Goal: Transaction & Acquisition: Download file/media

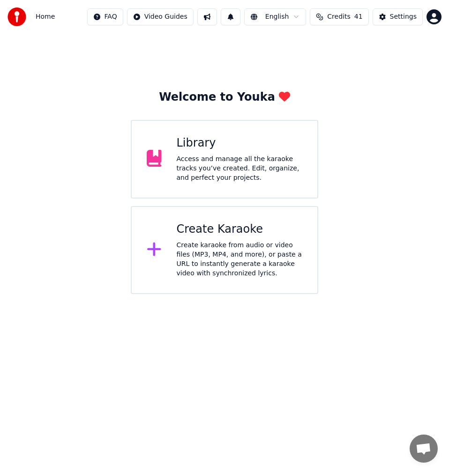
click at [236, 265] on div "Create karaoke from audio or video files (MP3, MP4, and more), or paste a URL t…" at bounding box center [240, 259] width 126 height 37
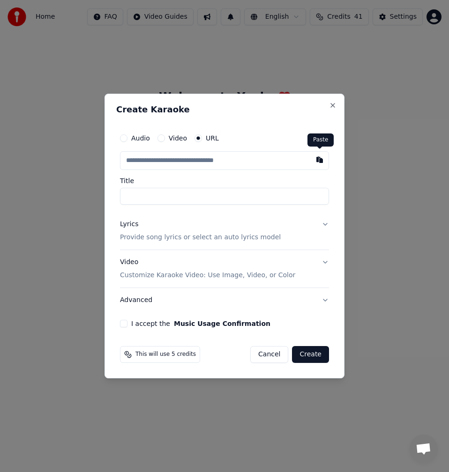
click at [324, 163] on button "button" at bounding box center [319, 159] width 19 height 17
type input "**********"
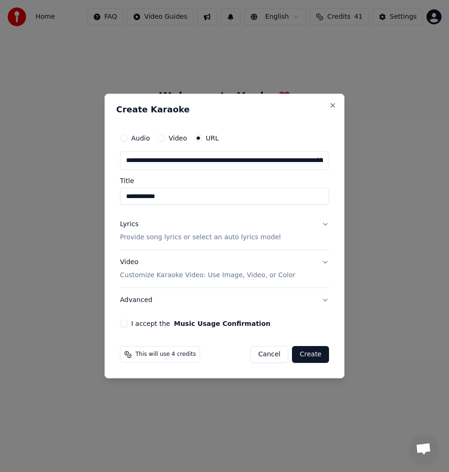
click at [126, 194] on input "**********" at bounding box center [224, 196] width 209 height 17
type input "**********"
click at [152, 232] on div "Lyrics Provide song lyrics or select an auto lyrics model" at bounding box center [200, 231] width 161 height 22
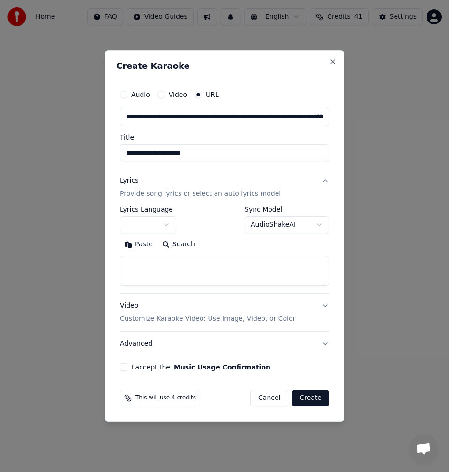
click at [176, 246] on button "Search" at bounding box center [178, 244] width 42 height 15
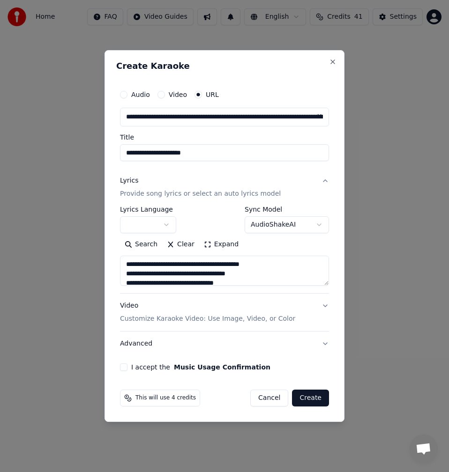
click at [216, 246] on button "Expand" at bounding box center [221, 244] width 44 height 15
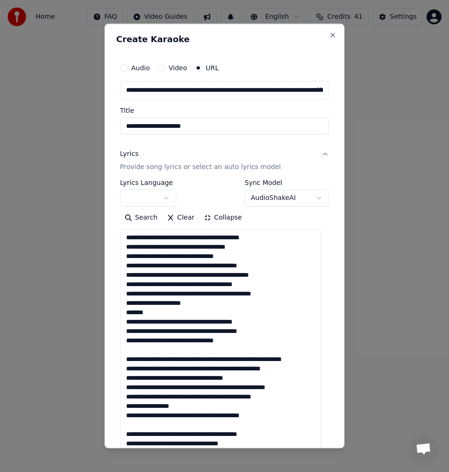
click at [168, 238] on textarea at bounding box center [220, 462] width 201 height 466
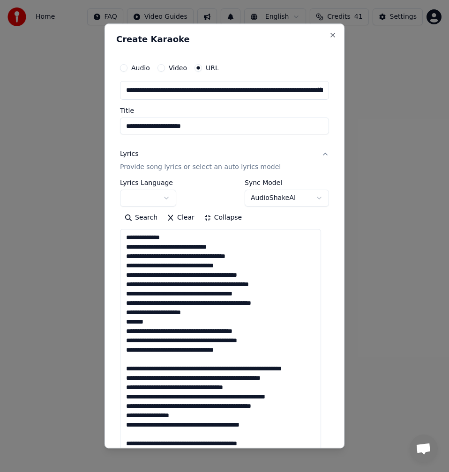
click at [155, 360] on textarea at bounding box center [220, 462] width 201 height 466
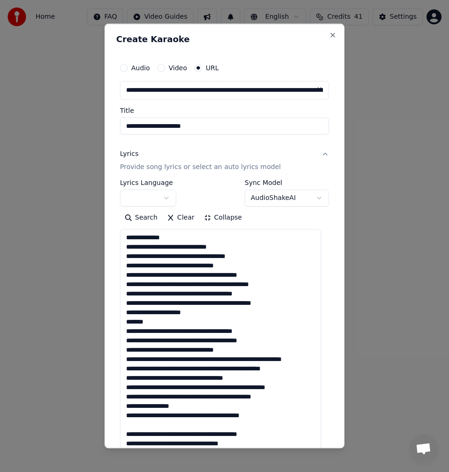
scroll to position [94, 0]
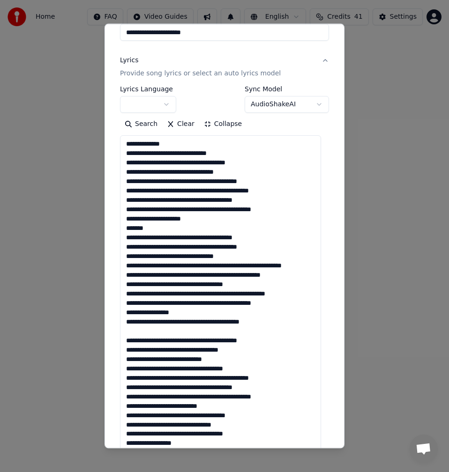
click at [138, 332] on textarea at bounding box center [220, 368] width 201 height 466
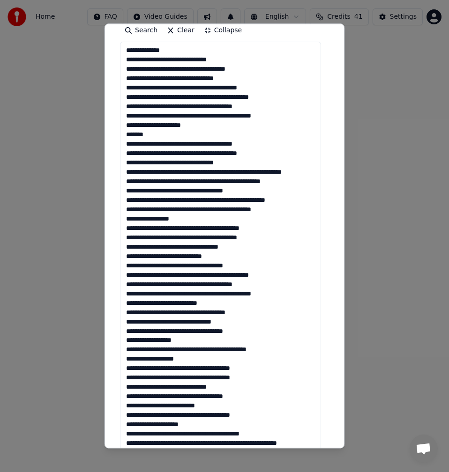
scroll to position [0, 0]
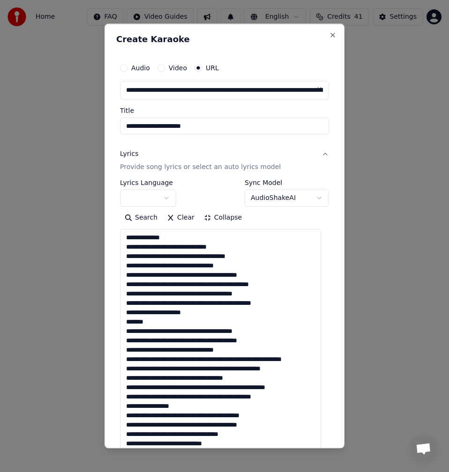
click at [127, 238] on textarea at bounding box center [220, 462] width 201 height 466
click at [139, 236] on textarea at bounding box center [220, 462] width 201 height 466
click at [145, 237] on textarea at bounding box center [220, 462] width 201 height 466
drag, startPoint x: 173, startPoint y: 238, endPoint x: 157, endPoint y: 237, distance: 15.9
click at [157, 237] on textarea at bounding box center [220, 462] width 201 height 466
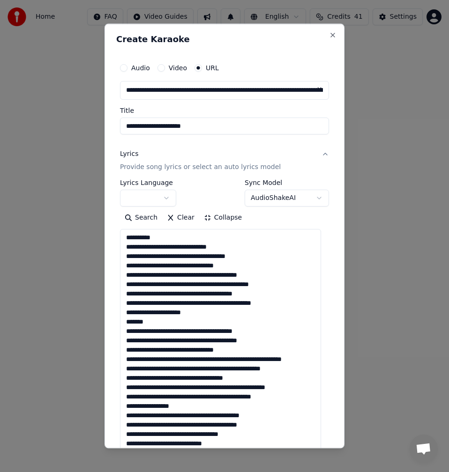
click at [150, 237] on textarea at bounding box center [220, 462] width 201 height 466
click at [155, 237] on textarea at bounding box center [220, 462] width 201 height 466
click at [179, 247] on textarea at bounding box center [220, 462] width 201 height 466
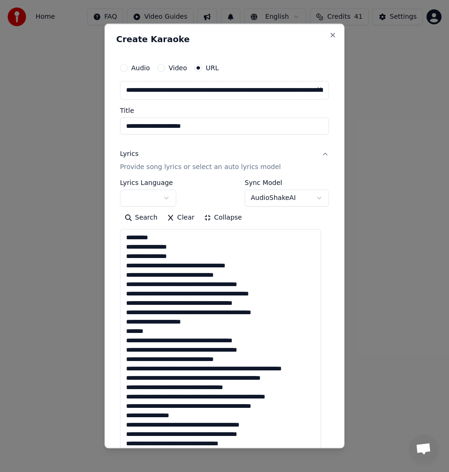
click at [128, 259] on textarea at bounding box center [220, 462] width 201 height 466
drag, startPoint x: 185, startPoint y: 259, endPoint x: 119, endPoint y: 258, distance: 65.1
click at [119, 258] on div "**********" at bounding box center [224, 419] width 216 height 729
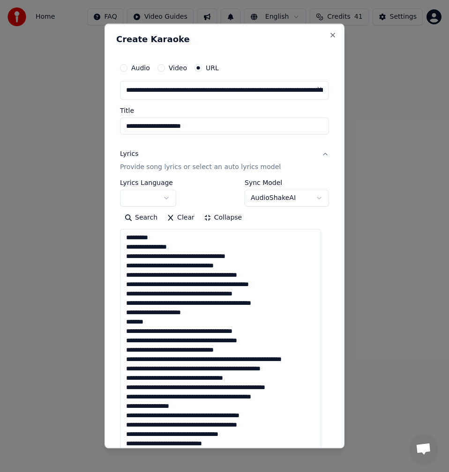
click at [178, 255] on textarea at bounding box center [220, 462] width 201 height 466
drag, startPoint x: 245, startPoint y: 257, endPoint x: 177, endPoint y: 257, distance: 68.4
click at [177, 257] on textarea at bounding box center [220, 462] width 201 height 466
drag, startPoint x: 250, startPoint y: 263, endPoint x: 190, endPoint y: 264, distance: 60.0
click at [190, 264] on textarea at bounding box center [220, 462] width 201 height 466
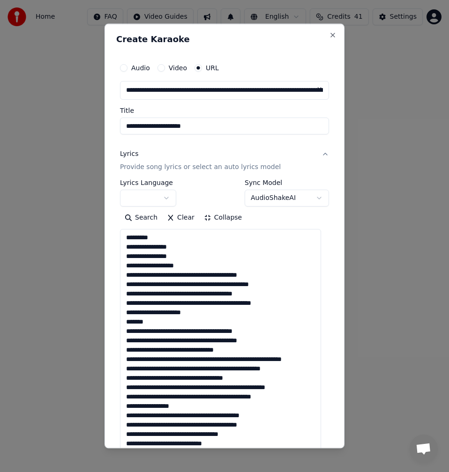
click at [184, 276] on textarea at bounding box center [220, 462] width 201 height 466
drag, startPoint x: 285, startPoint y: 271, endPoint x: 206, endPoint y: 275, distance: 79.2
click at [206, 275] on textarea at bounding box center [220, 462] width 201 height 466
drag, startPoint x: 266, startPoint y: 286, endPoint x: 204, endPoint y: 286, distance: 61.8
click at [204, 286] on textarea at bounding box center [220, 462] width 201 height 466
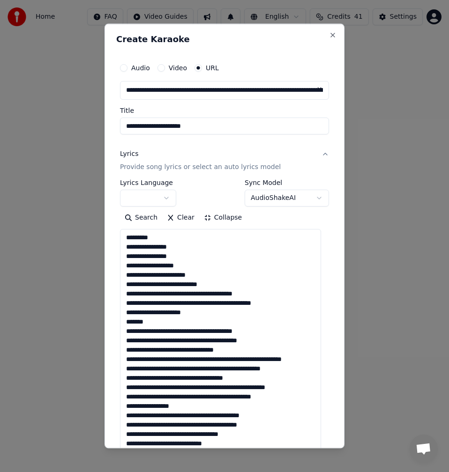
drag, startPoint x: 265, startPoint y: 292, endPoint x: 194, endPoint y: 292, distance: 70.3
click at [194, 292] on textarea at bounding box center [220, 462] width 201 height 466
drag, startPoint x: 280, startPoint y: 304, endPoint x: 204, endPoint y: 305, distance: 75.4
click at [204, 305] on textarea at bounding box center [220, 462] width 201 height 466
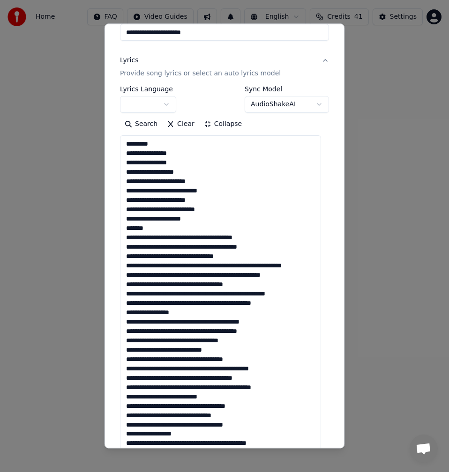
click at [151, 228] on textarea at bounding box center [220, 368] width 201 height 466
drag, startPoint x: 234, startPoint y: 237, endPoint x: 206, endPoint y: 237, distance: 28.6
click at [206, 237] on textarea at bounding box center [220, 368] width 201 height 466
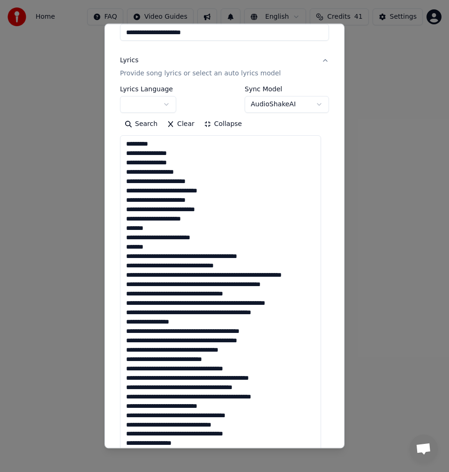
click at [155, 254] on textarea at bounding box center [220, 368] width 201 height 466
click at [152, 256] on textarea at bounding box center [220, 368] width 201 height 466
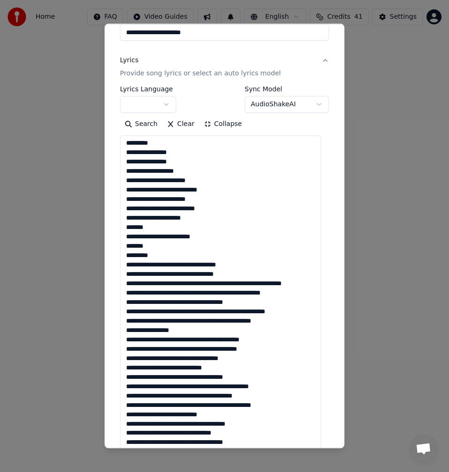
drag, startPoint x: 236, startPoint y: 264, endPoint x: 204, endPoint y: 264, distance: 31.9
click at [204, 264] on textarea at bounding box center [220, 368] width 201 height 466
drag, startPoint x: 242, startPoint y: 272, endPoint x: 190, endPoint y: 275, distance: 52.0
click at [190, 275] on textarea at bounding box center [220, 368] width 201 height 466
click at [167, 285] on textarea at bounding box center [220, 368] width 201 height 466
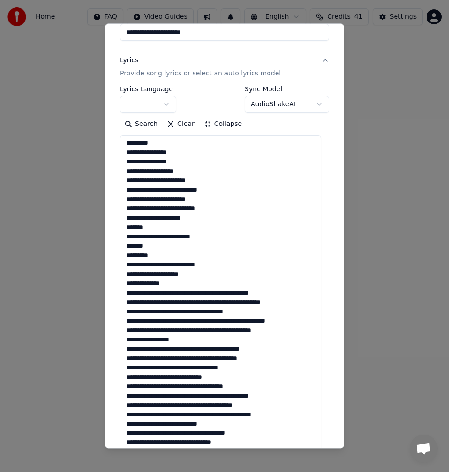
click at [152, 254] on textarea at bounding box center [220, 368] width 201 height 466
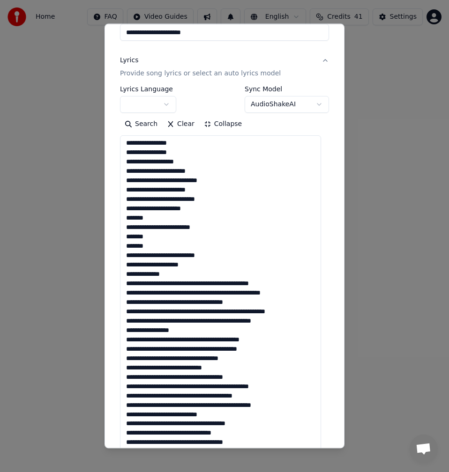
click at [172, 267] on textarea at bounding box center [220, 368] width 201 height 466
drag, startPoint x: 228, startPoint y: 275, endPoint x: 167, endPoint y: 275, distance: 60.4
click at [167, 275] on textarea at bounding box center [220, 368] width 201 height 466
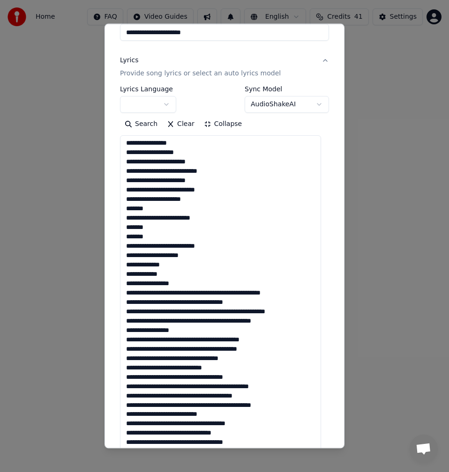
click at [178, 295] on textarea at bounding box center [220, 368] width 201 height 466
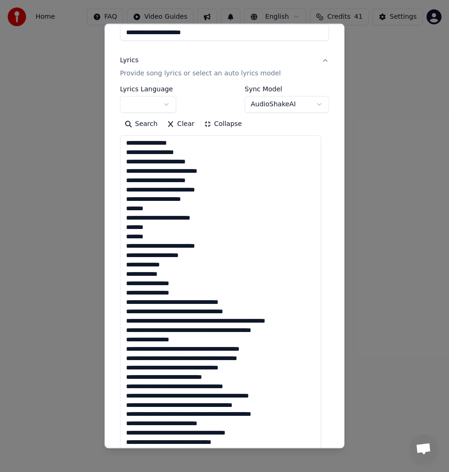
click at [178, 302] on textarea at bounding box center [220, 368] width 201 height 466
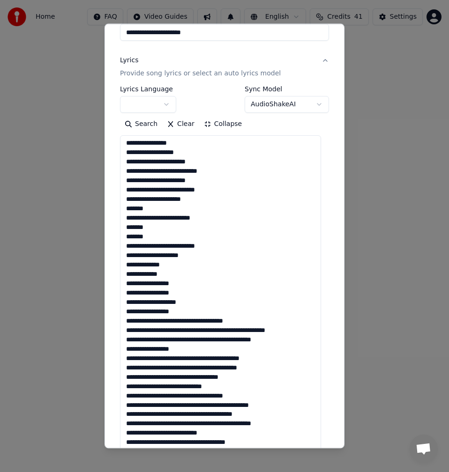
click at [179, 304] on textarea at bounding box center [220, 368] width 201 height 466
click at [178, 294] on textarea at bounding box center [220, 368] width 201 height 466
click at [186, 310] on textarea at bounding box center [220, 368] width 201 height 466
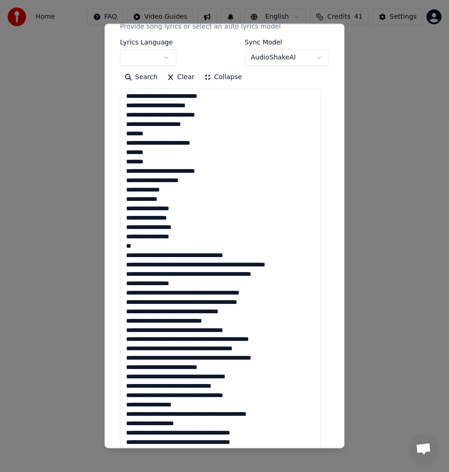
scroll to position [187, 0]
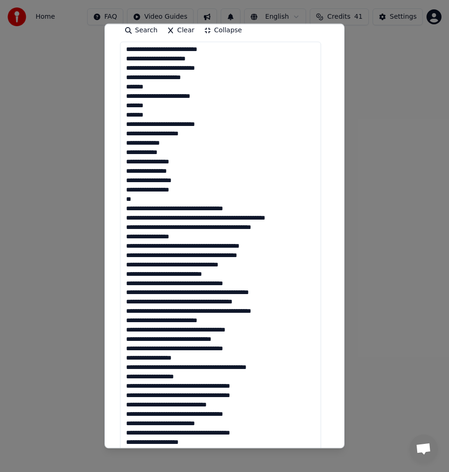
click at [168, 134] on textarea at bounding box center [220, 275] width 201 height 466
click at [171, 144] on textarea at bounding box center [220, 275] width 201 height 466
click at [181, 152] on textarea at bounding box center [220, 275] width 201 height 466
click at [176, 163] on textarea at bounding box center [220, 275] width 201 height 466
click at [181, 184] on textarea at bounding box center [220, 275] width 201 height 466
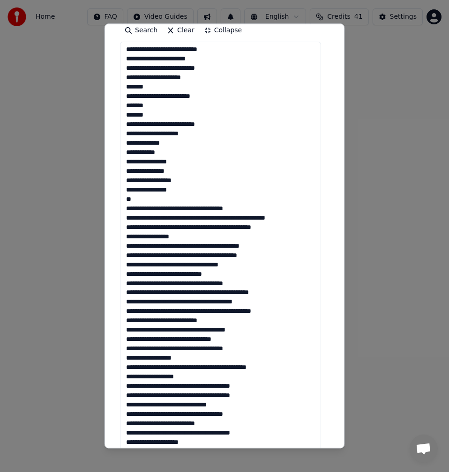
click at [144, 190] on textarea at bounding box center [220, 275] width 201 height 466
click at [167, 200] on textarea at bounding box center [220, 275] width 201 height 466
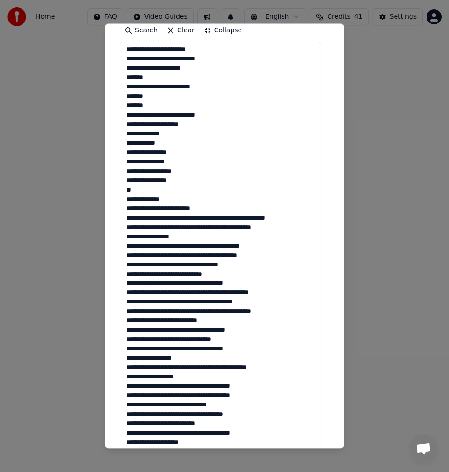
click at [154, 209] on textarea at bounding box center [220, 275] width 201 height 466
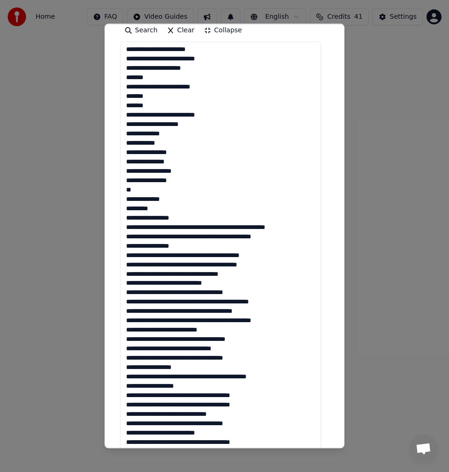
click at [151, 209] on textarea at bounding box center [220, 275] width 201 height 466
click at [186, 217] on textarea at bounding box center [220, 275] width 201 height 466
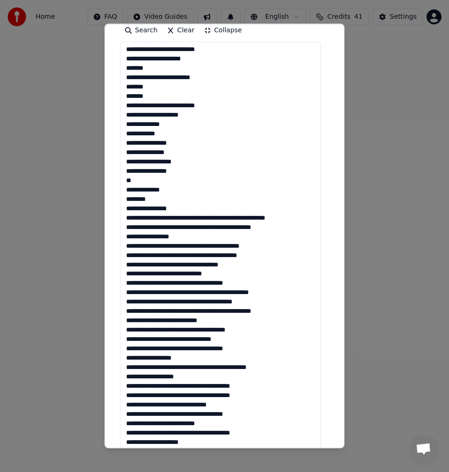
click at [204, 209] on textarea at bounding box center [220, 275] width 201 height 466
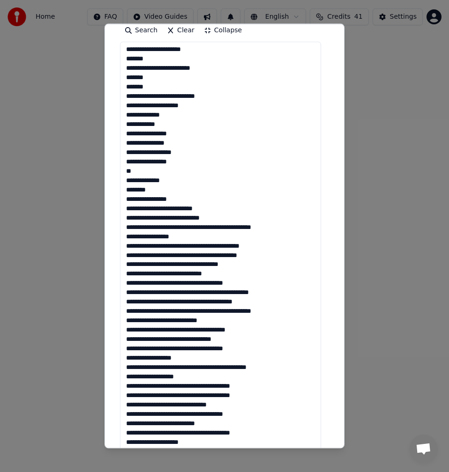
drag, startPoint x: 161, startPoint y: 217, endPoint x: 126, endPoint y: 219, distance: 35.7
click at [126, 219] on textarea at bounding box center [220, 275] width 201 height 466
click at [191, 215] on textarea at bounding box center [220, 275] width 201 height 466
click at [172, 228] on textarea at bounding box center [220, 275] width 201 height 466
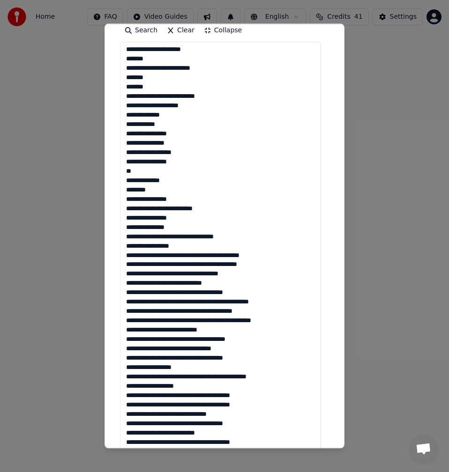
click at [172, 229] on textarea at bounding box center [220, 275] width 201 height 466
click at [198, 237] on textarea at bounding box center [220, 275] width 201 height 466
drag, startPoint x: 228, startPoint y: 238, endPoint x: 198, endPoint y: 238, distance: 30.4
click at [198, 238] on textarea at bounding box center [220, 275] width 201 height 466
click at [186, 247] on textarea at bounding box center [220, 275] width 201 height 466
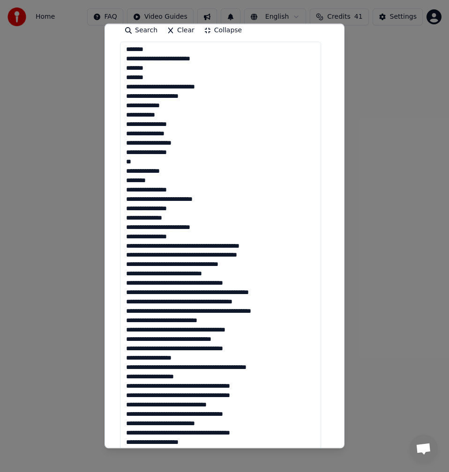
scroll to position [234, 0]
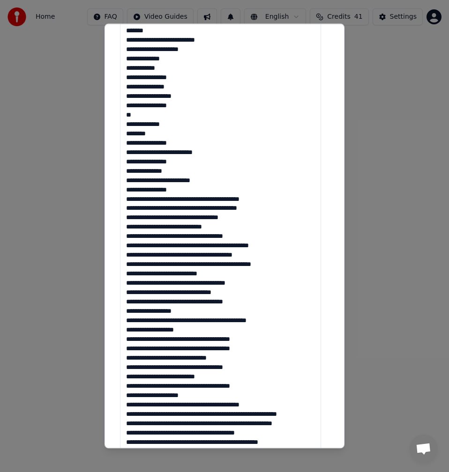
click at [179, 192] on textarea at bounding box center [220, 228] width 201 height 466
click at [152, 191] on textarea at bounding box center [220, 228] width 201 height 466
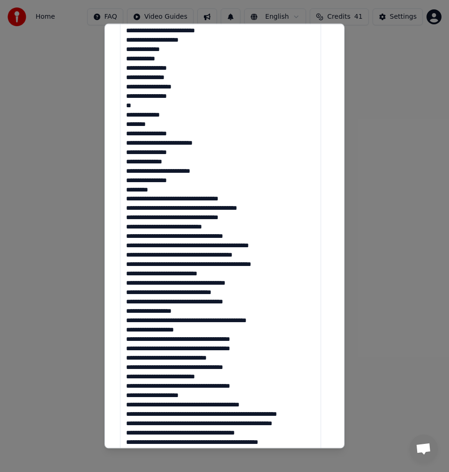
click at [155, 200] on textarea at bounding box center [220, 228] width 201 height 466
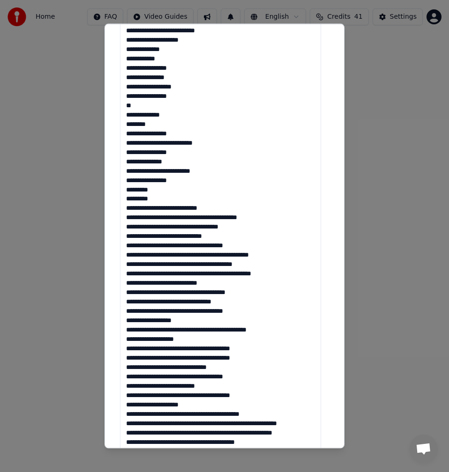
drag, startPoint x: 184, startPoint y: 209, endPoint x: 157, endPoint y: 209, distance: 27.2
click at [157, 209] on textarea at bounding box center [220, 228] width 201 height 466
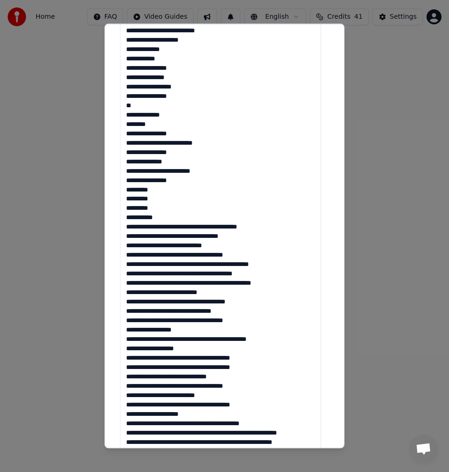
click at [138, 220] on textarea at bounding box center [220, 228] width 201 height 466
drag, startPoint x: 282, startPoint y: 226, endPoint x: 221, endPoint y: 227, distance: 60.9
click at [221, 227] on textarea at bounding box center [220, 228] width 201 height 466
drag, startPoint x: 260, startPoint y: 236, endPoint x: 199, endPoint y: 236, distance: 60.9
click at [199, 236] on textarea at bounding box center [220, 228] width 201 height 466
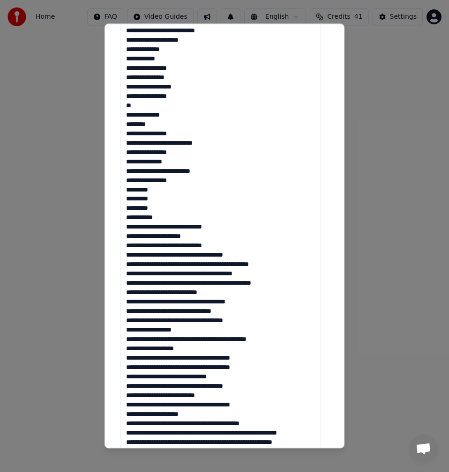
drag, startPoint x: 241, startPoint y: 245, endPoint x: 183, endPoint y: 249, distance: 57.7
click at [183, 249] on textarea at bounding box center [220, 228] width 201 height 466
drag, startPoint x: 258, startPoint y: 255, endPoint x: 202, endPoint y: 256, distance: 56.2
click at [202, 256] on textarea at bounding box center [220, 228] width 201 height 466
drag, startPoint x: 274, startPoint y: 262, endPoint x: 205, endPoint y: 263, distance: 68.4
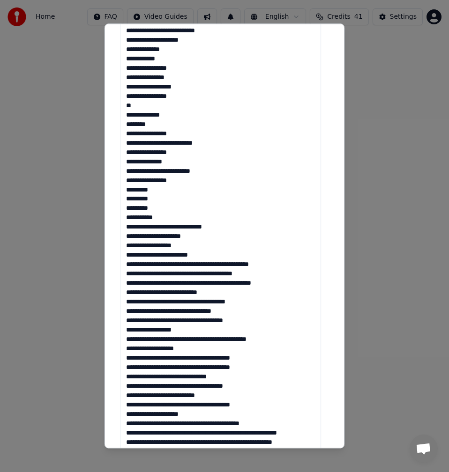
click at [205, 263] on textarea at bounding box center [220, 228] width 201 height 466
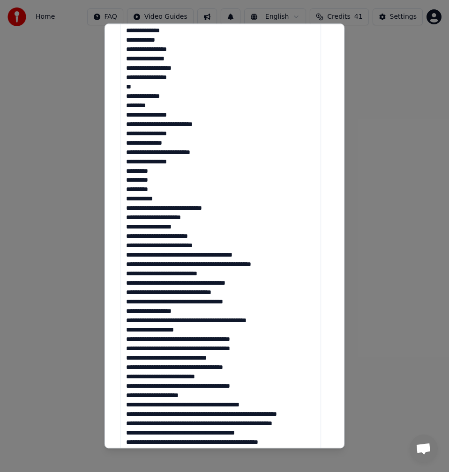
drag, startPoint x: 247, startPoint y: 245, endPoint x: 195, endPoint y: 244, distance: 52.0
click at [195, 244] on textarea at bounding box center [220, 228] width 201 height 466
drag, startPoint x: 278, startPoint y: 253, endPoint x: 205, endPoint y: 254, distance: 73.1
click at [205, 254] on textarea at bounding box center [220, 228] width 201 height 466
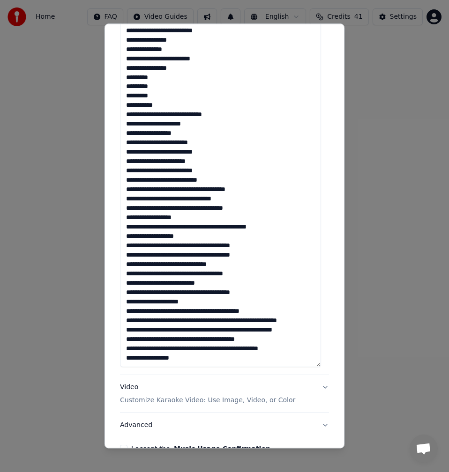
click at [223, 168] on textarea at bounding box center [220, 134] width 201 height 466
click at [153, 183] on textarea at bounding box center [220, 134] width 201 height 466
click at [153, 180] on textarea at bounding box center [220, 134] width 201 height 466
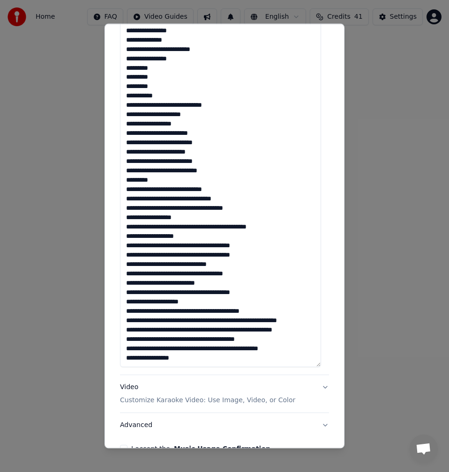
drag, startPoint x: 231, startPoint y: 192, endPoint x: 185, endPoint y: 190, distance: 46.4
click at [185, 190] on textarea at bounding box center [220, 134] width 201 height 466
drag, startPoint x: 238, startPoint y: 196, endPoint x: 200, endPoint y: 198, distance: 38.0
click at [200, 198] on textarea at bounding box center [220, 134] width 201 height 466
drag, startPoint x: 257, startPoint y: 209, endPoint x: 210, endPoint y: 209, distance: 46.8
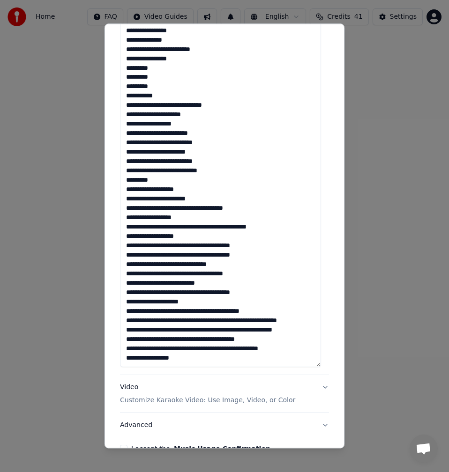
click at [210, 209] on textarea at bounding box center [220, 134] width 201 height 466
click at [163, 218] on textarea at bounding box center [220, 134] width 201 height 466
click at [161, 219] on textarea at bounding box center [220, 134] width 201 height 466
click at [170, 226] on textarea at bounding box center [220, 134] width 201 height 466
click at [218, 226] on textarea at bounding box center [220, 134] width 201 height 466
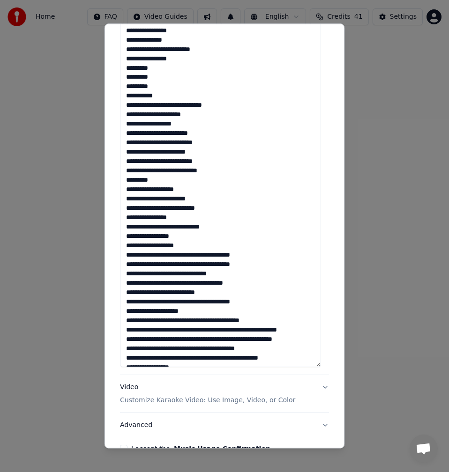
click at [188, 235] on textarea at bounding box center [220, 134] width 201 height 466
click at [187, 241] on textarea at bounding box center [220, 134] width 201 height 466
click at [182, 248] on textarea at bounding box center [220, 134] width 201 height 466
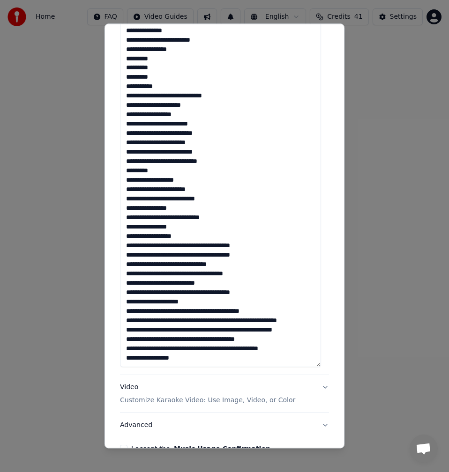
click at [194, 236] on textarea at bounding box center [220, 134] width 201 height 466
click at [167, 238] on textarea at bounding box center [220, 134] width 201 height 466
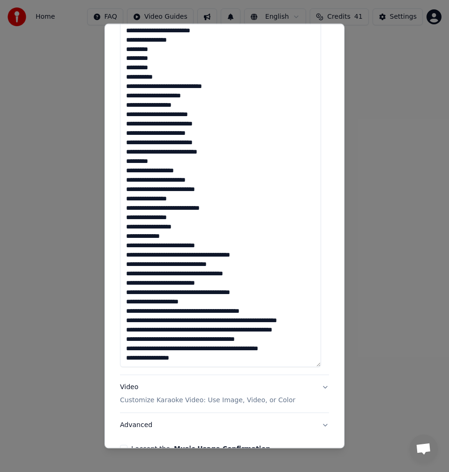
click at [153, 247] on textarea at bounding box center [220, 134] width 201 height 466
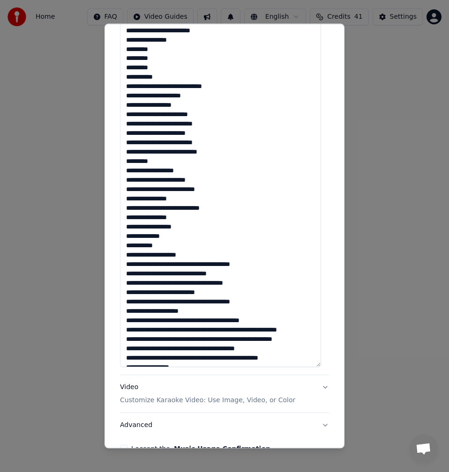
click at [196, 258] on textarea at bounding box center [220, 134] width 201 height 466
click at [170, 266] on textarea at bounding box center [220, 134] width 201 height 466
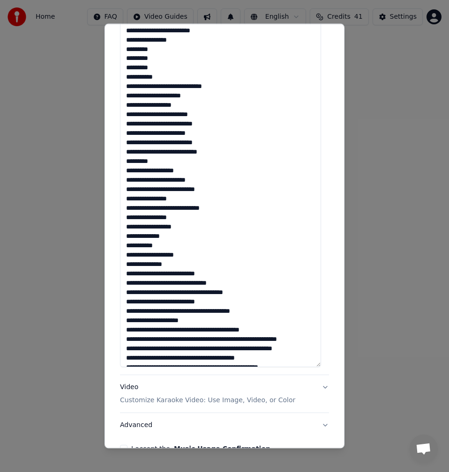
scroll to position [170, 0]
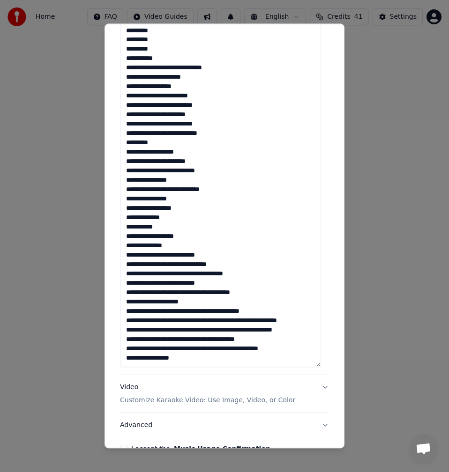
click at [171, 238] on textarea at bounding box center [220, 134] width 201 height 466
click at [196, 228] on textarea at bounding box center [220, 134] width 201 height 466
click at [166, 238] on textarea at bounding box center [220, 134] width 201 height 466
click at [164, 240] on textarea at bounding box center [220, 134] width 201 height 466
drag, startPoint x: 154, startPoint y: 246, endPoint x: 140, endPoint y: 246, distance: 14.1
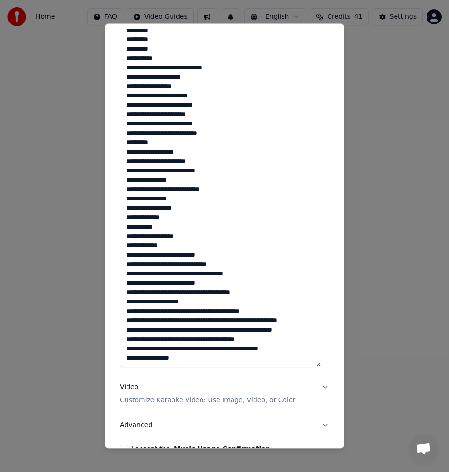
click at [140, 246] on textarea at bounding box center [220, 134] width 201 height 466
click at [165, 251] on textarea at bounding box center [220, 134] width 201 height 466
click at [166, 248] on textarea at bounding box center [220, 134] width 201 height 466
click at [165, 248] on textarea at bounding box center [220, 134] width 201 height 466
click at [210, 245] on textarea at bounding box center [220, 134] width 201 height 466
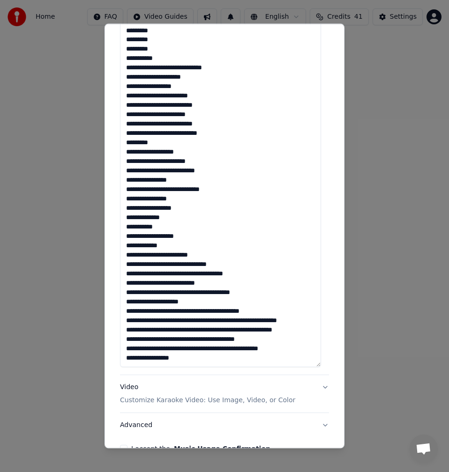
click at [181, 256] on textarea at bounding box center [220, 134] width 201 height 466
click at [183, 256] on textarea at bounding box center [220, 134] width 201 height 466
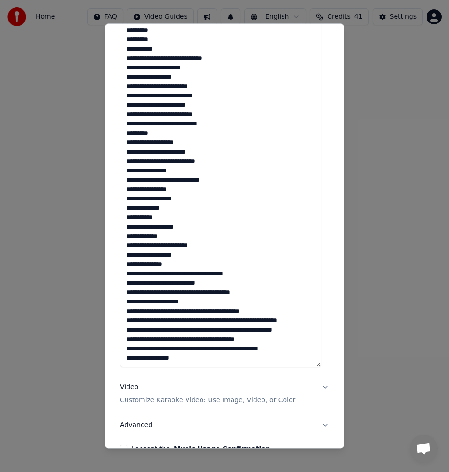
drag, startPoint x: 188, startPoint y: 252, endPoint x: 127, endPoint y: 252, distance: 60.4
click at [127, 252] on textarea at bounding box center [220, 134] width 201 height 466
click at [201, 263] on textarea at bounding box center [220, 134] width 201 height 466
drag, startPoint x: 197, startPoint y: 253, endPoint x: 124, endPoint y: 255, distance: 73.1
click at [124, 255] on textarea at bounding box center [220, 134] width 201 height 466
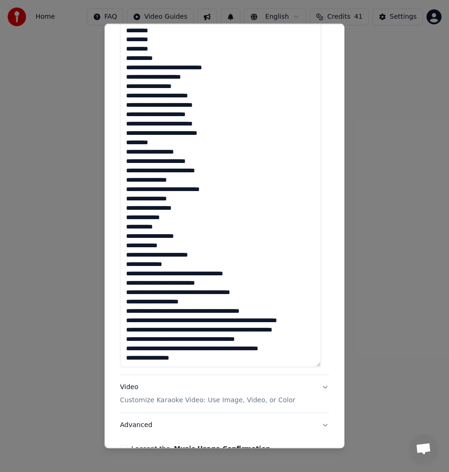
click at [144, 257] on textarea at bounding box center [220, 134] width 201 height 466
drag, startPoint x: 169, startPoint y: 267, endPoint x: 126, endPoint y: 265, distance: 43.6
click at [126, 265] on textarea at bounding box center [220, 134] width 201 height 466
click at [182, 275] on textarea at bounding box center [220, 134] width 201 height 466
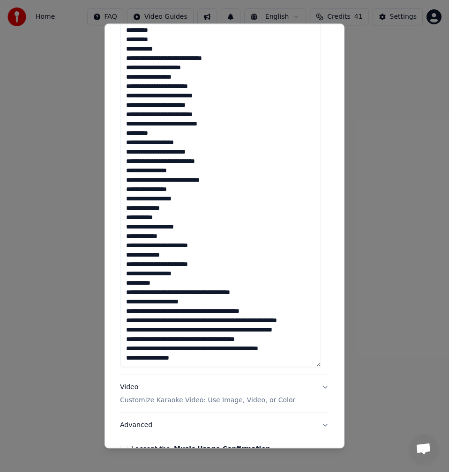
scroll to position [179, 0]
drag, startPoint x: 156, startPoint y: 283, endPoint x: 127, endPoint y: 283, distance: 28.1
click at [127, 283] on textarea at bounding box center [220, 134] width 201 height 466
click at [151, 282] on textarea at bounding box center [220, 134] width 201 height 466
click at [150, 286] on textarea at bounding box center [220, 134] width 201 height 466
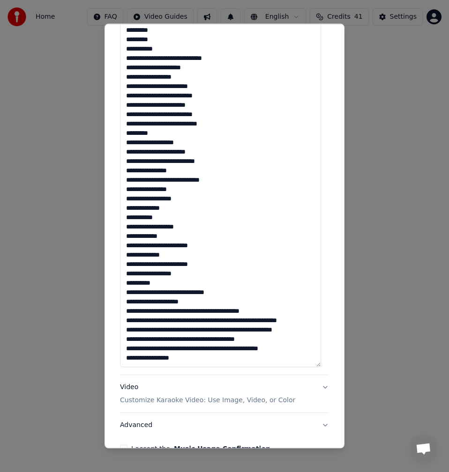
click at [150, 286] on textarea at bounding box center [220, 134] width 201 height 466
click at [154, 285] on textarea at bounding box center [220, 134] width 201 height 466
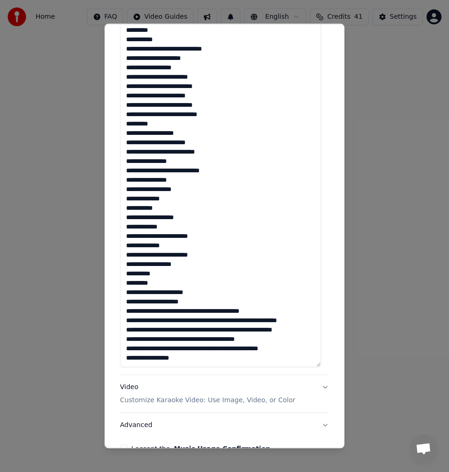
scroll to position [375, 0]
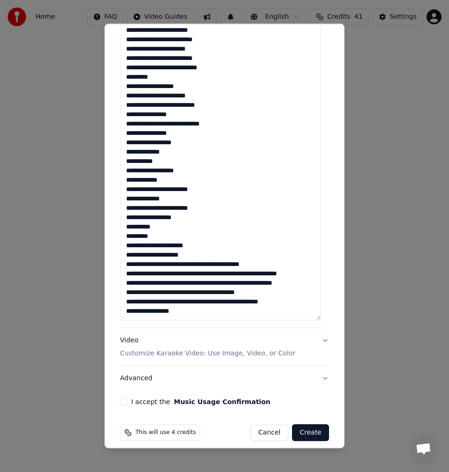
click at [146, 219] on textarea at bounding box center [220, 87] width 201 height 466
click at [136, 218] on textarea at bounding box center [220, 87] width 201 height 466
drag, startPoint x: 205, startPoint y: 237, endPoint x: 174, endPoint y: 237, distance: 30.9
click at [174, 237] on textarea at bounding box center [220, 87] width 201 height 466
click at [160, 245] on textarea at bounding box center [220, 87] width 201 height 466
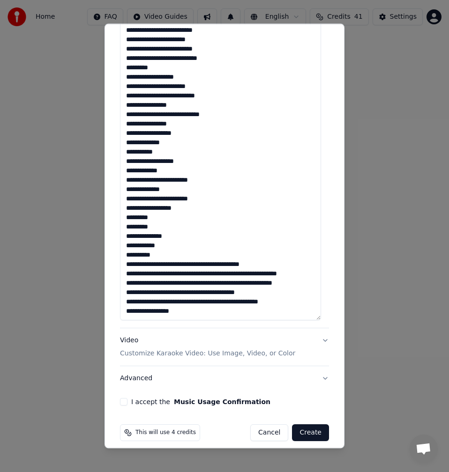
click at [162, 245] on textarea at bounding box center [220, 87] width 201 height 466
click at [178, 237] on textarea at bounding box center [220, 87] width 201 height 466
click at [160, 255] on textarea at bounding box center [220, 87] width 201 height 466
click at [245, 264] on textarea at bounding box center [220, 87] width 201 height 466
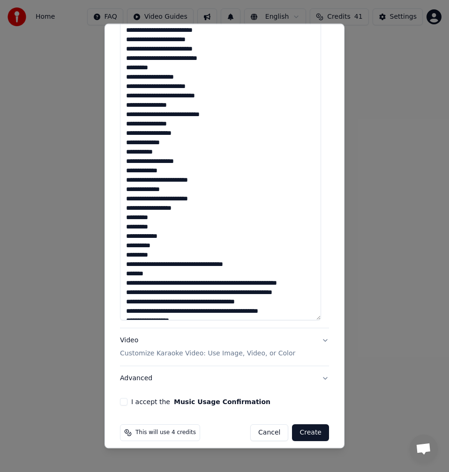
scroll to position [207, 0]
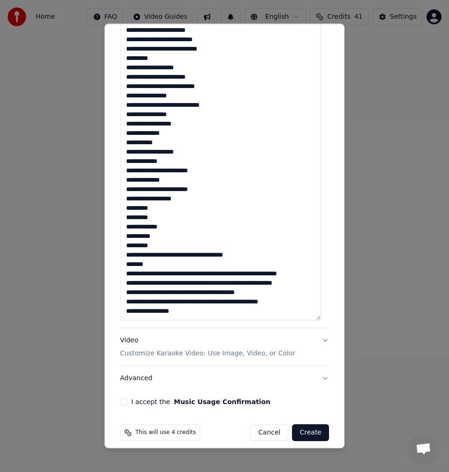
click at [156, 202] on textarea at bounding box center [220, 87] width 201 height 466
click at [171, 219] on textarea at bounding box center [220, 87] width 201 height 466
click at [157, 230] on textarea at bounding box center [220, 87] width 201 height 466
drag, startPoint x: 158, startPoint y: 199, endPoint x: 143, endPoint y: 199, distance: 14.5
click at [143, 199] on textarea at bounding box center [220, 87] width 201 height 466
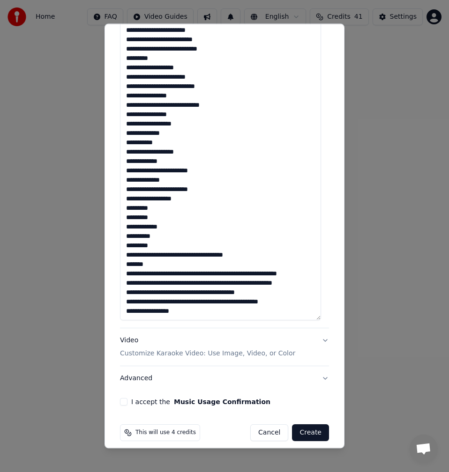
scroll to position [383, 0]
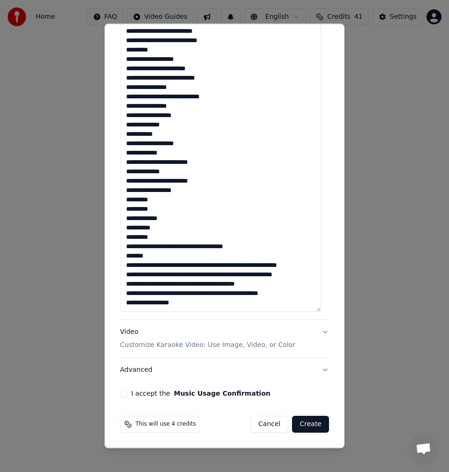
drag, startPoint x: 196, startPoint y: 302, endPoint x: 150, endPoint y: 303, distance: 45.9
click at [150, 303] on textarea at bounding box center [220, 79] width 201 height 466
click at [207, 172] on textarea at bounding box center [220, 79] width 201 height 466
click at [193, 182] on textarea at bounding box center [220, 79] width 201 height 466
drag, startPoint x: 162, startPoint y: 190, endPoint x: 144, endPoint y: 188, distance: 17.9
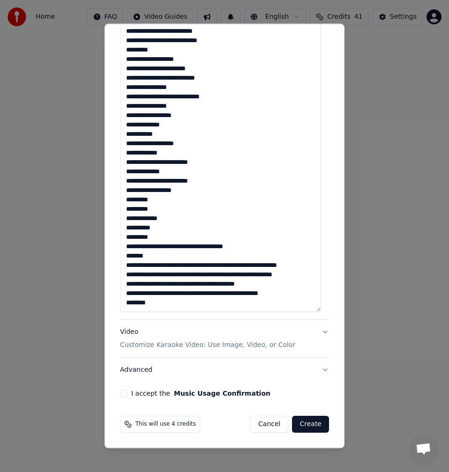
click at [144, 188] on textarea at bounding box center [220, 79] width 201 height 466
click at [144, 190] on textarea at bounding box center [220, 79] width 201 height 466
click at [156, 200] on textarea at bounding box center [220, 79] width 201 height 466
click at [158, 189] on textarea at bounding box center [220, 79] width 201 height 466
click at [159, 220] on textarea at bounding box center [220, 79] width 201 height 466
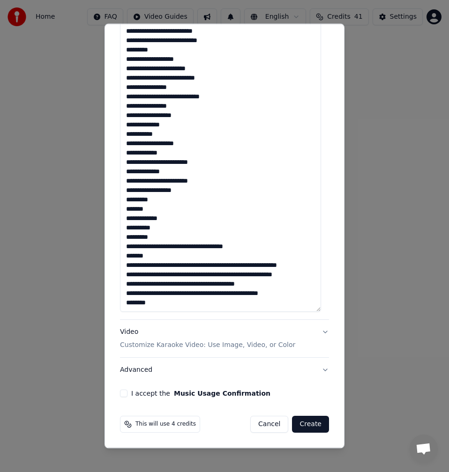
click at [161, 230] on textarea at bounding box center [220, 79] width 201 height 466
click at [191, 239] on textarea at bounding box center [220, 79] width 201 height 466
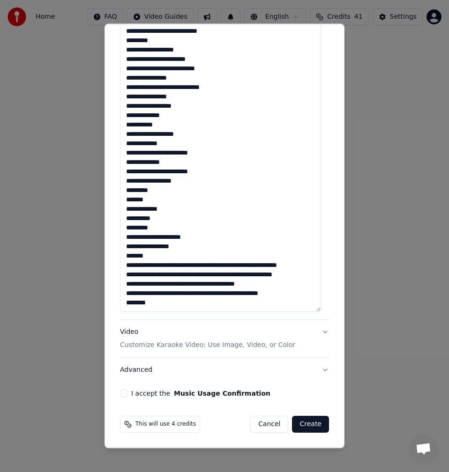
click at [181, 245] on textarea at bounding box center [220, 79] width 201 height 466
click at [148, 244] on textarea at bounding box center [220, 79] width 201 height 466
click at [133, 247] on textarea at bounding box center [220, 79] width 201 height 466
click at [134, 249] on textarea at bounding box center [220, 79] width 201 height 466
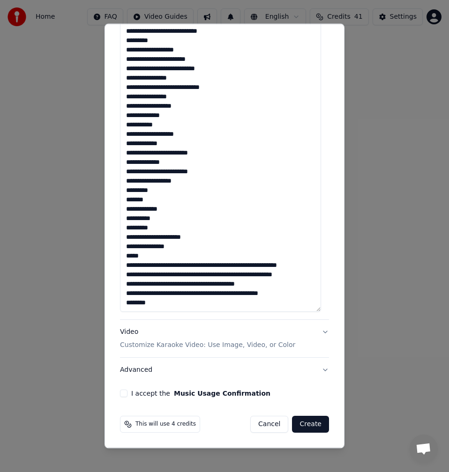
click at [163, 256] on textarea at bounding box center [220, 79] width 201 height 466
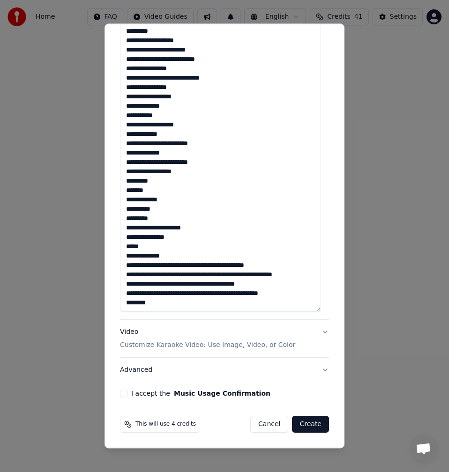
drag, startPoint x: 211, startPoint y: 266, endPoint x: 167, endPoint y: 265, distance: 43.6
click at [167, 265] on textarea at bounding box center [220, 79] width 201 height 466
click at [193, 265] on textarea at bounding box center [220, 79] width 201 height 466
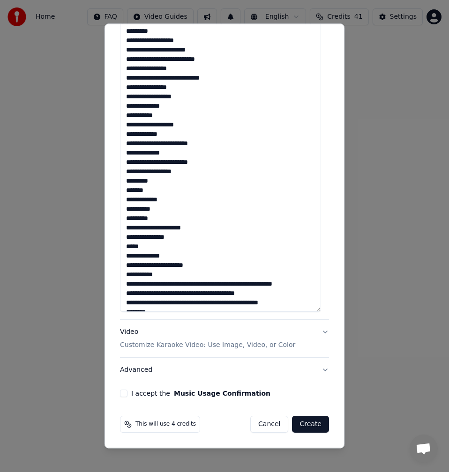
click at [190, 266] on textarea at bounding box center [220, 79] width 201 height 466
click at [150, 278] on textarea at bounding box center [220, 79] width 201 height 466
click at [164, 277] on textarea at bounding box center [220, 79] width 201 height 466
click at [166, 284] on textarea at bounding box center [220, 79] width 201 height 466
click at [163, 284] on textarea at bounding box center [220, 79] width 201 height 466
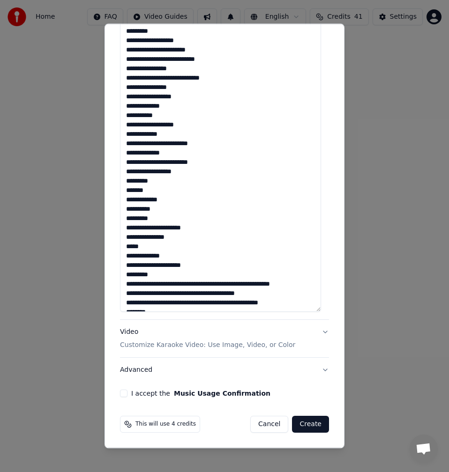
click at [164, 283] on textarea at bounding box center [220, 79] width 201 height 466
click at [166, 283] on textarea at bounding box center [220, 79] width 201 height 466
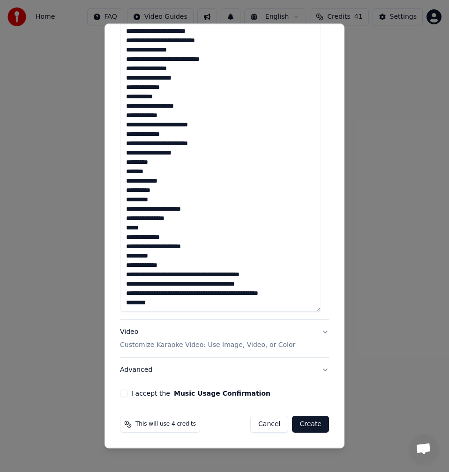
click at [203, 275] on textarea at bounding box center [220, 79] width 201 height 466
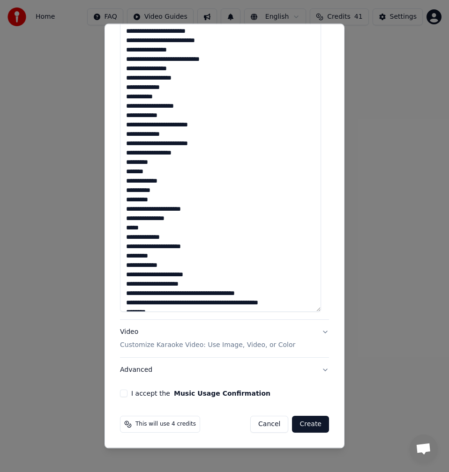
scroll to position [245, 0]
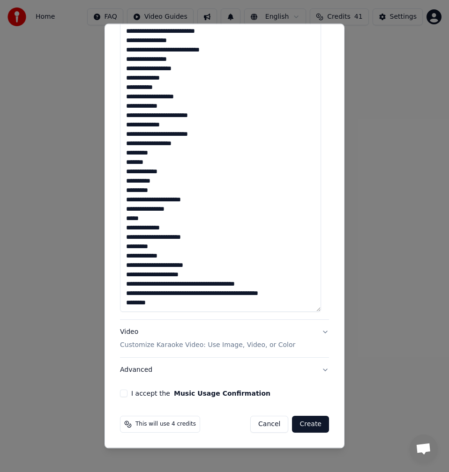
click at [195, 275] on textarea at bounding box center [220, 79] width 201 height 466
click at [168, 284] on textarea at bounding box center [220, 79] width 201 height 466
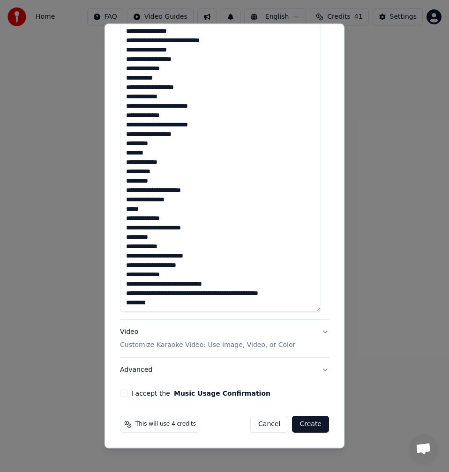
click at [184, 284] on textarea at bounding box center [220, 79] width 201 height 466
click at [171, 301] on textarea at bounding box center [220, 79] width 201 height 466
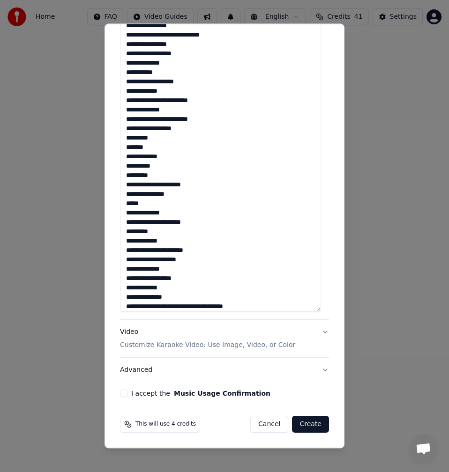
scroll to position [273, 0]
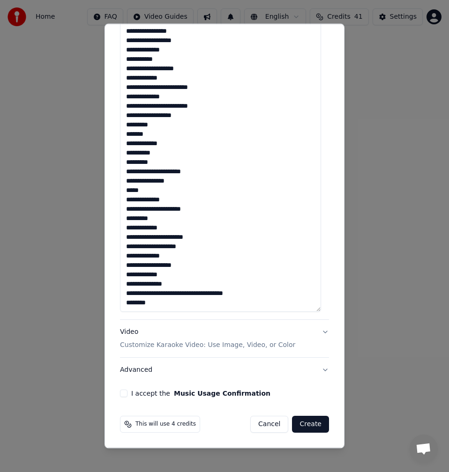
click at [179, 295] on textarea at bounding box center [220, 79] width 201 height 466
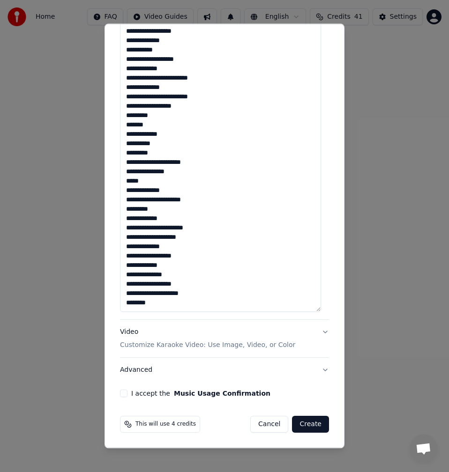
click at [193, 294] on textarea at bounding box center [220, 79] width 201 height 466
click at [153, 304] on textarea at bounding box center [220, 79] width 201 height 466
click at [171, 276] on textarea at bounding box center [220, 79] width 201 height 466
click at [169, 265] on textarea at bounding box center [220, 79] width 201 height 466
click at [185, 256] on textarea at bounding box center [220, 79] width 201 height 466
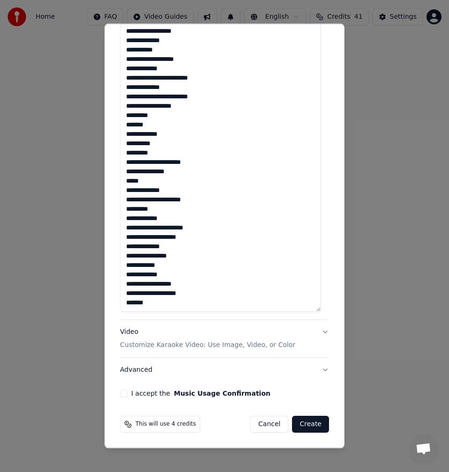
click at [163, 193] on textarea at bounding box center [220, 79] width 201 height 466
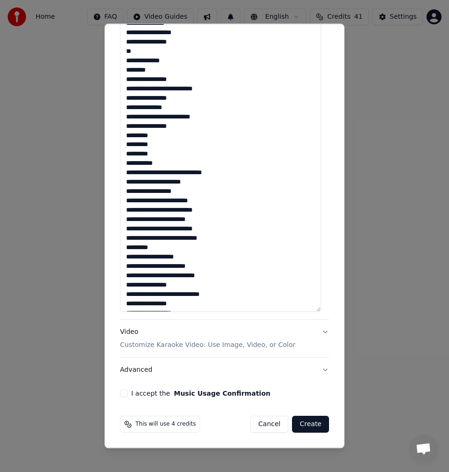
scroll to position [336, 0]
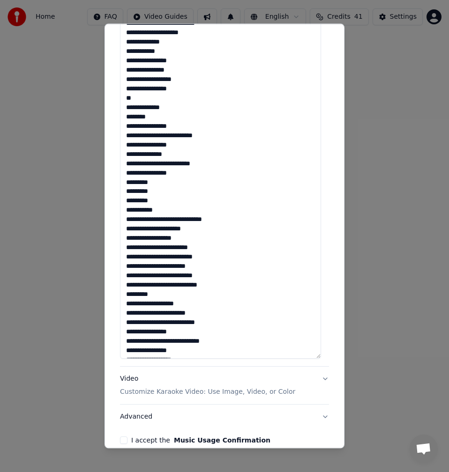
click at [165, 211] on textarea at bounding box center [220, 126] width 201 height 466
click at [156, 199] on textarea at bounding box center [220, 126] width 201 height 466
click at [151, 211] on textarea at bounding box center [220, 126] width 201 height 466
click at [139, 202] on textarea at bounding box center [220, 126] width 201 height 466
click at [143, 200] on textarea at bounding box center [220, 126] width 201 height 466
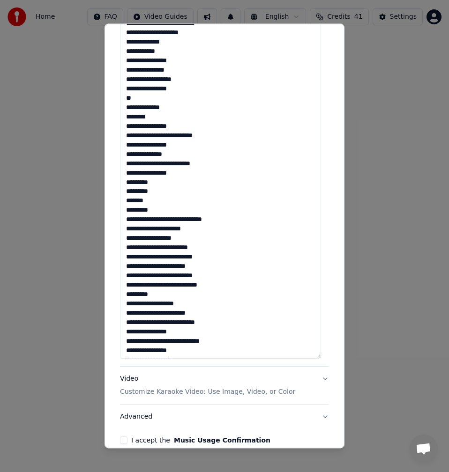
click at [148, 202] on textarea at bounding box center [220, 126] width 201 height 466
click at [152, 202] on textarea at bounding box center [220, 126] width 201 height 466
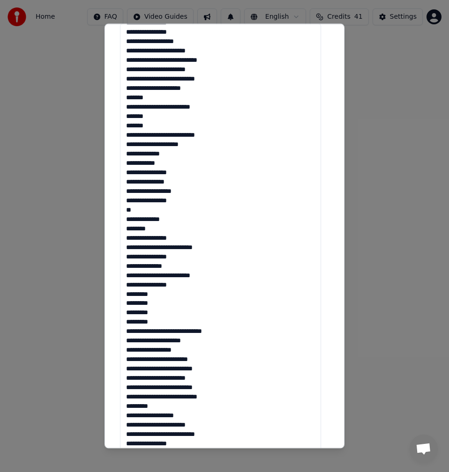
scroll to position [0, 0]
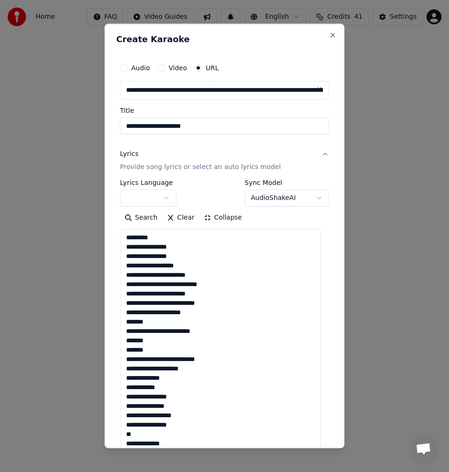
drag, startPoint x: 117, startPoint y: 294, endPoint x: 99, endPoint y: 170, distance: 125.8
click at [99, 170] on body "**********" at bounding box center [224, 147] width 449 height 294
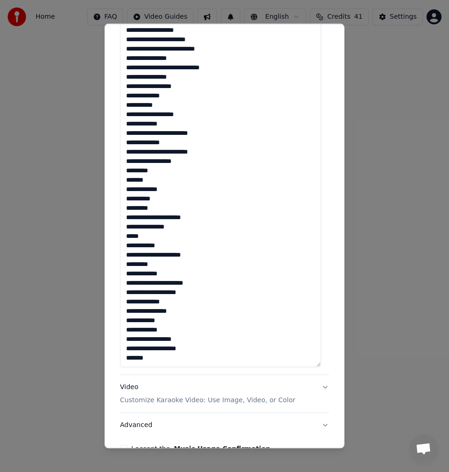
scroll to position [383, 0]
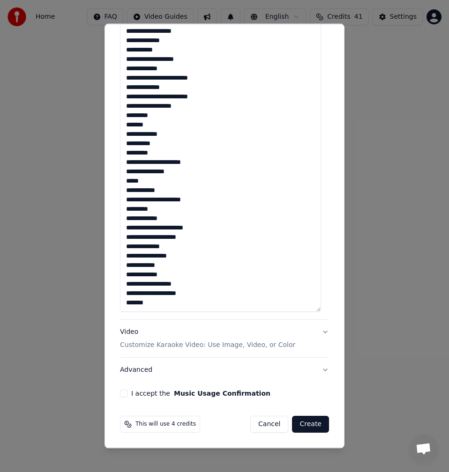
type textarea "**********"
click at [125, 393] on button "I accept the Music Usage Confirmation" at bounding box center [123, 393] width 7 height 7
click at [131, 371] on button "Advanced" at bounding box center [224, 370] width 209 height 24
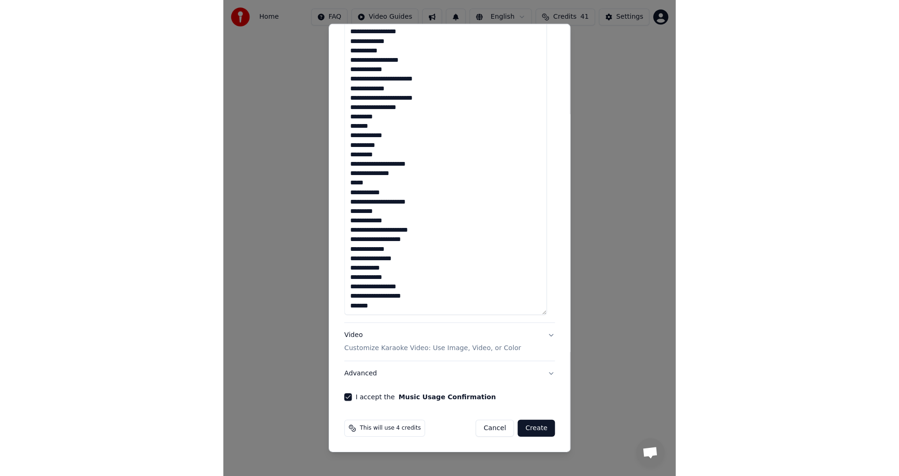
scroll to position [0, 0]
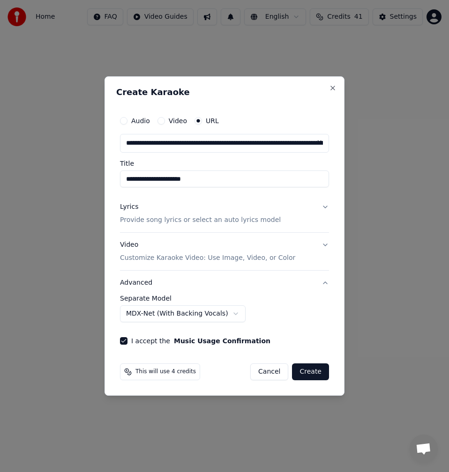
click at [317, 371] on button "Create" at bounding box center [310, 372] width 37 height 17
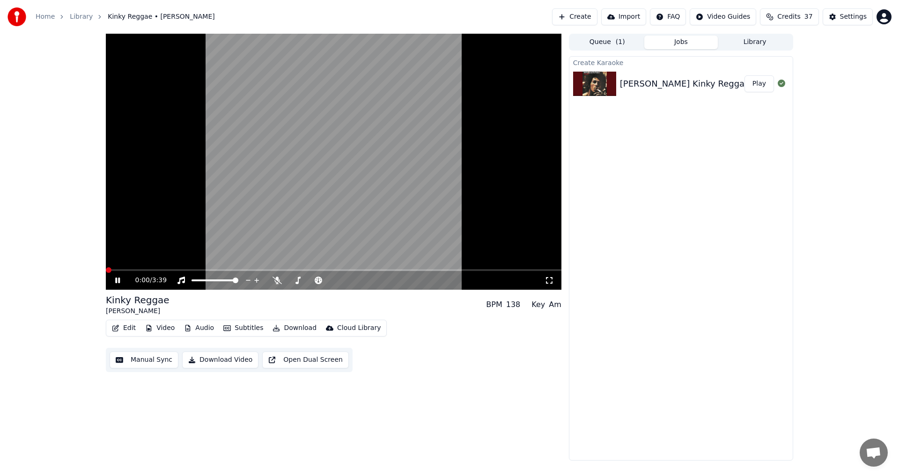
click at [106, 273] on span at bounding box center [109, 270] width 6 height 6
click at [277, 282] on icon at bounding box center [277, 280] width 9 height 7
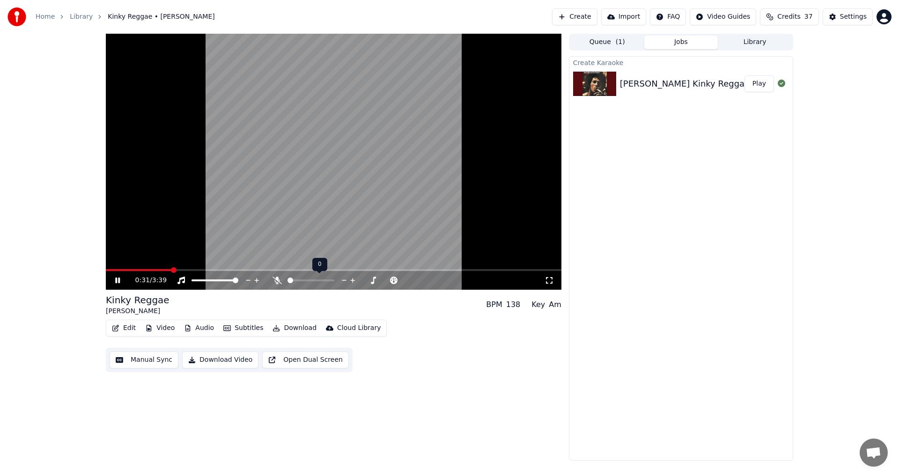
click at [277, 282] on icon at bounding box center [277, 280] width 9 height 7
click at [115, 280] on icon at bounding box center [124, 280] width 22 height 7
click at [106, 269] on span at bounding box center [109, 270] width 6 height 6
click at [162, 360] on button "Manual Sync" at bounding box center [144, 360] width 69 height 17
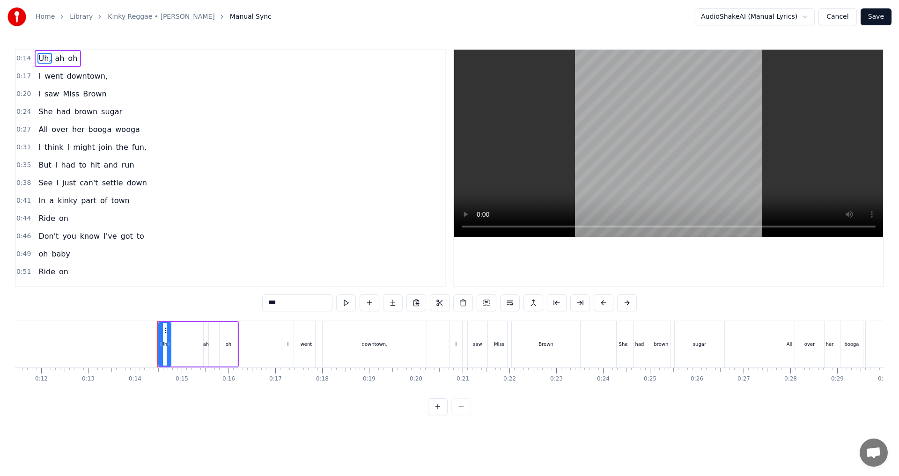
scroll to position [0, 490]
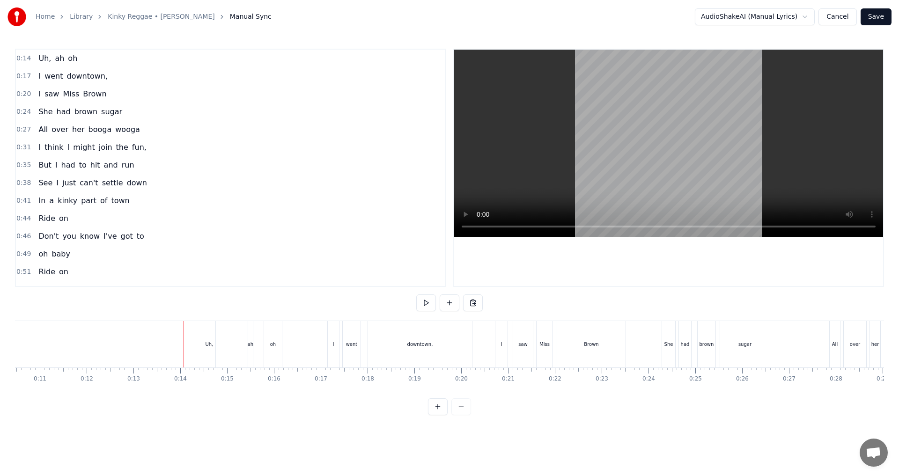
click at [211, 345] on div "Uh," at bounding box center [210, 344] width 8 height 7
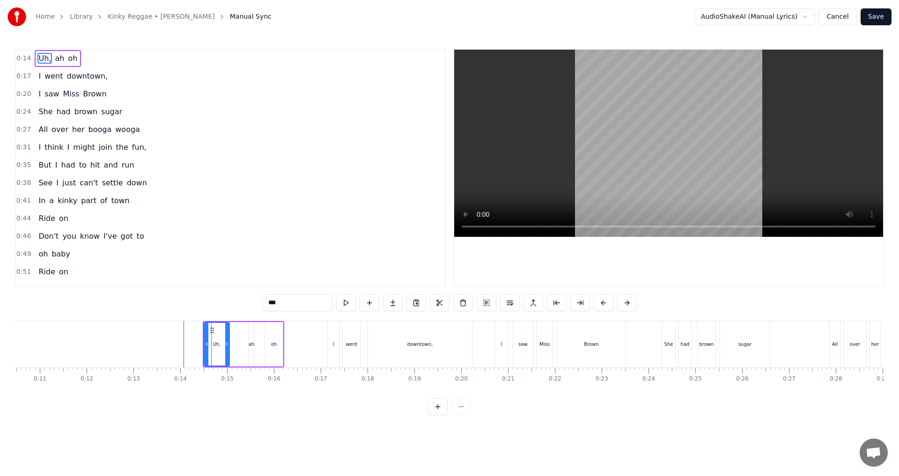
drag, startPoint x: 211, startPoint y: 345, endPoint x: 225, endPoint y: 346, distance: 14.1
click at [225, 346] on icon at bounding box center [227, 344] width 4 height 7
click at [250, 349] on div "ah" at bounding box center [251, 344] width 5 height 45
type input "**"
drag, startPoint x: 250, startPoint y: 347, endPoint x: 261, endPoint y: 350, distance: 11.7
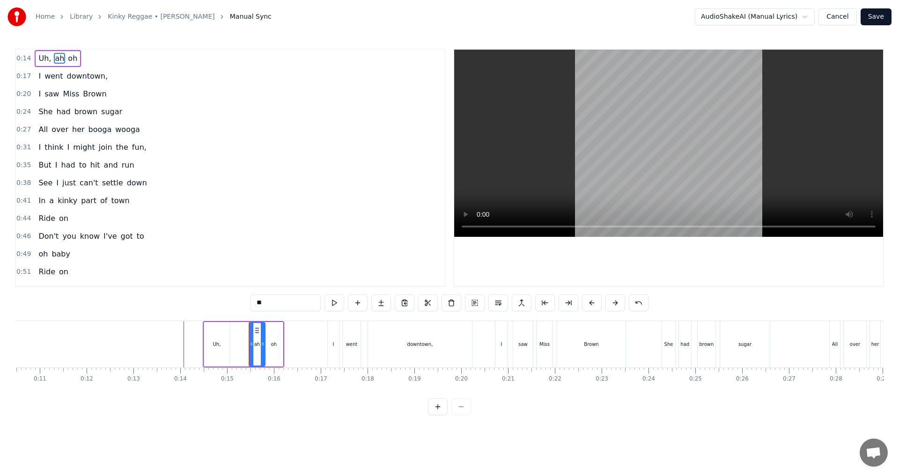
click at [261, 350] on div at bounding box center [263, 344] width 4 height 43
drag, startPoint x: 257, startPoint y: 329, endPoint x: 241, endPoint y: 328, distance: 16.0
click at [241, 328] on icon at bounding box center [240, 330] width 7 height 7
drag, startPoint x: 247, startPoint y: 344, endPoint x: 253, endPoint y: 344, distance: 6.6
click at [253, 344] on icon at bounding box center [254, 344] width 4 height 7
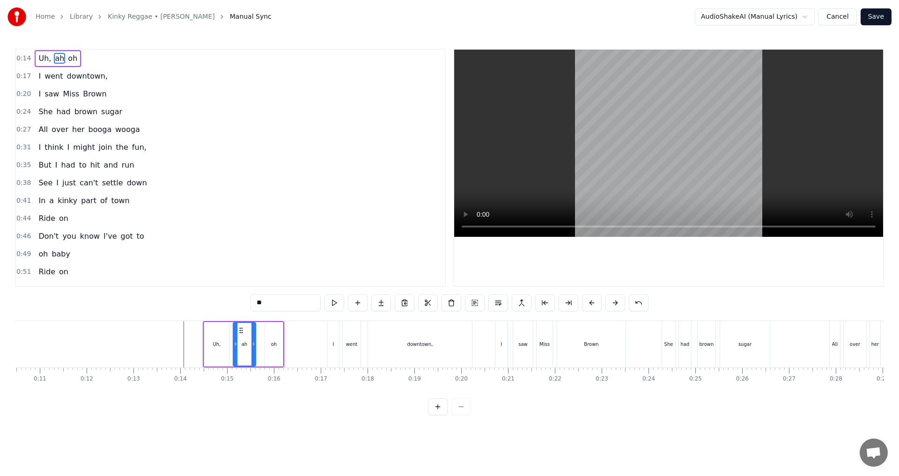
drag, startPoint x: 170, startPoint y: 350, endPoint x: 176, endPoint y: 350, distance: 6.6
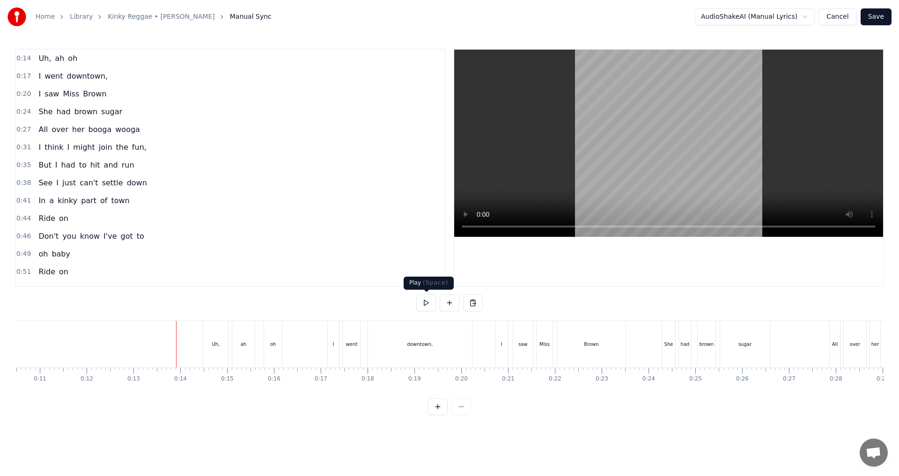
click at [431, 305] on button at bounding box center [426, 303] width 20 height 17
click at [441, 345] on div "downtown," at bounding box center [420, 344] width 104 height 46
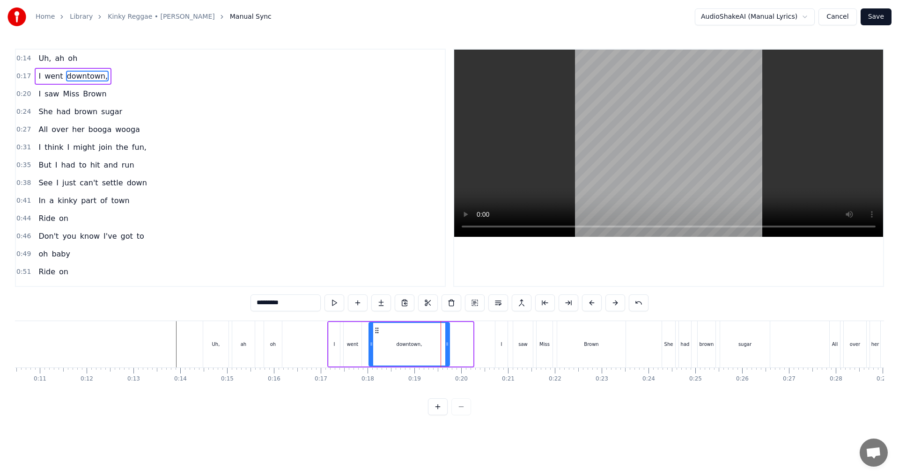
drag, startPoint x: 471, startPoint y: 346, endPoint x: 447, endPoint y: 343, distance: 23.7
click at [447, 343] on icon at bounding box center [447, 344] width 4 height 7
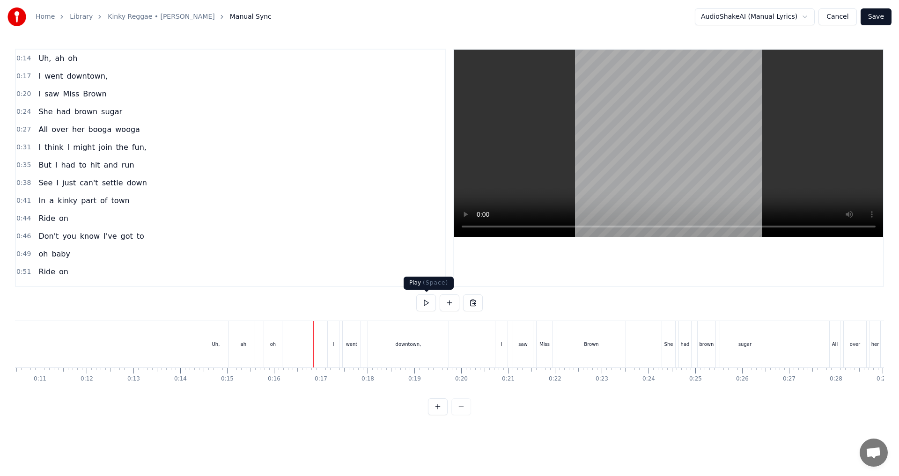
click at [428, 309] on button at bounding box center [426, 303] width 20 height 17
click at [424, 344] on div "downtown," at bounding box center [408, 344] width 81 height 46
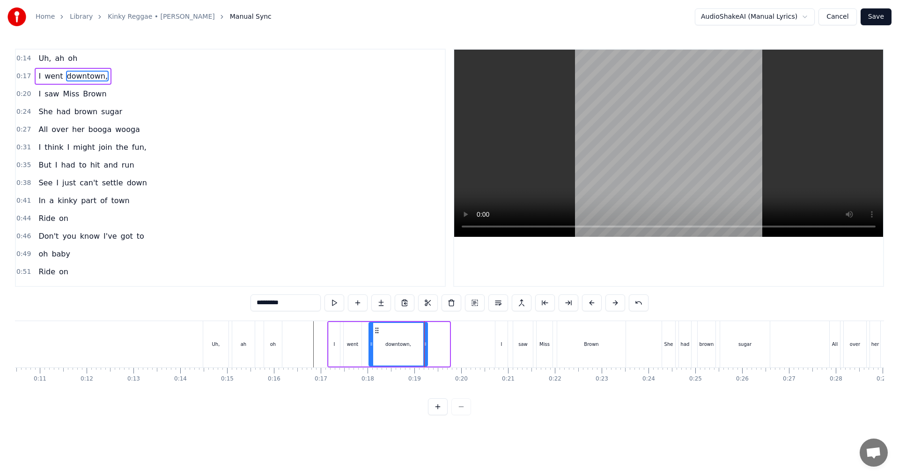
drag, startPoint x: 446, startPoint y: 345, endPoint x: 424, endPoint y: 345, distance: 22.0
click at [424, 345] on icon at bounding box center [425, 344] width 4 height 7
click at [356, 304] on button at bounding box center [358, 303] width 20 height 17
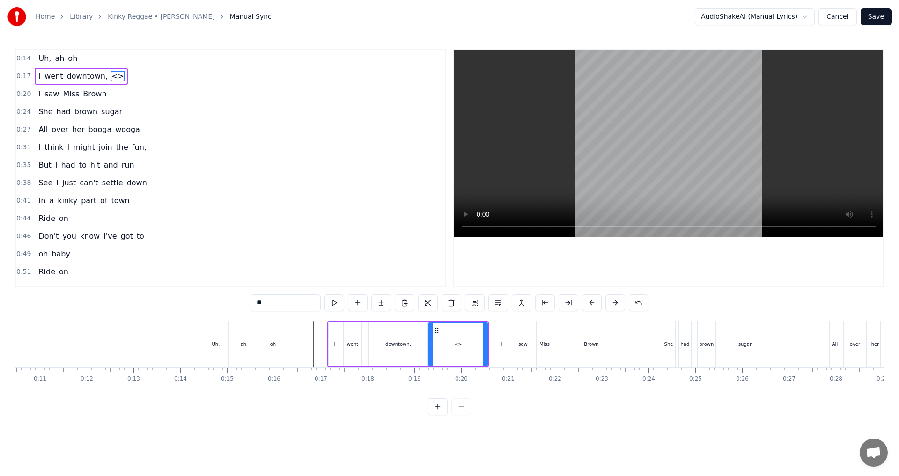
drag, startPoint x: 234, startPoint y: 304, endPoint x: 183, endPoint y: 301, distance: 51.2
click at [183, 301] on div "0:14 Uh, ah oh 0:17 I went downtown, <> 0:20 I saw [PERSON_NAME] 0:24 She had b…" at bounding box center [449, 232] width 869 height 367
drag, startPoint x: 487, startPoint y: 346, endPoint x: 450, endPoint y: 347, distance: 37.0
click at [448, 347] on icon at bounding box center [448, 344] width 4 height 7
type input "**"
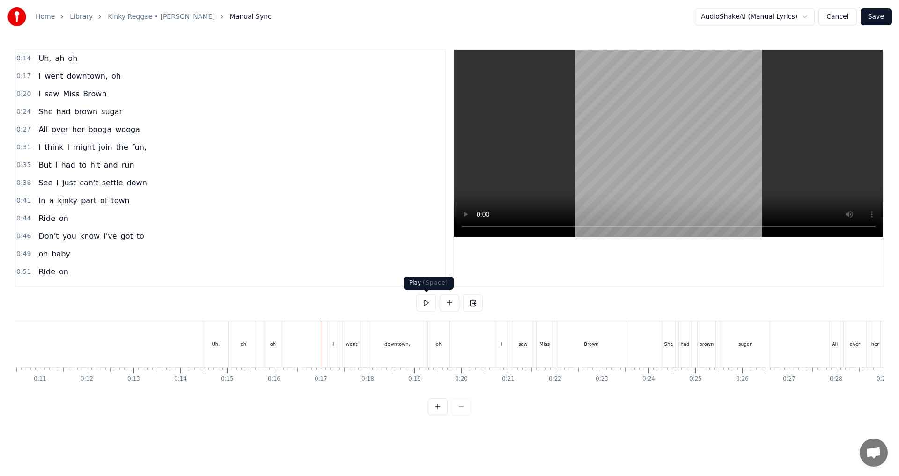
click at [429, 307] on button at bounding box center [426, 303] width 20 height 17
click at [448, 352] on div "Brown" at bounding box center [591, 344] width 68 height 46
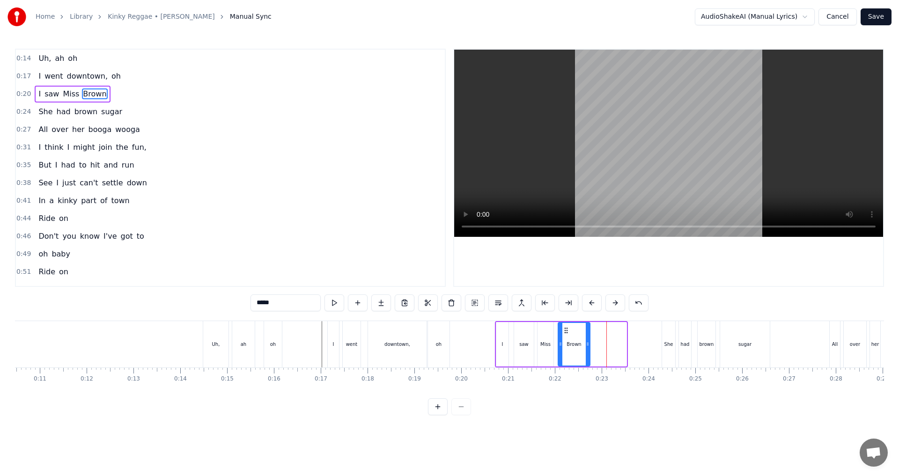
drag, startPoint x: 625, startPoint y: 344, endPoint x: 589, endPoint y: 344, distance: 36.5
click at [448, 344] on icon at bounding box center [588, 344] width 4 height 7
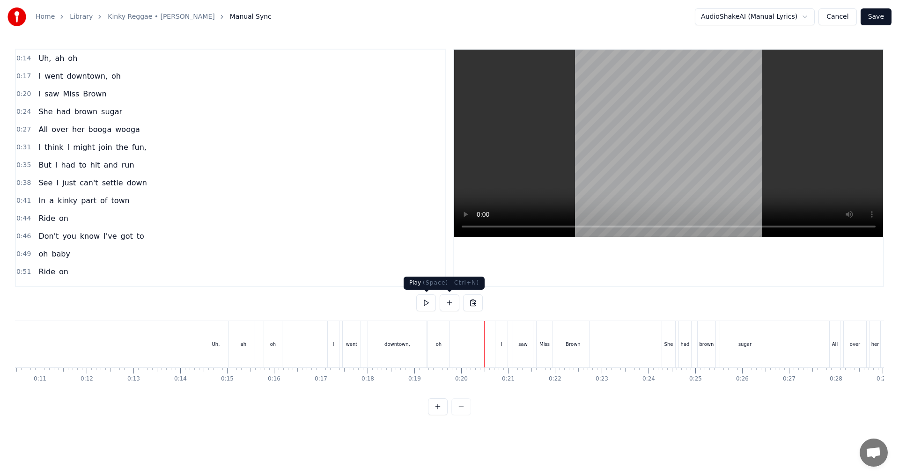
click at [429, 304] on button at bounding box center [426, 303] width 20 height 17
click at [412, 344] on div "sugar" at bounding box center [407, 344] width 13 height 7
click at [432, 303] on button at bounding box center [426, 303] width 20 height 17
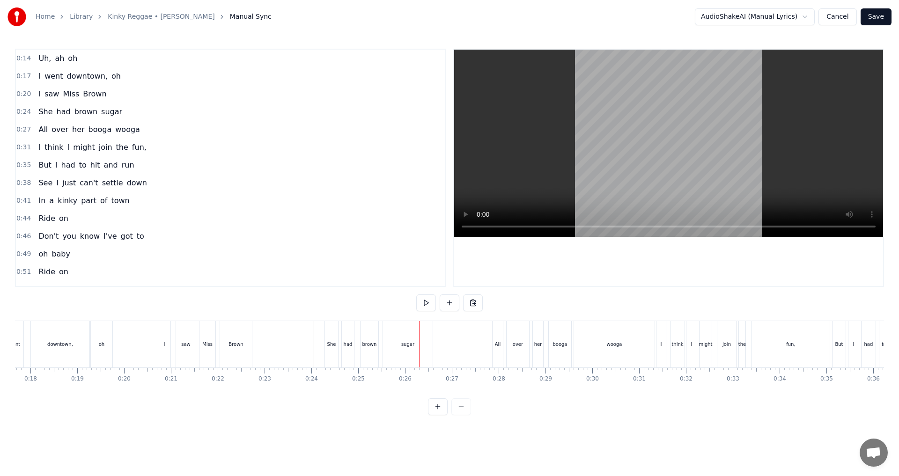
click at [429, 342] on div "sugar" at bounding box center [408, 344] width 50 height 46
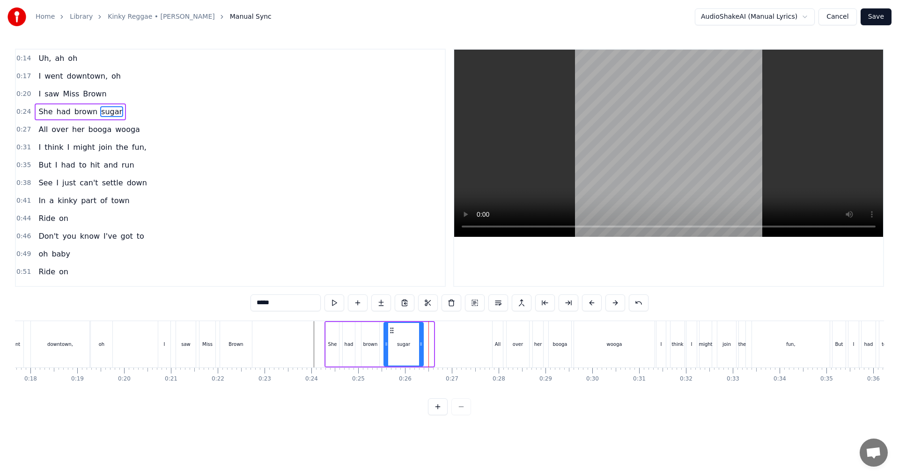
drag, startPoint x: 431, startPoint y: 345, endPoint x: 422, endPoint y: 345, distance: 9.4
click at [422, 345] on icon at bounding box center [421, 344] width 4 height 7
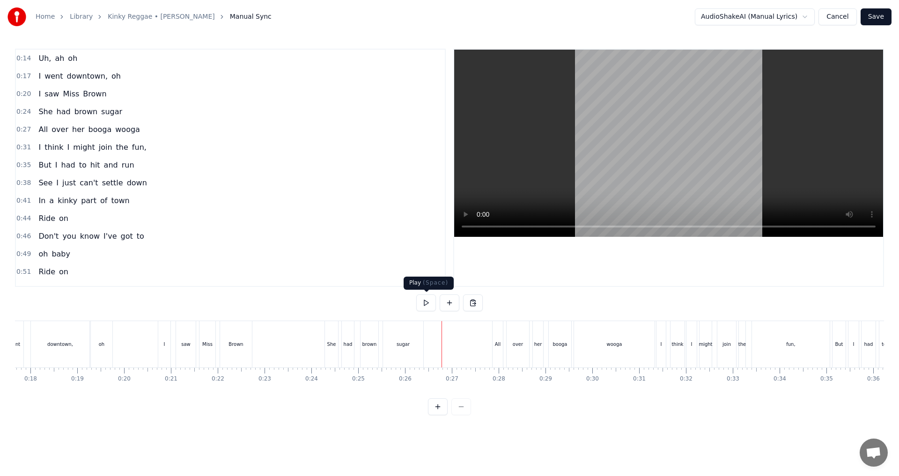
click at [427, 301] on button at bounding box center [426, 303] width 20 height 17
click at [448, 347] on div "wooga" at bounding box center [614, 344] width 81 height 46
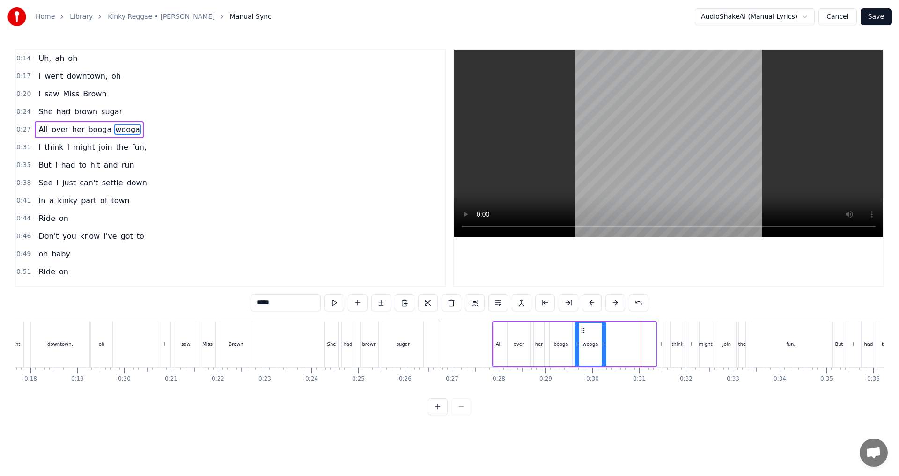
drag, startPoint x: 653, startPoint y: 344, endPoint x: 603, endPoint y: 348, distance: 49.8
click at [448, 348] on div at bounding box center [604, 344] width 4 height 43
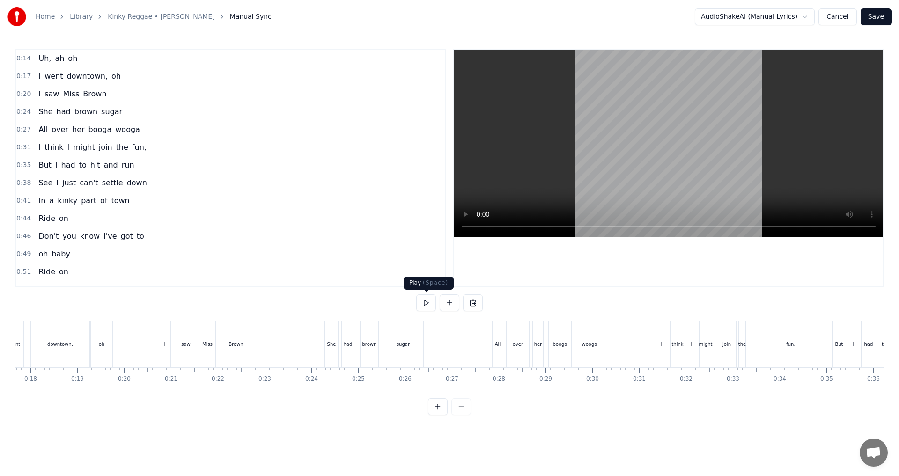
click at [427, 304] on button at bounding box center [426, 303] width 20 height 17
click at [448, 347] on div "fun," at bounding box center [791, 344] width 78 height 46
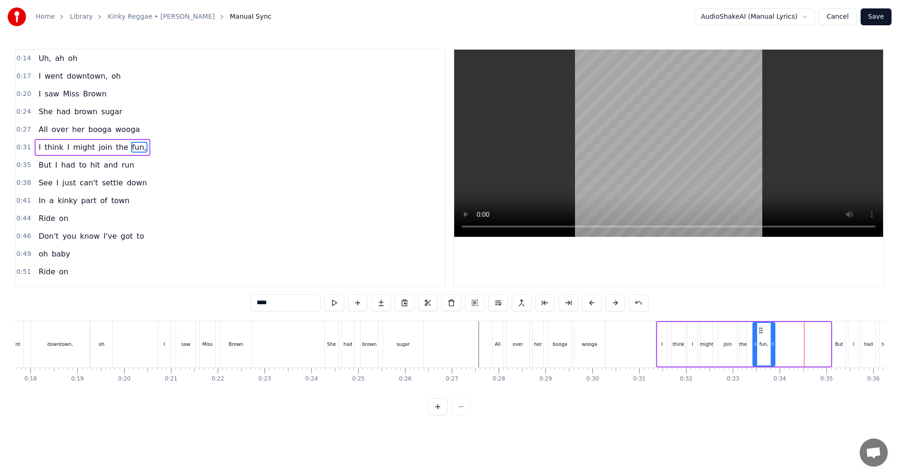
drag, startPoint x: 829, startPoint y: 344, endPoint x: 773, endPoint y: 346, distance: 55.8
click at [448, 346] on icon at bounding box center [773, 344] width 4 height 7
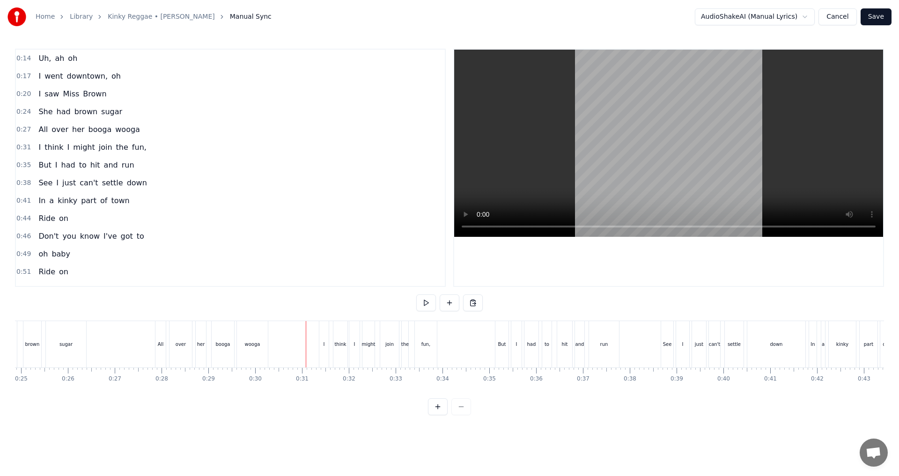
scroll to position [0, 1240]
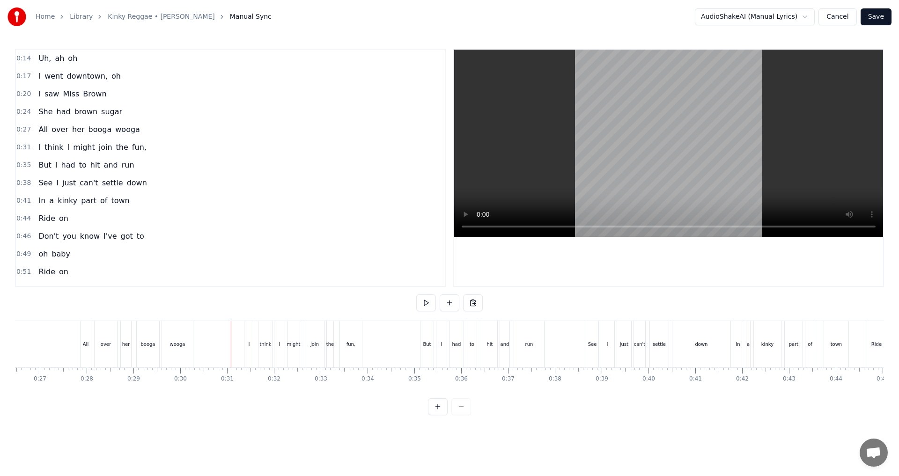
click at [424, 301] on button at bounding box center [426, 303] width 20 height 17
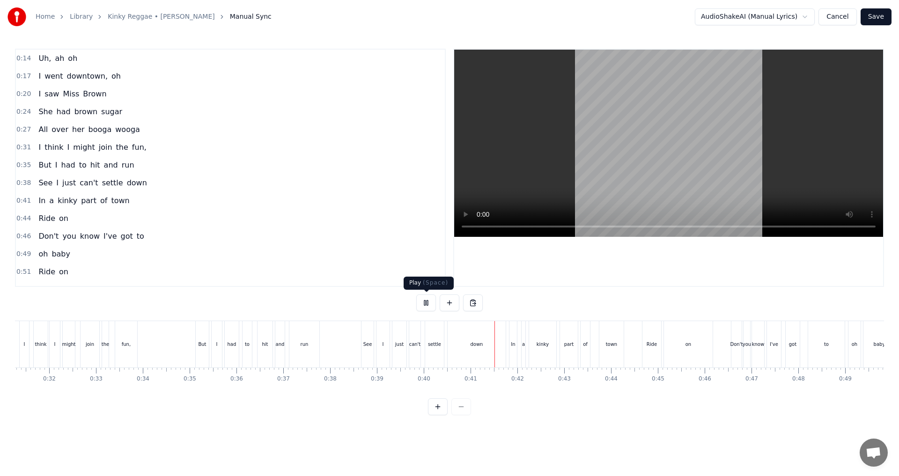
click at [432, 304] on button at bounding box center [426, 303] width 20 height 17
click at [448, 350] on div "down" at bounding box center [477, 344] width 58 height 46
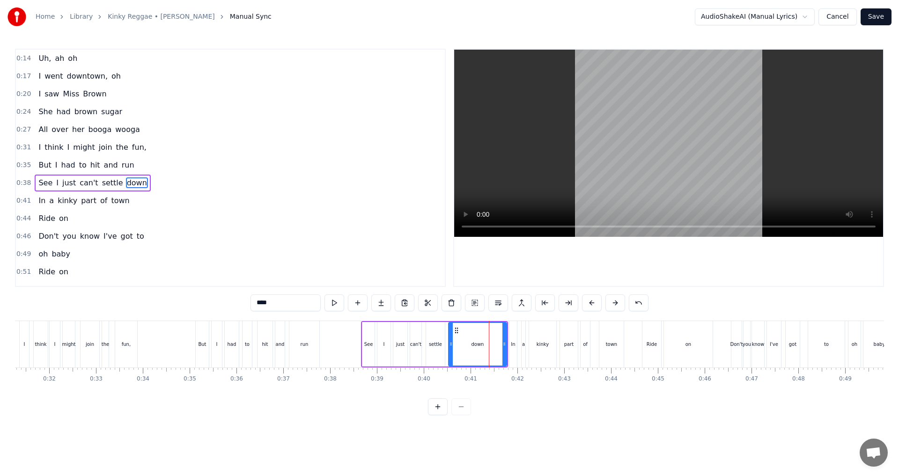
scroll to position [15, 0]
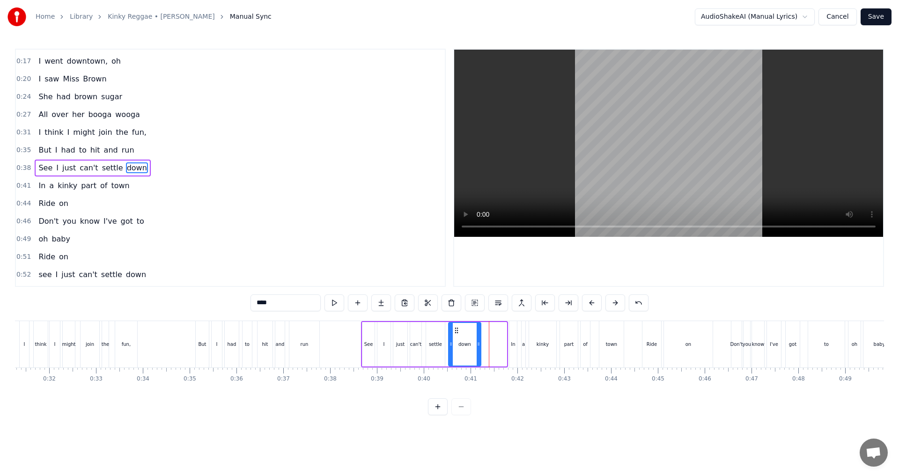
drag, startPoint x: 504, startPoint y: 345, endPoint x: 478, endPoint y: 345, distance: 25.8
click at [448, 345] on icon at bounding box center [479, 344] width 4 height 7
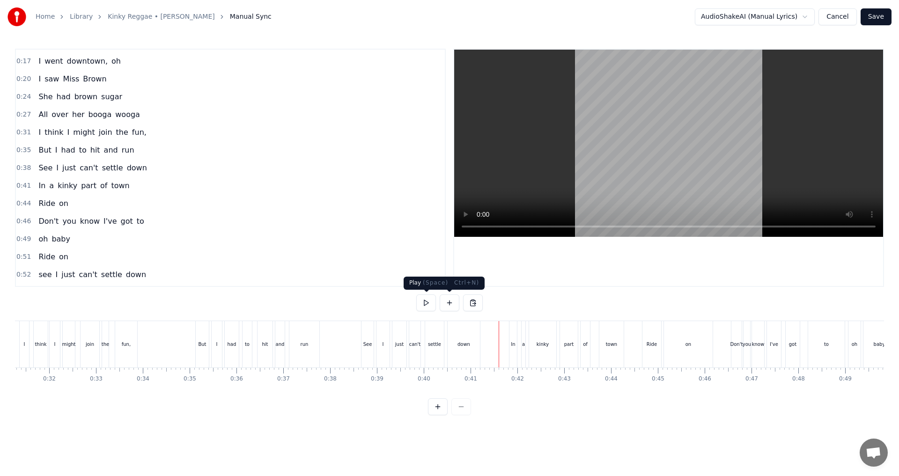
click at [427, 304] on button at bounding box center [426, 303] width 20 height 17
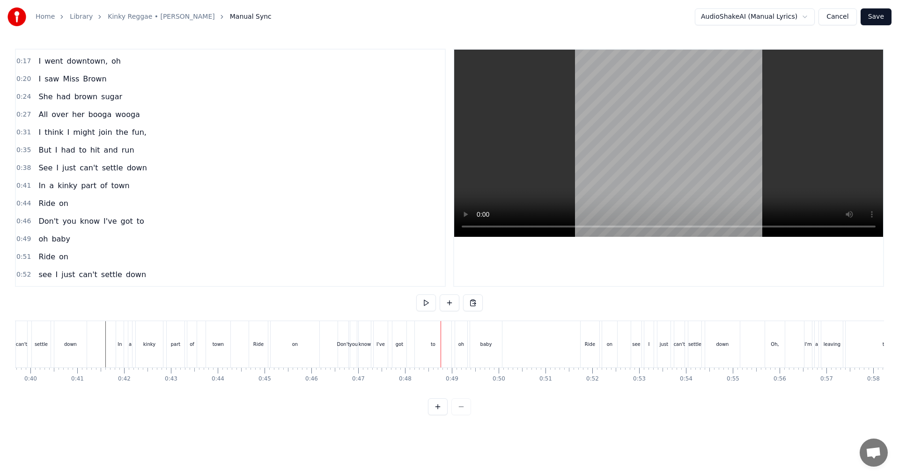
scroll to position [0, 1877]
click at [422, 345] on div at bounding box center [422, 344] width 0 height 46
click at [419, 353] on div "to" at bounding box center [414, 344] width 37 height 46
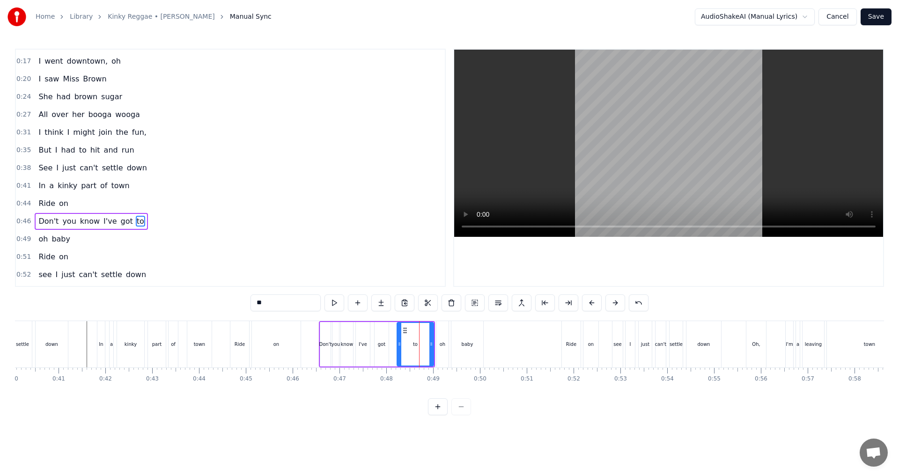
scroll to position [68, 0]
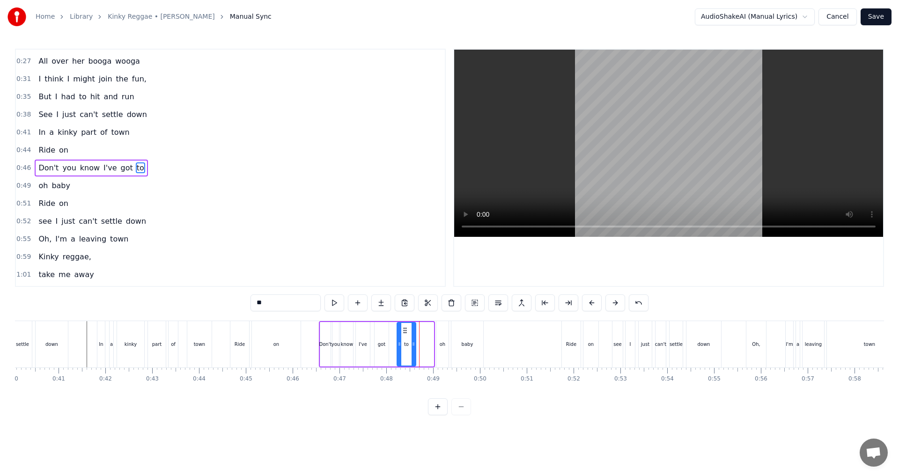
drag, startPoint x: 430, startPoint y: 349, endPoint x: 412, endPoint y: 348, distance: 17.9
click at [412, 348] on div at bounding box center [414, 344] width 4 height 43
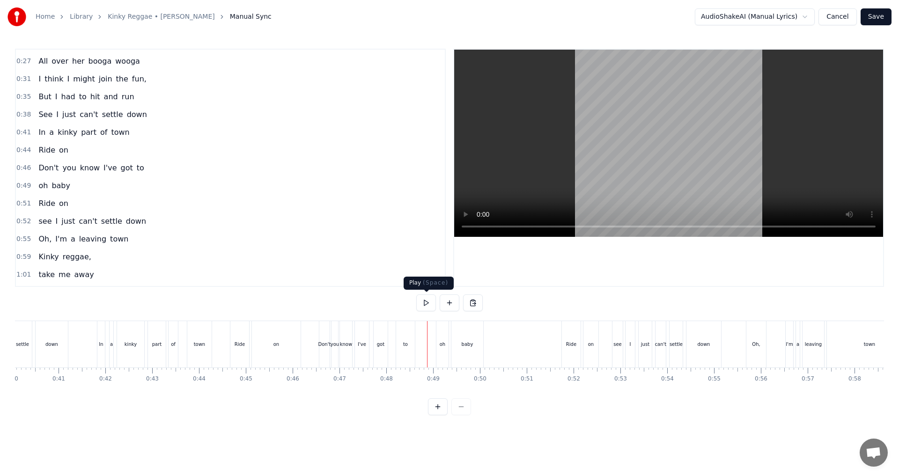
click at [430, 304] on button at bounding box center [426, 303] width 20 height 17
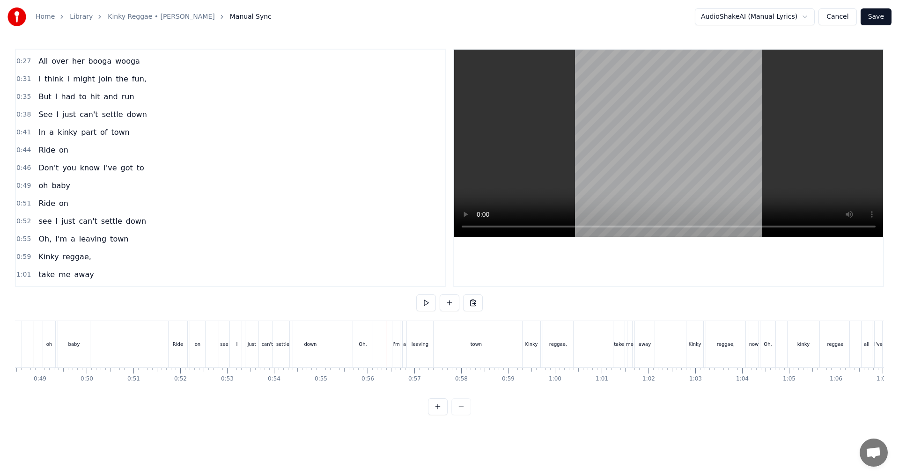
click at [448, 349] on div "town" at bounding box center [476, 344] width 85 height 46
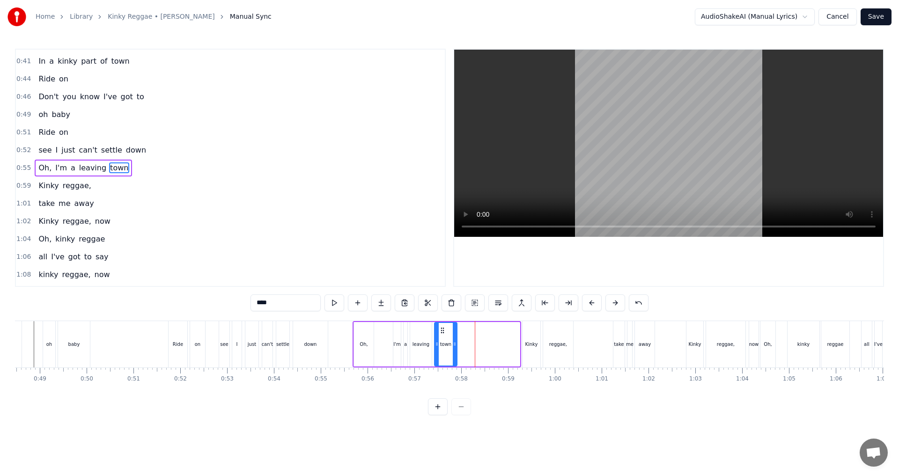
drag, startPoint x: 519, startPoint y: 347, endPoint x: 456, endPoint y: 345, distance: 62.8
click at [448, 345] on icon at bounding box center [455, 344] width 4 height 7
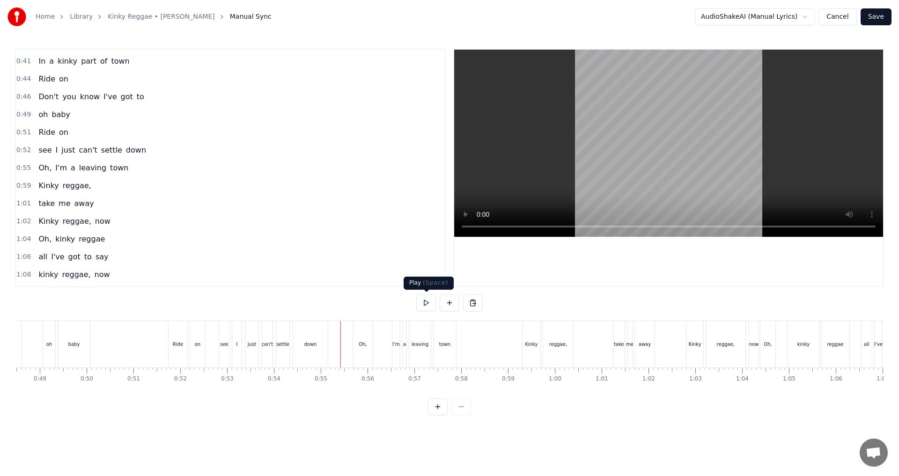
click at [423, 307] on button at bounding box center [426, 303] width 20 height 17
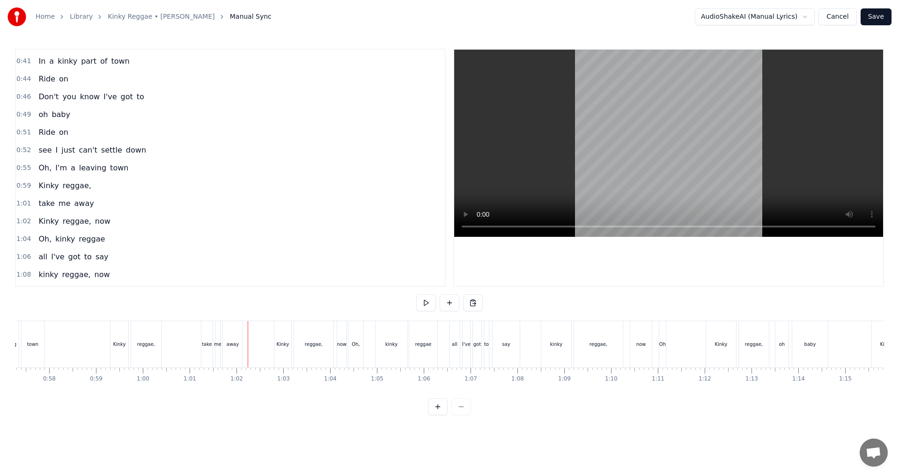
scroll to position [0, 2739]
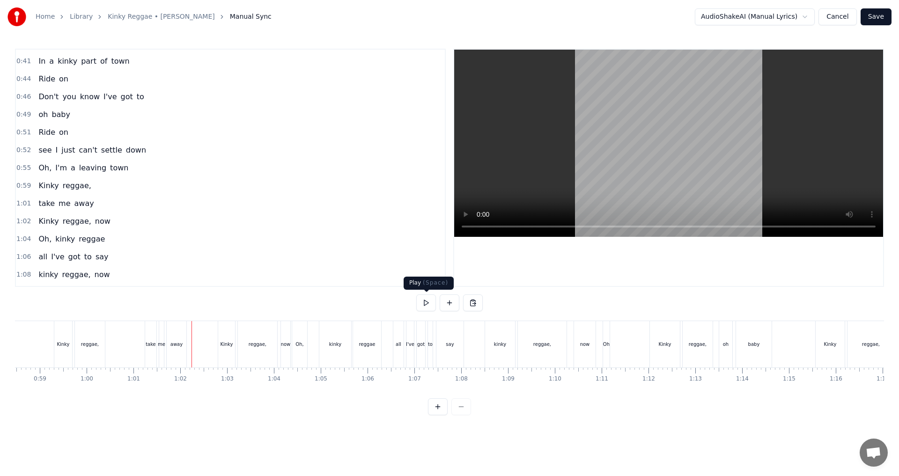
click at [429, 302] on button at bounding box center [426, 303] width 20 height 17
click at [251, 352] on div "reggae," at bounding box center [257, 344] width 39 height 46
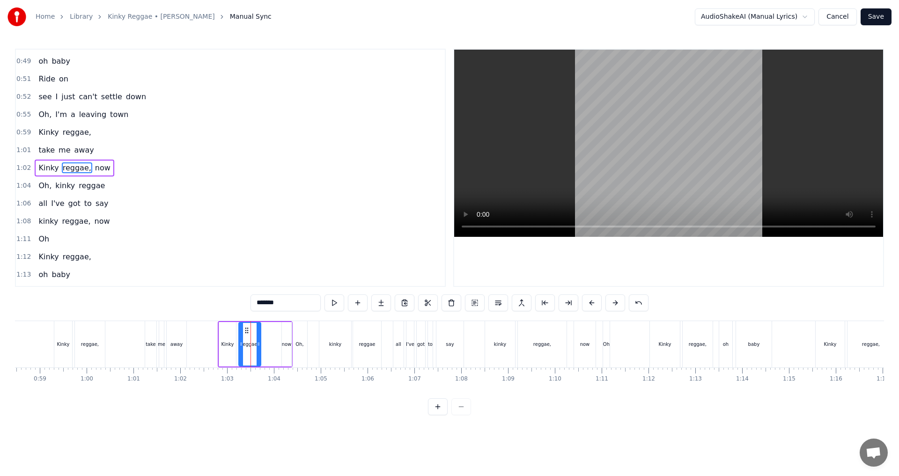
drag, startPoint x: 276, startPoint y: 346, endPoint x: 259, endPoint y: 347, distance: 17.4
click at [259, 347] on icon at bounding box center [259, 344] width 4 height 7
click at [287, 342] on div "now" at bounding box center [287, 344] width 10 height 7
drag, startPoint x: 282, startPoint y: 332, endPoint x: 273, endPoint y: 332, distance: 9.4
click at [275, 332] on div at bounding box center [277, 344] width 4 height 43
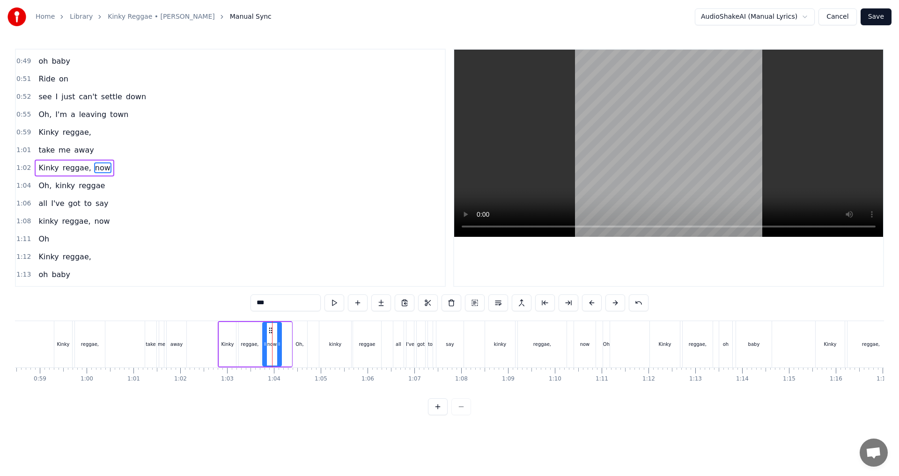
drag, startPoint x: 282, startPoint y: 332, endPoint x: 272, endPoint y: 332, distance: 9.8
click at [272, 333] on circle at bounding box center [271, 333] width 0 height 0
click at [256, 343] on div "reggae," at bounding box center [250, 344] width 18 height 7
click at [256, 346] on icon at bounding box center [257, 344] width 4 height 7
click at [270, 343] on div "now" at bounding box center [272, 344] width 10 height 7
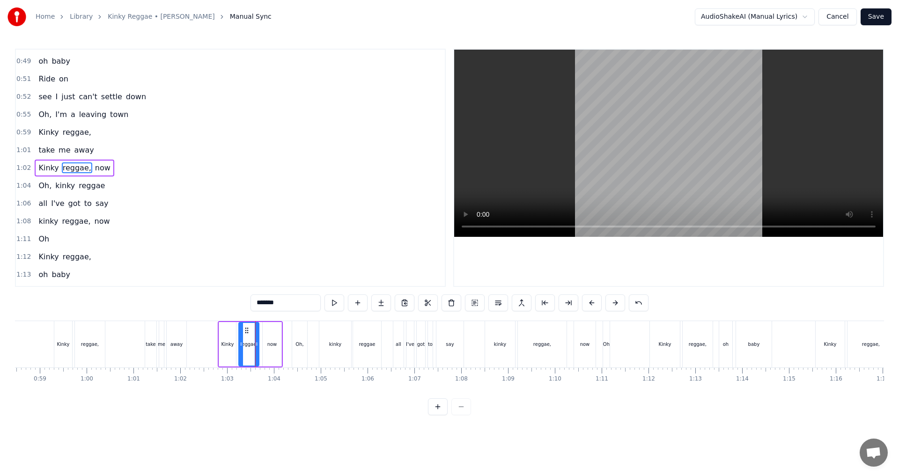
type input "***"
click at [268, 331] on icon at bounding box center [267, 330] width 7 height 7
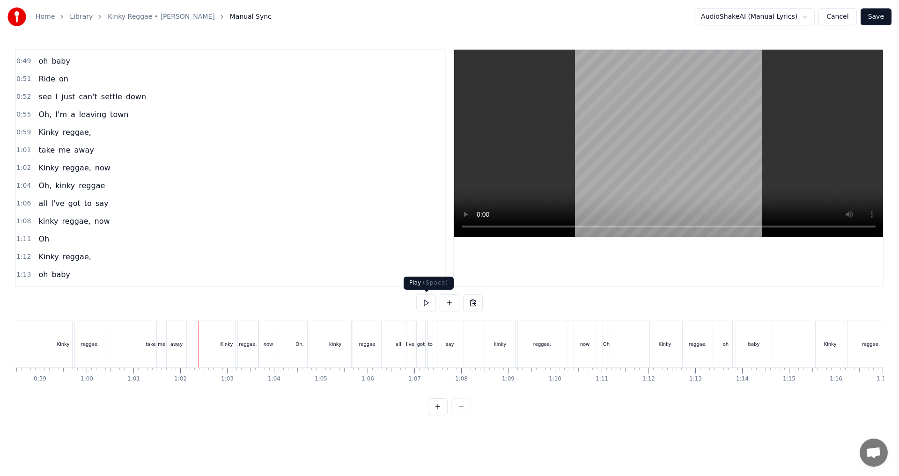
click at [427, 304] on button at bounding box center [426, 303] width 20 height 17
click at [448, 341] on div "reggae," at bounding box center [542, 344] width 49 height 46
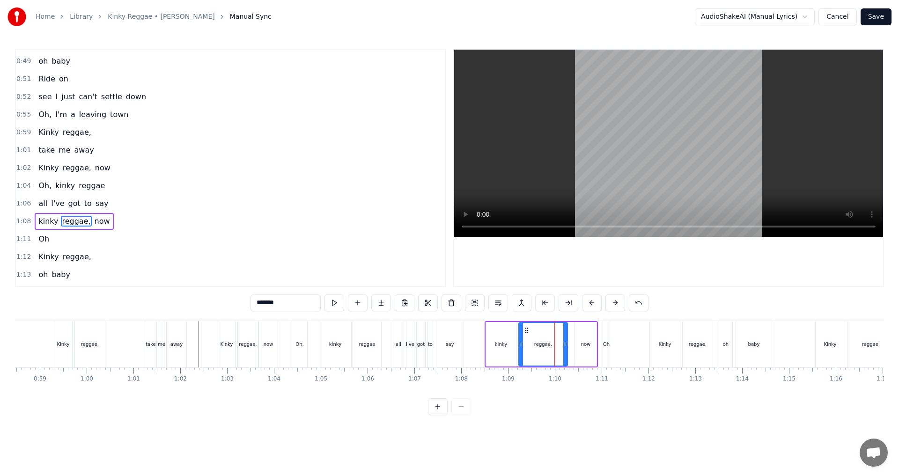
scroll to position [246, 0]
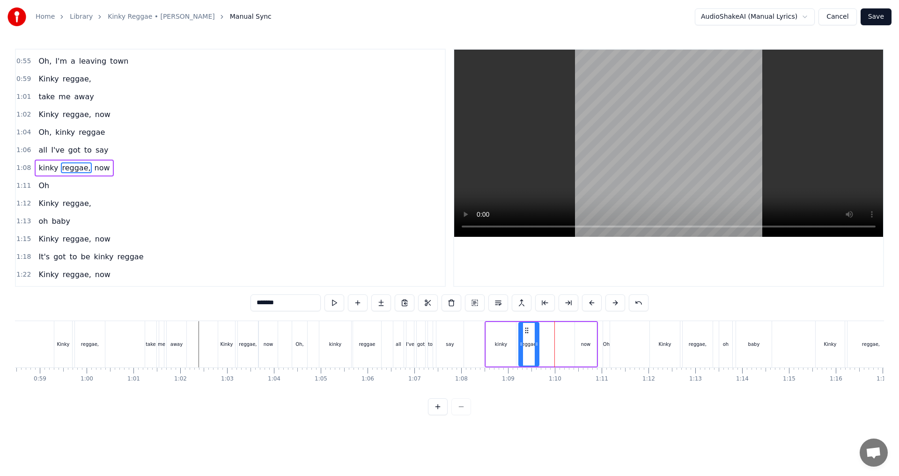
drag, startPoint x: 554, startPoint y: 349, endPoint x: 538, endPoint y: 350, distance: 16.0
click at [448, 350] on div at bounding box center [537, 344] width 4 height 43
click at [448, 348] on div "now" at bounding box center [586, 344] width 22 height 45
drag, startPoint x: 584, startPoint y: 327, endPoint x: 550, endPoint y: 334, distance: 34.3
click at [448, 334] on icon at bounding box center [549, 330] width 7 height 7
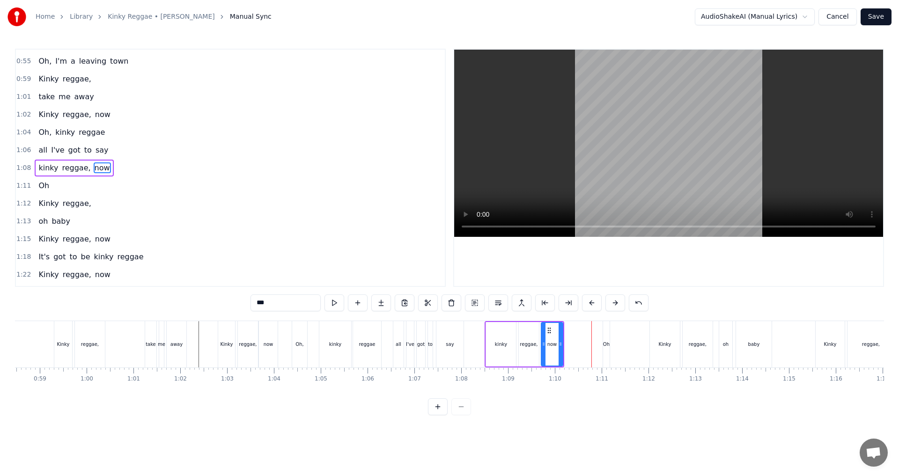
click at [448, 344] on div "Oh" at bounding box center [606, 344] width 7 height 7
type input "**"
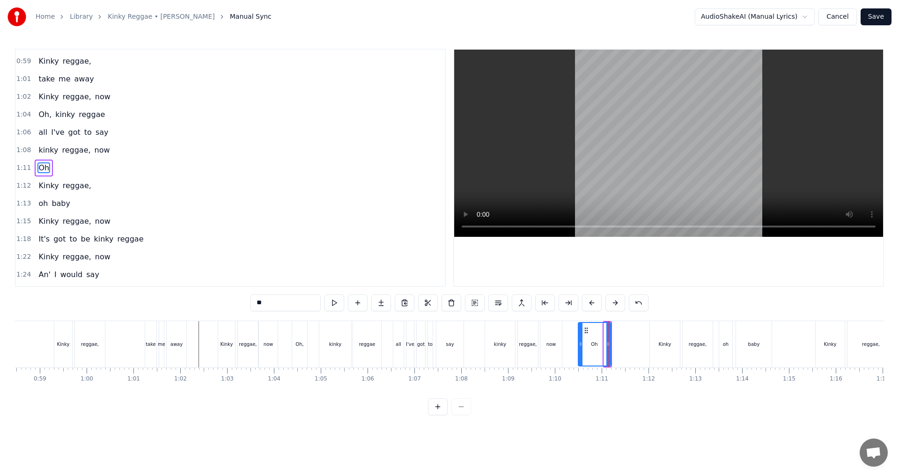
drag, startPoint x: 604, startPoint y: 345, endPoint x: 579, endPoint y: 347, distance: 25.8
click at [448, 347] on icon at bounding box center [581, 344] width 4 height 7
drag, startPoint x: 608, startPoint y: 346, endPoint x: 596, endPoint y: 346, distance: 11.7
click at [448, 346] on icon at bounding box center [597, 344] width 4 height 7
click at [427, 306] on button at bounding box center [426, 303] width 20 height 17
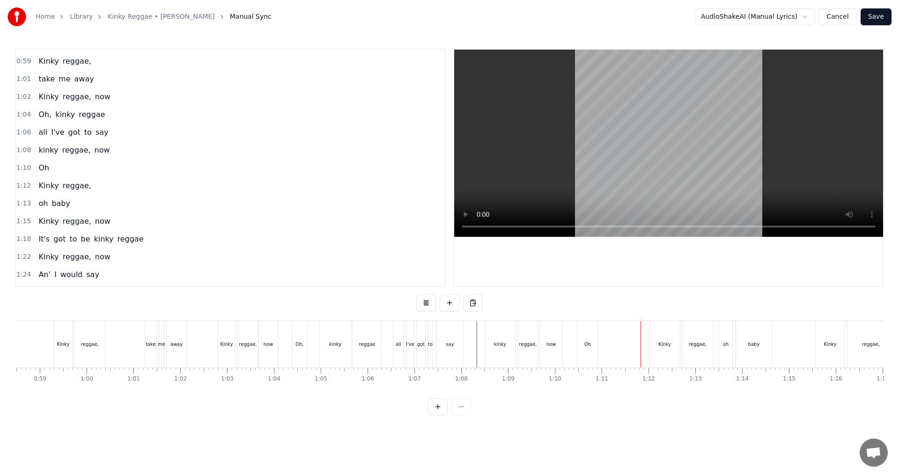
click at [428, 304] on button at bounding box center [426, 303] width 20 height 17
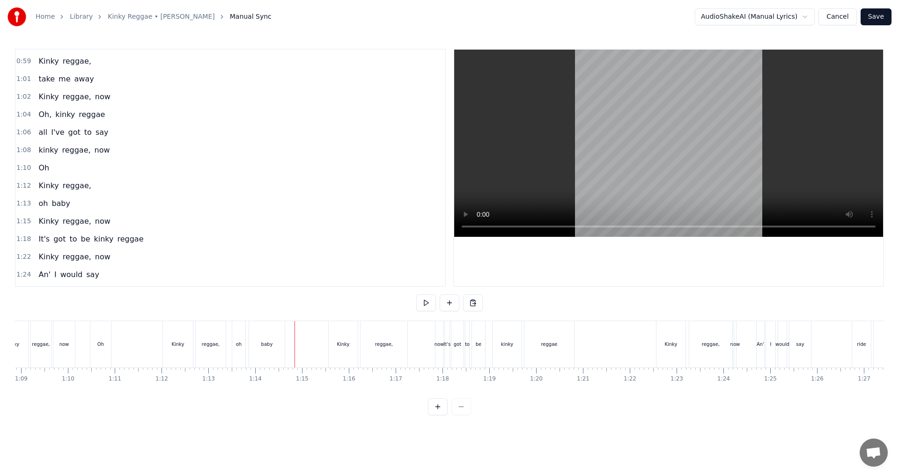
scroll to position [0, 3282]
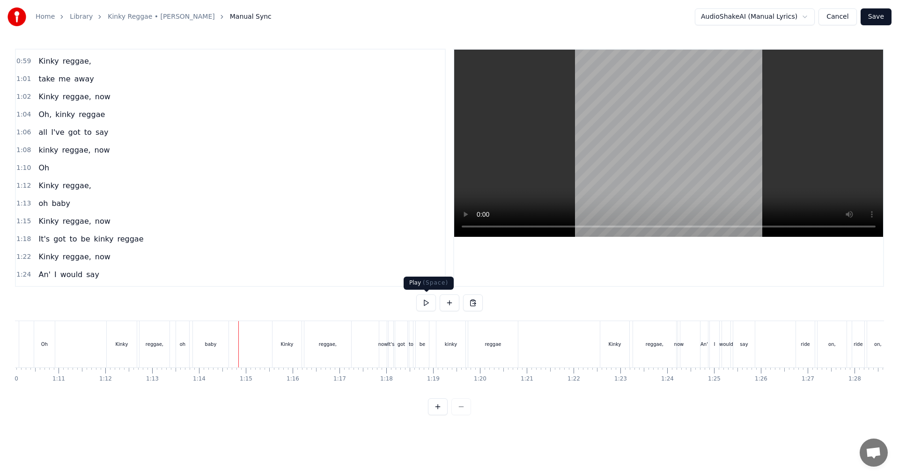
click at [423, 306] on button at bounding box center [426, 303] width 20 height 17
click at [325, 354] on div "reggae," at bounding box center [327, 344] width 47 height 46
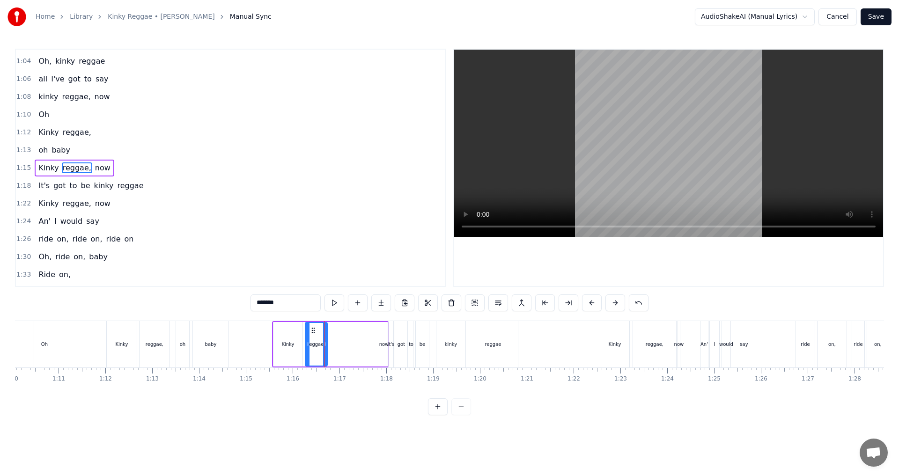
drag, startPoint x: 350, startPoint y: 345, endPoint x: 325, endPoint y: 345, distance: 24.8
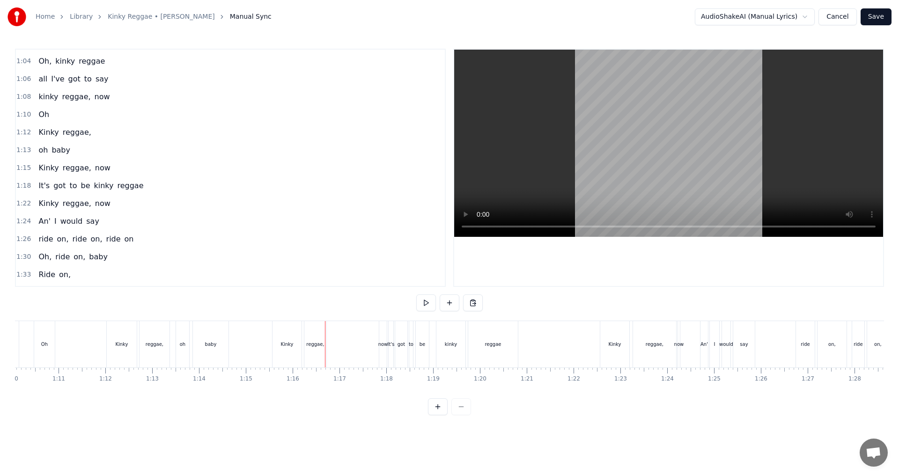
click at [384, 344] on div "now" at bounding box center [383, 344] width 10 height 7
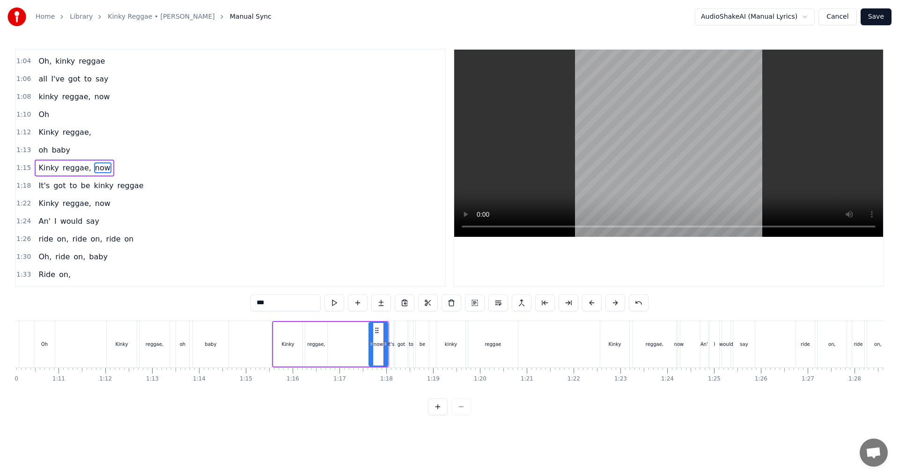
drag, startPoint x: 383, startPoint y: 344, endPoint x: 371, endPoint y: 344, distance: 11.2
click at [371, 344] on icon at bounding box center [372, 344] width 4 height 7
drag, startPoint x: 378, startPoint y: 330, endPoint x: 337, endPoint y: 329, distance: 40.8
click at [337, 329] on icon at bounding box center [336, 330] width 7 height 7
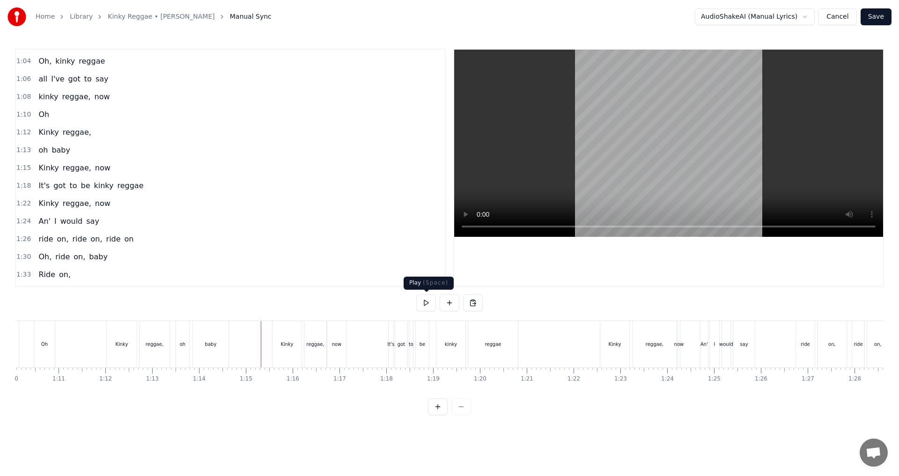
click at [426, 306] on button at bounding box center [426, 303] width 20 height 17
click at [432, 306] on button at bounding box center [426, 303] width 20 height 17
click at [405, 343] on div "got" at bounding box center [401, 344] width 7 height 7
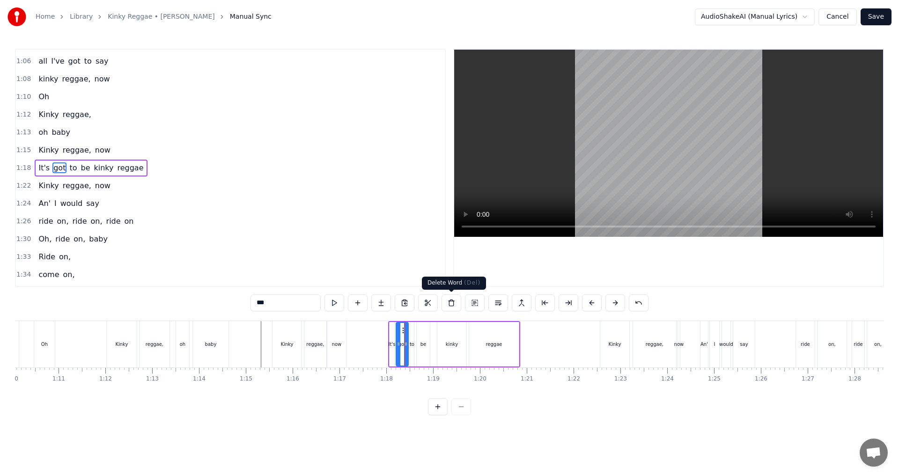
click at [448, 304] on button at bounding box center [452, 303] width 20 height 17
click at [410, 349] on div "to" at bounding box center [412, 344] width 4 height 45
click at [448, 306] on button at bounding box center [452, 303] width 20 height 17
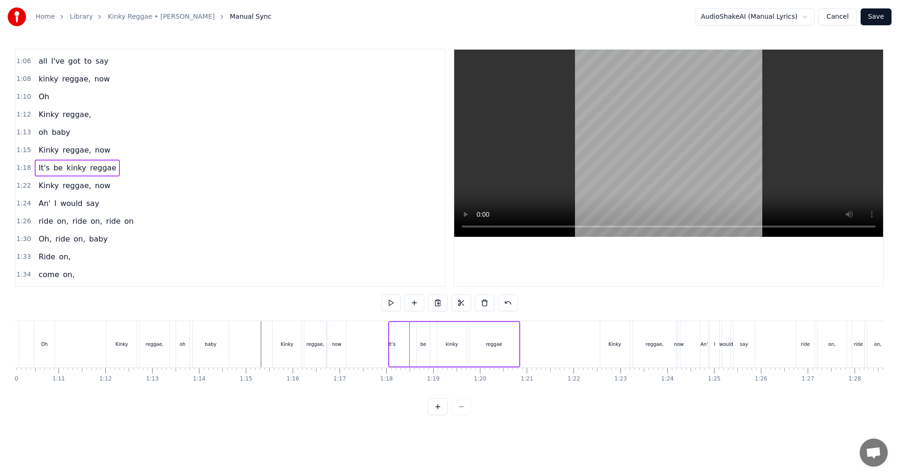
click at [390, 348] on div "It's" at bounding box center [392, 344] width 5 height 45
click at [385, 304] on button at bounding box center [381, 303] width 20 height 17
drag, startPoint x: 398, startPoint y: 345, endPoint x: 413, endPoint y: 346, distance: 15.0
click at [413, 346] on icon at bounding box center [413, 344] width 4 height 7
drag, startPoint x: 272, startPoint y: 304, endPoint x: 185, endPoint y: 312, distance: 87.9
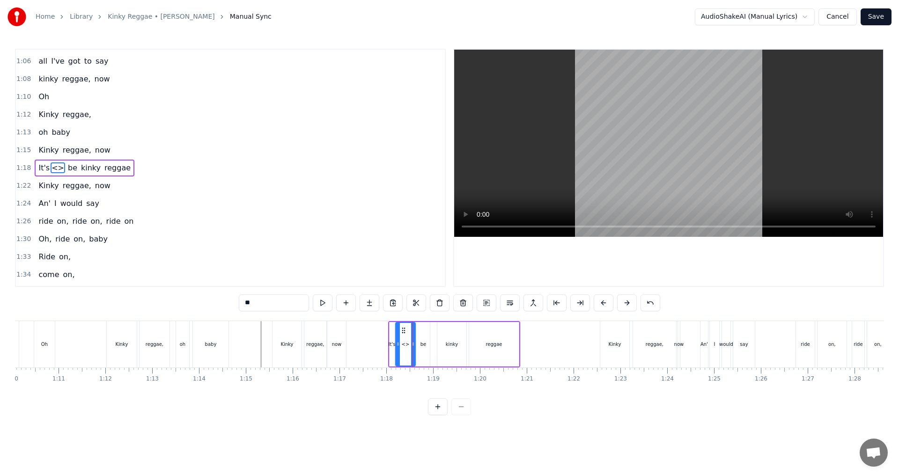
click at [195, 303] on div "0:14 Uh, ah oh 0:17 I went downtown, [GEOGRAPHIC_DATA] 0:20 I saw [PERSON_NAME]…" at bounding box center [449, 232] width 869 height 367
type input "*****"
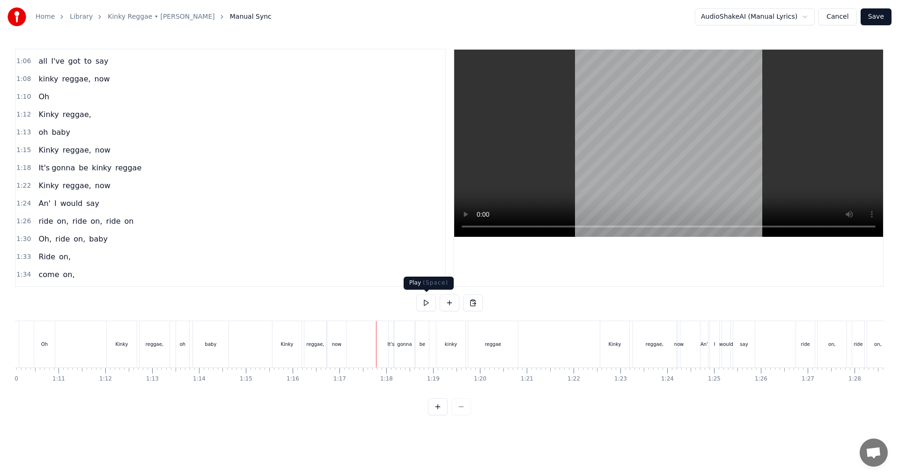
click at [424, 309] on button at bounding box center [426, 303] width 20 height 17
click at [402, 348] on div "gonna" at bounding box center [405, 344] width 20 height 46
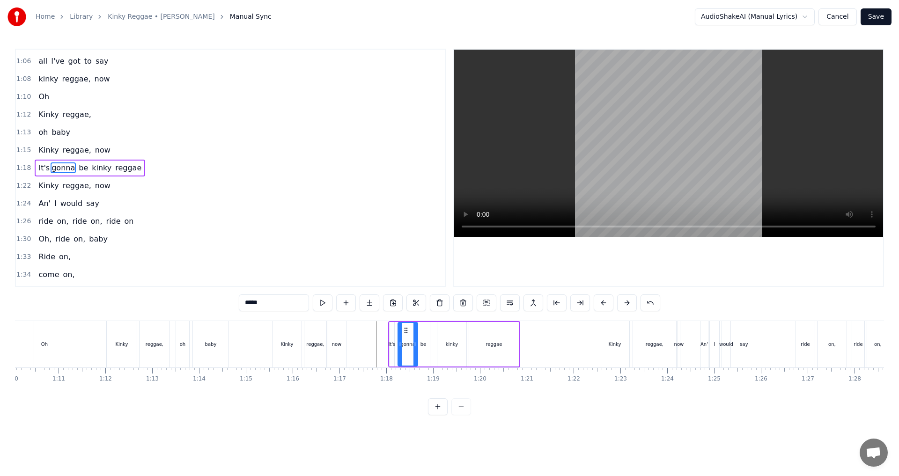
click at [406, 332] on icon at bounding box center [405, 330] width 7 height 7
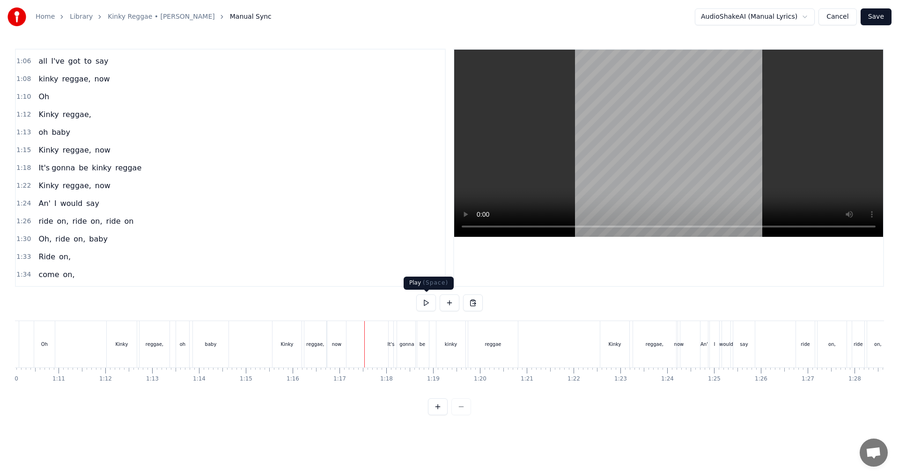
click at [427, 309] on button at bounding box center [426, 303] width 20 height 17
click at [390, 355] on div "It's" at bounding box center [391, 344] width 5 height 46
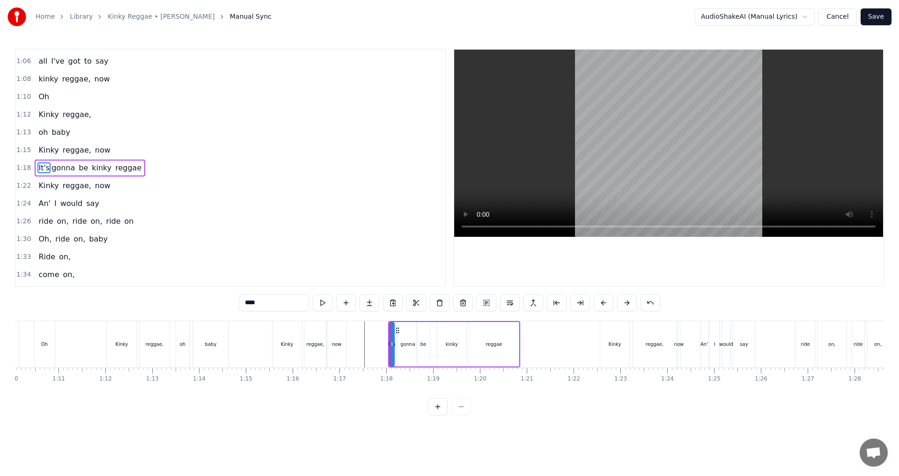
drag, startPoint x: 390, startPoint y: 355, endPoint x: 397, endPoint y: 355, distance: 7.0
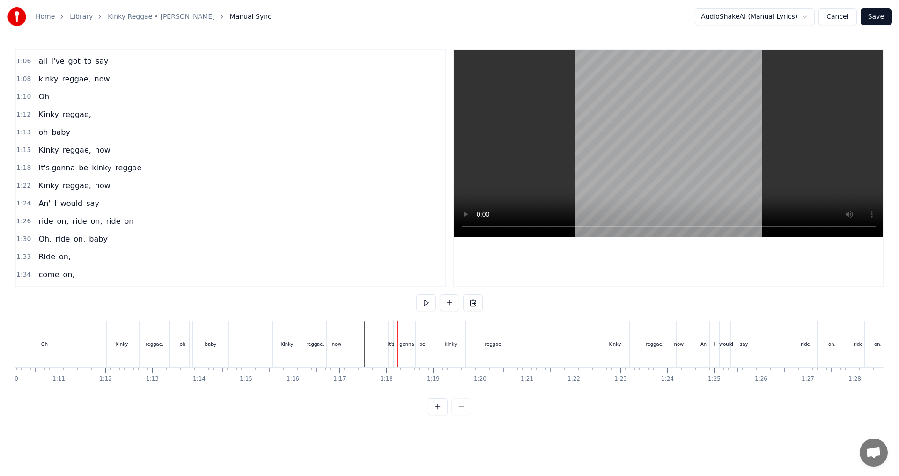
click at [393, 349] on div "It's" at bounding box center [391, 344] width 6 height 46
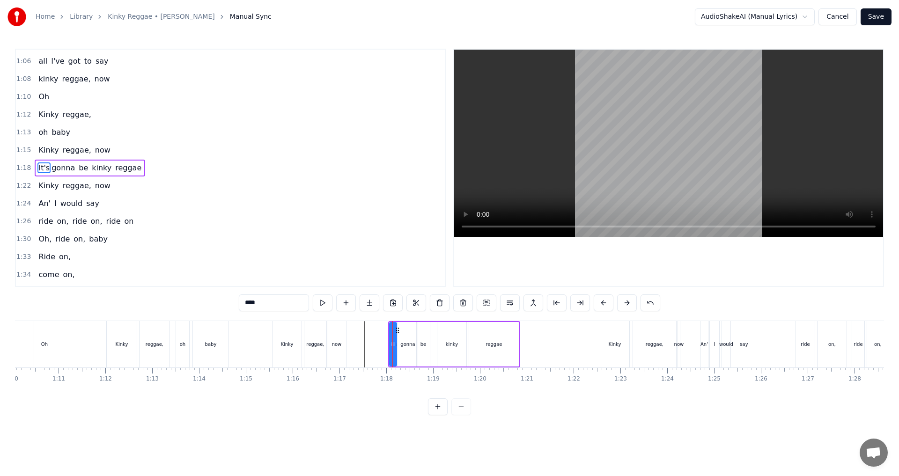
click at [394, 346] on icon at bounding box center [395, 344] width 4 height 7
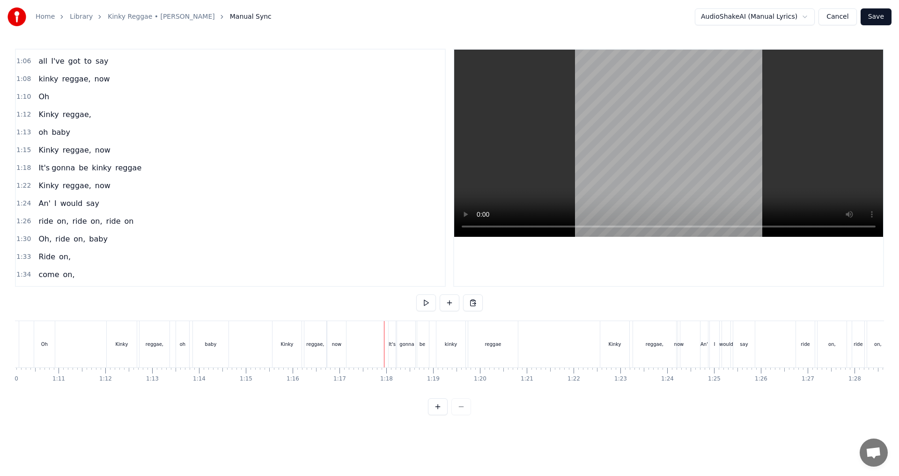
click at [409, 348] on div "gonna" at bounding box center [407, 344] width 20 height 46
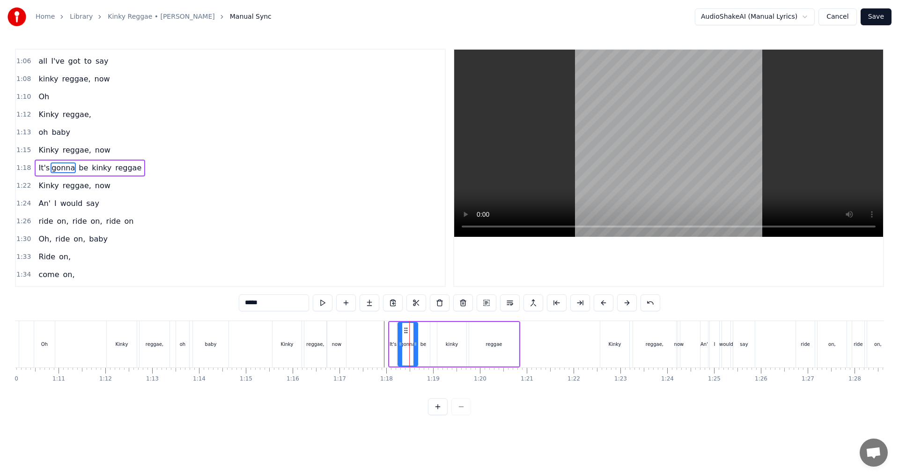
click at [407, 339] on div "gonna" at bounding box center [408, 344] width 19 height 43
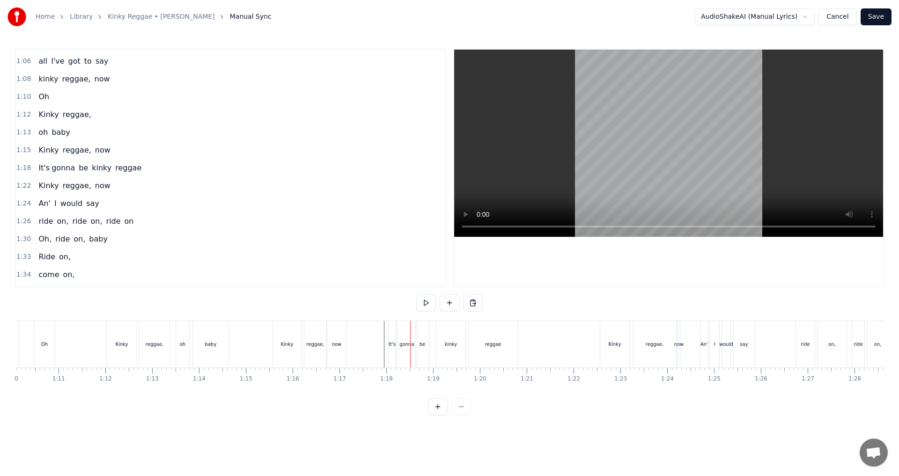
click at [399, 345] on div "gonna" at bounding box center [407, 344] width 20 height 46
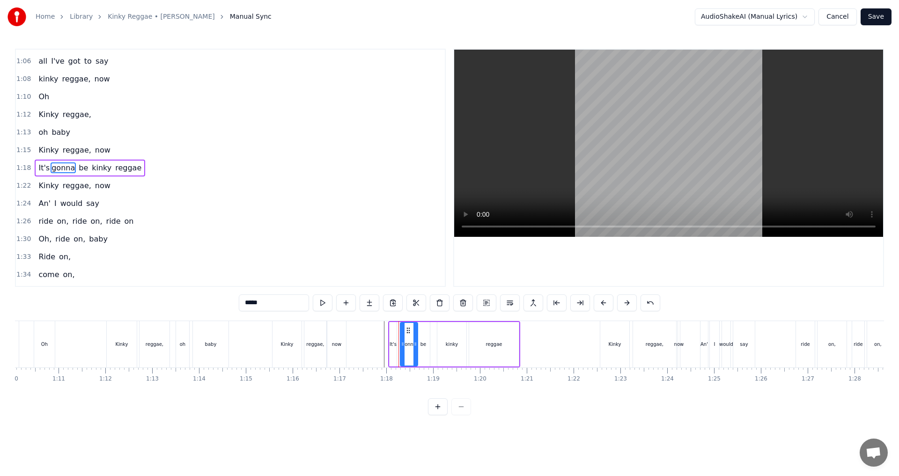
click at [401, 347] on icon at bounding box center [403, 344] width 4 height 7
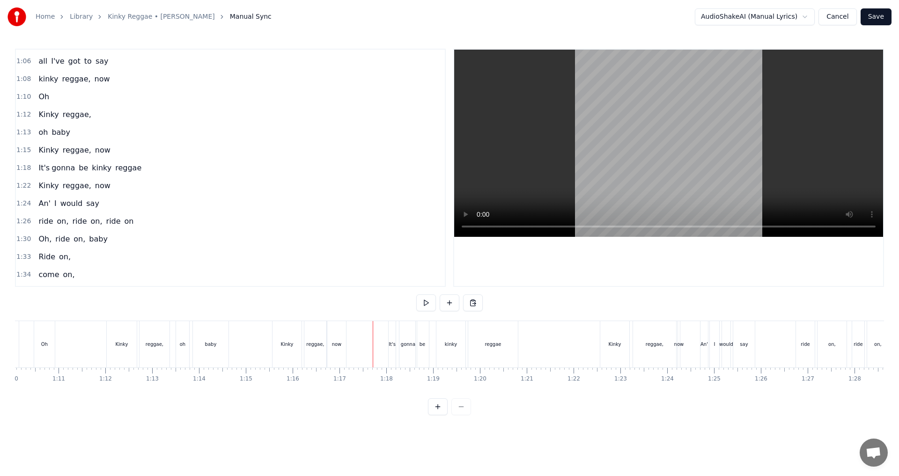
click at [405, 348] on div "gonna" at bounding box center [408, 344] width 15 height 7
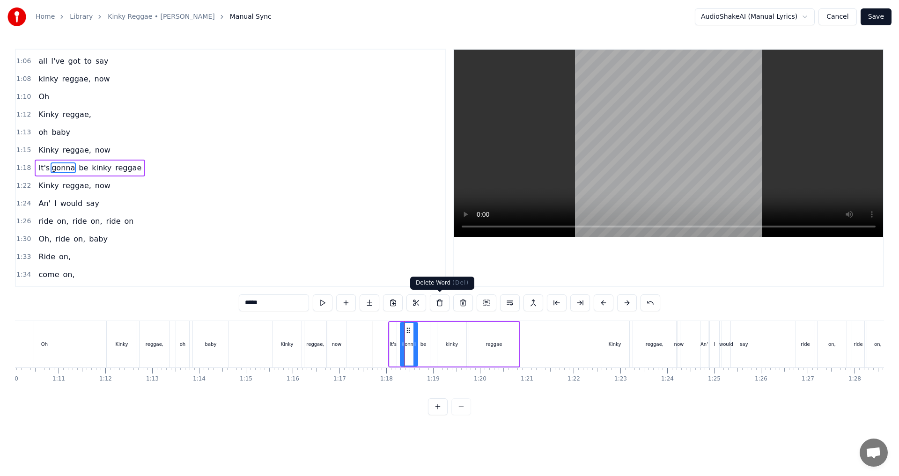
click at [446, 303] on button at bounding box center [440, 303] width 20 height 17
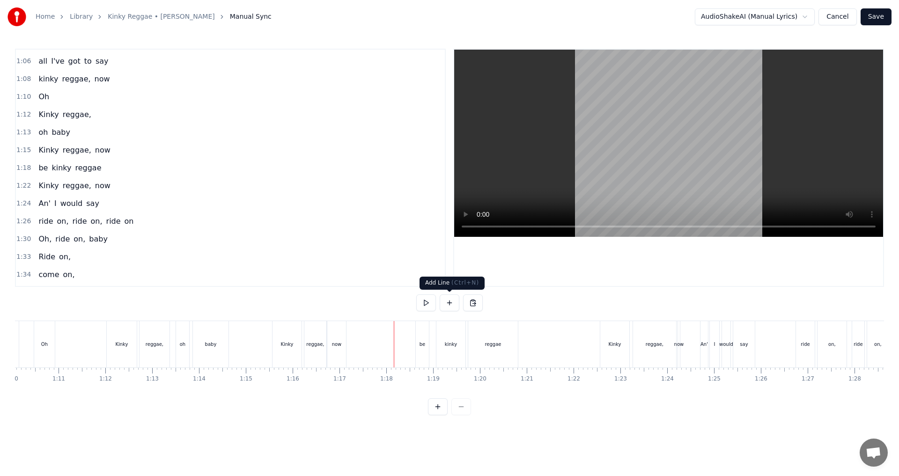
click at [446, 305] on button at bounding box center [450, 303] width 20 height 17
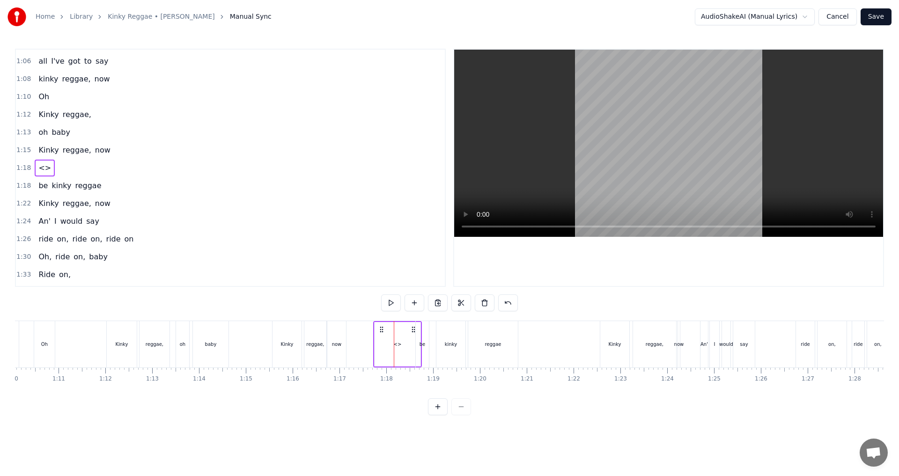
drag, startPoint x: 401, startPoint y: 329, endPoint x: 379, endPoint y: 330, distance: 21.6
click at [380, 330] on circle at bounding box center [380, 329] width 0 height 0
click at [382, 348] on div "<>" at bounding box center [396, 344] width 46 height 45
drag, startPoint x: 378, startPoint y: 345, endPoint x: 393, endPoint y: 340, distance: 16.4
click at [389, 346] on icon at bounding box center [387, 344] width 4 height 7
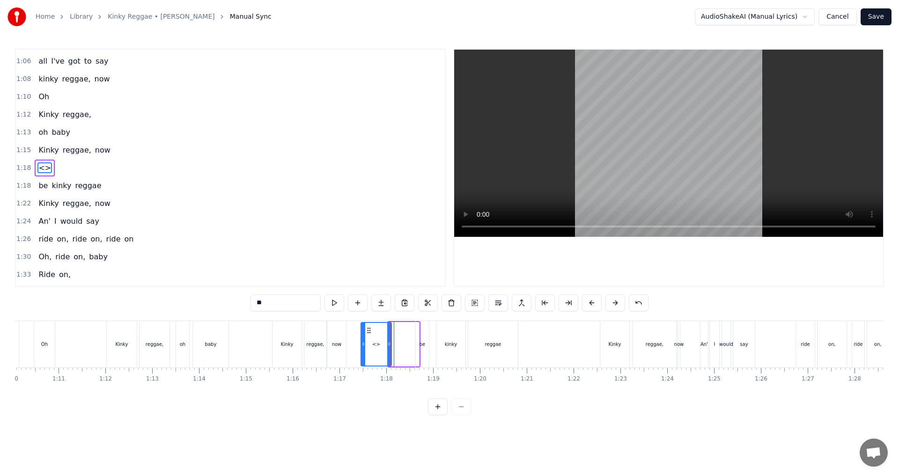
drag, startPoint x: 396, startPoint y: 329, endPoint x: 368, endPoint y: 326, distance: 28.7
click at [368, 326] on div "<>" at bounding box center [377, 344] width 30 height 43
drag, startPoint x: 388, startPoint y: 344, endPoint x: 377, endPoint y: 344, distance: 10.8
click at [377, 344] on icon at bounding box center [378, 344] width 4 height 7
drag, startPoint x: 384, startPoint y: 331, endPoint x: 398, endPoint y: 333, distance: 14.2
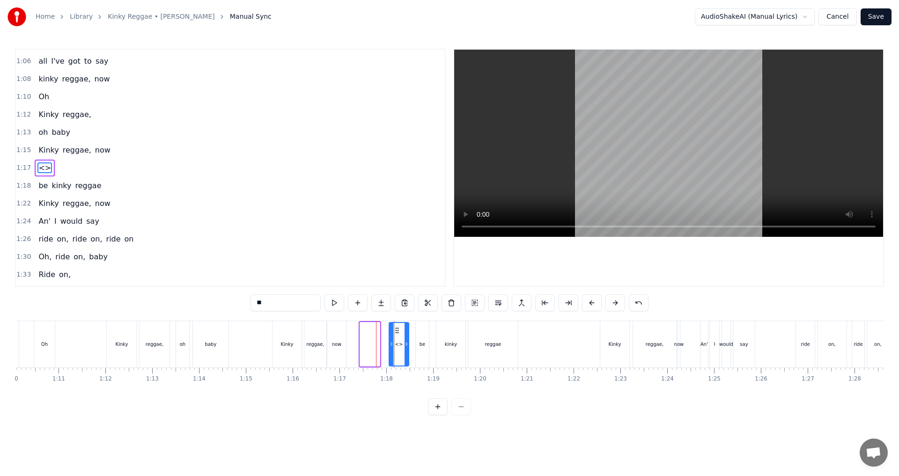
click at [398, 333] on icon at bounding box center [396, 330] width 7 height 7
drag, startPoint x: 407, startPoint y: 346, endPoint x: 400, endPoint y: 346, distance: 7.0
click at [400, 346] on circle at bounding box center [400, 345] width 0 height 0
drag, startPoint x: 277, startPoint y: 304, endPoint x: 186, endPoint y: 291, distance: 92.2
click at [203, 295] on div "0:14 Uh, ah oh 0:17 I went downtown, [GEOGRAPHIC_DATA] 0:20 I saw [PERSON_NAME]…" at bounding box center [449, 232] width 869 height 367
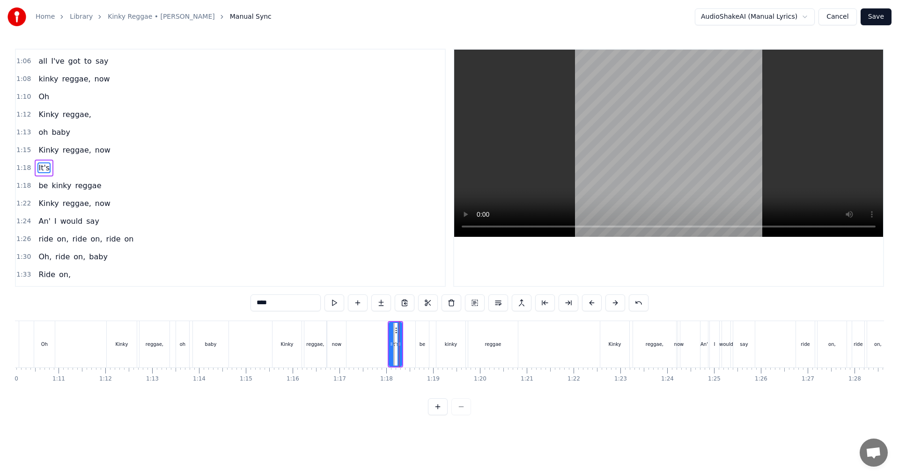
type input "****"
click at [396, 340] on div "It's" at bounding box center [394, 344] width 13 height 46
click at [448, 304] on button at bounding box center [452, 303] width 20 height 17
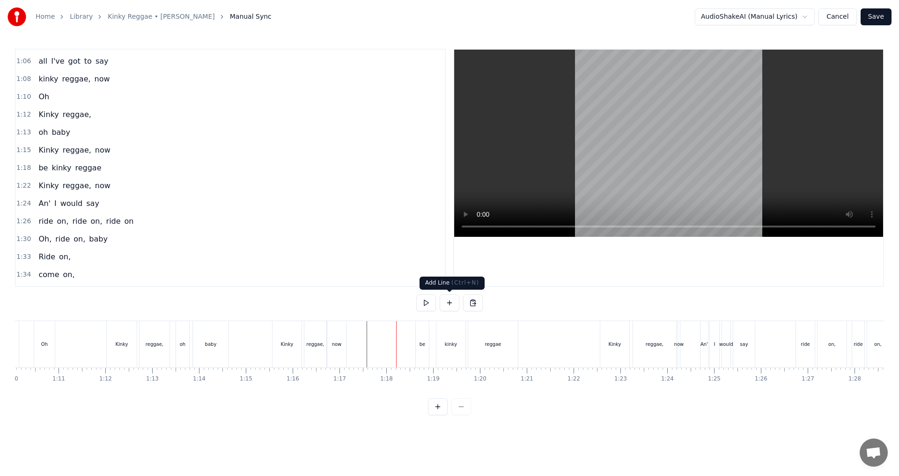
click at [446, 304] on button at bounding box center [450, 303] width 20 height 17
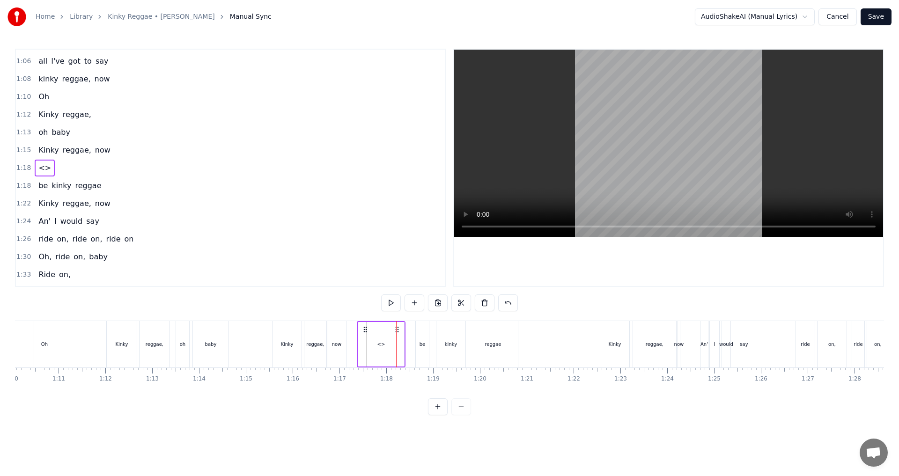
drag, startPoint x: 402, startPoint y: 330, endPoint x: 363, endPoint y: 327, distance: 39.4
click at [363, 327] on icon at bounding box center [365, 329] width 7 height 7
click at [357, 345] on div "<>" at bounding box center [381, 344] width 49 height 46
click at [402, 344] on div "<>" at bounding box center [381, 344] width 46 height 45
drag, startPoint x: 401, startPoint y: 344, endPoint x: 369, endPoint y: 341, distance: 32.9
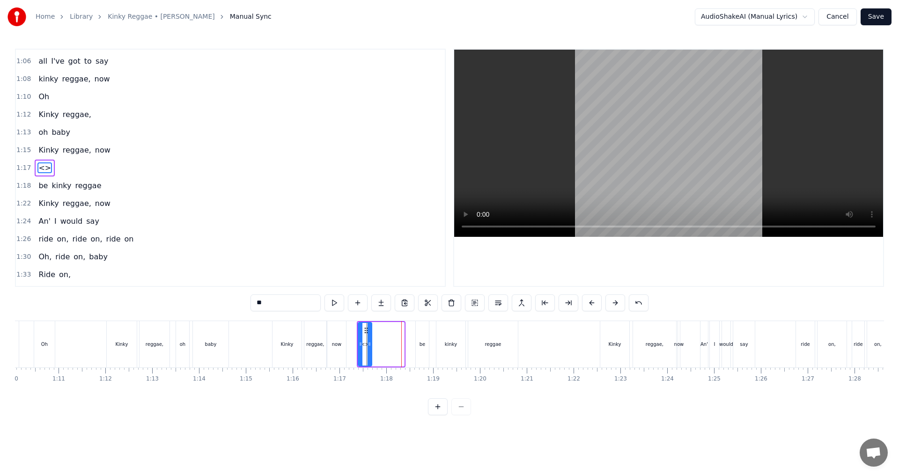
click at [369, 341] on icon at bounding box center [370, 344] width 4 height 7
drag, startPoint x: 364, startPoint y: 330, endPoint x: 393, endPoint y: 332, distance: 28.6
click at [393, 332] on icon at bounding box center [394, 330] width 7 height 7
drag, startPoint x: 268, startPoint y: 300, endPoint x: 213, endPoint y: 296, distance: 55.4
click at [213, 296] on div "0:14 Uh, ah oh 0:17 I went downtown, [GEOGRAPHIC_DATA] 0:20 I saw [PERSON_NAME]…" at bounding box center [449, 232] width 869 height 367
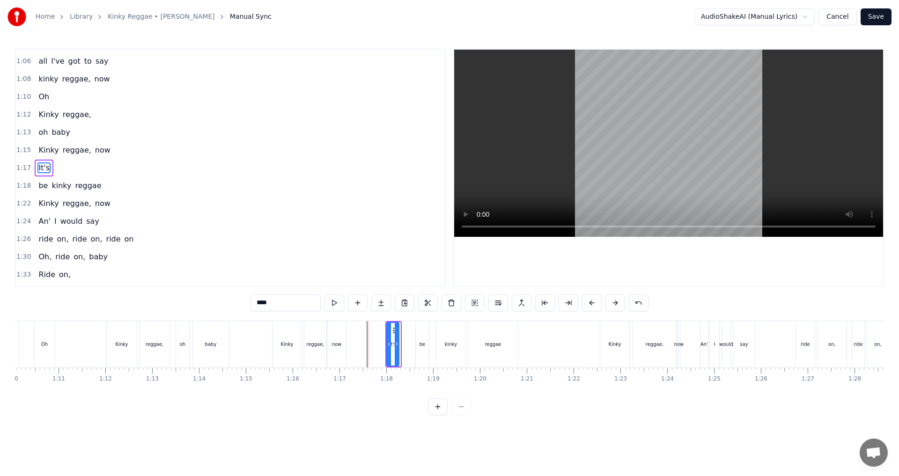
click at [397, 345] on icon at bounding box center [397, 344] width 4 height 7
type input "****"
click at [356, 304] on button at bounding box center [358, 303] width 20 height 17
drag, startPoint x: 253, startPoint y: 306, endPoint x: 216, endPoint y: 306, distance: 37.0
click at [216, 306] on div "0:14 Uh, ah oh 0:17 I went downtown, [GEOGRAPHIC_DATA] 0:20 I saw [PERSON_NAME]…" at bounding box center [449, 232] width 869 height 367
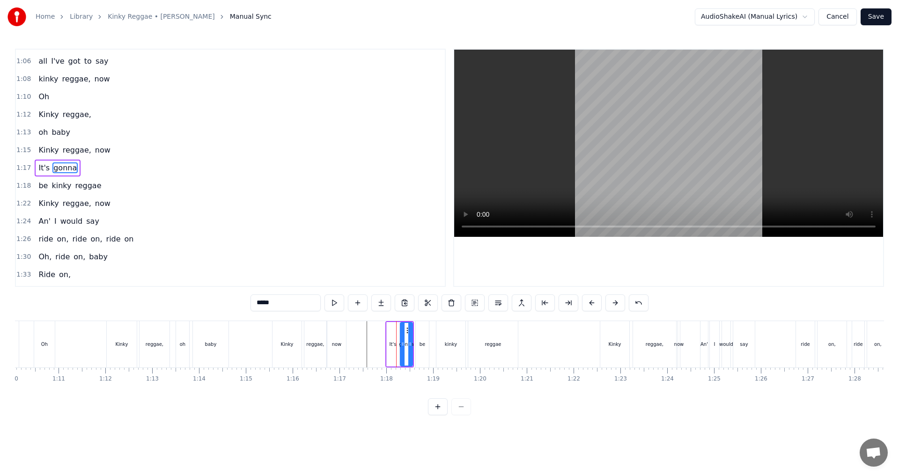
type input "*****"
click at [41, 188] on span "be" at bounding box center [42, 185] width 11 height 11
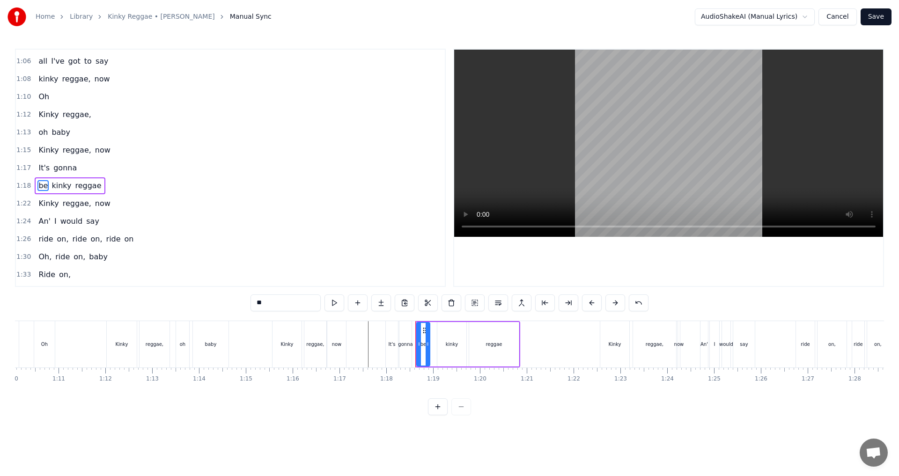
scroll to position [353, 0]
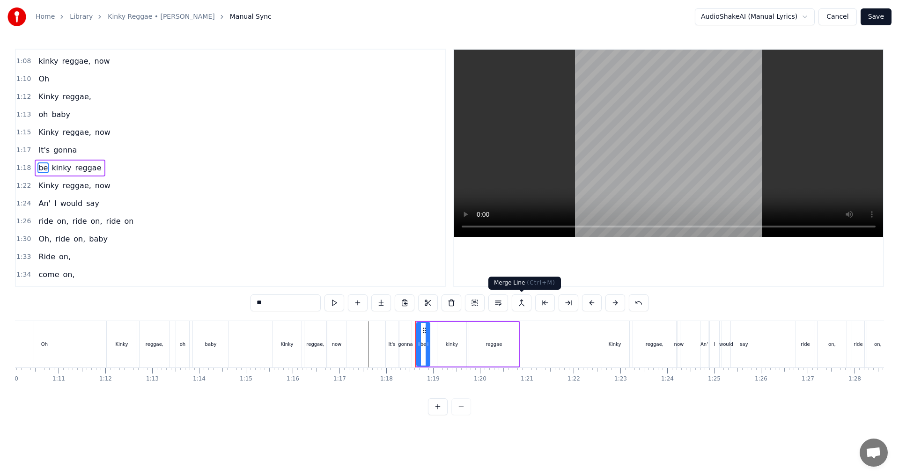
click at [448, 301] on button at bounding box center [522, 303] width 20 height 17
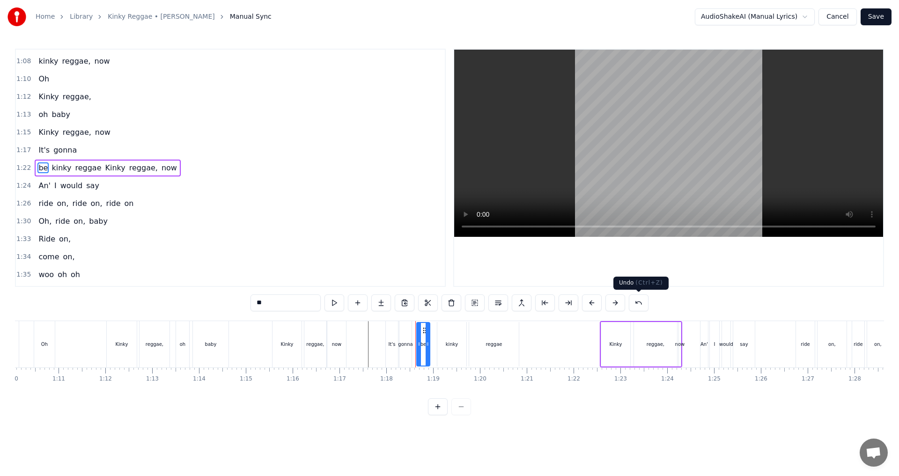
click at [448, 305] on button at bounding box center [639, 303] width 20 height 17
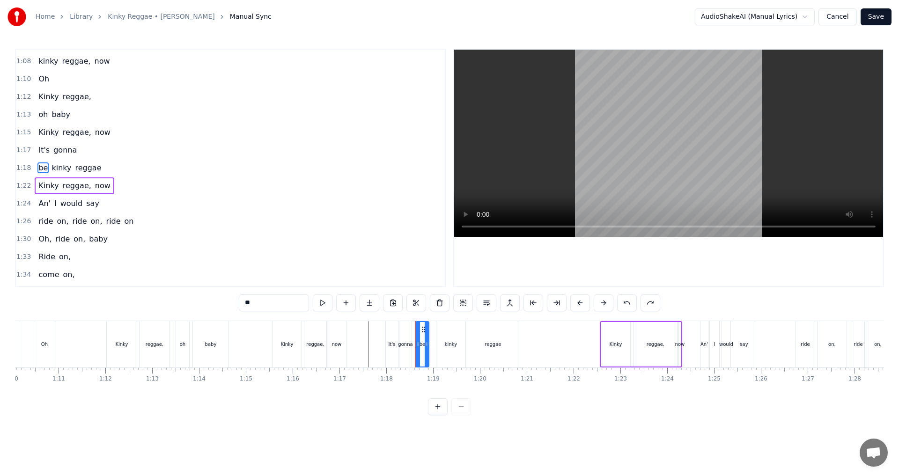
click at [55, 152] on span "gonna" at bounding box center [64, 150] width 25 height 11
type input "*****"
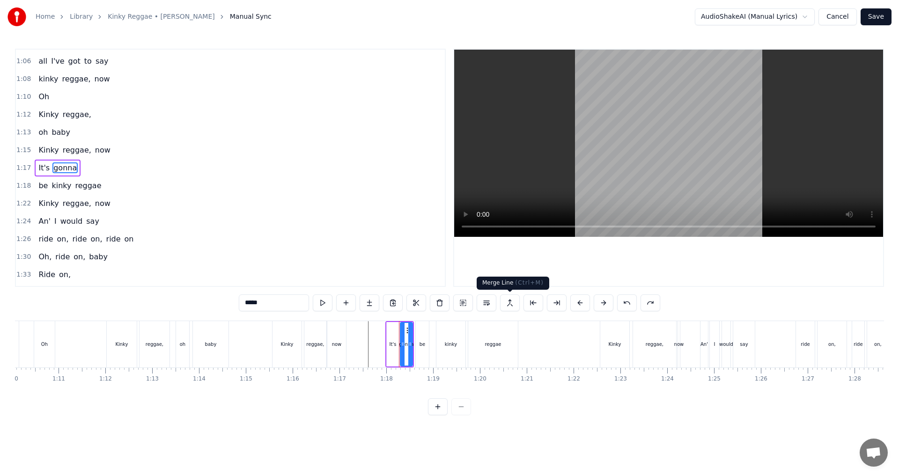
click at [448, 302] on button at bounding box center [510, 303] width 20 height 17
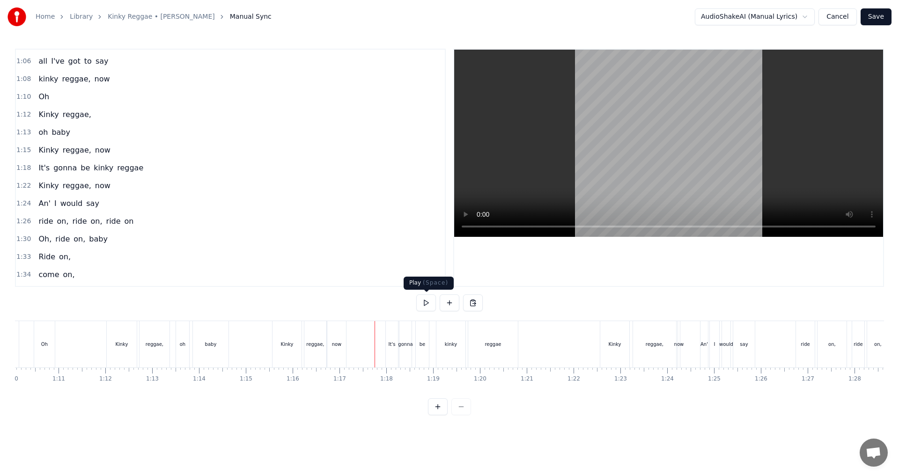
click at [432, 306] on button at bounding box center [426, 303] width 20 height 17
click at [448, 343] on div "reggae" at bounding box center [493, 344] width 50 height 46
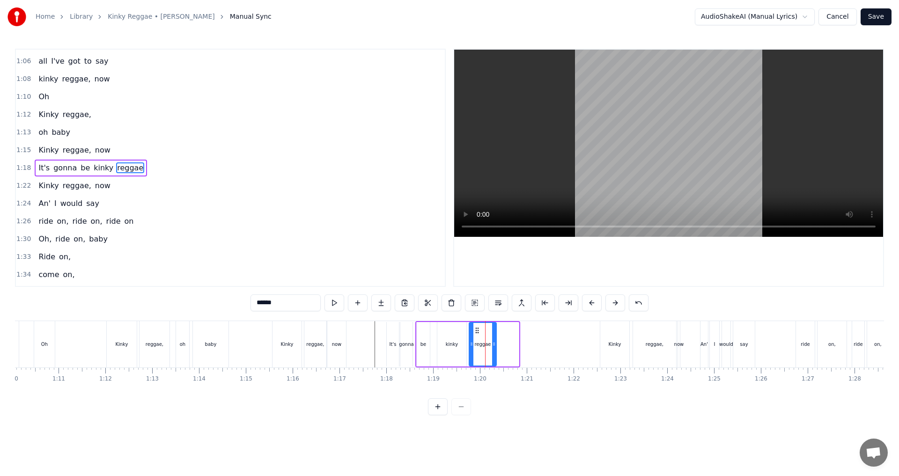
drag, startPoint x: 517, startPoint y: 346, endPoint x: 495, endPoint y: 344, distance: 22.6
click at [448, 344] on icon at bounding box center [494, 344] width 4 height 7
click at [340, 303] on button at bounding box center [335, 303] width 20 height 17
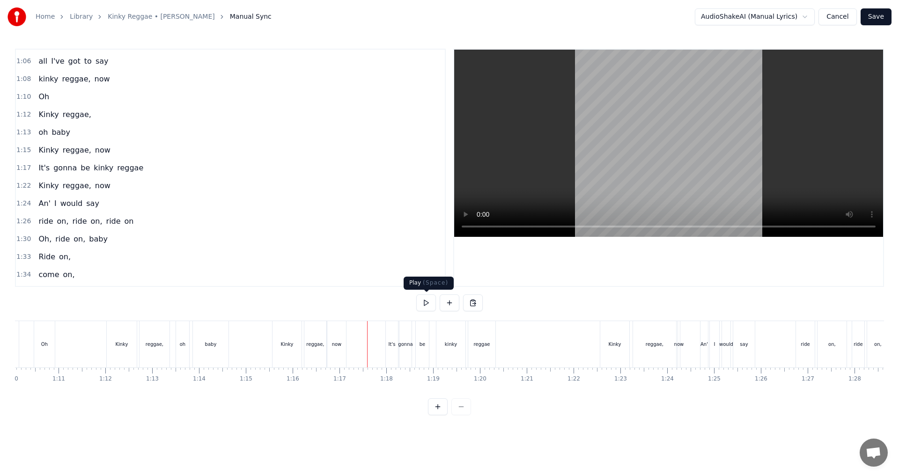
click at [430, 304] on button at bounding box center [426, 303] width 20 height 17
click at [427, 302] on button at bounding box center [426, 303] width 20 height 17
click at [448, 361] on div "It's gonna be kinky reggae" at bounding box center [442, 344] width 112 height 46
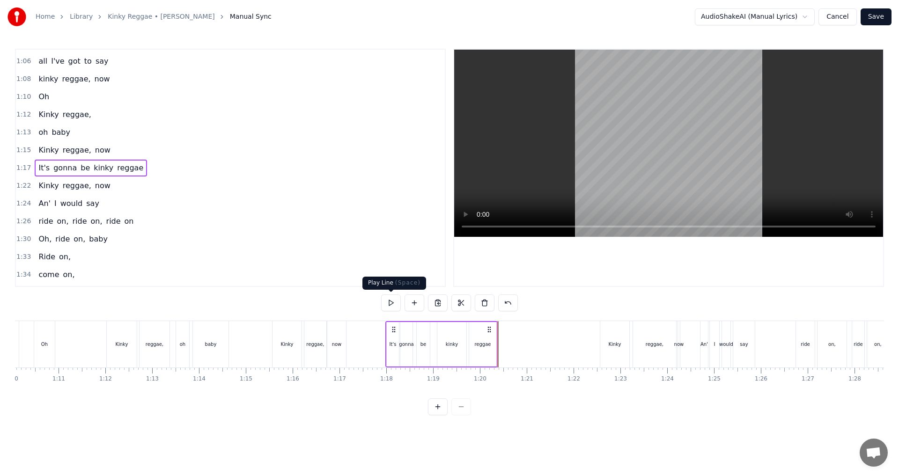
click at [391, 296] on button at bounding box center [391, 303] width 20 height 17
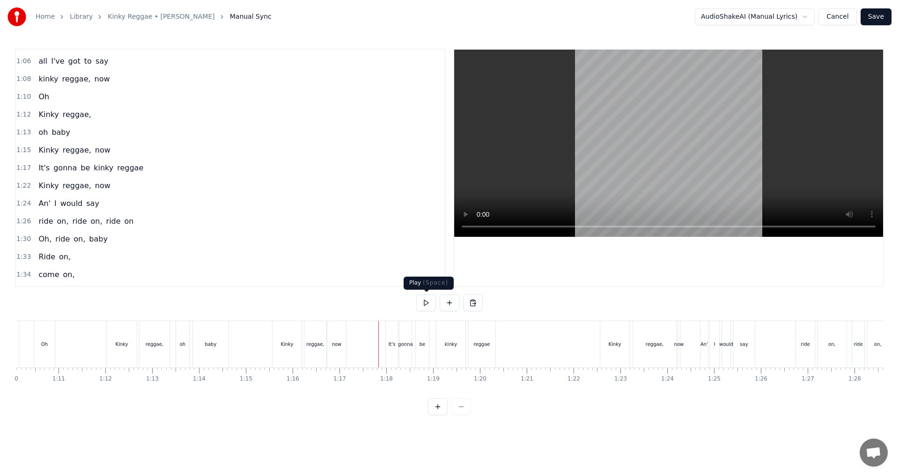
click at [426, 304] on button at bounding box center [426, 303] width 20 height 17
click at [424, 304] on button at bounding box center [426, 303] width 20 height 17
click at [428, 303] on button at bounding box center [426, 303] width 20 height 17
click at [448, 360] on div "It's gonna be kinky reggae" at bounding box center [442, 344] width 112 height 46
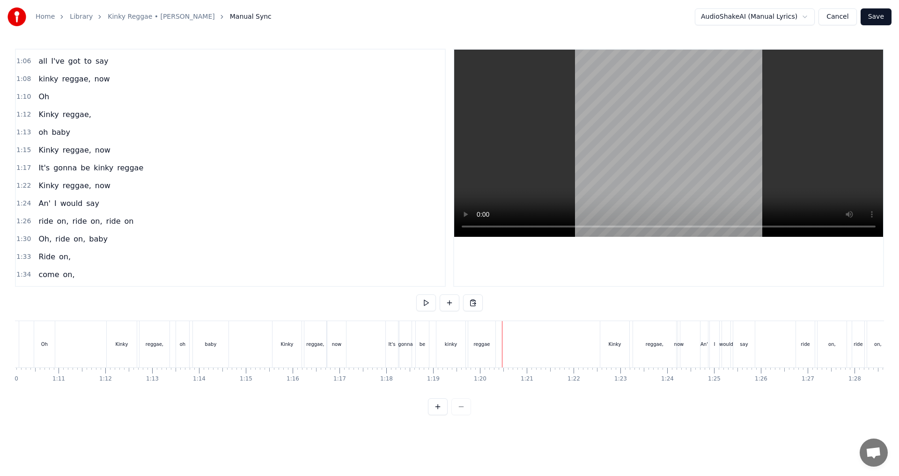
click at [426, 307] on button at bounding box center [426, 303] width 20 height 17
click at [425, 306] on button at bounding box center [426, 303] width 20 height 17
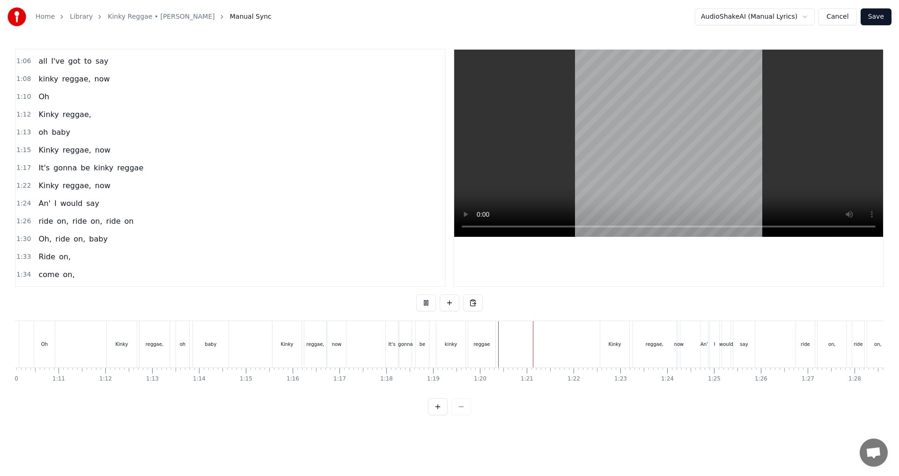
click at [425, 306] on button at bounding box center [426, 303] width 20 height 17
click at [447, 306] on button at bounding box center [450, 303] width 20 height 17
click at [448, 346] on div "<>" at bounding box center [525, 344] width 46 height 45
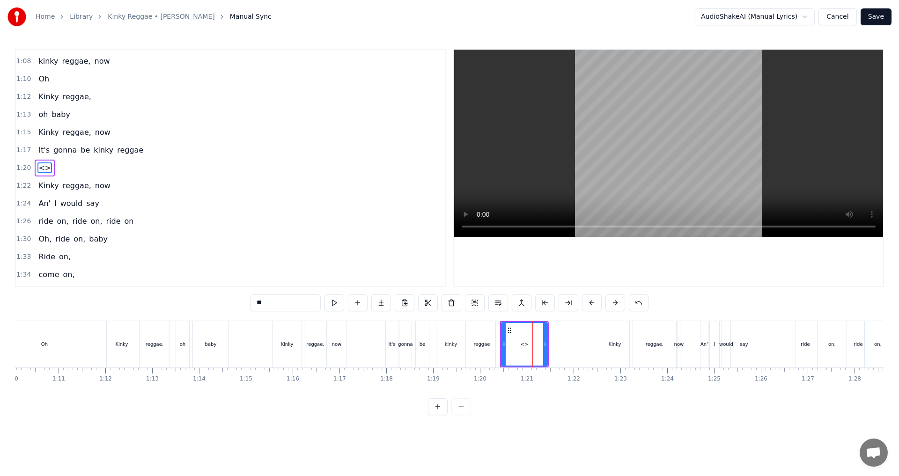
drag, startPoint x: 209, startPoint y: 306, endPoint x: 189, endPoint y: 305, distance: 20.6
click at [189, 306] on div "0:14 Uh, ah oh 0:17 I went downtown, [GEOGRAPHIC_DATA] 0:20 I saw [PERSON_NAME]…" at bounding box center [449, 232] width 869 height 367
drag, startPoint x: 544, startPoint y: 346, endPoint x: 511, endPoint y: 349, distance: 32.9
click at [448, 349] on div at bounding box center [512, 344] width 4 height 43
type input "****"
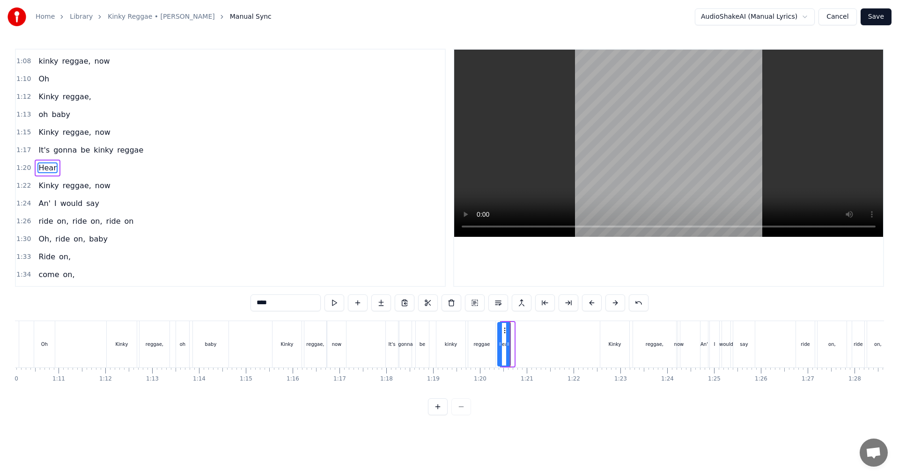
click at [448, 328] on icon at bounding box center [505, 330] width 7 height 7
click at [361, 302] on button at bounding box center [358, 303] width 20 height 17
drag, startPoint x: 245, startPoint y: 303, endPoint x: 200, endPoint y: 302, distance: 44.0
click at [200, 302] on div "0:14 Uh, ah oh 0:17 I went downtown, [GEOGRAPHIC_DATA] 0:20 I saw [PERSON_NAME]…" at bounding box center [449, 232] width 869 height 367
type input "**"
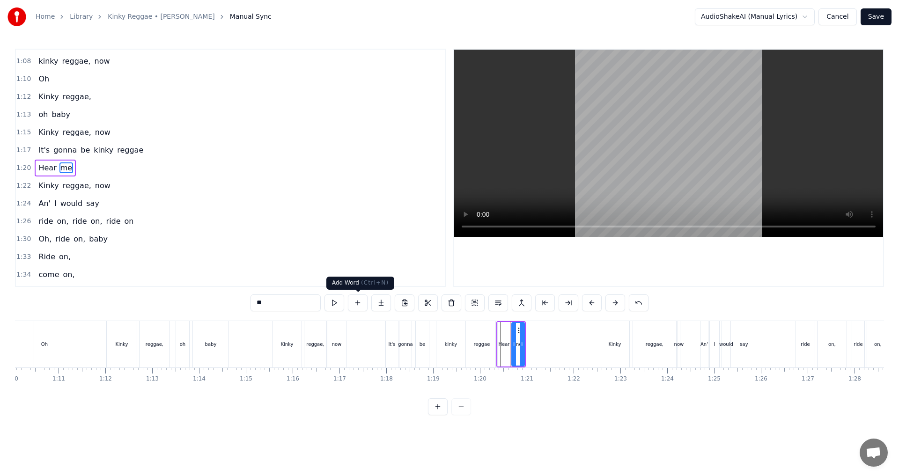
click at [358, 298] on button at bounding box center [358, 303] width 20 height 17
drag, startPoint x: 274, startPoint y: 307, endPoint x: 217, endPoint y: 303, distance: 56.4
click at [217, 303] on div "0:14 Uh, ah oh 0:17 I went downtown, [GEOGRAPHIC_DATA] 0:20 I saw [PERSON_NAME]…" at bounding box center [449, 232] width 869 height 367
click at [448, 355] on div "Hear" at bounding box center [504, 344] width 13 height 45
click at [448, 344] on icon at bounding box center [506, 344] width 4 height 7
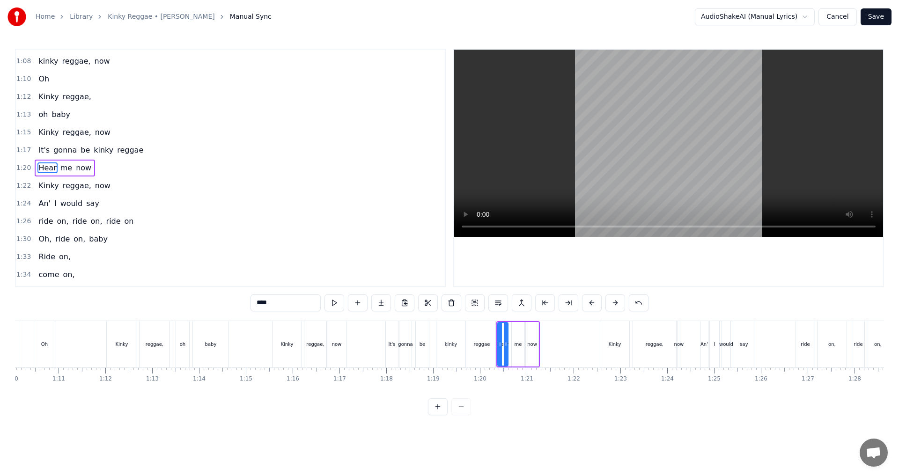
click at [448, 345] on div "me" at bounding box center [518, 344] width 7 height 7
click at [448, 330] on icon at bounding box center [517, 330] width 7 height 7
click at [448, 338] on div "now" at bounding box center [532, 344] width 13 height 45
type input "***"
click at [448, 331] on icon at bounding box center [532, 330] width 7 height 7
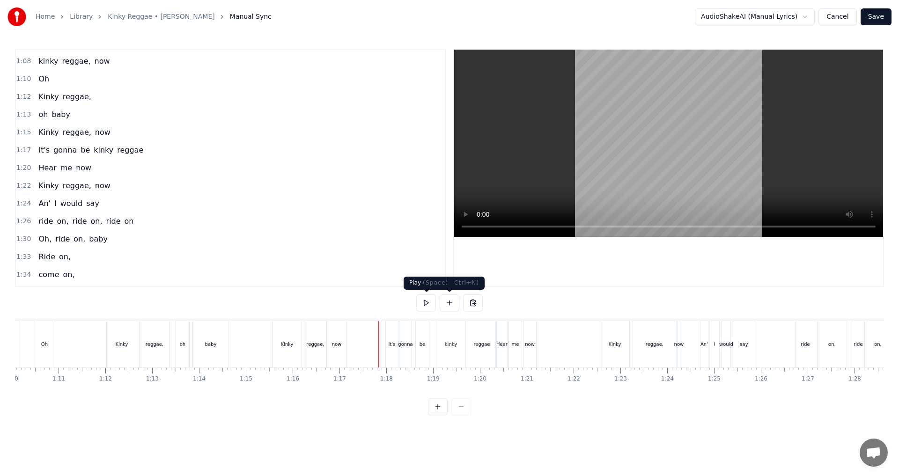
click at [433, 303] on button at bounding box center [426, 303] width 20 height 17
click at [432, 303] on button at bounding box center [426, 303] width 20 height 17
click at [433, 305] on button at bounding box center [426, 303] width 20 height 17
click at [448, 348] on div "reggae," at bounding box center [654, 344] width 43 height 46
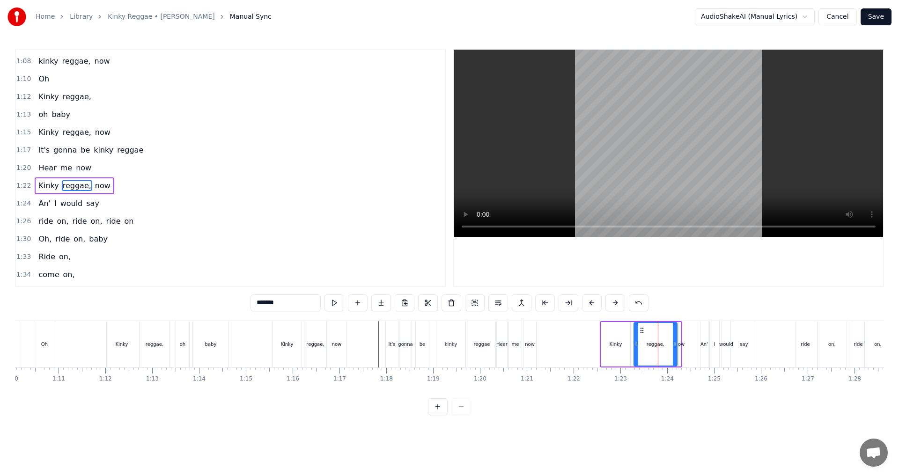
scroll to position [371, 0]
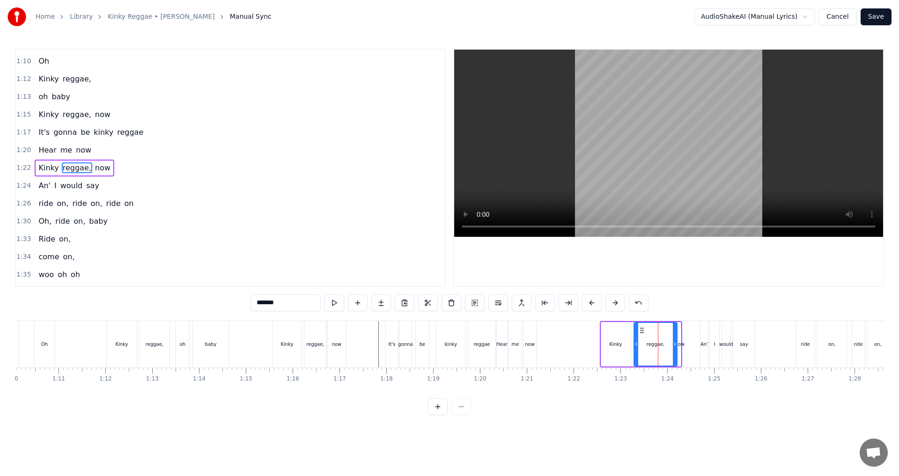
click at [448, 391] on div "Uh, ah oh I went downtown, oh I saw [PERSON_NAME] She had brown sugar All over …" at bounding box center [449, 356] width 869 height 70
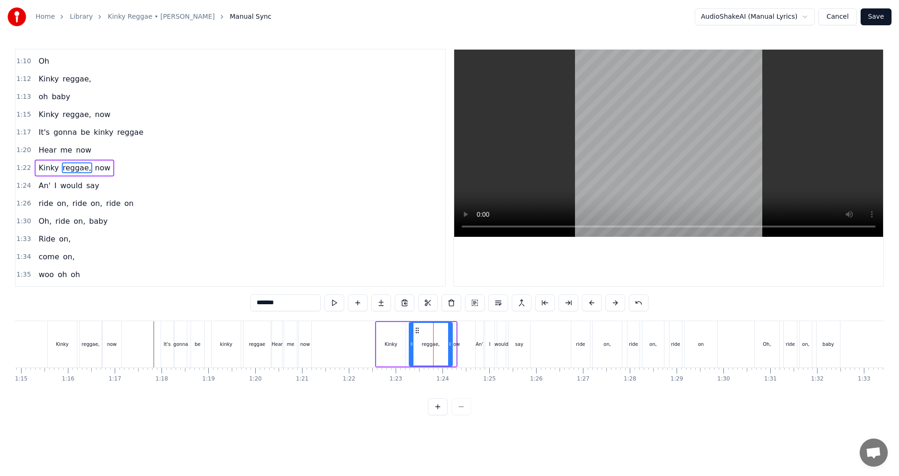
scroll to position [0, 3526]
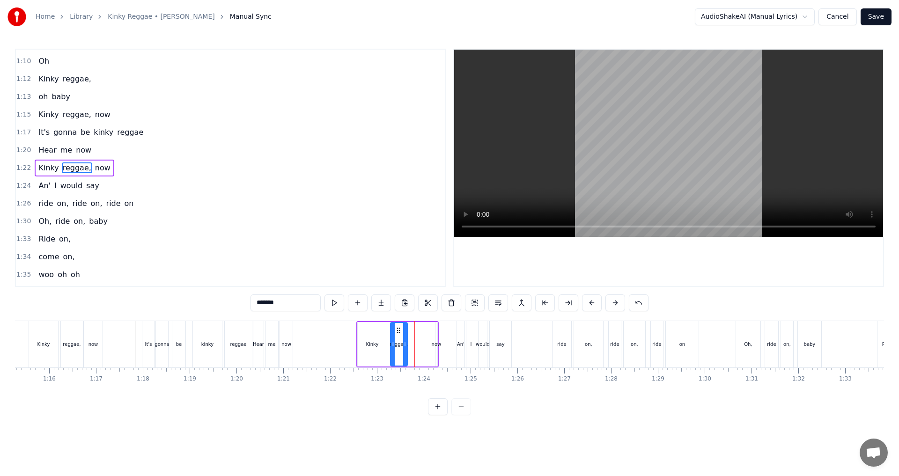
drag, startPoint x: 432, startPoint y: 346, endPoint x: 406, endPoint y: 347, distance: 26.2
click at [406, 347] on icon at bounding box center [405, 344] width 4 height 7
drag, startPoint x: 436, startPoint y: 345, endPoint x: 429, endPoint y: 345, distance: 7.5
click at [429, 345] on div "Kinky reggae, now" at bounding box center [397, 344] width 82 height 46
click at [435, 345] on div "now" at bounding box center [437, 344] width 10 height 7
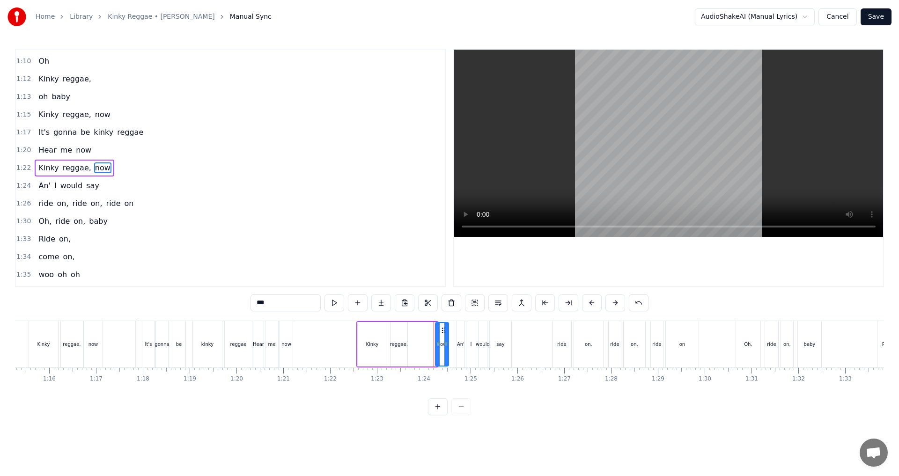
drag, startPoint x: 435, startPoint y: 345, endPoint x: 447, endPoint y: 345, distance: 12.7
click at [447, 345] on icon at bounding box center [447, 344] width 4 height 7
drag, startPoint x: 442, startPoint y: 330, endPoint x: 416, endPoint y: 327, distance: 26.4
click at [416, 327] on icon at bounding box center [417, 330] width 7 height 7
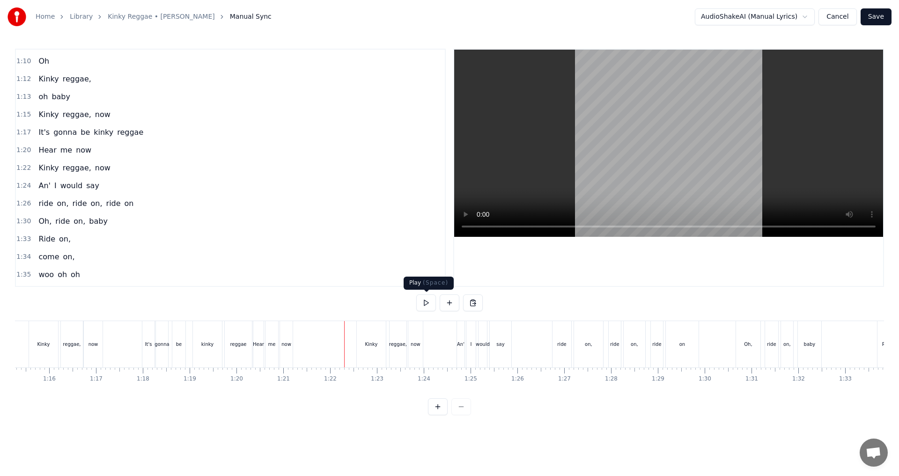
click at [426, 306] on button at bounding box center [426, 303] width 20 height 17
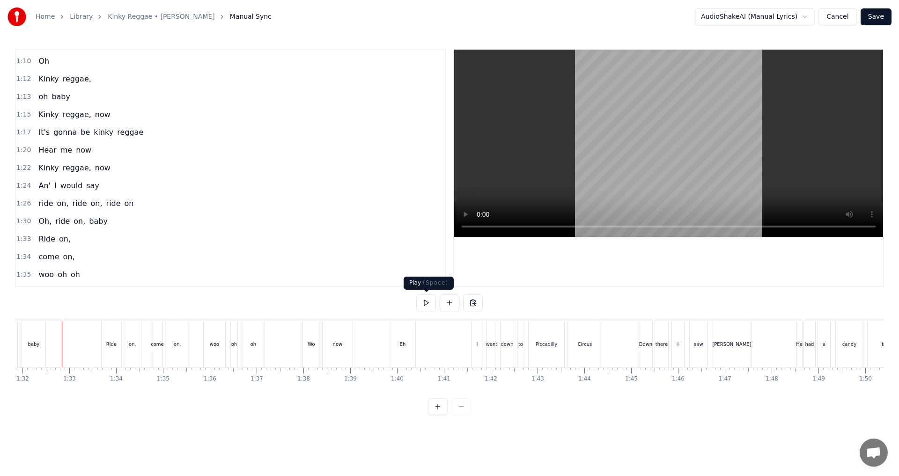
click at [430, 303] on button at bounding box center [426, 303] width 20 height 17
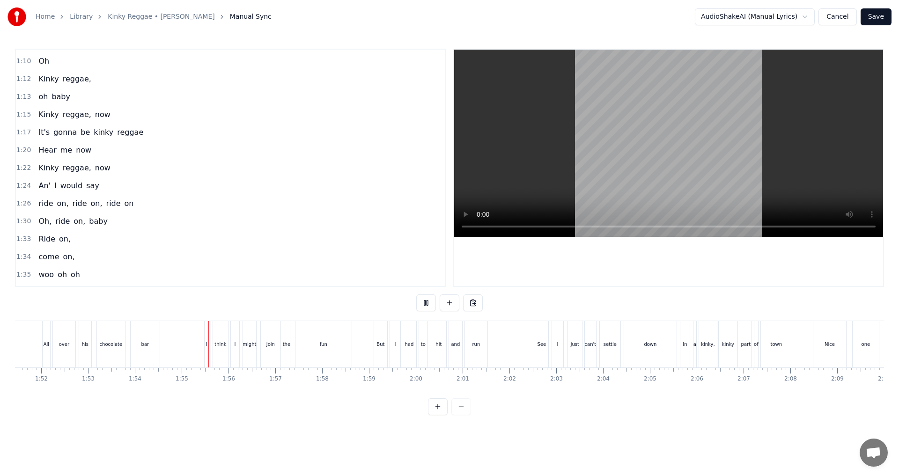
scroll to position [0, 5239]
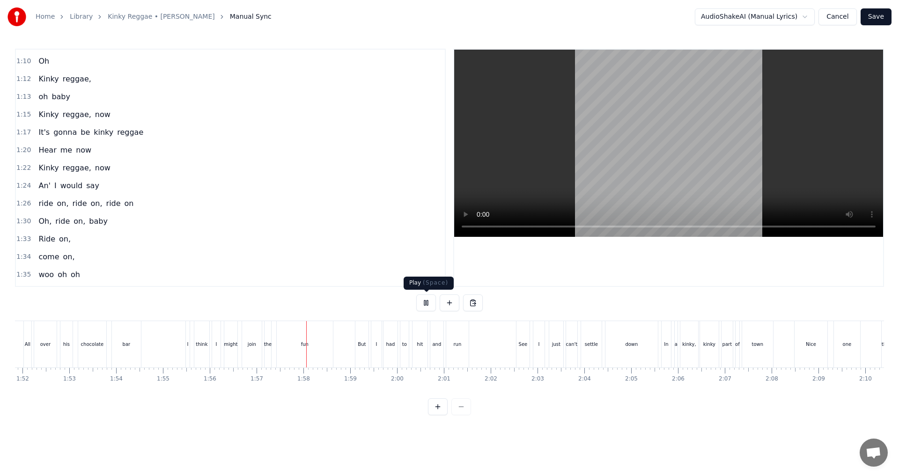
click at [429, 303] on button at bounding box center [426, 303] width 20 height 17
click at [327, 349] on div "fun" at bounding box center [305, 344] width 56 height 46
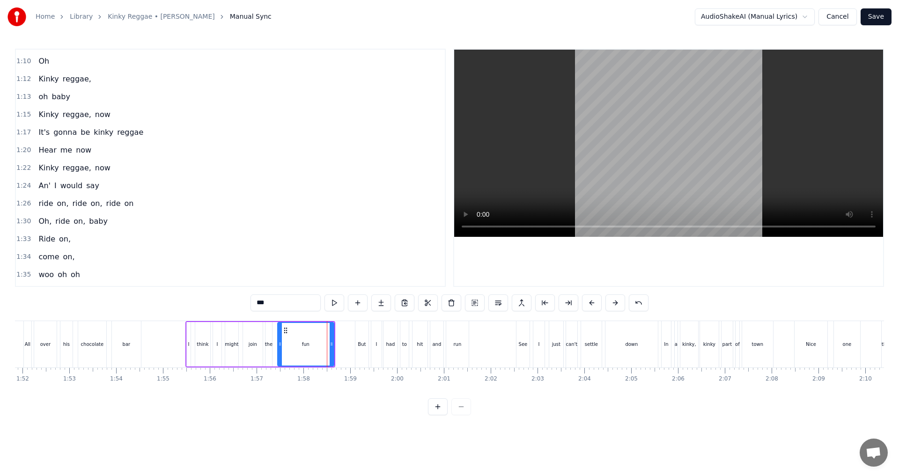
scroll to position [585, 0]
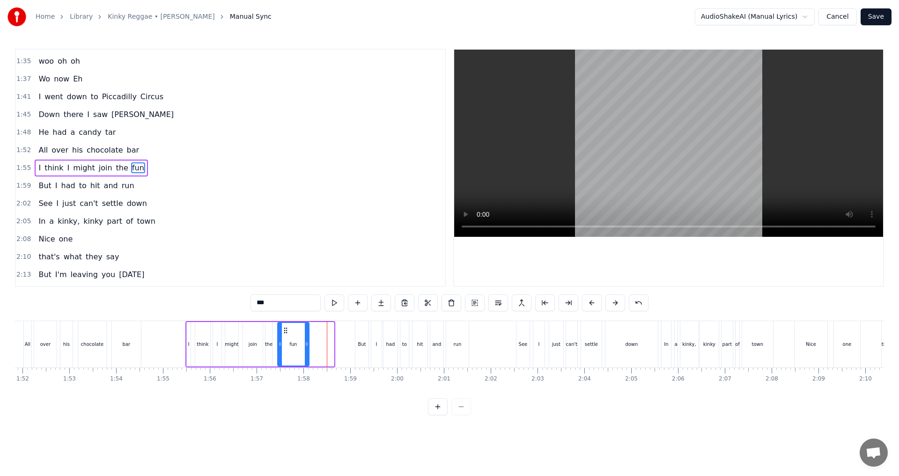
drag, startPoint x: 332, startPoint y: 341, endPoint x: 307, endPoint y: 341, distance: 24.8
click at [307, 341] on icon at bounding box center [307, 344] width 4 height 7
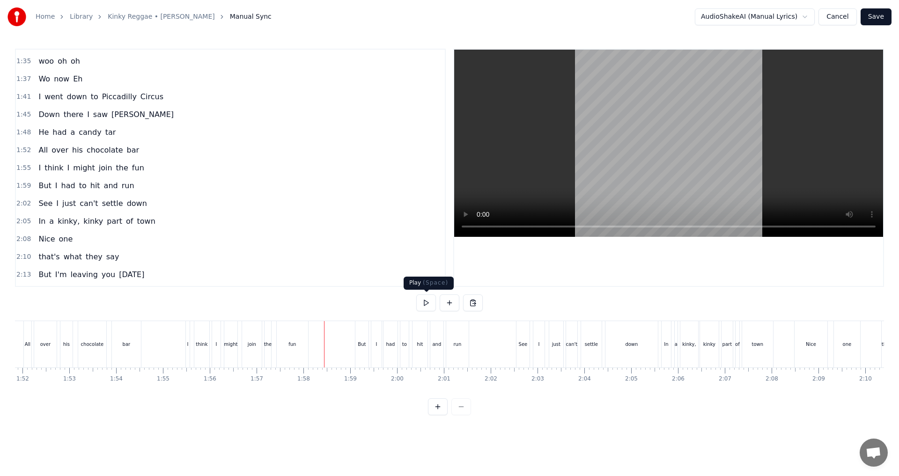
click at [425, 304] on button at bounding box center [426, 303] width 20 height 17
click at [426, 304] on button at bounding box center [426, 303] width 20 height 17
click at [448, 348] on div "down" at bounding box center [632, 344] width 52 height 46
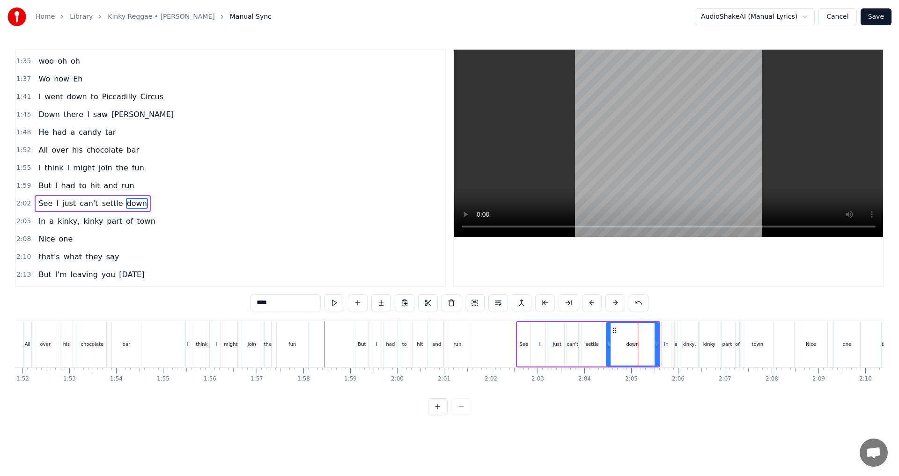
scroll to position [620, 0]
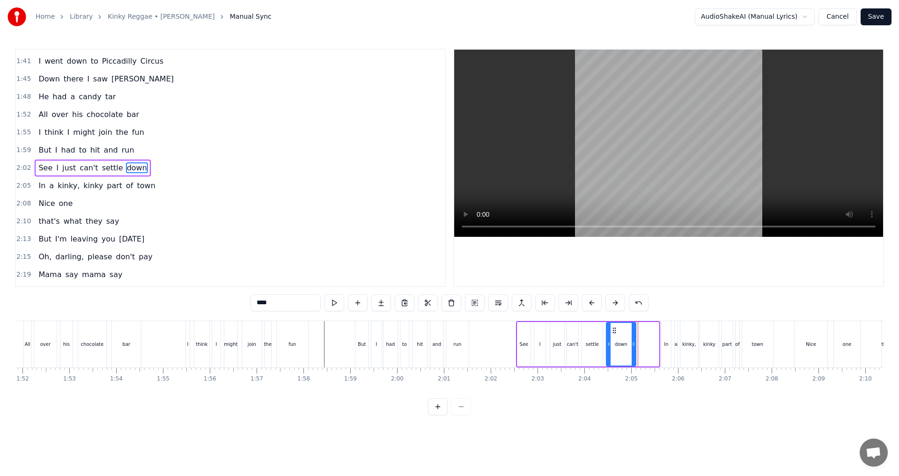
drag, startPoint x: 657, startPoint y: 345, endPoint x: 634, endPoint y: 343, distance: 23.0
click at [448, 343] on icon at bounding box center [634, 344] width 4 height 7
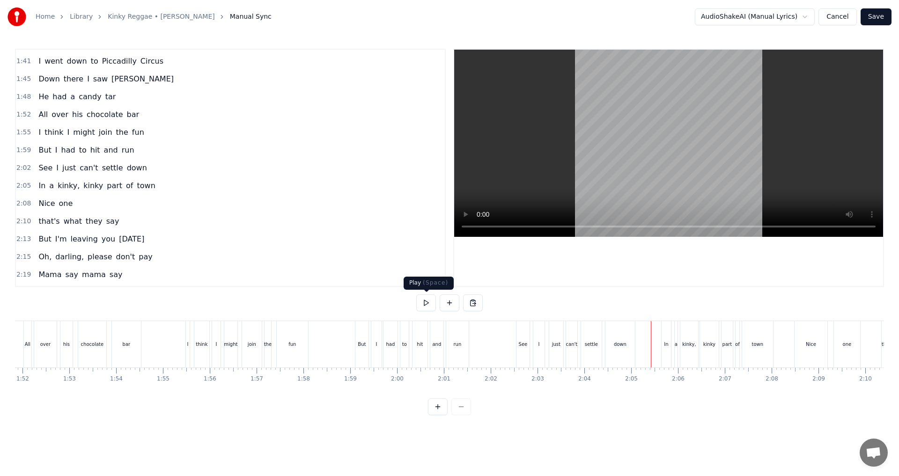
click at [427, 305] on button at bounding box center [426, 303] width 20 height 17
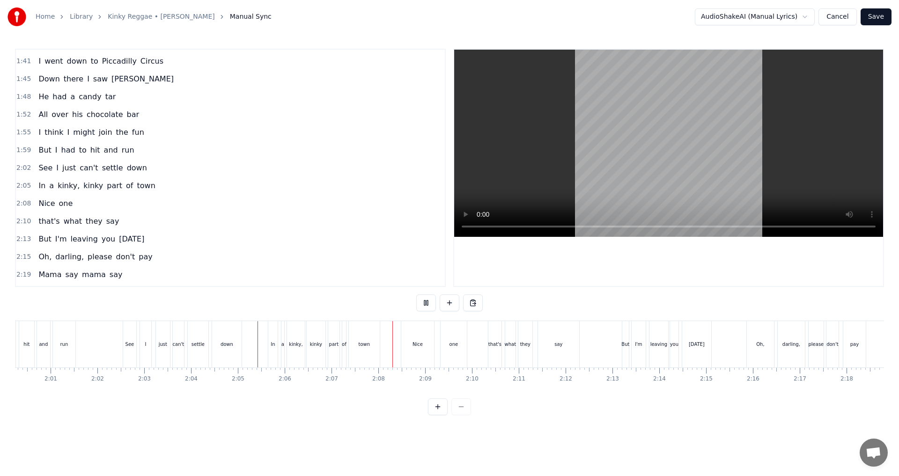
scroll to position [0, 5689]
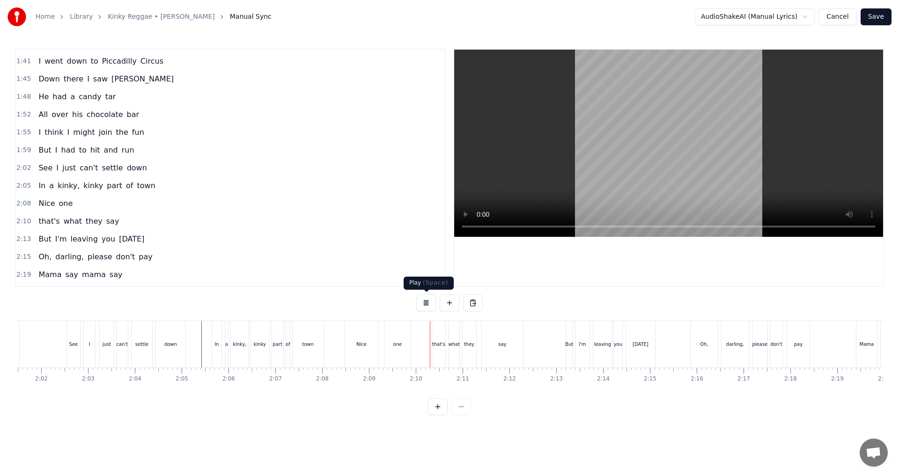
click at [429, 302] on button at bounding box center [426, 303] width 20 height 17
click at [357, 348] on div "Nice" at bounding box center [361, 344] width 33 height 46
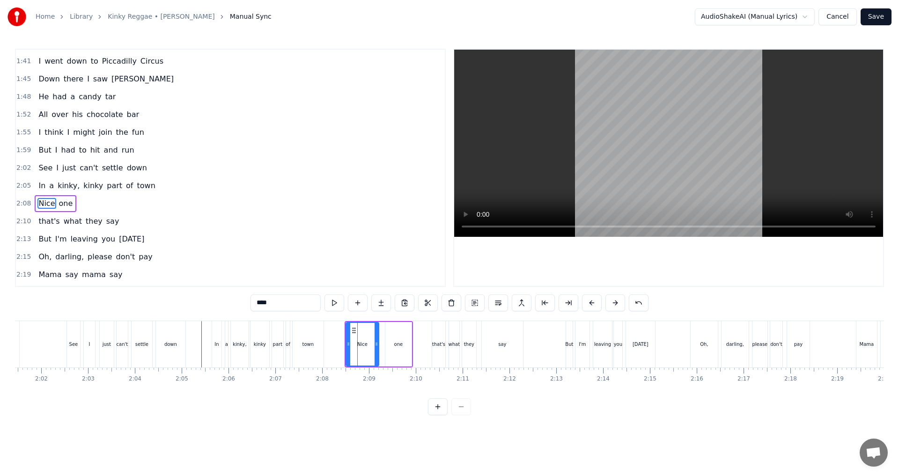
scroll to position [656, 0]
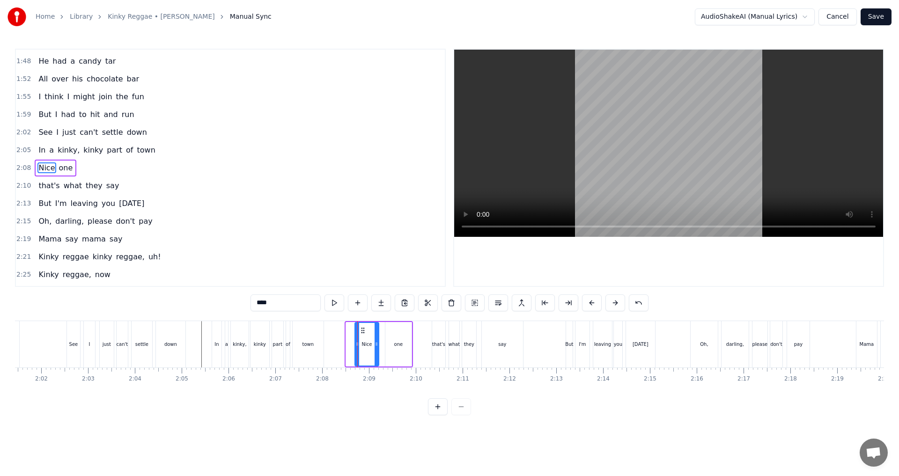
drag, startPoint x: 349, startPoint y: 346, endPoint x: 358, endPoint y: 345, distance: 8.9
click at [358, 345] on icon at bounding box center [358, 344] width 4 height 7
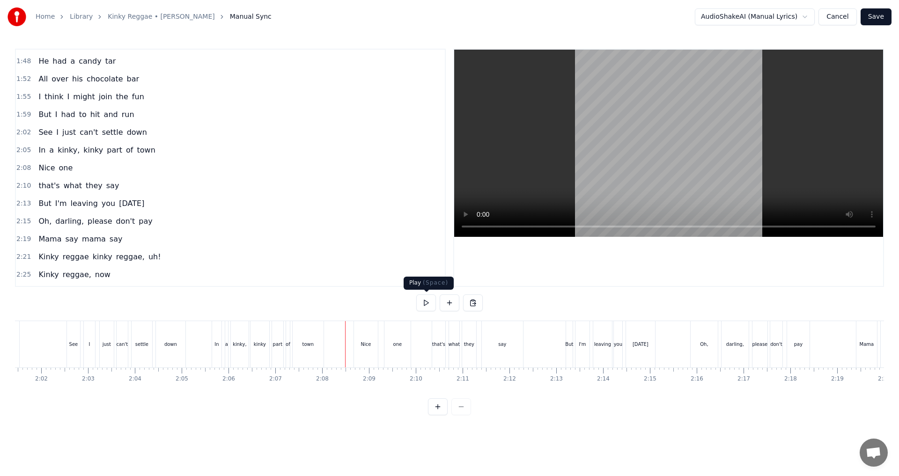
click at [430, 306] on button at bounding box center [426, 303] width 20 height 17
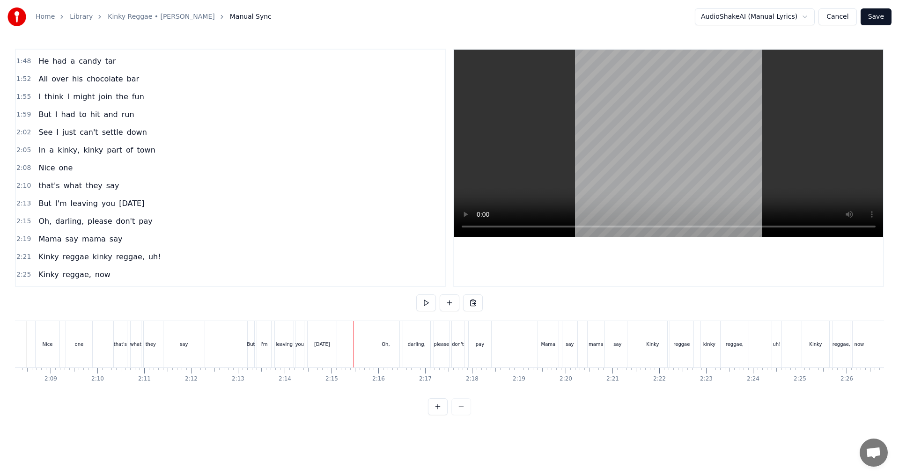
scroll to position [0, 6026]
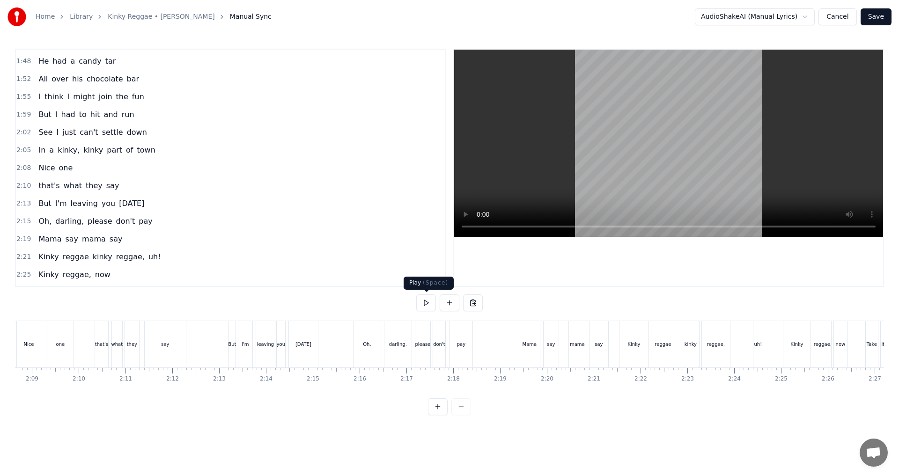
click at [427, 300] on button at bounding box center [426, 303] width 20 height 17
click at [366, 348] on div "Oh," at bounding box center [367, 344] width 27 height 46
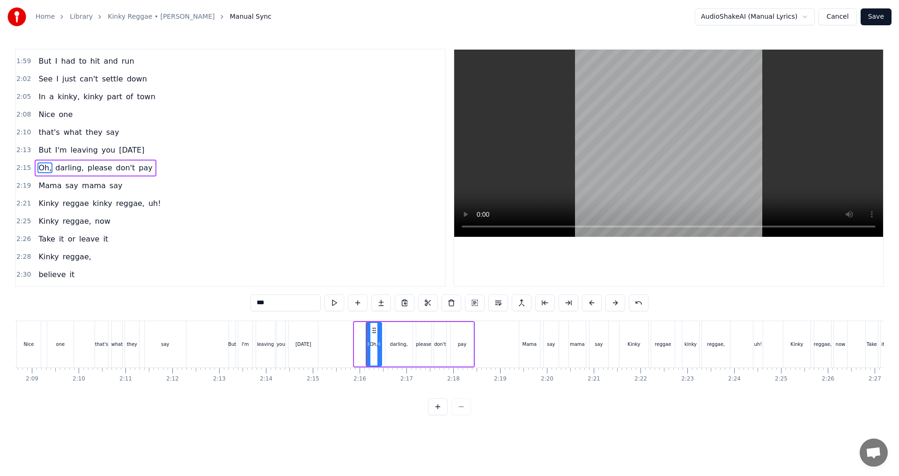
drag, startPoint x: 357, startPoint y: 347, endPoint x: 369, endPoint y: 345, distance: 11.9
click at [369, 345] on icon at bounding box center [369, 344] width 4 height 7
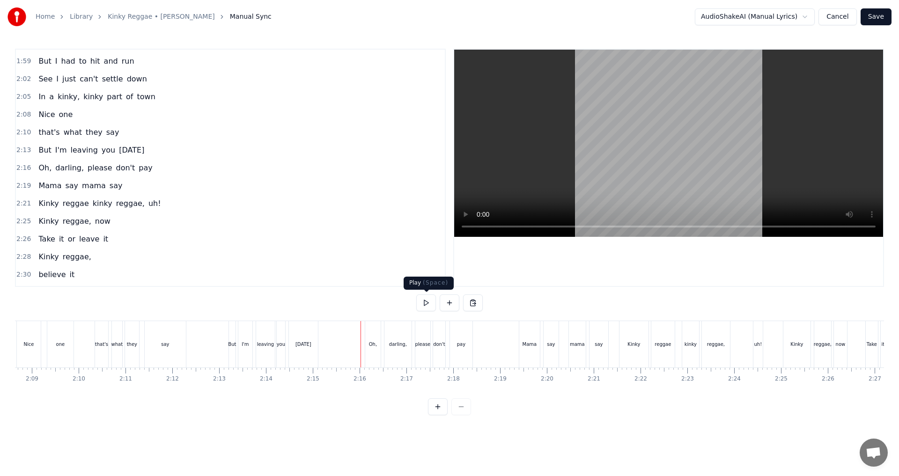
click at [429, 304] on button at bounding box center [426, 303] width 20 height 17
click at [448, 416] on div "0:14 Uh, ah oh 0:17 I went downtown, [GEOGRAPHIC_DATA] 0:20 I saw [PERSON_NAME]…" at bounding box center [449, 232] width 869 height 367
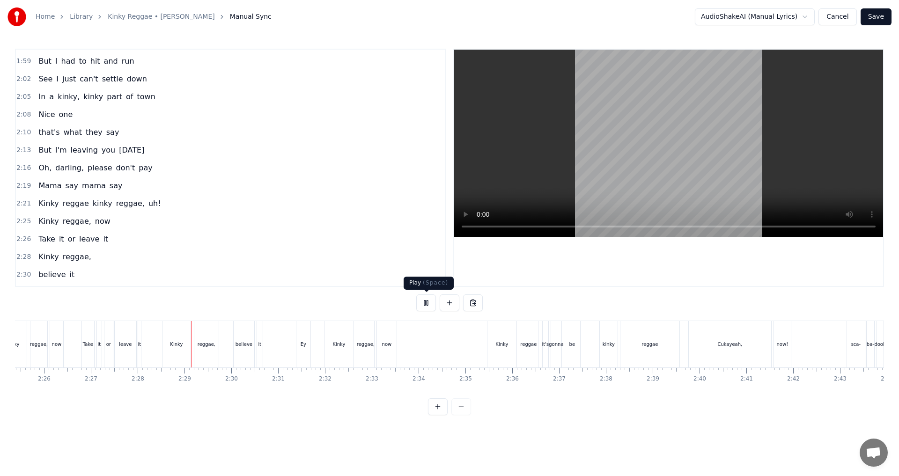
click at [424, 305] on button at bounding box center [426, 303] width 20 height 17
click at [424, 307] on button at bounding box center [426, 303] width 20 height 17
click at [359, 349] on div "leave" at bounding box center [357, 344] width 22 height 46
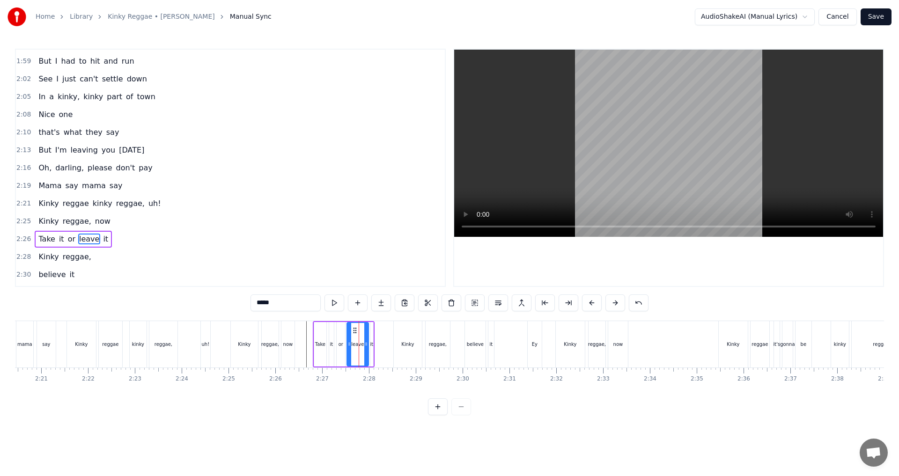
scroll to position [780, 0]
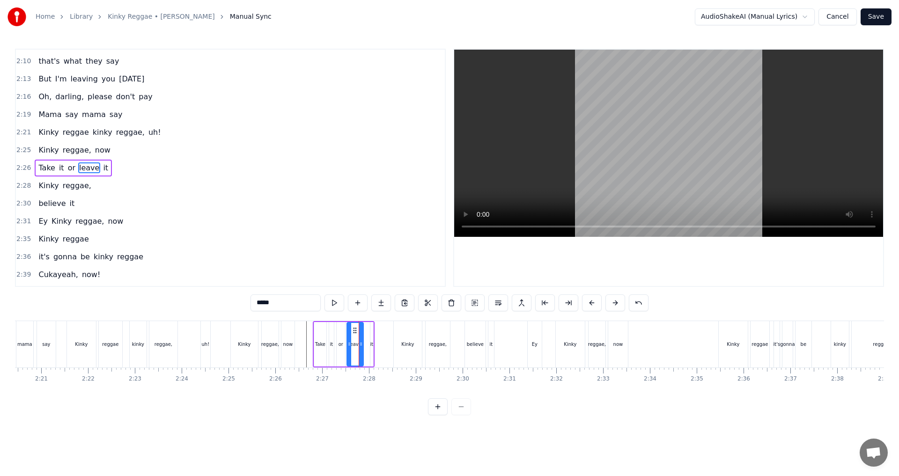
drag, startPoint x: 365, startPoint y: 345, endPoint x: 360, endPoint y: 344, distance: 5.2
click at [360, 344] on icon at bounding box center [361, 344] width 4 height 7
click at [372, 346] on div "it" at bounding box center [372, 344] width 3 height 7
type input "**"
drag, startPoint x: 378, startPoint y: 331, endPoint x: 373, endPoint y: 331, distance: 5.2
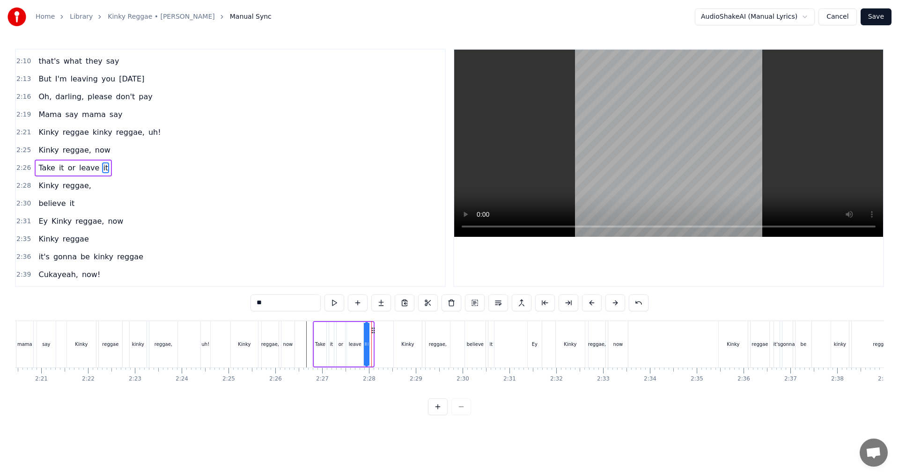
click at [373, 331] on icon at bounding box center [373, 330] width 7 height 7
drag, startPoint x: 367, startPoint y: 341, endPoint x: 376, endPoint y: 343, distance: 9.1
click at [376, 343] on icon at bounding box center [375, 344] width 4 height 7
click at [371, 330] on icon at bounding box center [372, 330] width 7 height 7
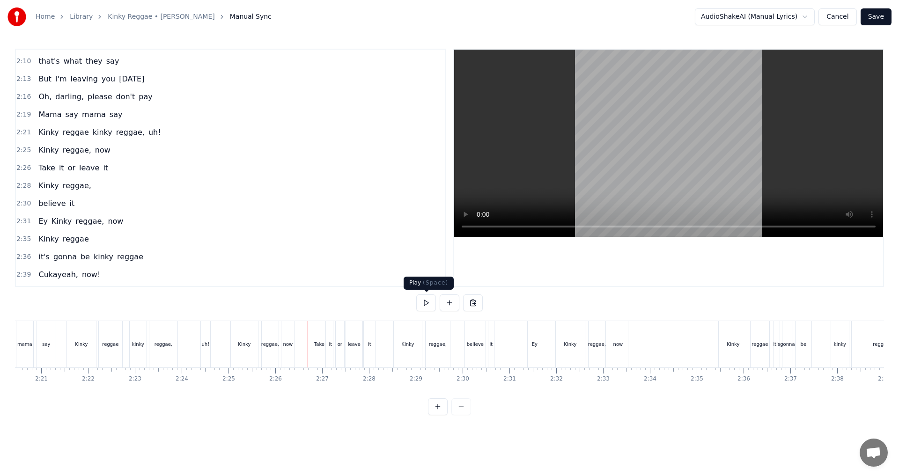
click at [424, 305] on button at bounding box center [426, 303] width 20 height 17
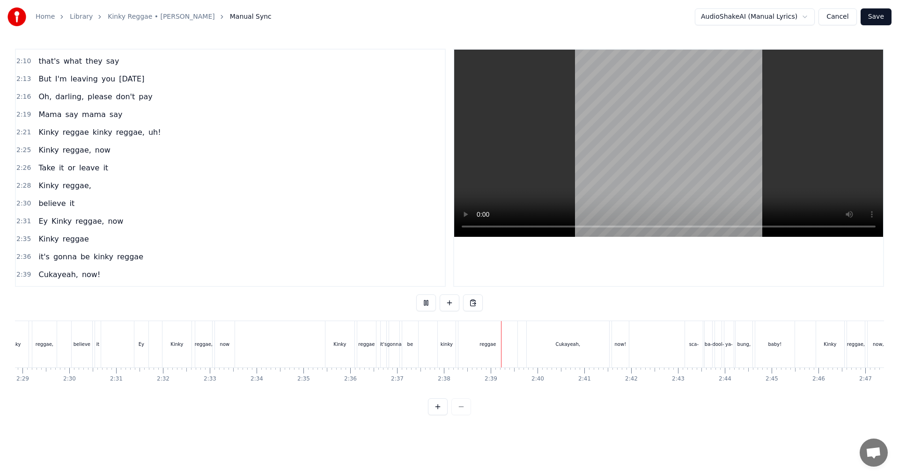
scroll to position [0, 6991]
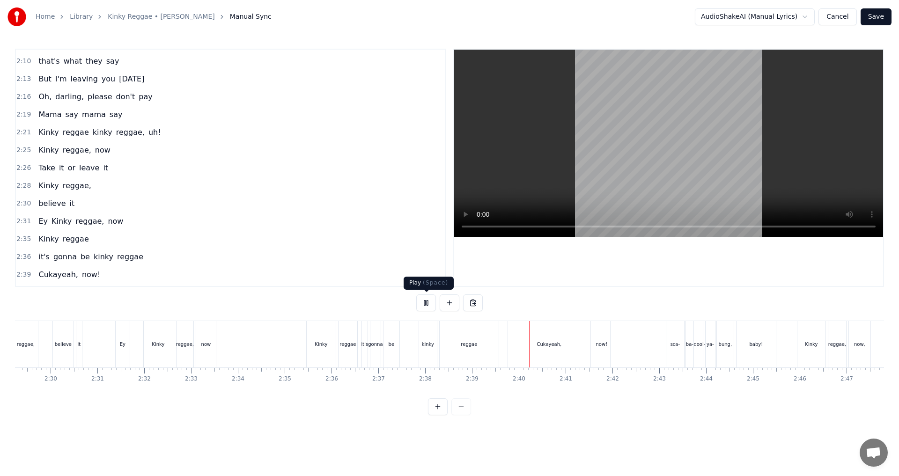
drag, startPoint x: 432, startPoint y: 304, endPoint x: 426, endPoint y: 302, distance: 6.2
click at [430, 303] on button at bounding box center [426, 303] width 20 height 17
click at [448, 344] on div "reggae" at bounding box center [469, 344] width 59 height 46
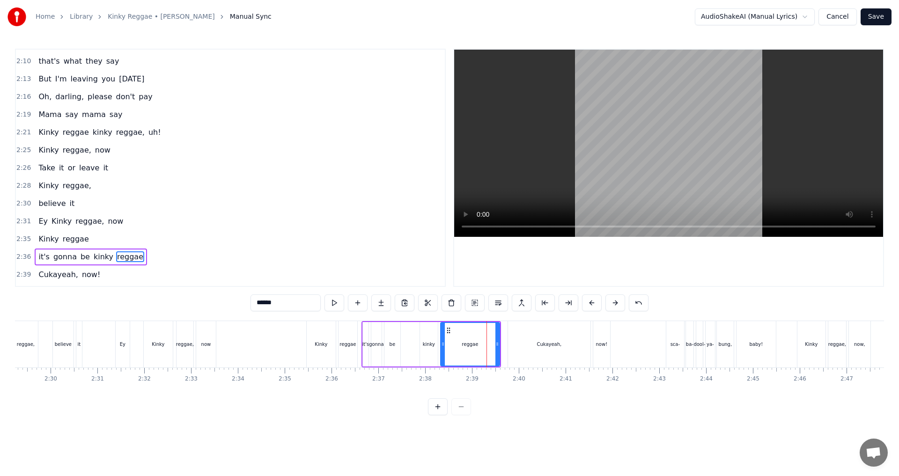
scroll to position [869, 0]
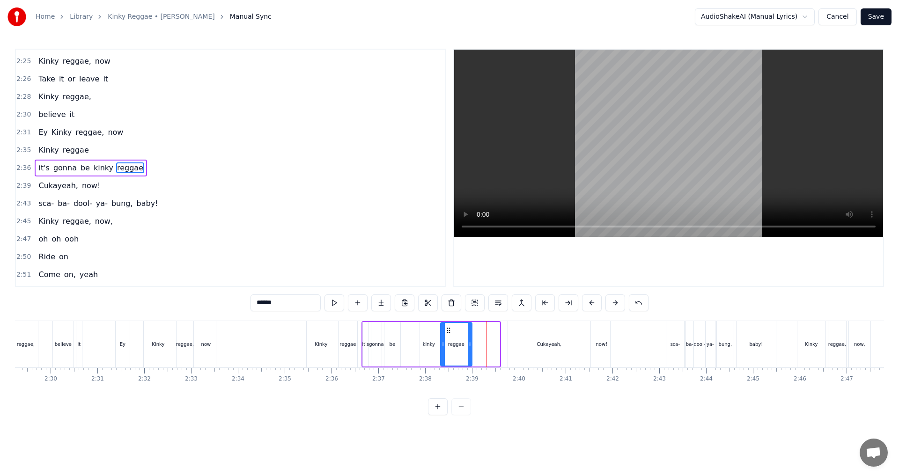
drag, startPoint x: 497, startPoint y: 345, endPoint x: 470, endPoint y: 344, distance: 27.7
click at [448, 344] on icon at bounding box center [470, 344] width 4 height 7
click at [326, 306] on button at bounding box center [335, 303] width 20 height 17
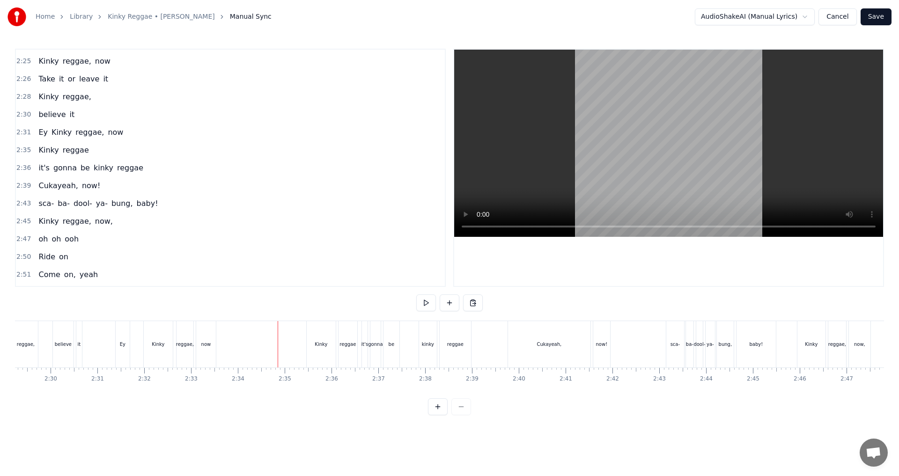
click at [423, 309] on button at bounding box center [426, 303] width 20 height 17
click at [426, 307] on button at bounding box center [426, 303] width 20 height 17
click at [448, 344] on div "Cukayeah," at bounding box center [549, 344] width 82 height 46
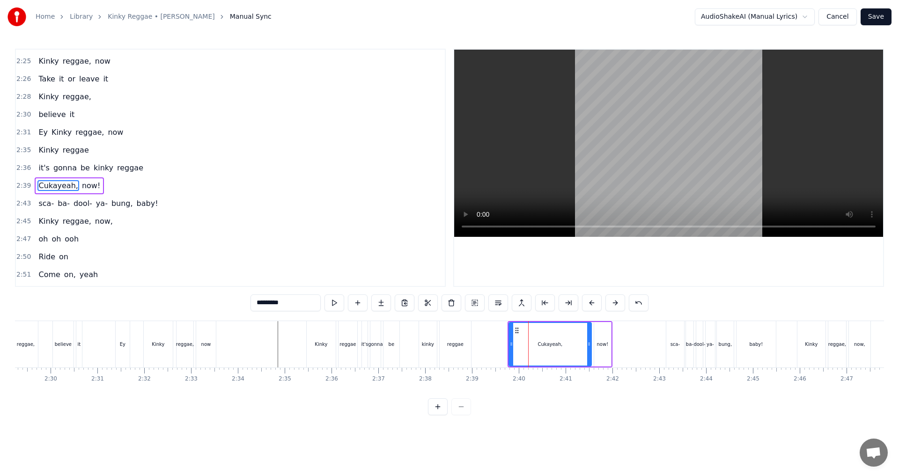
scroll to position [887, 0]
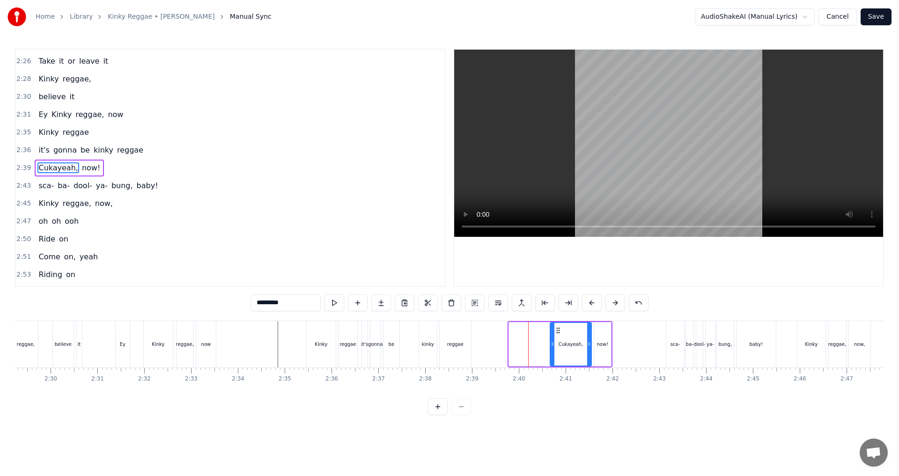
drag, startPoint x: 512, startPoint y: 343, endPoint x: 553, endPoint y: 338, distance: 41.5
click at [448, 338] on div at bounding box center [553, 344] width 4 height 43
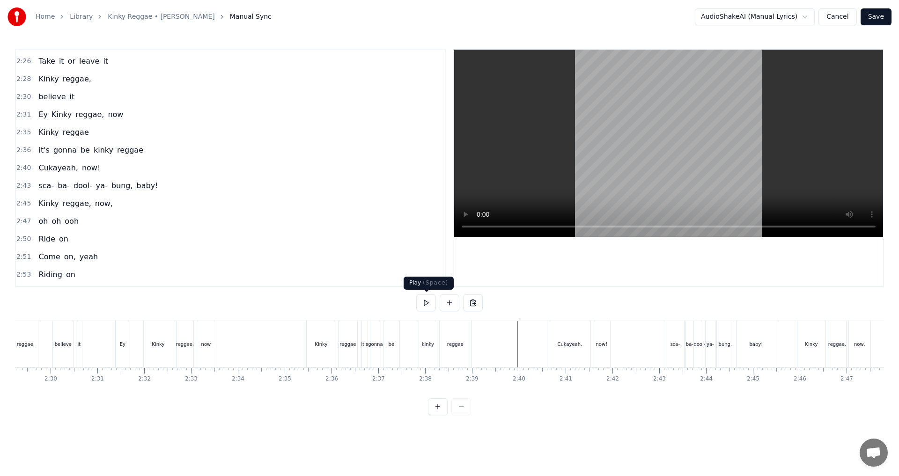
click at [430, 307] on button at bounding box center [426, 303] width 20 height 17
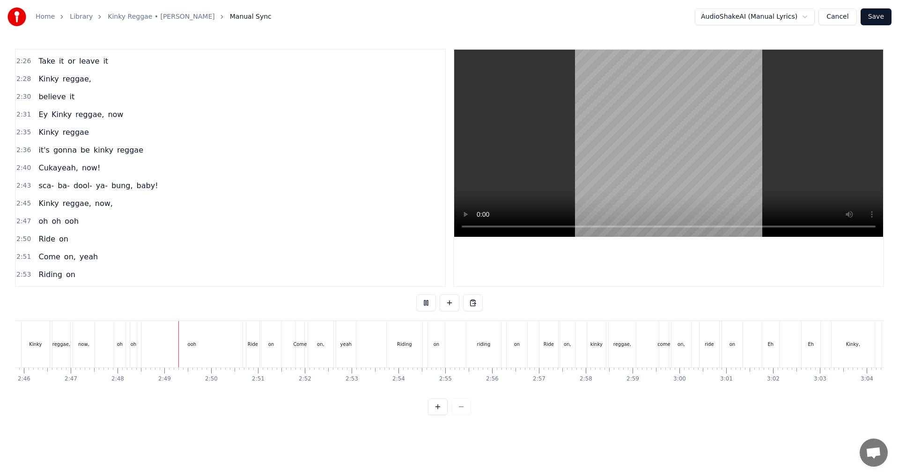
click at [430, 307] on button at bounding box center [426, 303] width 20 height 17
click at [169, 347] on div "ooh" at bounding box center [191, 344] width 101 height 46
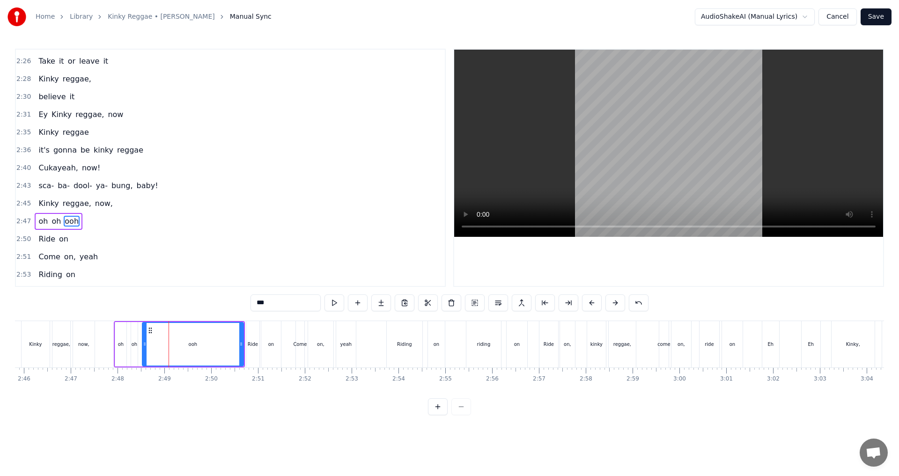
scroll to position [941, 0]
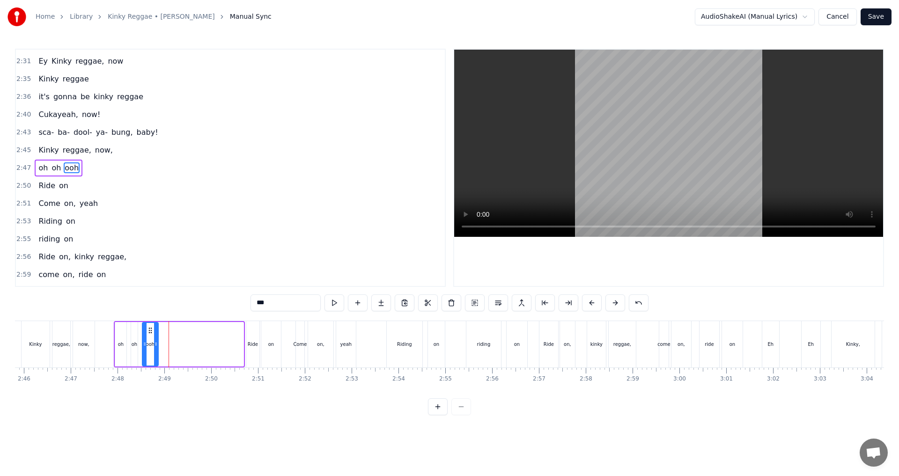
drag, startPoint x: 242, startPoint y: 345, endPoint x: 156, endPoint y: 338, distance: 85.5
click at [156, 338] on div at bounding box center [156, 344] width 4 height 43
click at [96, 355] on div "Kinky reggae, now," at bounding box center [59, 344] width 76 height 46
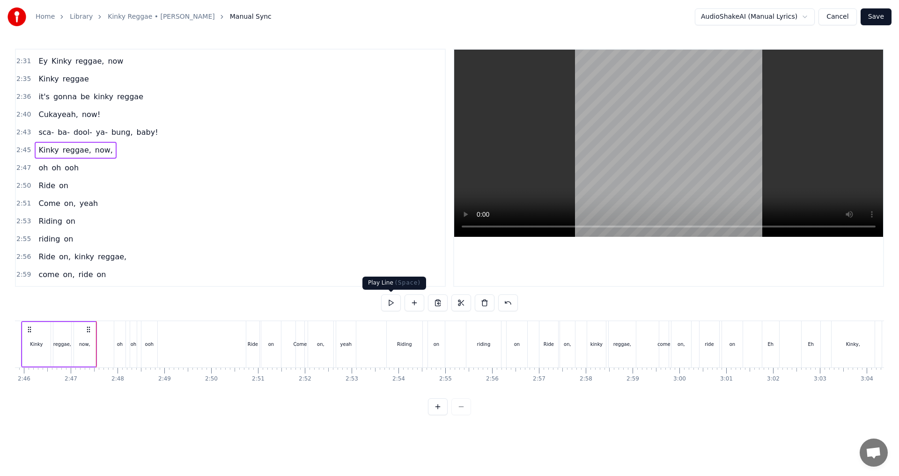
click at [399, 302] on button at bounding box center [391, 303] width 20 height 17
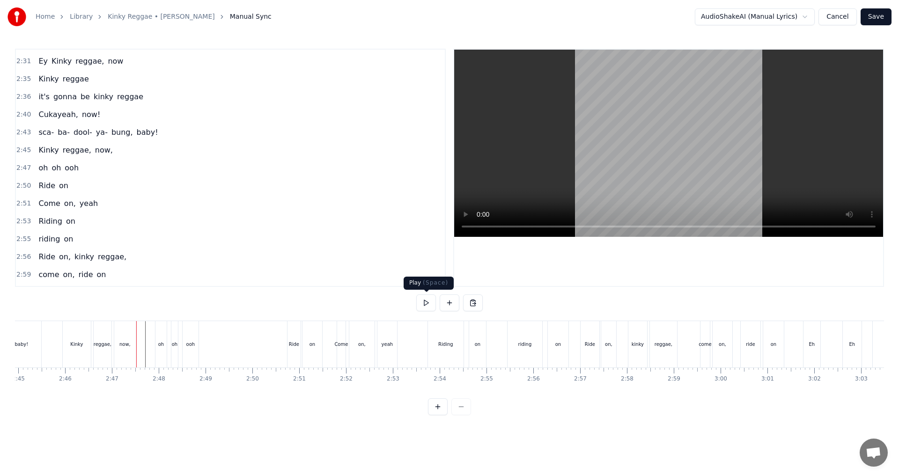
click at [430, 305] on button at bounding box center [426, 303] width 20 height 17
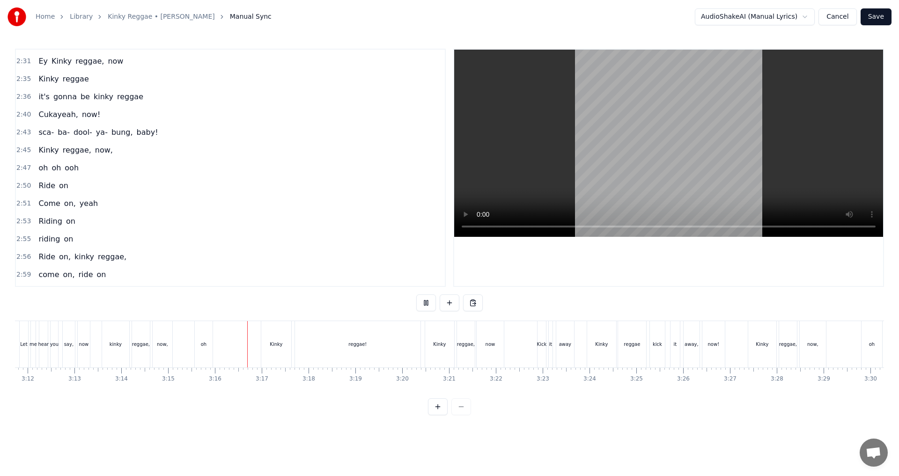
scroll to position [0, 9019]
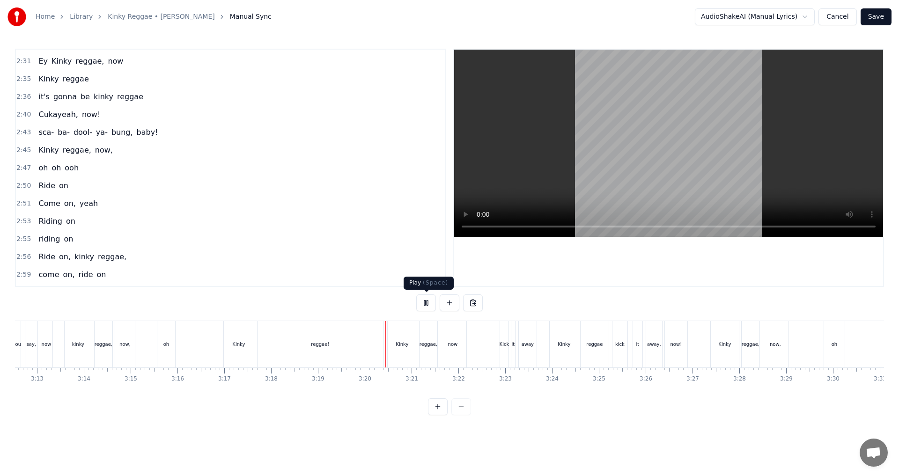
click at [428, 303] on button at bounding box center [426, 303] width 20 height 17
click at [344, 334] on div "reggae!" at bounding box center [321, 344] width 126 height 46
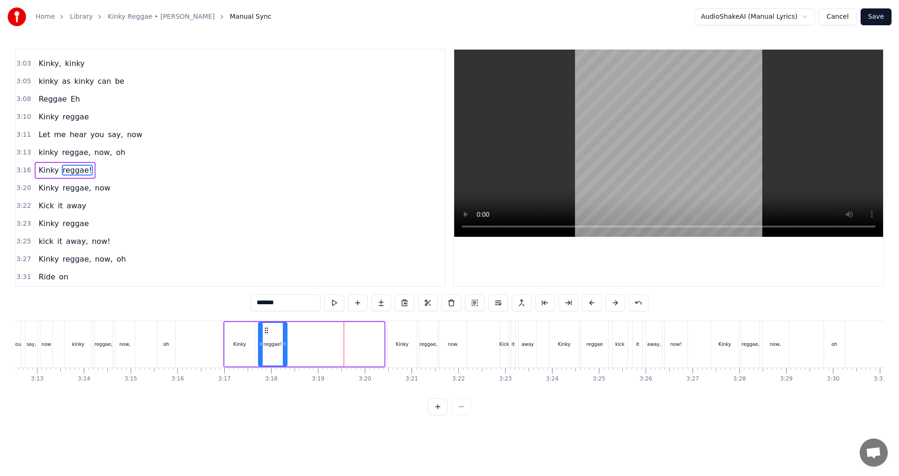
drag, startPoint x: 382, startPoint y: 343, endPoint x: 285, endPoint y: 343, distance: 97.0
click at [285, 343] on icon at bounding box center [285, 344] width 4 height 7
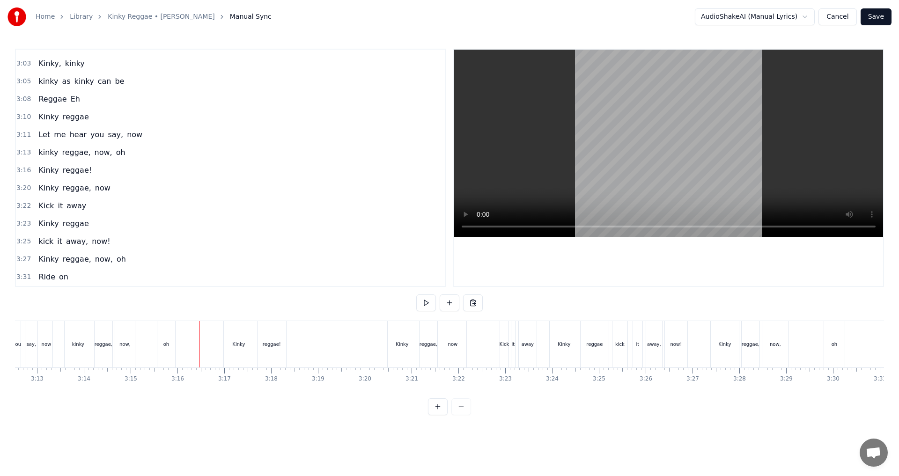
click at [237, 343] on div "Kinky" at bounding box center [238, 344] width 13 height 7
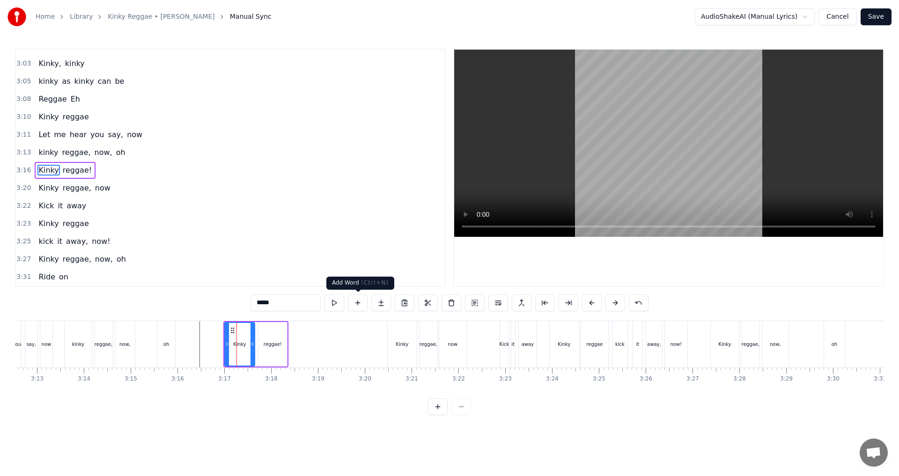
click at [356, 304] on button at bounding box center [358, 303] width 20 height 17
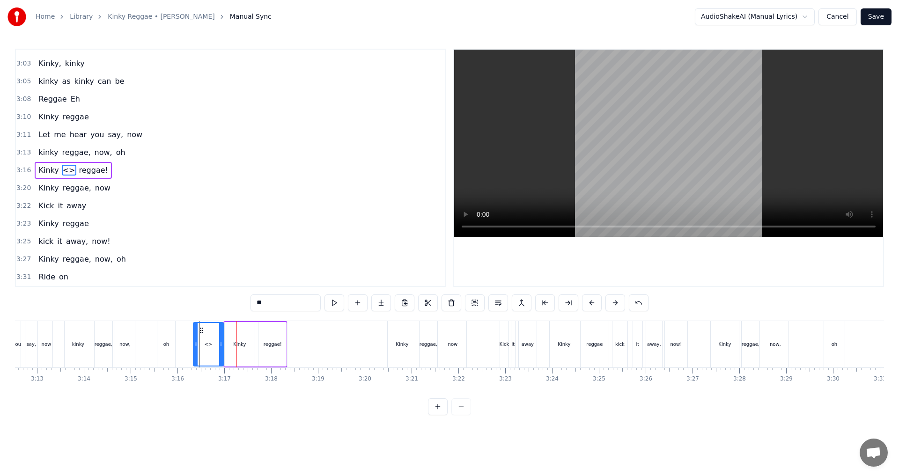
drag, startPoint x: 262, startPoint y: 330, endPoint x: 200, endPoint y: 329, distance: 62.8
click at [200, 329] on icon at bounding box center [201, 330] width 7 height 7
drag, startPoint x: 275, startPoint y: 305, endPoint x: 202, endPoint y: 299, distance: 72.4
click at [210, 301] on div "0:14 Uh, ah oh 0:17 I went downtown, [GEOGRAPHIC_DATA] 0:20 I saw [PERSON_NAME]…" at bounding box center [449, 232] width 869 height 367
drag, startPoint x: 195, startPoint y: 346, endPoint x: 210, endPoint y: 347, distance: 14.6
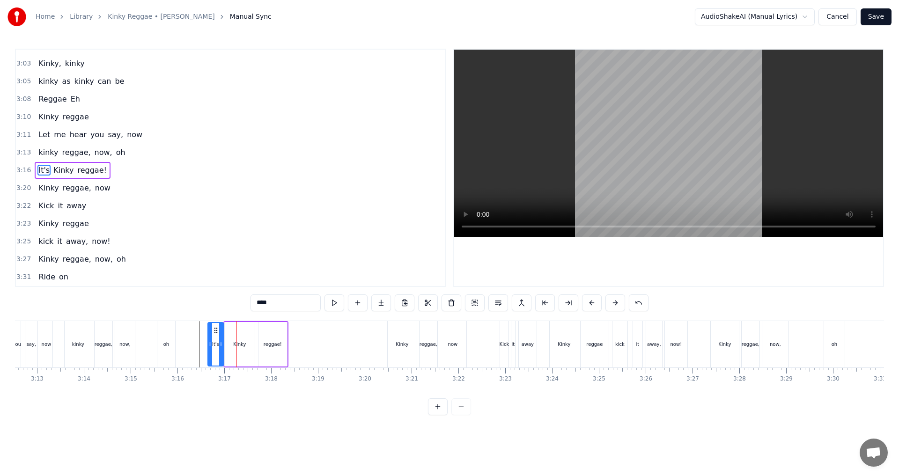
click at [210, 347] on icon at bounding box center [210, 344] width 4 height 7
type input "****"
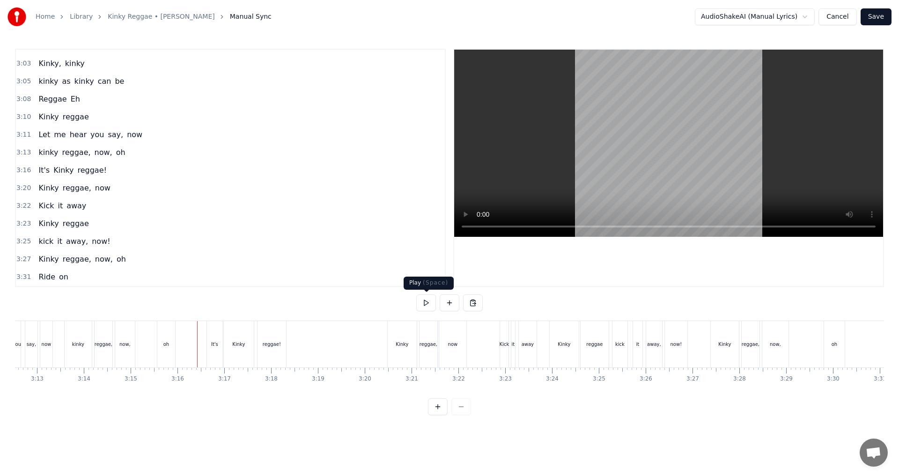
click at [428, 306] on button at bounding box center [426, 303] width 20 height 17
click at [214, 347] on div "It's" at bounding box center [214, 344] width 7 height 7
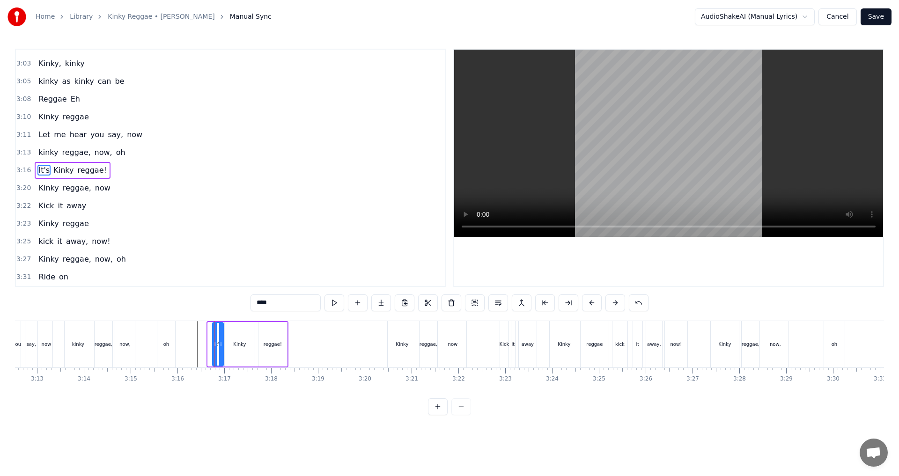
drag, startPoint x: 210, startPoint y: 344, endPoint x: 215, endPoint y: 344, distance: 4.7
click at [215, 344] on icon at bounding box center [215, 344] width 4 height 7
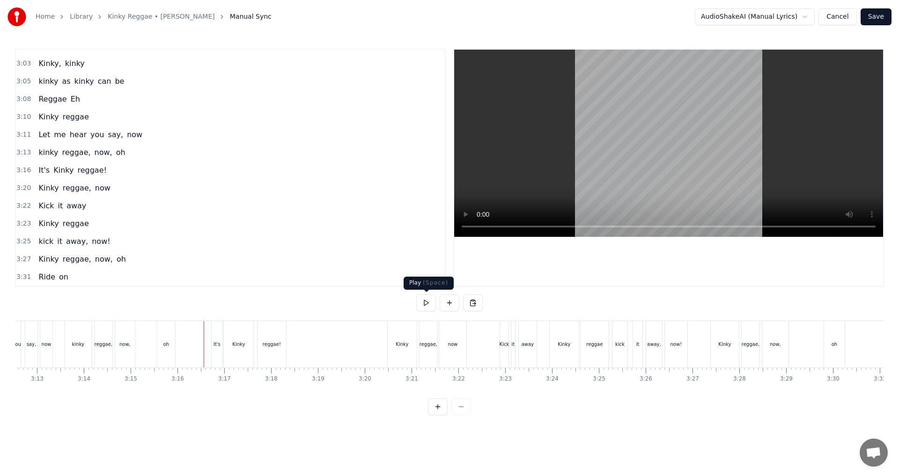
click at [426, 307] on button at bounding box center [426, 303] width 20 height 17
click at [427, 308] on button at bounding box center [426, 303] width 20 height 17
click at [399, 340] on div "Kinky" at bounding box center [402, 344] width 29 height 46
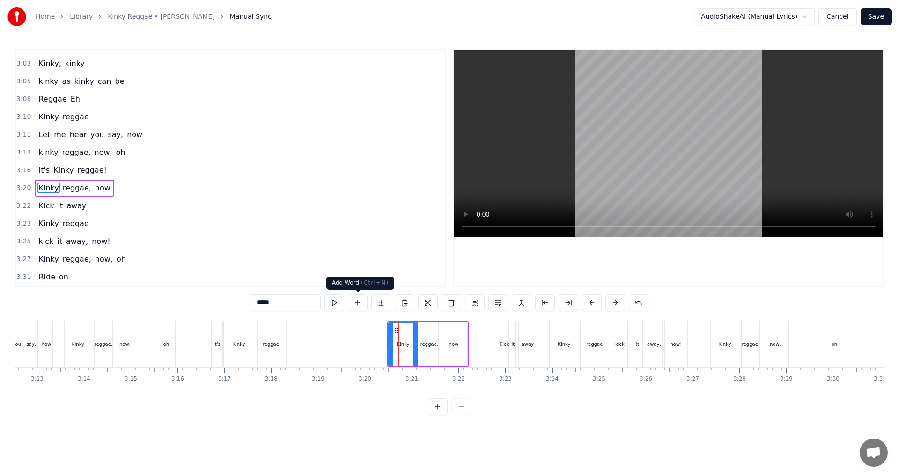
click at [357, 304] on button at bounding box center [358, 303] width 20 height 17
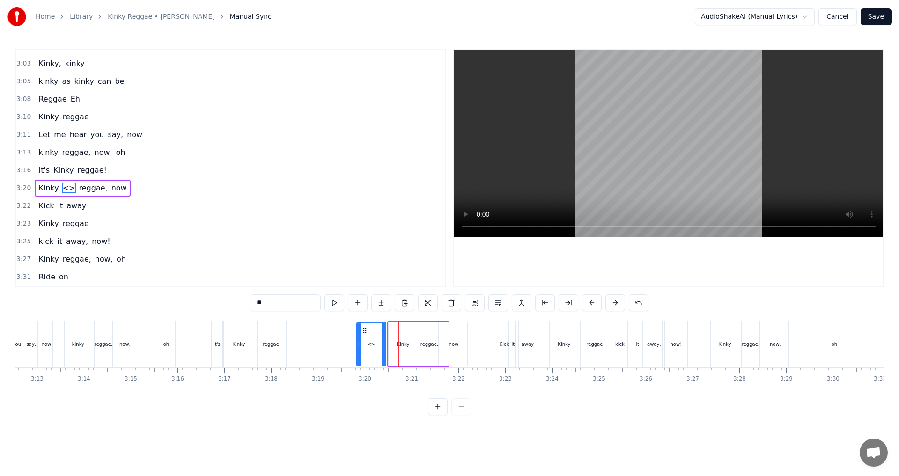
drag, startPoint x: 426, startPoint y: 331, endPoint x: 364, endPoint y: 333, distance: 62.3
click at [364, 333] on icon at bounding box center [364, 330] width 7 height 7
drag, startPoint x: 360, startPoint y: 344, endPoint x: 377, endPoint y: 346, distance: 17.5
click at [377, 346] on icon at bounding box center [377, 344] width 4 height 7
drag, startPoint x: 265, startPoint y: 300, endPoint x: 198, endPoint y: 297, distance: 66.6
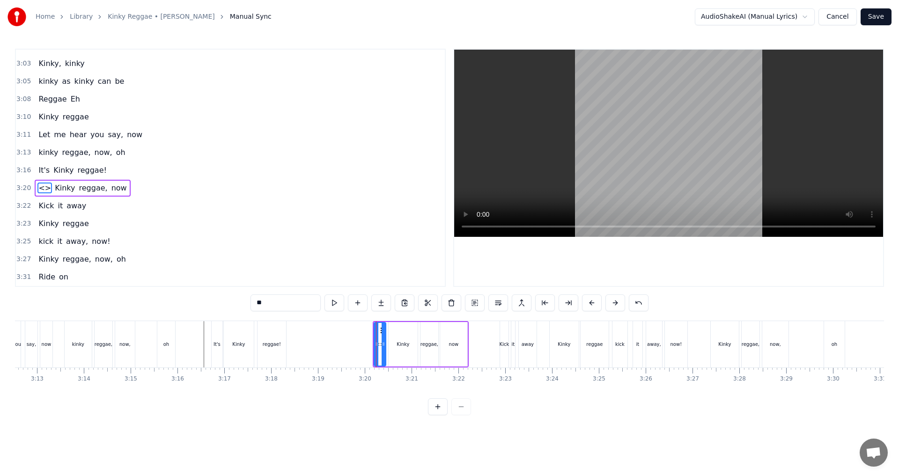
click at [201, 297] on div "0:14 Uh, ah oh 0:17 I went downtown, [GEOGRAPHIC_DATA] 0:20 I saw [PERSON_NAME]…" at bounding box center [449, 232] width 869 height 367
type input "**"
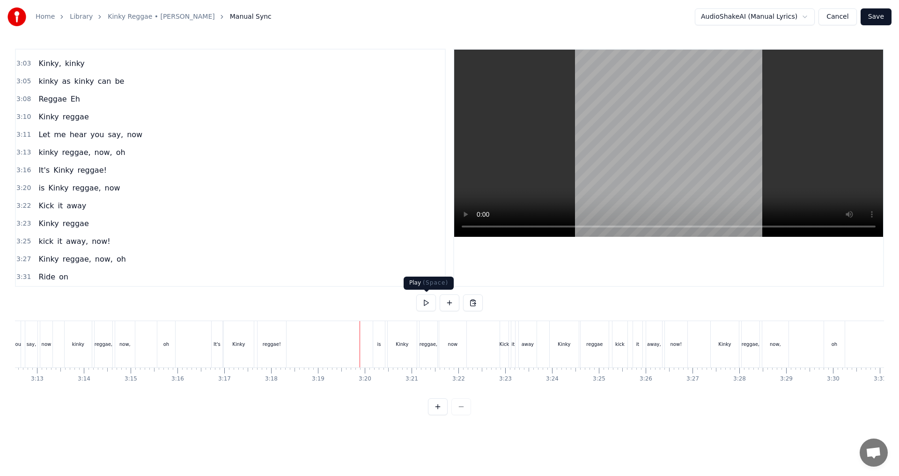
click at [428, 304] on button at bounding box center [426, 303] width 20 height 17
click at [448, 352] on div "kick" at bounding box center [620, 344] width 15 height 46
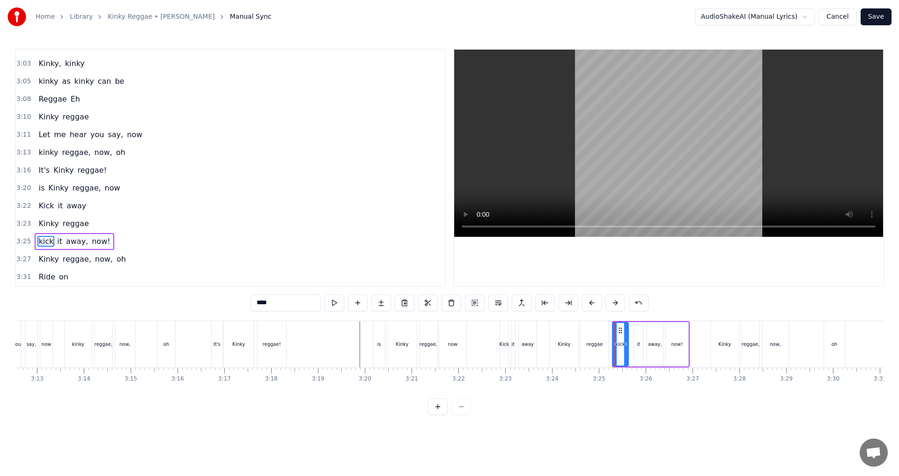
click at [448, 348] on div at bounding box center [615, 344] width 4 height 43
drag, startPoint x: 621, startPoint y: 332, endPoint x: 626, endPoint y: 332, distance: 5.2
click at [448, 332] on icon at bounding box center [625, 330] width 7 height 7
click at [448, 344] on div "it" at bounding box center [639, 344] width 3 height 7
click at [448, 328] on div at bounding box center [636, 344] width 4 height 43
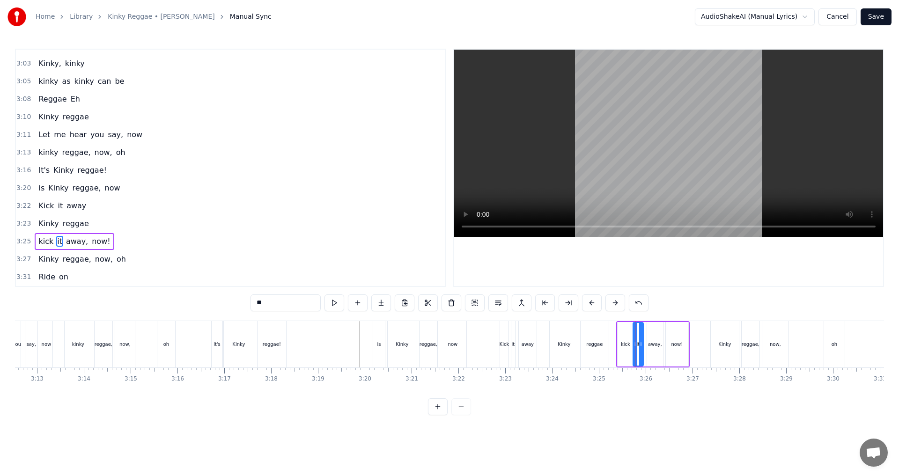
click at [448, 342] on div "reggae" at bounding box center [595, 344] width 28 height 46
type input "******"
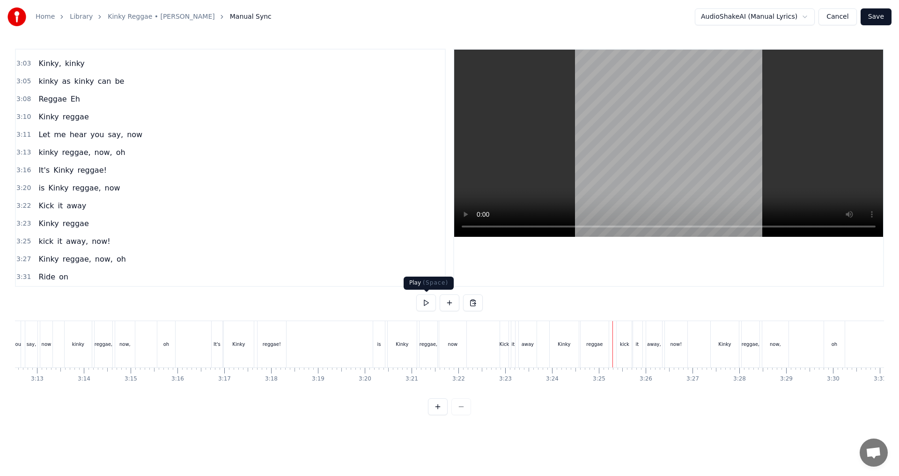
click at [428, 304] on button at bounding box center [426, 303] width 20 height 17
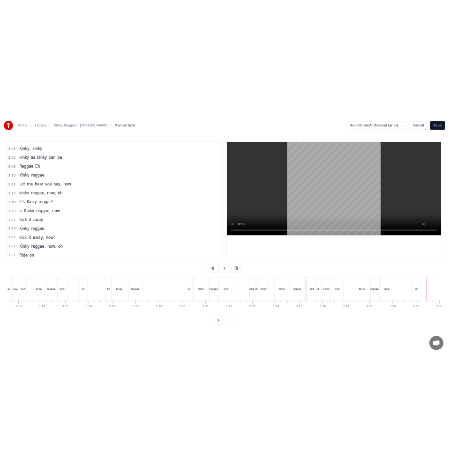
scroll to position [0, 9403]
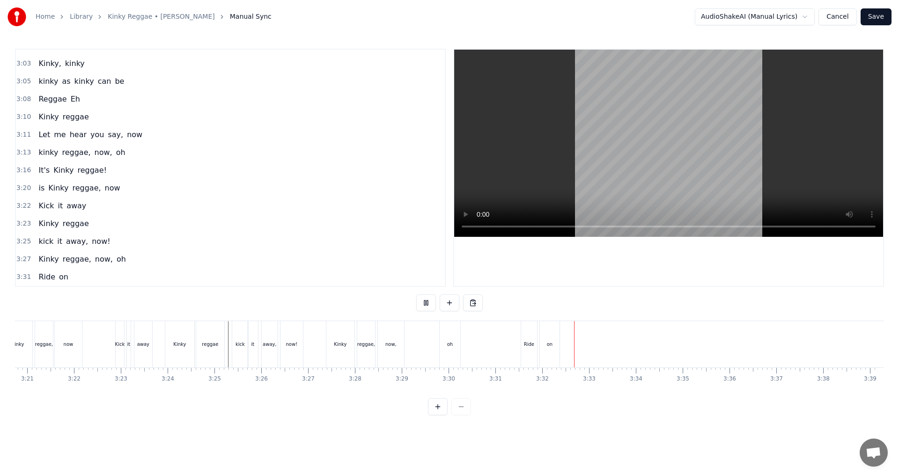
click at [428, 304] on button at bounding box center [426, 303] width 20 height 17
click at [448, 18] on button "Save" at bounding box center [876, 16] width 31 height 17
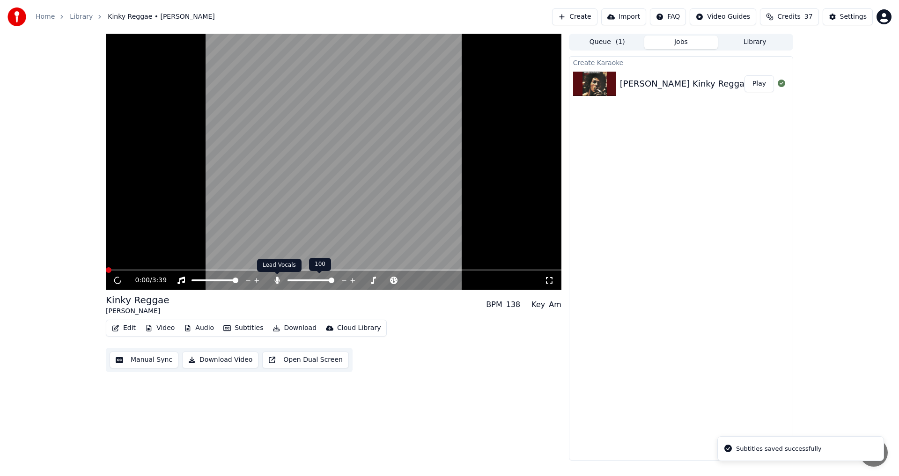
click at [276, 280] on icon at bounding box center [277, 280] width 5 height 7
click at [116, 281] on icon at bounding box center [117, 281] width 5 height 6
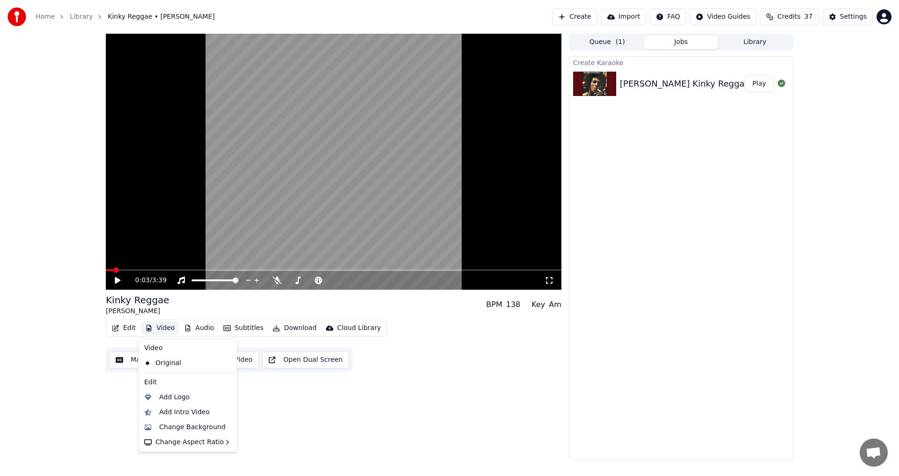
click at [156, 328] on button "Video" at bounding box center [159, 328] width 37 height 13
click at [182, 400] on div "Add Logo" at bounding box center [174, 397] width 30 height 9
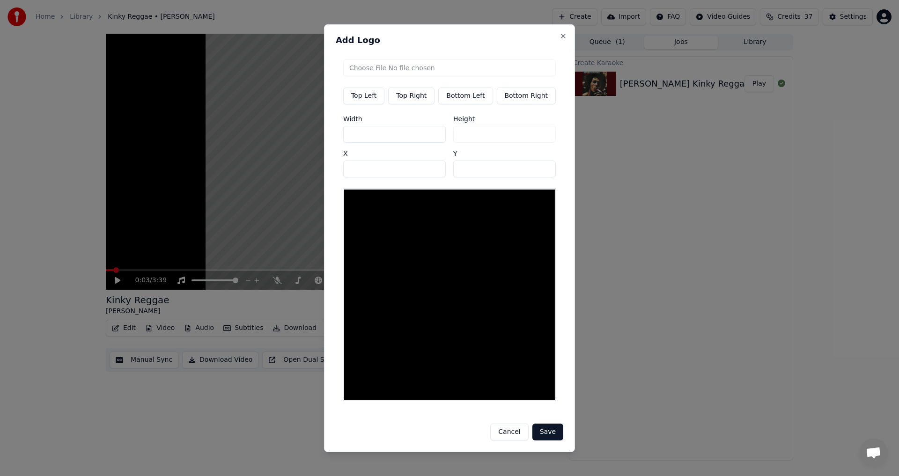
click at [410, 100] on button "Top Right" at bounding box center [411, 95] width 46 height 17
type input "***"
click at [421, 75] on input "file" at bounding box center [449, 67] width 213 height 17
type input "**********"
type input "***"
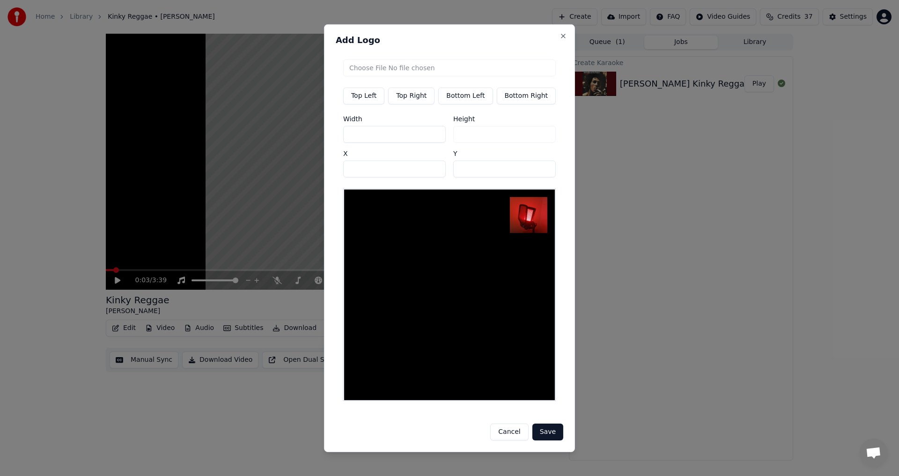
click at [448, 429] on button "Save" at bounding box center [548, 432] width 31 height 17
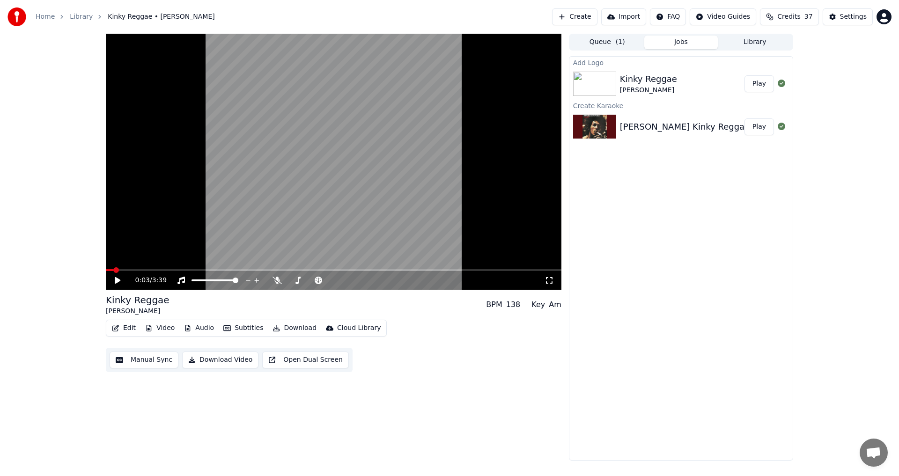
click at [448, 87] on button "Play" at bounding box center [760, 83] width 30 height 17
click at [117, 280] on icon at bounding box center [117, 281] width 5 height 6
click at [295, 326] on button "Download" at bounding box center [295, 328] width 52 height 13
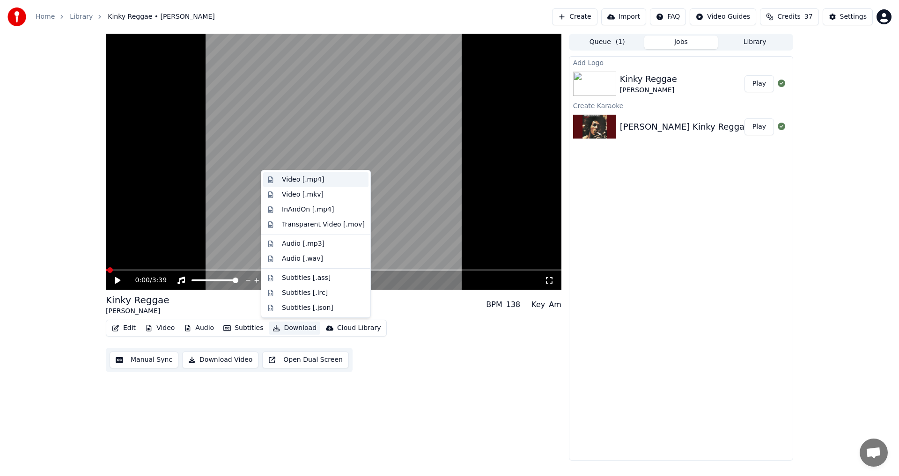
click at [312, 182] on div "Video [.mp4]" at bounding box center [303, 179] width 42 height 9
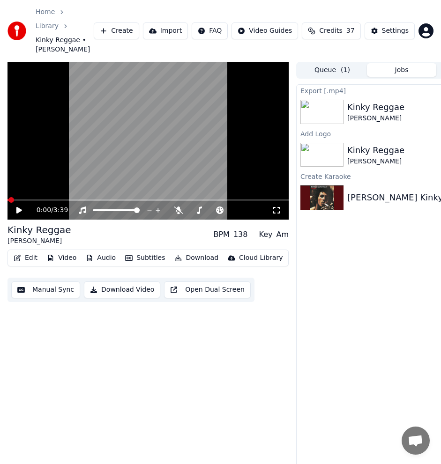
click at [131, 25] on button "Create" at bounding box center [116, 30] width 45 height 17
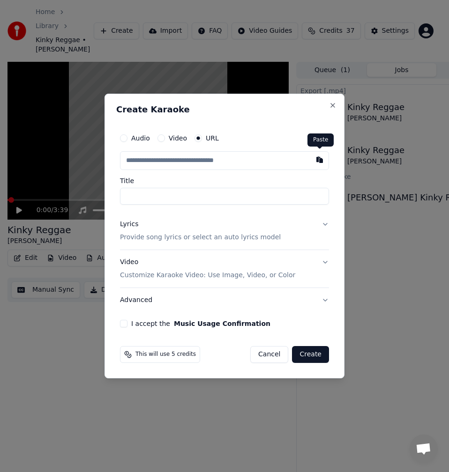
click at [317, 161] on button "button" at bounding box center [319, 159] width 19 height 17
type input "**********"
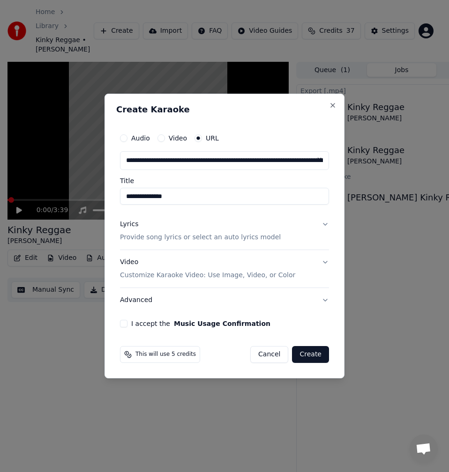
click at [124, 201] on input "**********" at bounding box center [224, 196] width 209 height 17
type input "**********"
click at [181, 243] on button "Lyrics Provide song lyrics or select an auto lyrics model" at bounding box center [224, 230] width 209 height 37
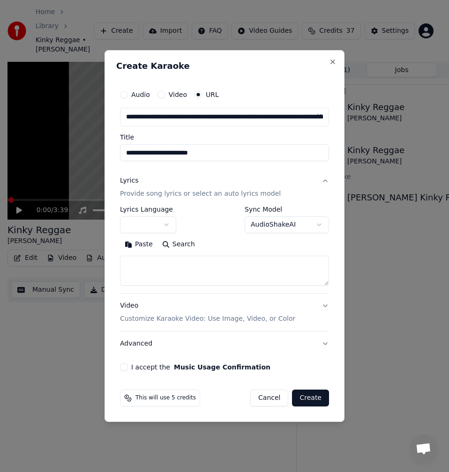
click at [187, 246] on button "Search" at bounding box center [178, 244] width 42 height 15
click at [220, 246] on button "Expand" at bounding box center [221, 244] width 44 height 15
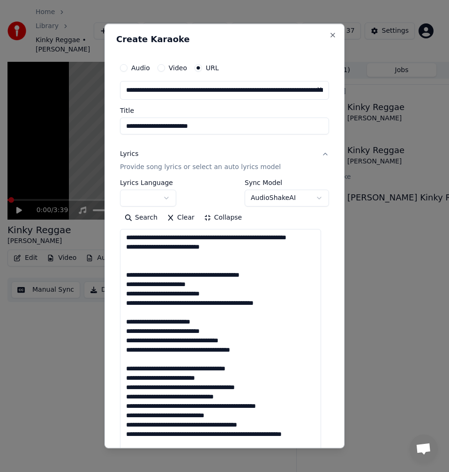
click at [159, 279] on textarea at bounding box center [220, 401] width 201 height 344
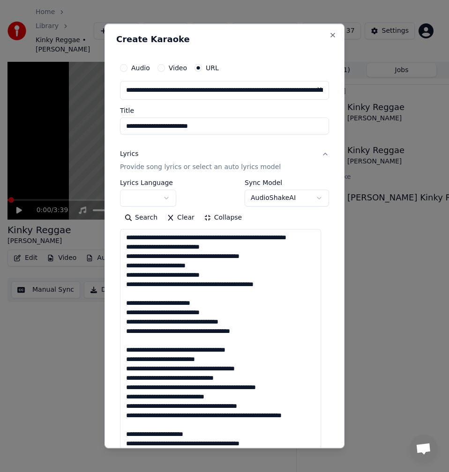
click at [146, 307] on textarea at bounding box center [220, 401] width 201 height 344
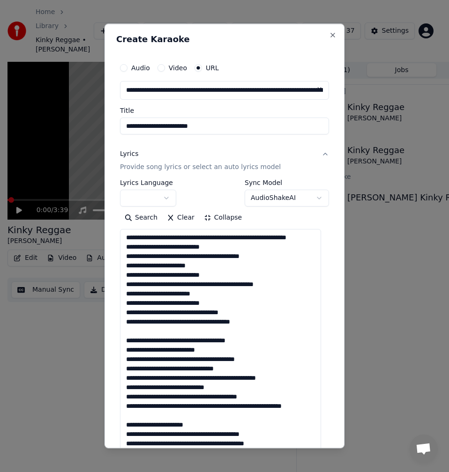
click at [148, 341] on textarea at bounding box center [220, 401] width 201 height 344
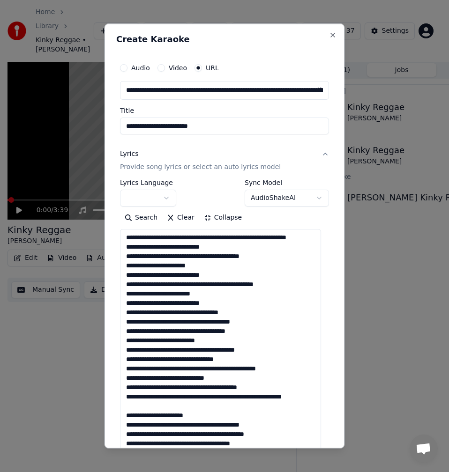
click at [148, 429] on textarea at bounding box center [220, 401] width 201 height 344
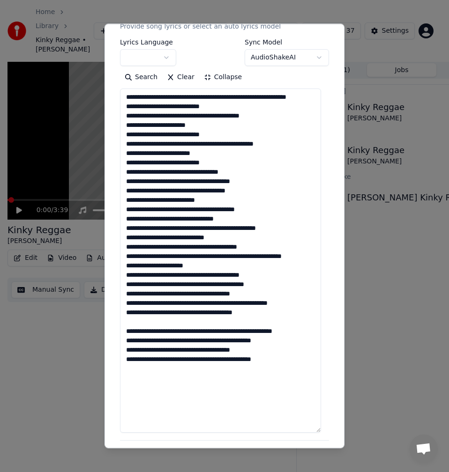
scroll to position [187, 0]
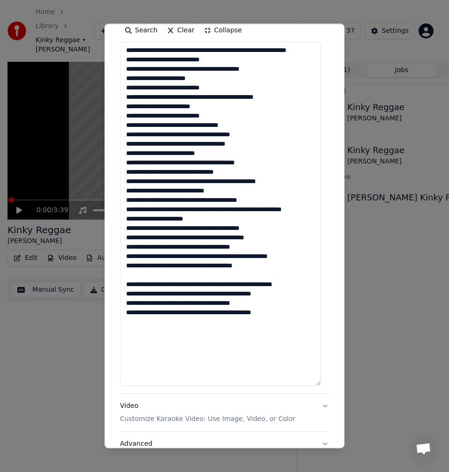
click at [131, 290] on textarea at bounding box center [220, 214] width 201 height 344
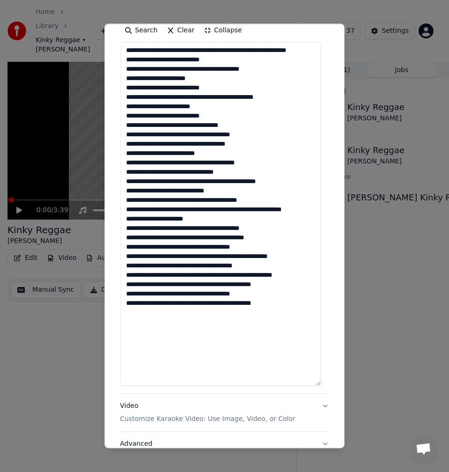
scroll to position [0, 0]
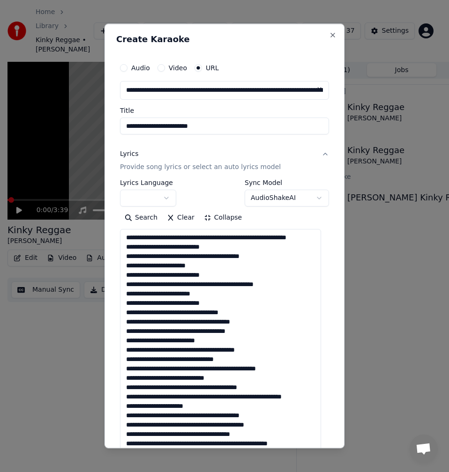
click at [174, 240] on textarea at bounding box center [220, 401] width 201 height 344
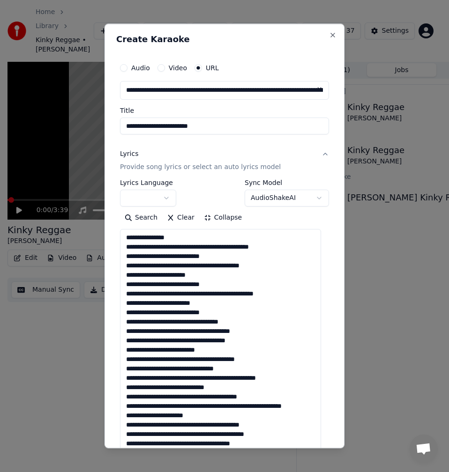
click at [180, 247] on textarea at bounding box center [220, 401] width 201 height 344
click at [181, 251] on textarea at bounding box center [220, 401] width 201 height 344
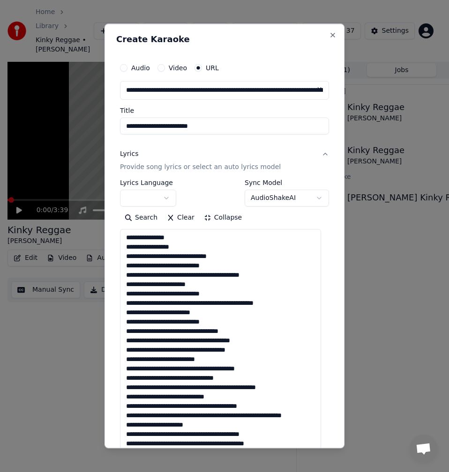
click at [178, 260] on textarea at bounding box center [220, 401] width 201 height 344
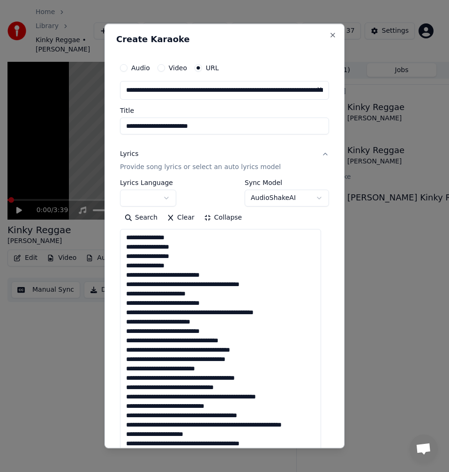
click at [178, 265] on textarea at bounding box center [220, 401] width 201 height 344
drag, startPoint x: 171, startPoint y: 236, endPoint x: 121, endPoint y: 236, distance: 50.6
click at [121, 236] on textarea at bounding box center [220, 401] width 201 height 344
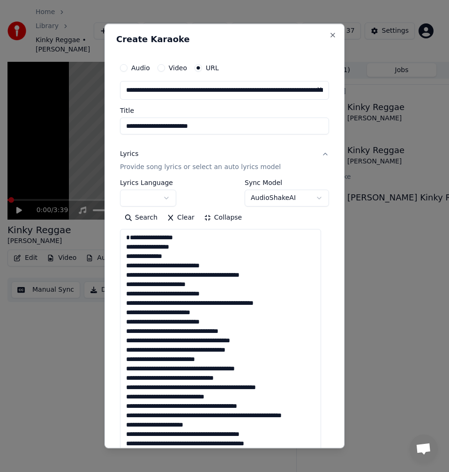
click at [126, 246] on textarea at bounding box center [220, 401] width 201 height 344
drag, startPoint x: 182, startPoint y: 248, endPoint x: 119, endPoint y: 248, distance: 63.2
click at [119, 248] on div "**********" at bounding box center [224, 359] width 216 height 608
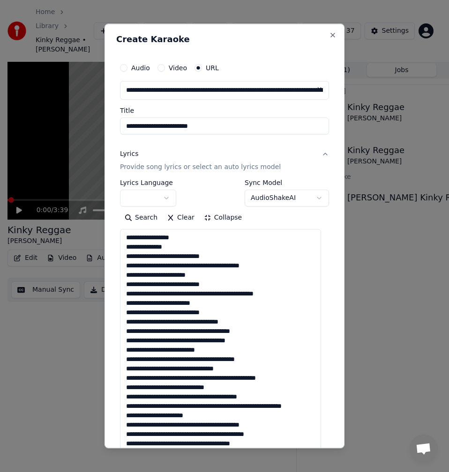
click at [172, 259] on textarea at bounding box center [220, 401] width 201 height 344
drag, startPoint x: 235, startPoint y: 257, endPoint x: 123, endPoint y: 257, distance: 112.0
click at [123, 257] on textarea at bounding box center [220, 401] width 201 height 344
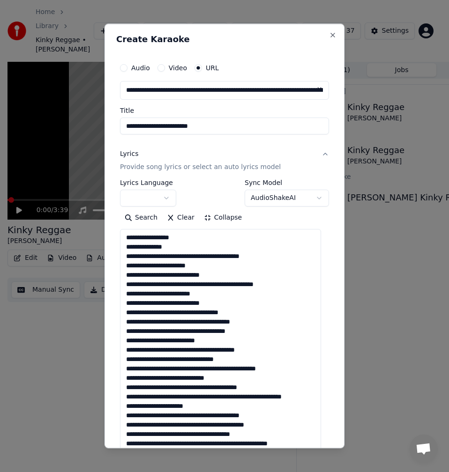
drag, startPoint x: 176, startPoint y: 258, endPoint x: 125, endPoint y: 259, distance: 51.1
click at [125, 259] on textarea at bounding box center [220, 401] width 201 height 344
click at [175, 258] on textarea at bounding box center [220, 401] width 201 height 344
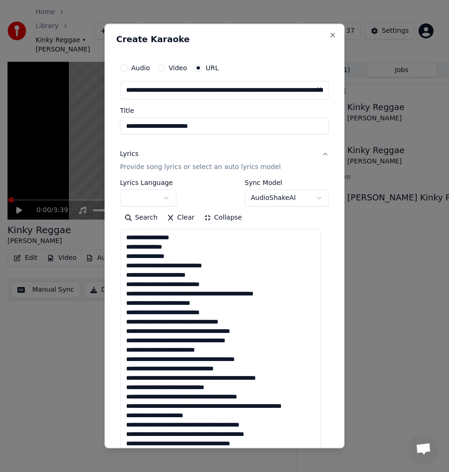
click at [170, 267] on textarea at bounding box center [220, 401] width 201 height 344
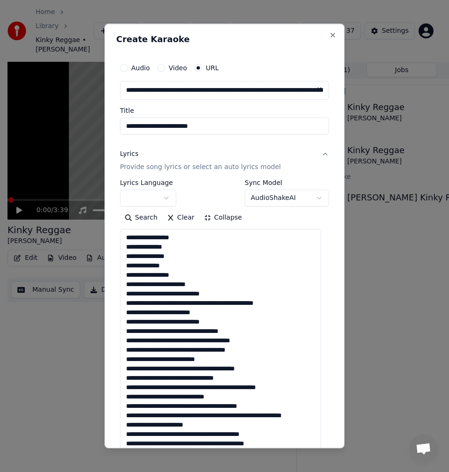
click at [155, 279] on textarea at bounding box center [220, 401] width 201 height 344
click at [155, 278] on textarea at bounding box center [220, 401] width 201 height 344
click at [157, 275] on textarea at bounding box center [220, 401] width 201 height 344
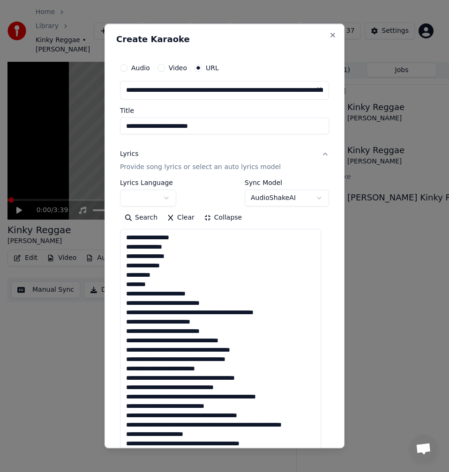
click at [167, 284] on textarea at bounding box center [220, 401] width 201 height 344
click at [177, 252] on textarea at bounding box center [220, 401] width 201 height 344
click at [177, 258] on textarea at bounding box center [220, 401] width 201 height 344
drag, startPoint x: 183, startPoint y: 259, endPoint x: 117, endPoint y: 259, distance: 66.0
click at [117, 259] on div "**********" at bounding box center [224, 359] width 216 height 608
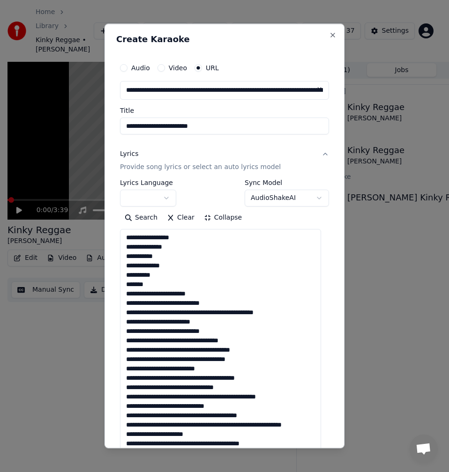
click at [172, 261] on textarea at bounding box center [220, 401] width 201 height 344
click at [172, 269] on textarea at bounding box center [220, 401] width 201 height 344
click at [158, 276] on textarea at bounding box center [220, 401] width 201 height 344
click at [129, 276] on textarea at bounding box center [220, 401] width 201 height 344
click at [208, 294] on textarea at bounding box center [220, 401] width 201 height 344
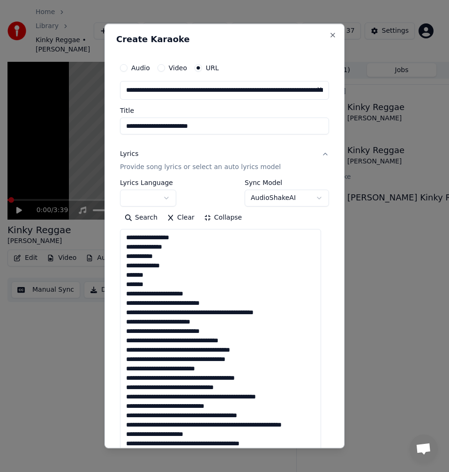
scroll to position [47, 0]
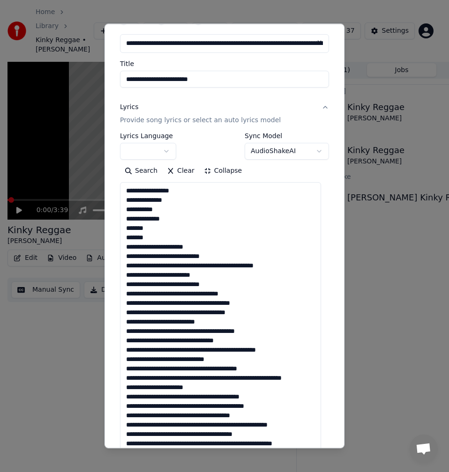
click at [229, 256] on textarea at bounding box center [220, 354] width 201 height 344
drag, startPoint x: 233, startPoint y: 258, endPoint x: 106, endPoint y: 257, distance: 127.4
click at [106, 257] on div "**********" at bounding box center [224, 235] width 240 height 425
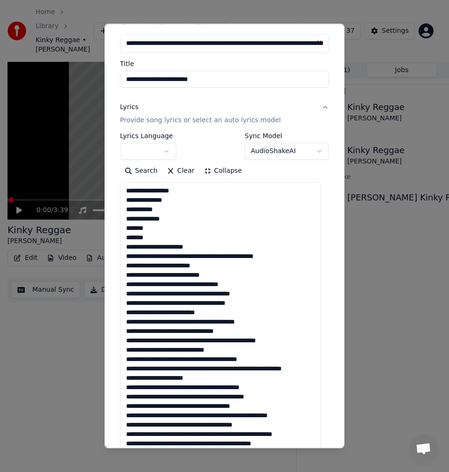
click at [196, 255] on textarea at bounding box center [220, 354] width 201 height 344
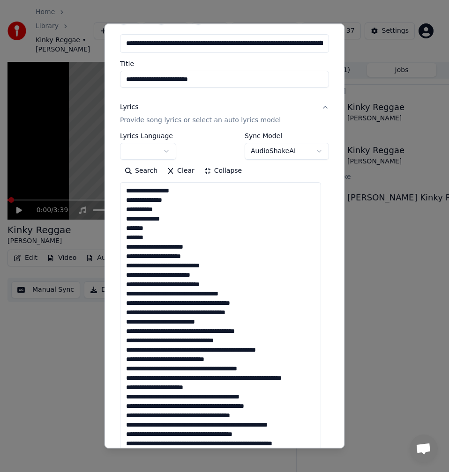
click at [197, 256] on textarea at bounding box center [220, 354] width 201 height 344
click at [222, 277] on textarea at bounding box center [220, 354] width 201 height 344
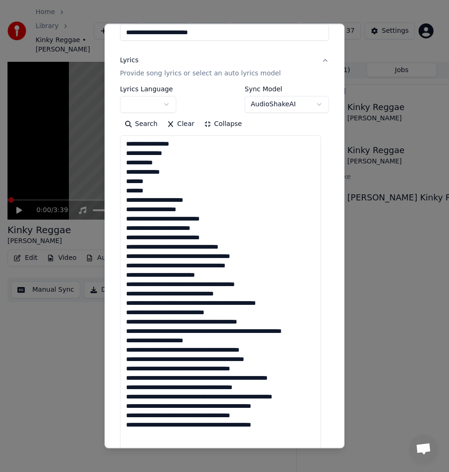
drag, startPoint x: 205, startPoint y: 230, endPoint x: 189, endPoint y: 229, distance: 15.5
click at [189, 229] on textarea at bounding box center [220, 307] width 201 height 344
drag, startPoint x: 227, startPoint y: 237, endPoint x: 206, endPoint y: 237, distance: 21.1
click at [206, 237] on textarea at bounding box center [220, 307] width 201 height 344
drag, startPoint x: 266, startPoint y: 249, endPoint x: 231, endPoint y: 245, distance: 34.4
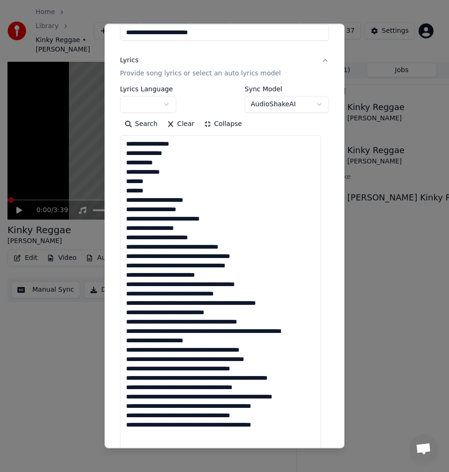
click at [231, 245] on textarea at bounding box center [220, 307] width 201 height 344
drag, startPoint x: 261, startPoint y: 256, endPoint x: 233, endPoint y: 256, distance: 28.6
click at [233, 256] on textarea at bounding box center [220, 307] width 201 height 344
drag, startPoint x: 256, startPoint y: 265, endPoint x: 204, endPoint y: 264, distance: 52.5
click at [204, 264] on textarea at bounding box center [220, 307] width 201 height 344
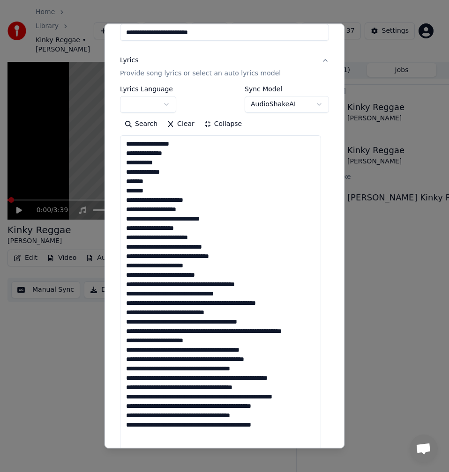
click at [191, 274] on textarea at bounding box center [220, 307] width 201 height 344
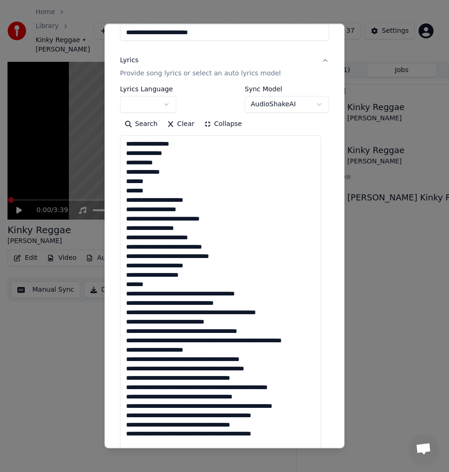
click at [149, 285] on textarea at bounding box center [220, 307] width 201 height 344
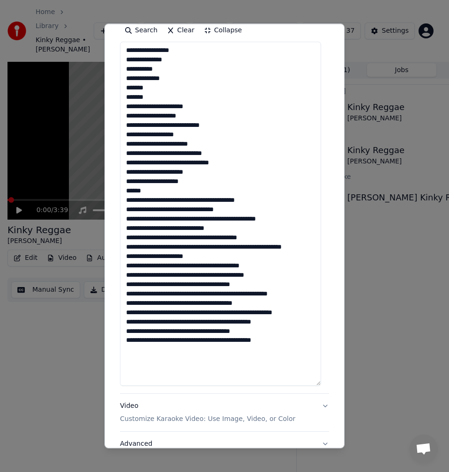
drag, startPoint x: 171, startPoint y: 200, endPoint x: 169, endPoint y: 208, distance: 8.1
click at [170, 200] on textarea at bounding box center [220, 214] width 201 height 344
click at [172, 201] on textarea at bounding box center [220, 214] width 201 height 344
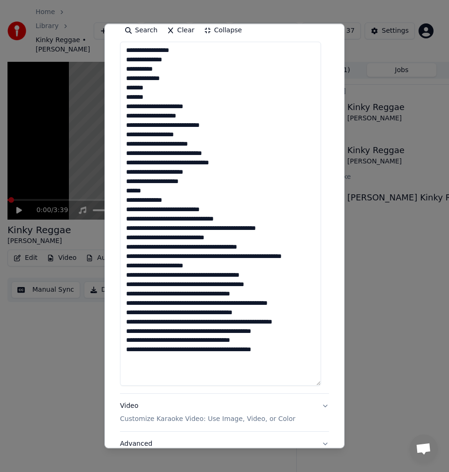
click at [173, 211] on textarea at bounding box center [220, 214] width 201 height 344
click at [171, 211] on textarea at bounding box center [220, 214] width 201 height 344
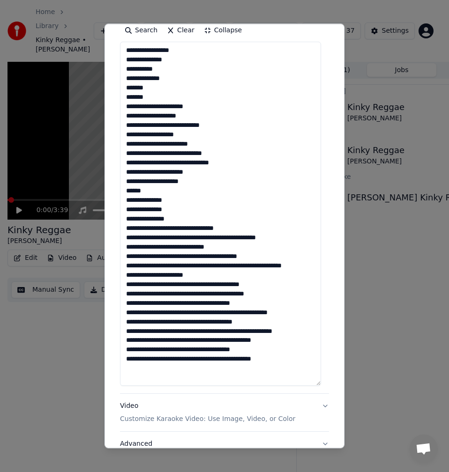
click at [184, 220] on textarea at bounding box center [220, 214] width 201 height 344
click at [162, 228] on textarea at bounding box center [220, 214] width 201 height 344
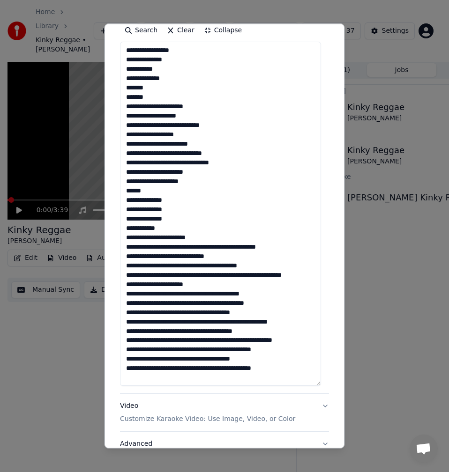
click at [207, 237] on textarea at bounding box center [220, 214] width 201 height 344
click at [176, 237] on textarea at bounding box center [220, 214] width 201 height 344
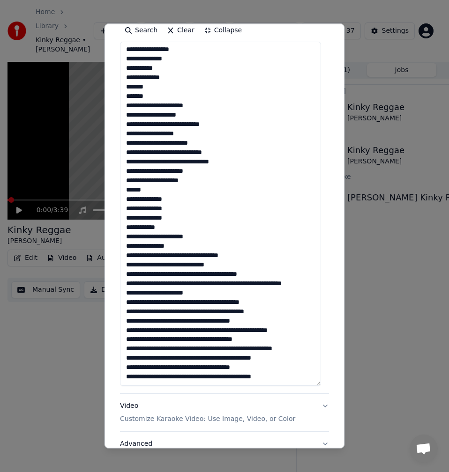
drag, startPoint x: 181, startPoint y: 237, endPoint x: 127, endPoint y: 237, distance: 53.4
click at [127, 237] on textarea at bounding box center [220, 214] width 201 height 344
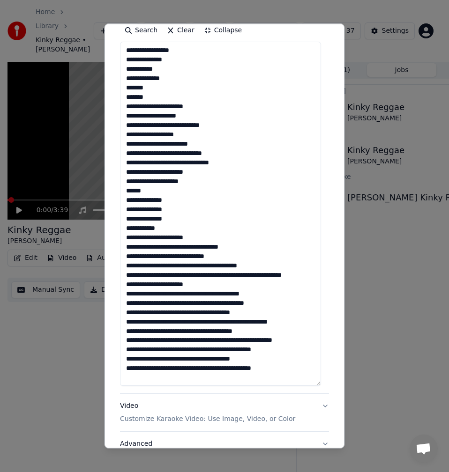
drag, startPoint x: 252, startPoint y: 236, endPoint x: 192, endPoint y: 236, distance: 60.0
click at [192, 236] on textarea at bounding box center [220, 214] width 201 height 344
click at [178, 246] on textarea at bounding box center [220, 214] width 201 height 344
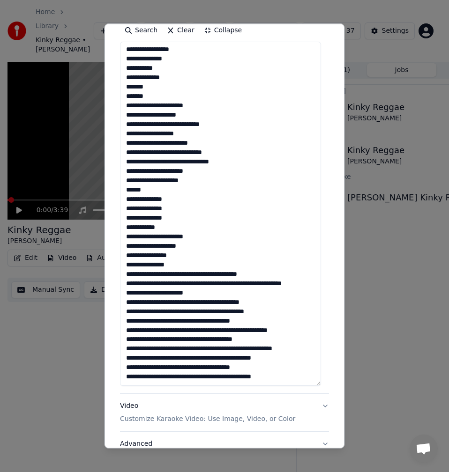
click at [183, 254] on textarea at bounding box center [220, 214] width 201 height 344
click at [176, 257] on textarea at bounding box center [220, 214] width 201 height 344
click at [176, 255] on textarea at bounding box center [220, 214] width 201 height 344
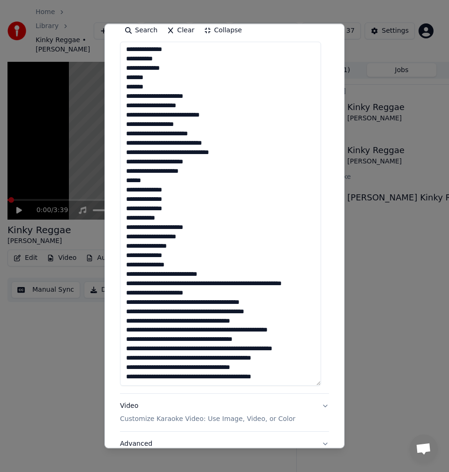
drag, startPoint x: 223, startPoint y: 267, endPoint x: 123, endPoint y: 267, distance: 100.2
click at [123, 267] on textarea at bounding box center [220, 214] width 201 height 344
click at [148, 268] on textarea at bounding box center [220, 214] width 201 height 344
click at [156, 276] on textarea at bounding box center [220, 214] width 201 height 344
click at [178, 275] on textarea at bounding box center [220, 214] width 201 height 344
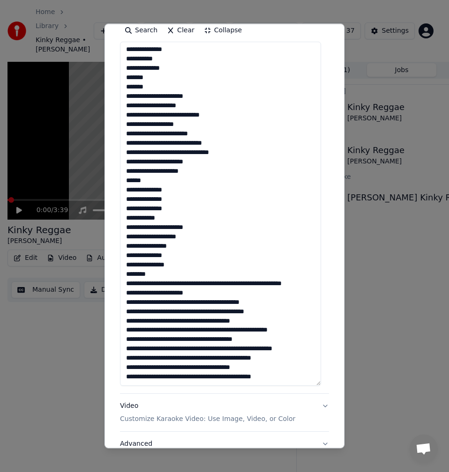
click at [231, 273] on textarea at bounding box center [220, 214] width 201 height 344
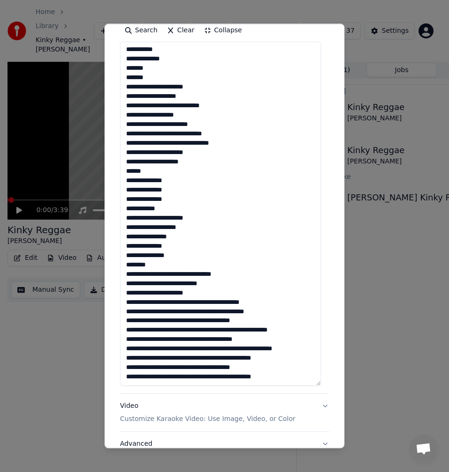
drag, startPoint x: 232, startPoint y: 284, endPoint x: 119, endPoint y: 288, distance: 113.4
click at [119, 288] on div "**********" at bounding box center [224, 171] width 216 height 608
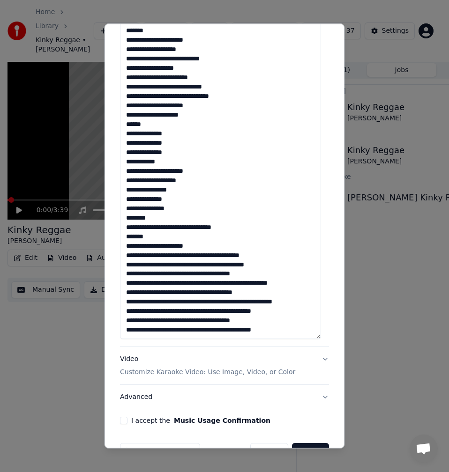
drag, startPoint x: 282, startPoint y: 246, endPoint x: 203, endPoint y: 250, distance: 78.8
click at [203, 250] on textarea at bounding box center [220, 167] width 201 height 344
drag, startPoint x: 174, startPoint y: 255, endPoint x: 126, endPoint y: 254, distance: 47.8
click at [126, 254] on textarea "**********" at bounding box center [220, 167] width 201 height 344
click at [182, 258] on textarea "**********" at bounding box center [220, 167] width 201 height 344
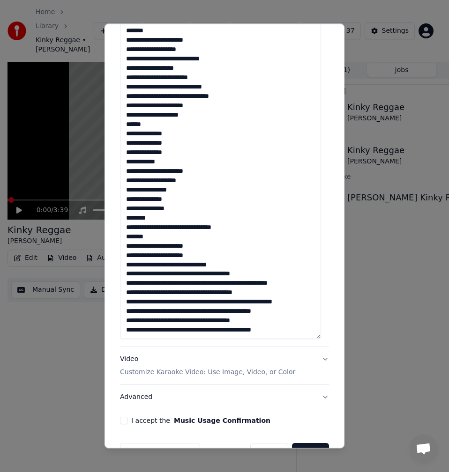
click at [183, 266] on textarea "**********" at bounding box center [220, 167] width 201 height 344
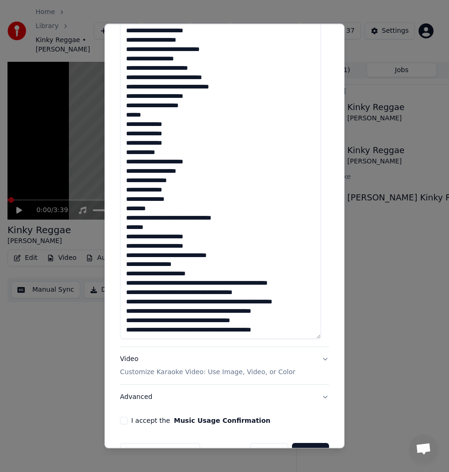
click at [214, 273] on textarea "**********" at bounding box center [220, 167] width 201 height 344
click at [241, 252] on textarea "**********" at bounding box center [220, 167] width 201 height 344
drag, startPoint x: 174, startPoint y: 283, endPoint x: 155, endPoint y: 284, distance: 19.2
click at [155, 284] on textarea "**********" at bounding box center [220, 167] width 201 height 344
click at [156, 282] on textarea "**********" at bounding box center [220, 167] width 201 height 344
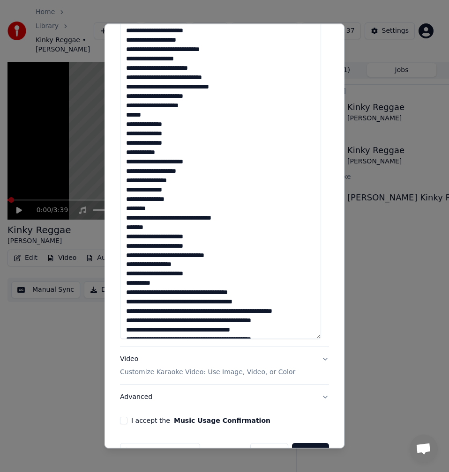
drag, startPoint x: 259, startPoint y: 292, endPoint x: 196, endPoint y: 291, distance: 62.8
click at [196, 291] on textarea "**********" at bounding box center [220, 167] width 201 height 344
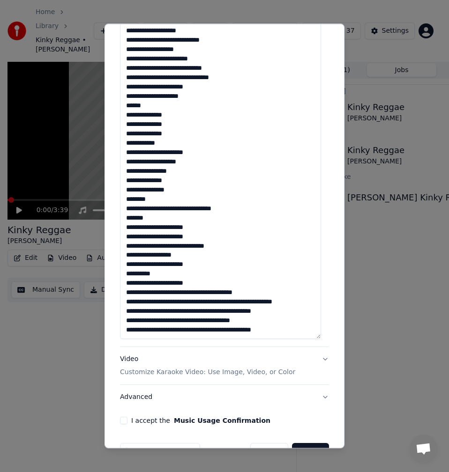
click at [203, 284] on textarea "**********" at bounding box center [220, 167] width 201 height 344
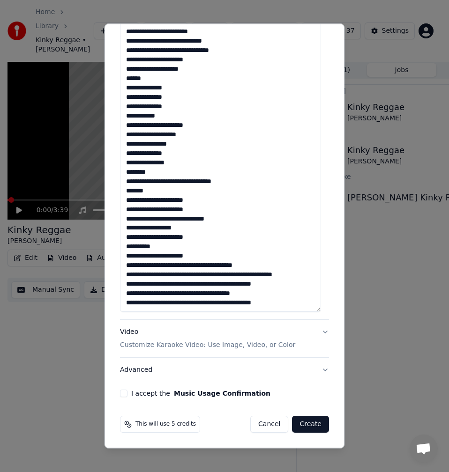
click at [202, 256] on textarea "**********" at bounding box center [220, 140] width 201 height 344
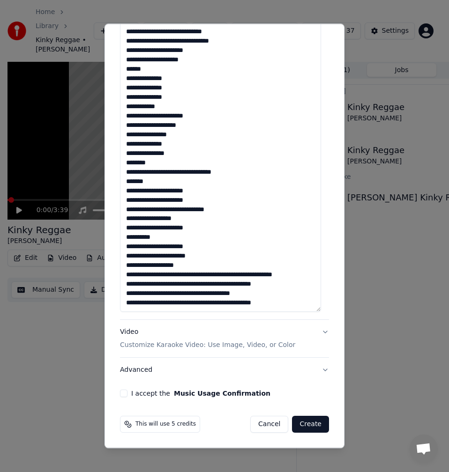
drag, startPoint x: 193, startPoint y: 266, endPoint x: 127, endPoint y: 268, distance: 65.6
click at [127, 268] on textarea "**********" at bounding box center [220, 140] width 201 height 344
click at [143, 265] on textarea "**********" at bounding box center [220, 140] width 201 height 344
drag, startPoint x: 196, startPoint y: 277, endPoint x: 181, endPoint y: 275, distance: 15.1
click at [181, 275] on textarea "**********" at bounding box center [220, 140] width 201 height 344
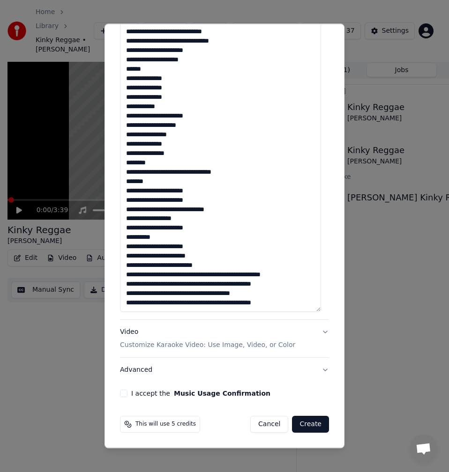
click at [208, 272] on textarea "**********" at bounding box center [220, 140] width 201 height 344
drag, startPoint x: 200, startPoint y: 283, endPoint x: 126, endPoint y: 282, distance: 74.0
click at [126, 282] on textarea "**********" at bounding box center [220, 140] width 201 height 344
click at [209, 276] on textarea "**********" at bounding box center [220, 140] width 201 height 344
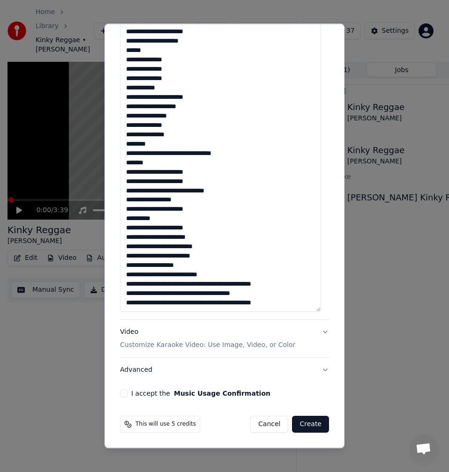
click at [194, 267] on textarea "**********" at bounding box center [220, 140] width 201 height 344
click at [171, 274] on textarea "**********" at bounding box center [220, 140] width 201 height 344
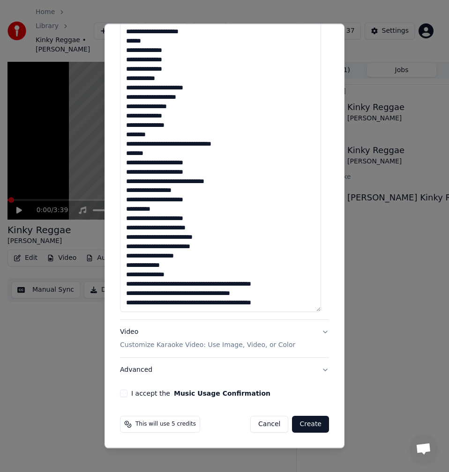
click at [174, 268] on textarea "**********" at bounding box center [220, 140] width 201 height 344
click at [171, 266] on textarea "**********" at bounding box center [220, 140] width 201 height 344
click at [194, 258] on textarea "**********" at bounding box center [220, 140] width 201 height 344
click at [175, 264] on textarea "**********" at bounding box center [220, 140] width 201 height 344
click at [178, 263] on textarea "**********" at bounding box center [220, 140] width 201 height 344
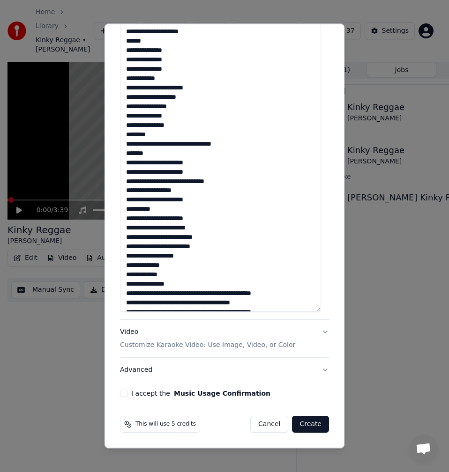
click at [126, 282] on textarea "**********" at bounding box center [220, 140] width 201 height 344
click at [188, 256] on textarea "**********" at bounding box center [220, 140] width 201 height 344
click at [171, 265] on textarea "**********" at bounding box center [220, 140] width 201 height 344
click at [171, 274] on textarea "**********" at bounding box center [220, 140] width 201 height 344
click at [181, 273] on textarea "**********" at bounding box center [220, 140] width 201 height 344
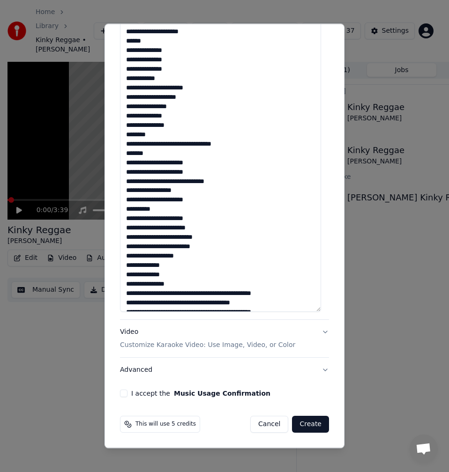
click at [174, 275] on textarea "**********" at bounding box center [220, 140] width 201 height 344
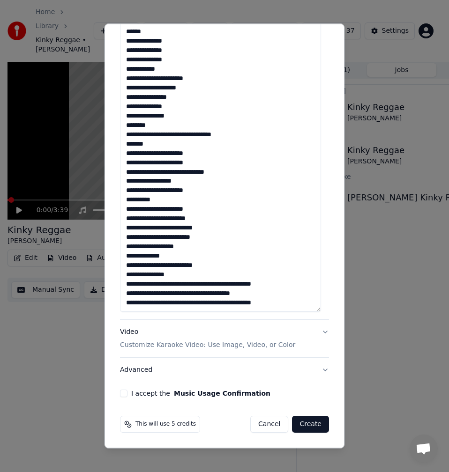
drag, startPoint x: 153, startPoint y: 286, endPoint x: 120, endPoint y: 282, distance: 33.1
click at [120, 282] on textarea at bounding box center [220, 140] width 201 height 344
click at [126, 287] on textarea "**********" at bounding box center [220, 140] width 201 height 344
click at [186, 275] on textarea "**********" at bounding box center [220, 140] width 201 height 344
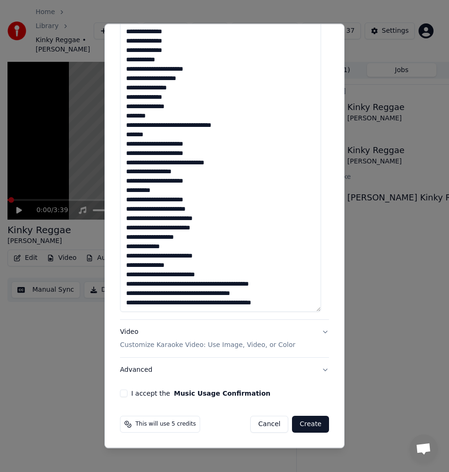
drag, startPoint x: 241, startPoint y: 286, endPoint x: 195, endPoint y: 280, distance: 46.2
click at [195, 280] on textarea at bounding box center [220, 140] width 201 height 344
click at [200, 287] on textarea at bounding box center [220, 140] width 201 height 344
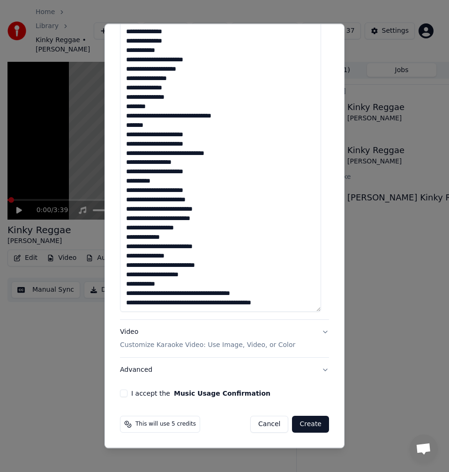
click at [166, 283] on textarea at bounding box center [220, 140] width 201 height 344
click at [171, 290] on textarea at bounding box center [220, 140] width 201 height 344
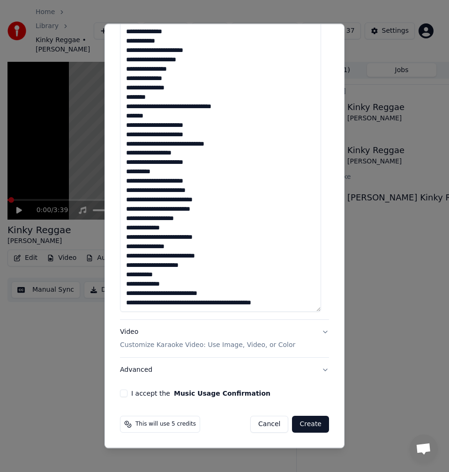
drag, startPoint x: 231, startPoint y: 294, endPoint x: 165, endPoint y: 295, distance: 65.6
click at [165, 295] on textarea at bounding box center [220, 140] width 201 height 344
click at [177, 303] on textarea "**********" at bounding box center [220, 140] width 201 height 344
click at [178, 304] on textarea "**********" at bounding box center [220, 140] width 201 height 344
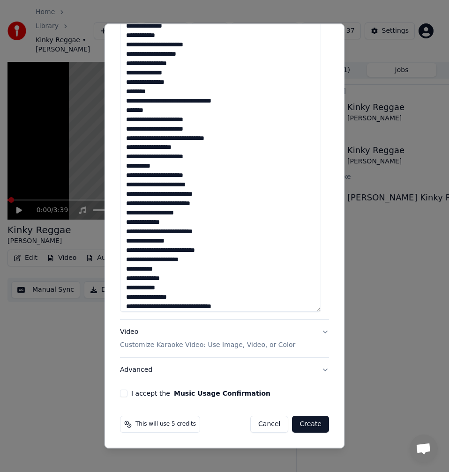
scroll to position [123, 0]
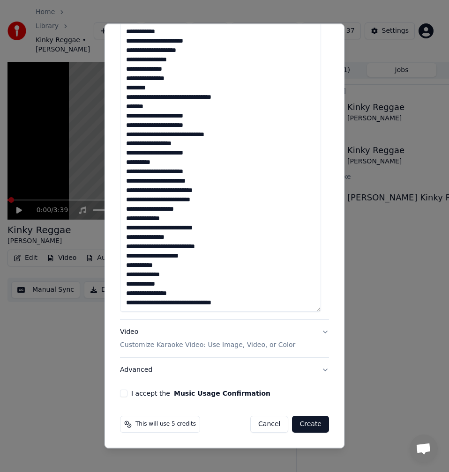
click at [244, 302] on textarea "**********" at bounding box center [220, 140] width 201 height 344
type textarea "**********"
click at [126, 392] on button "I accept the Music Usage Confirmation" at bounding box center [123, 393] width 7 height 7
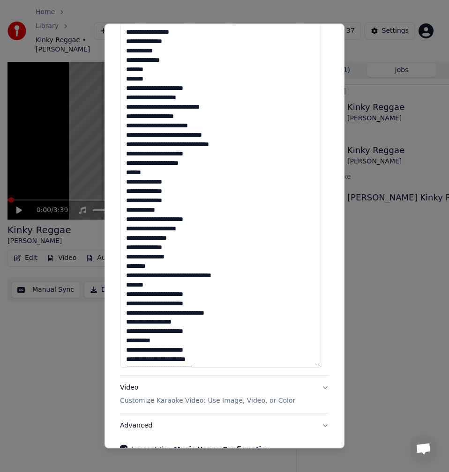
scroll to position [0, 0]
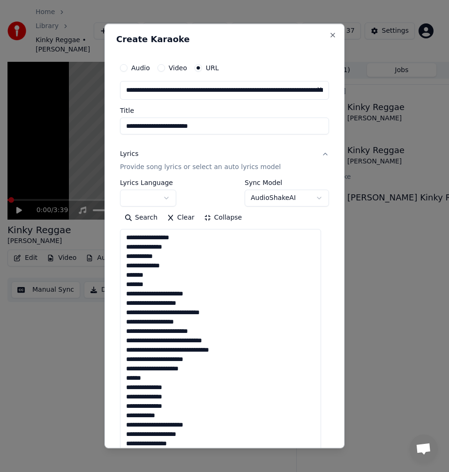
drag, startPoint x: 247, startPoint y: 303, endPoint x: 111, endPoint y: 229, distance: 154.7
click at [111, 229] on div "**********" at bounding box center [224, 235] width 240 height 425
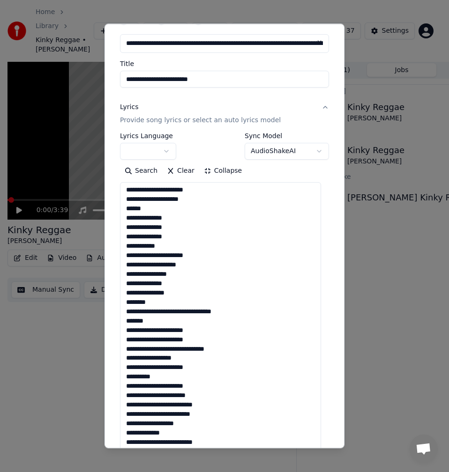
click at [261, 350] on textarea "**********" at bounding box center [220, 354] width 201 height 344
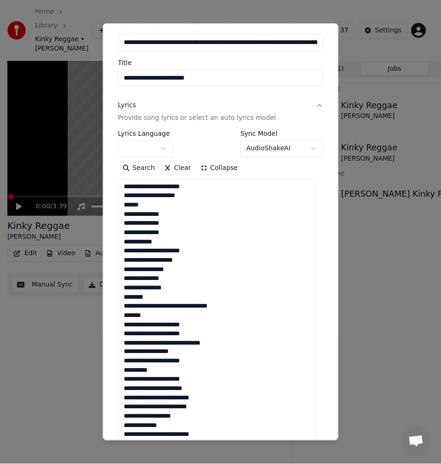
scroll to position [261, 0]
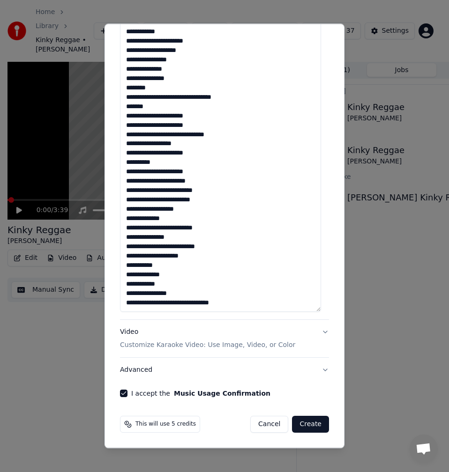
click at [237, 307] on textarea "**********" at bounding box center [220, 140] width 201 height 344
click at [306, 425] on button "Create" at bounding box center [310, 424] width 37 height 17
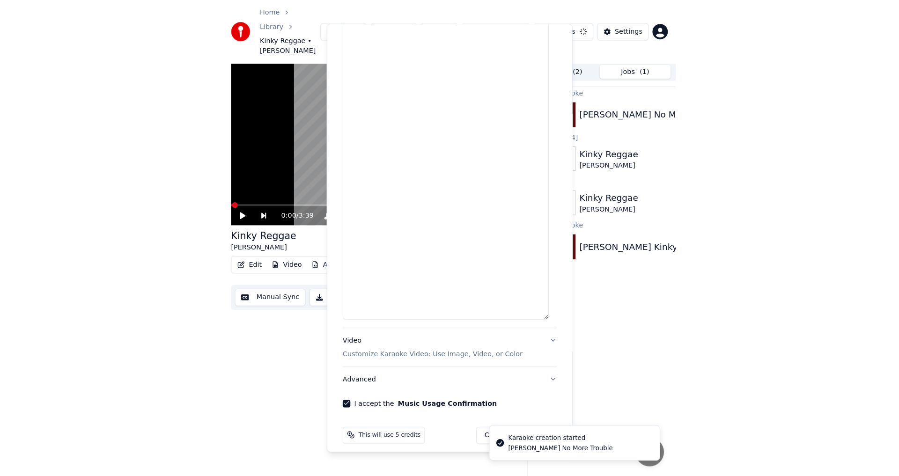
scroll to position [0, 0]
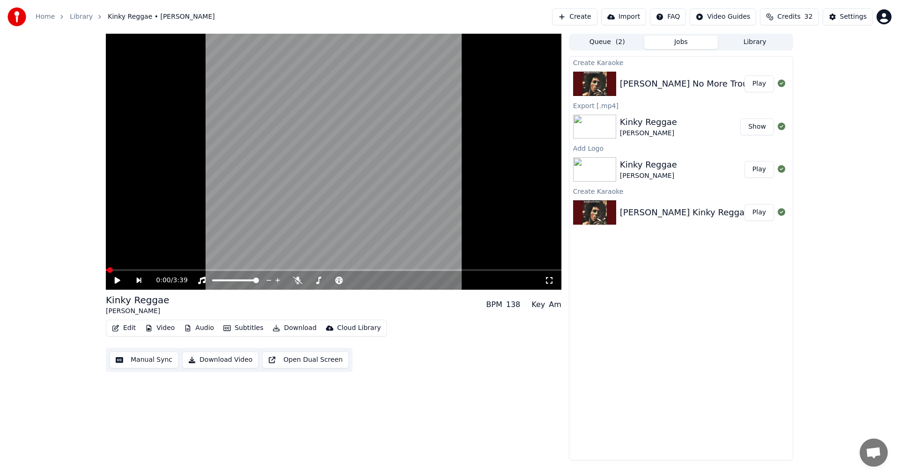
click at [448, 85] on button "Play" at bounding box center [760, 83] width 30 height 17
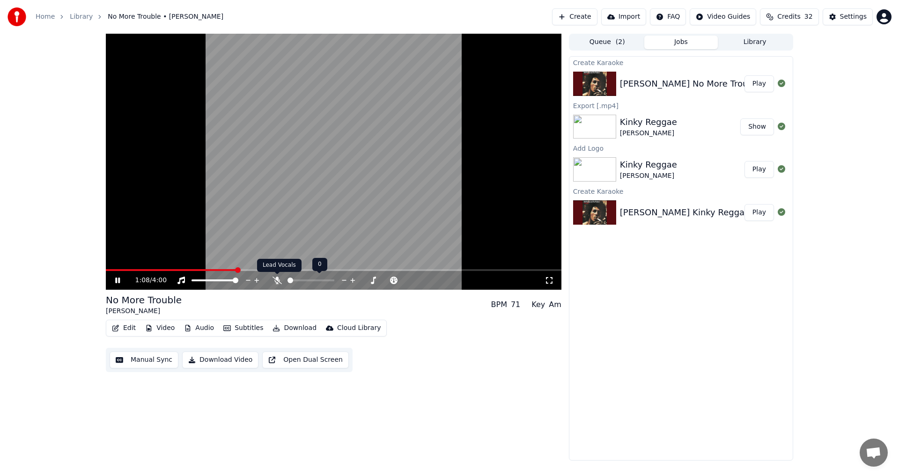
click at [277, 281] on icon at bounding box center [277, 280] width 9 height 7
click at [277, 281] on icon at bounding box center [277, 280] width 5 height 7
click at [118, 281] on icon at bounding box center [124, 280] width 22 height 7
click at [106, 272] on span at bounding box center [109, 270] width 6 height 6
click at [147, 355] on button "Manual Sync" at bounding box center [144, 360] width 69 height 17
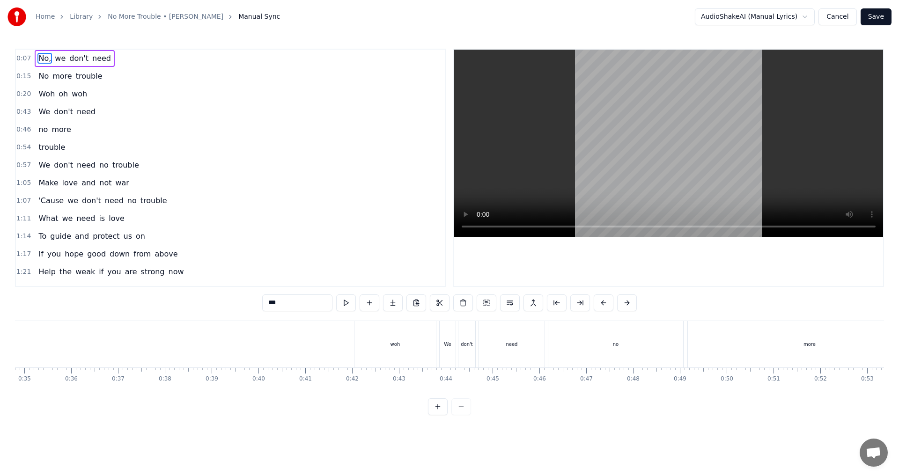
scroll to position [0, 1668]
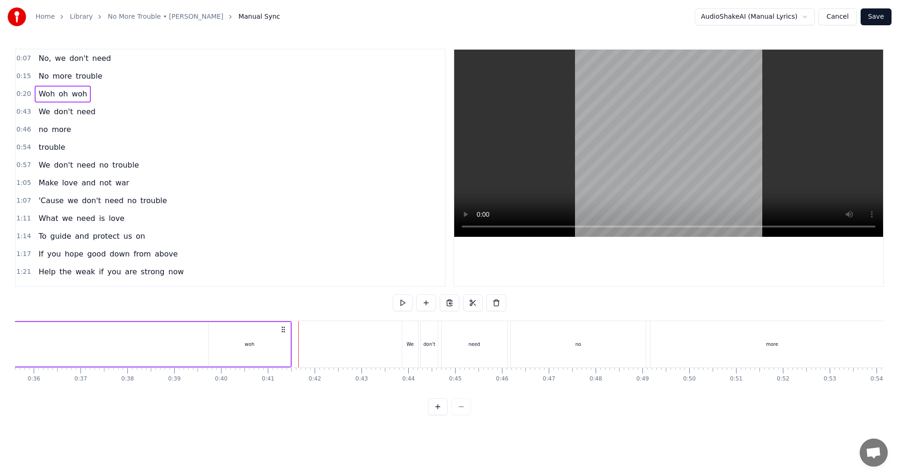
drag, startPoint x: 392, startPoint y: 330, endPoint x: 283, endPoint y: 334, distance: 109.2
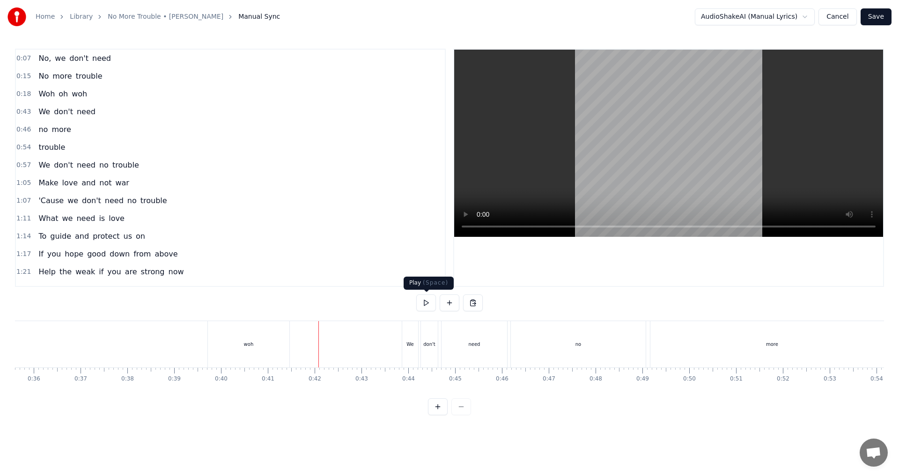
click at [431, 301] on button at bounding box center [426, 303] width 20 height 17
click at [430, 302] on button at bounding box center [426, 303] width 20 height 17
click at [425, 306] on button at bounding box center [426, 303] width 20 height 17
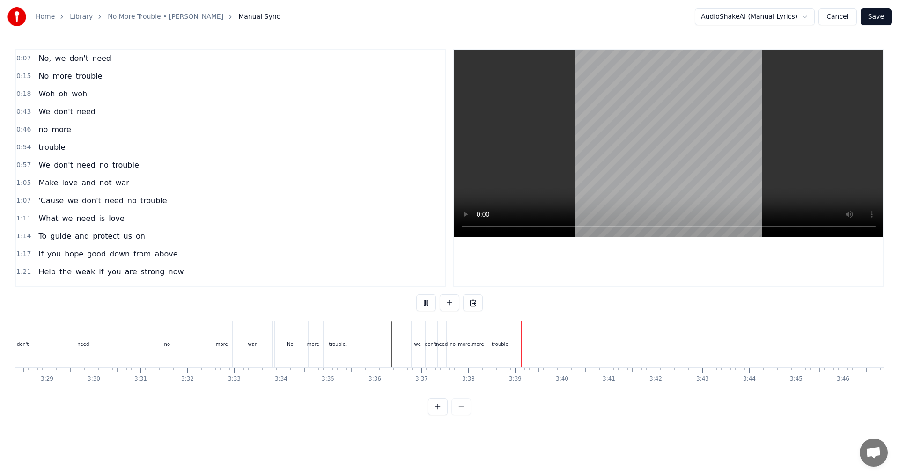
click at [425, 306] on button at bounding box center [426, 303] width 20 height 17
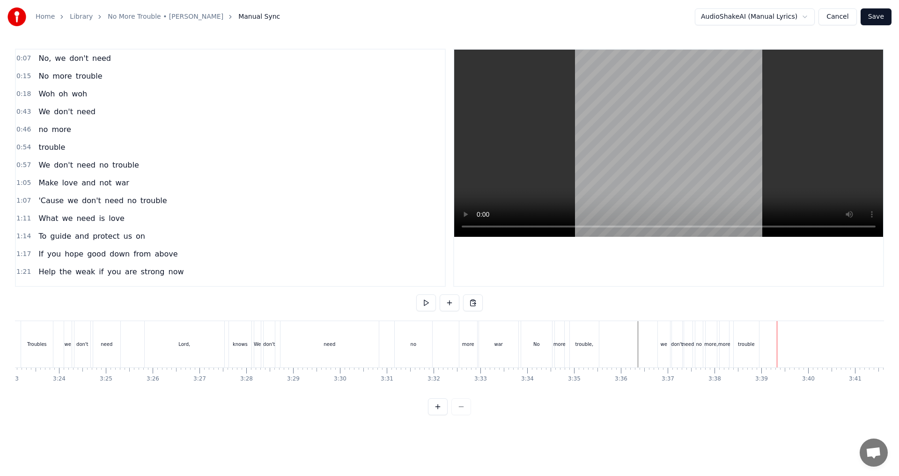
scroll to position [0, 9542]
click at [448, 356] on div "No" at bounding box center [506, 344] width 31 height 46
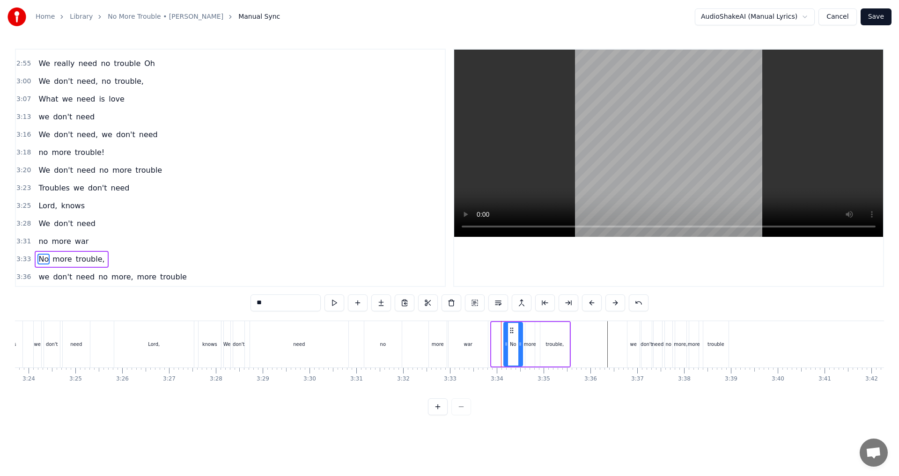
drag, startPoint x: 494, startPoint y: 348, endPoint x: 506, endPoint y: 348, distance: 12.2
click at [448, 348] on div at bounding box center [507, 344] width 4 height 43
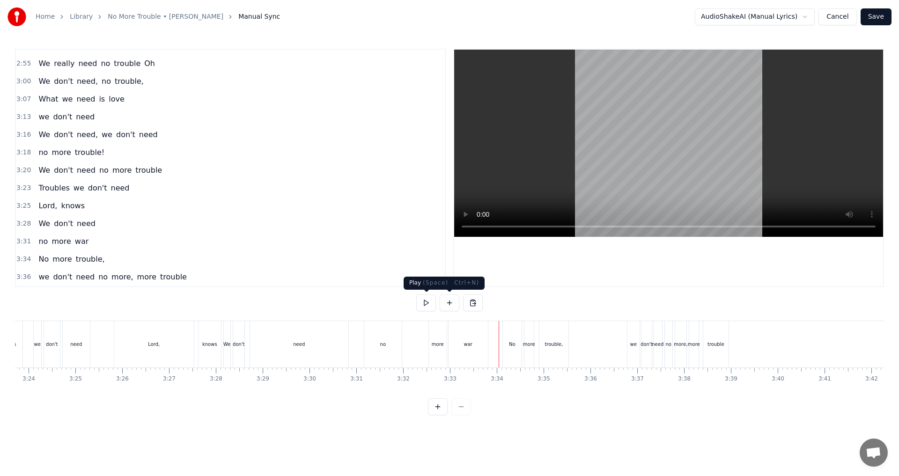
click at [425, 305] on button at bounding box center [426, 303] width 20 height 17
drag, startPoint x: 417, startPoint y: 357, endPoint x: 418, endPoint y: 349, distance: 8.0
click at [418, 357] on div "no more war" at bounding box center [427, 344] width 126 height 46
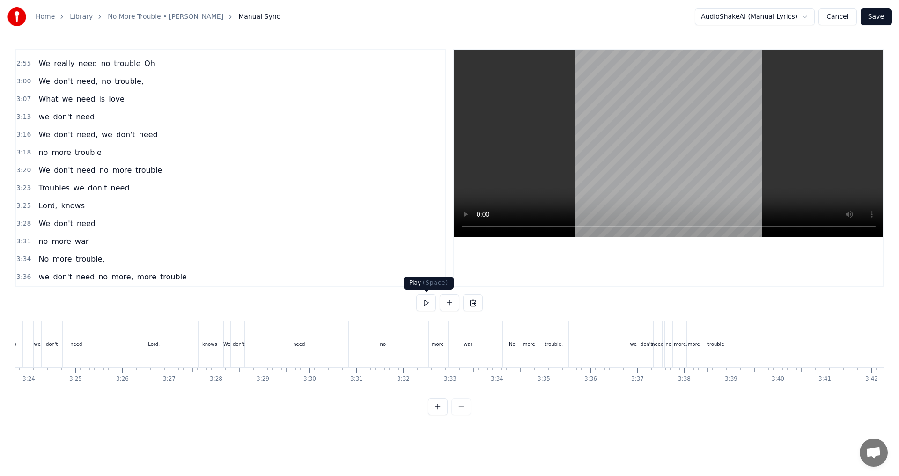
click at [424, 306] on button at bounding box center [426, 303] width 20 height 17
click at [393, 358] on div "no" at bounding box center [382, 344] width 37 height 46
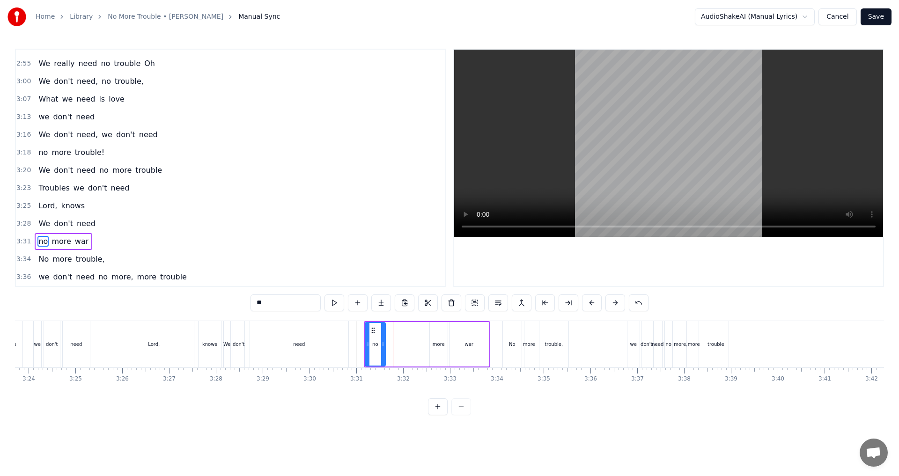
drag, startPoint x: 400, startPoint y: 344, endPoint x: 383, endPoint y: 345, distance: 17.4
click at [383, 345] on icon at bounding box center [383, 344] width 4 height 7
click at [435, 345] on div "more" at bounding box center [439, 344] width 12 height 7
drag, startPoint x: 437, startPoint y: 329, endPoint x: 395, endPoint y: 334, distance: 41.5
click at [395, 334] on icon at bounding box center [396, 330] width 7 height 7
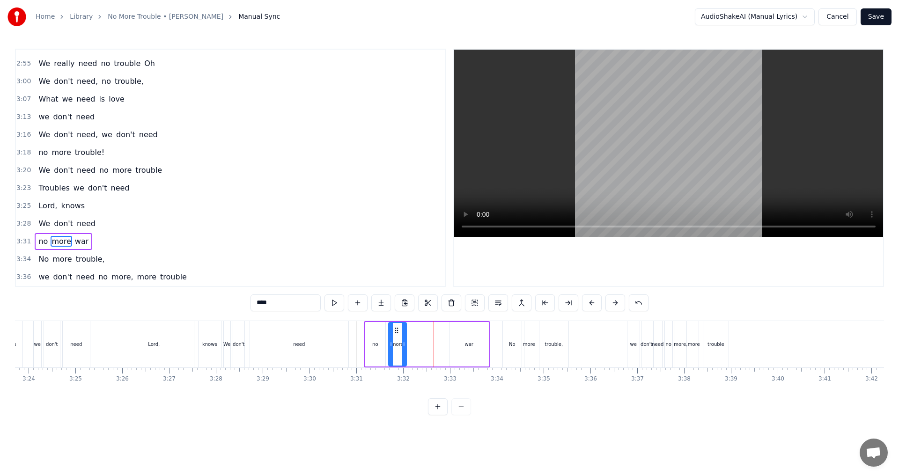
click at [448, 335] on div "war" at bounding box center [469, 344] width 39 height 45
type input "***"
click at [448, 329] on icon at bounding box center [457, 330] width 7 height 7
drag, startPoint x: 458, startPoint y: 330, endPoint x: 416, endPoint y: 334, distance: 41.9
click at [416, 334] on div "war" at bounding box center [427, 344] width 38 height 43
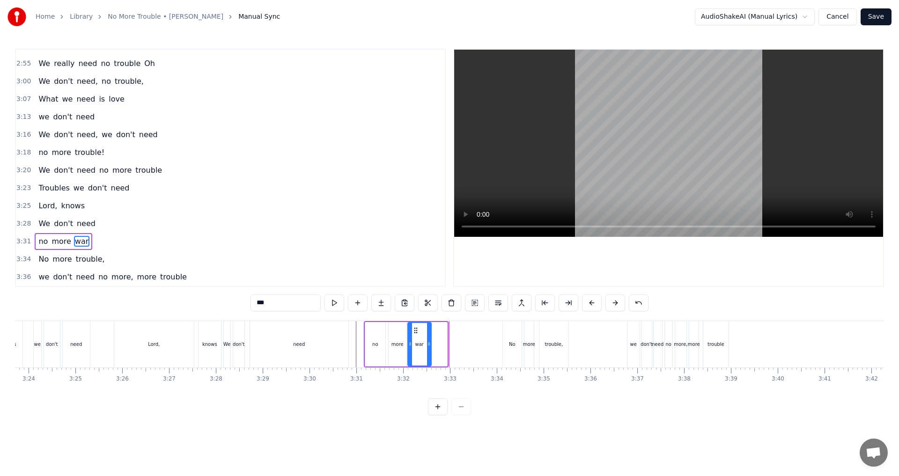
drag, startPoint x: 446, startPoint y: 344, endPoint x: 430, endPoint y: 343, distance: 16.0
click at [430, 343] on icon at bounding box center [429, 344] width 4 height 7
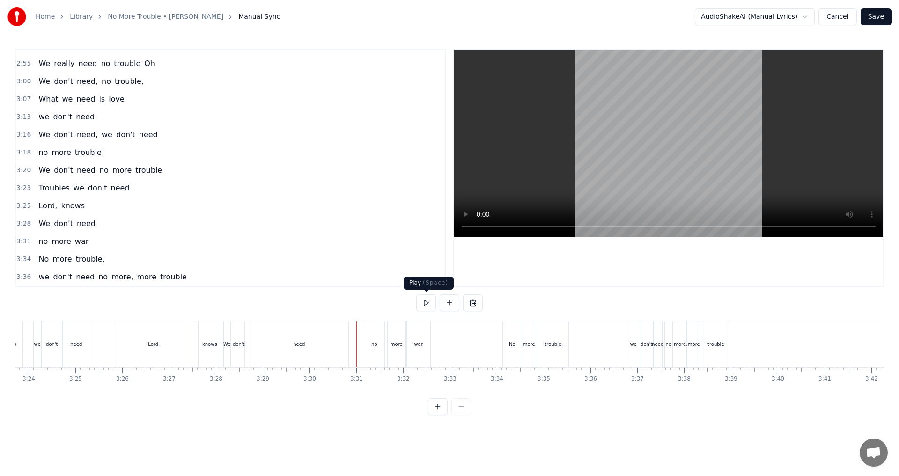
click at [426, 306] on button at bounding box center [426, 303] width 20 height 17
click at [372, 354] on div "no" at bounding box center [374, 344] width 20 height 46
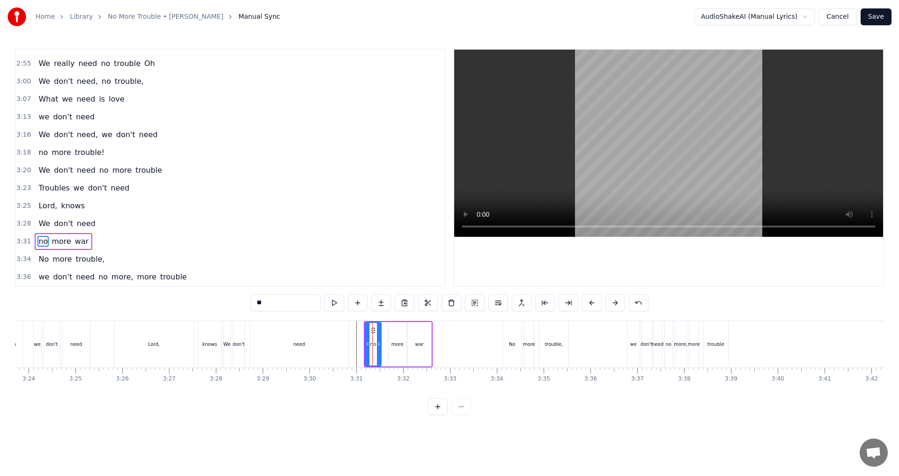
click at [378, 348] on div at bounding box center [379, 344] width 4 height 43
click at [401, 345] on div "more" at bounding box center [398, 344] width 12 height 7
drag, startPoint x: 394, startPoint y: 330, endPoint x: 387, endPoint y: 329, distance: 6.6
click at [387, 329] on icon at bounding box center [389, 330] width 7 height 7
click at [411, 334] on div "war" at bounding box center [419, 344] width 23 height 45
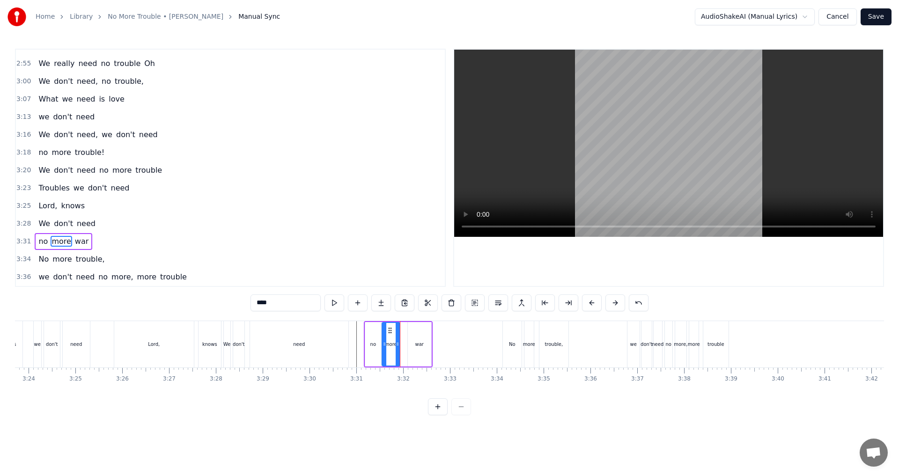
type input "***"
drag, startPoint x: 414, startPoint y: 328, endPoint x: 408, endPoint y: 328, distance: 6.1
click at [408, 328] on icon at bounding box center [409, 330] width 7 height 7
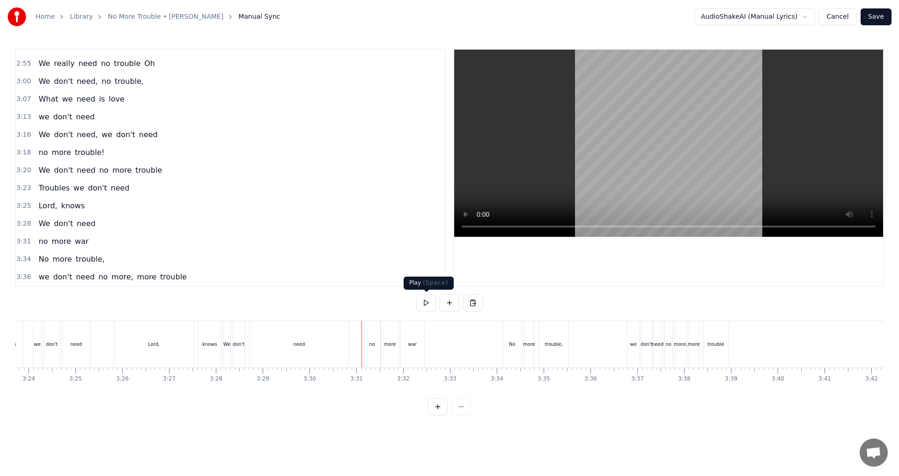
click at [424, 306] on button at bounding box center [426, 303] width 20 height 17
click at [350, 355] on div "We don't need" at bounding box center [286, 344] width 127 height 46
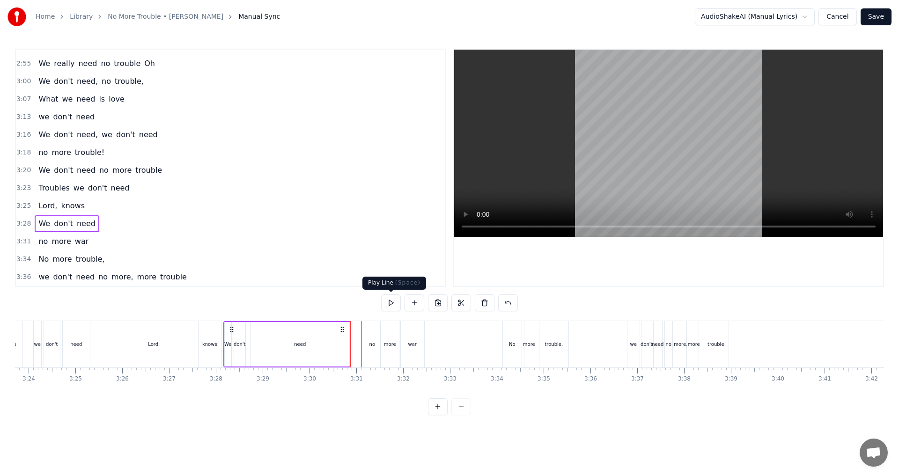
click at [389, 305] on button at bounding box center [391, 303] width 20 height 17
click at [284, 354] on div "need" at bounding box center [300, 344] width 98 height 45
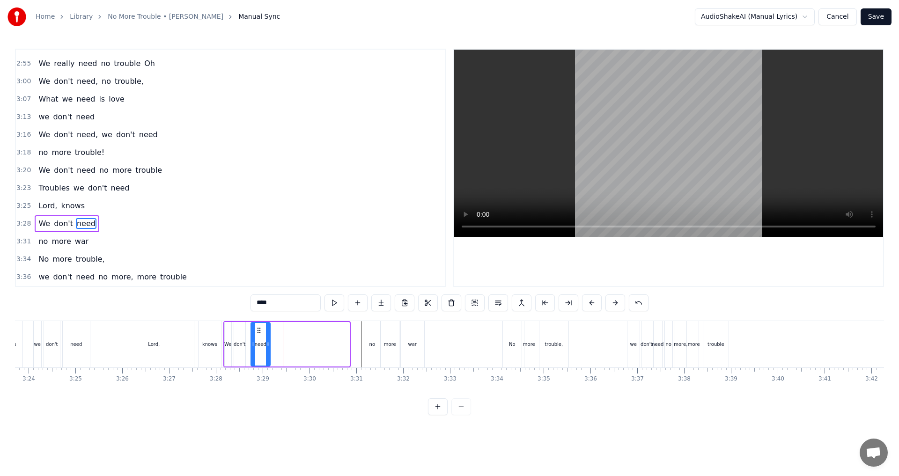
drag, startPoint x: 346, startPoint y: 341, endPoint x: 267, endPoint y: 342, distance: 79.2
click at [267, 342] on icon at bounding box center [268, 344] width 4 height 7
click at [119, 344] on div "Lord," at bounding box center [154, 344] width 80 height 46
type input "*****"
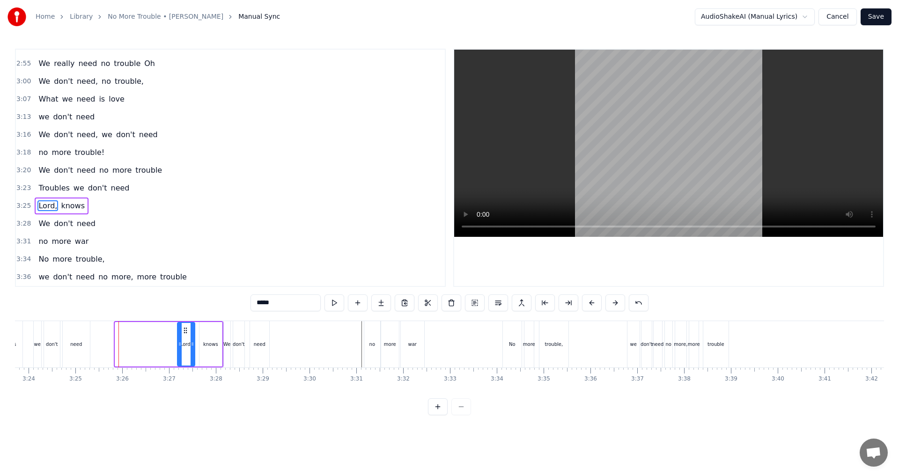
drag, startPoint x: 119, startPoint y: 344, endPoint x: 178, endPoint y: 341, distance: 59.6
click at [178, 341] on icon at bounding box center [180, 344] width 4 height 7
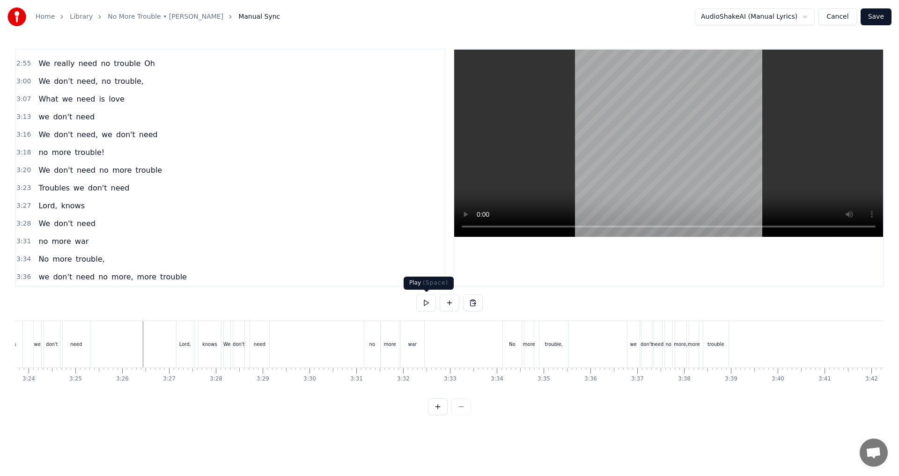
click at [425, 305] on button at bounding box center [426, 303] width 20 height 17
click at [374, 342] on div "no" at bounding box center [373, 344] width 6 height 7
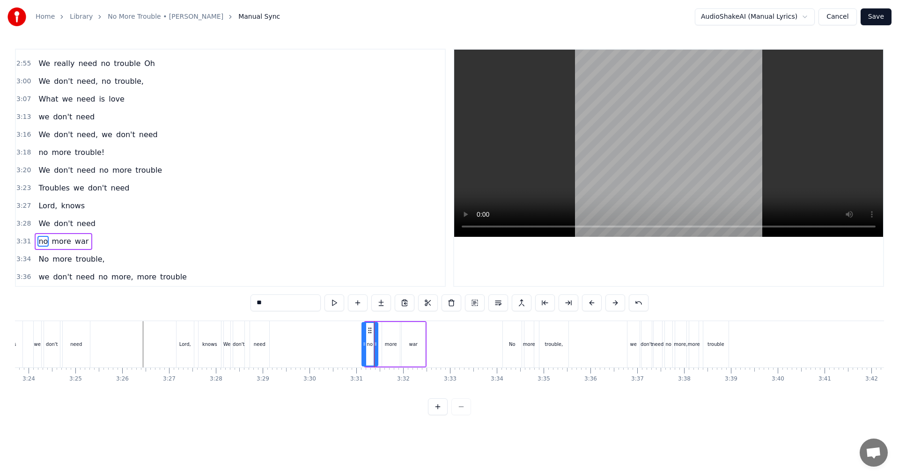
click at [370, 329] on icon at bounding box center [369, 330] width 7 height 7
click at [386, 330] on div "more" at bounding box center [391, 344] width 18 height 45
click at [409, 331] on div "war" at bounding box center [413, 344] width 23 height 45
type input "***"
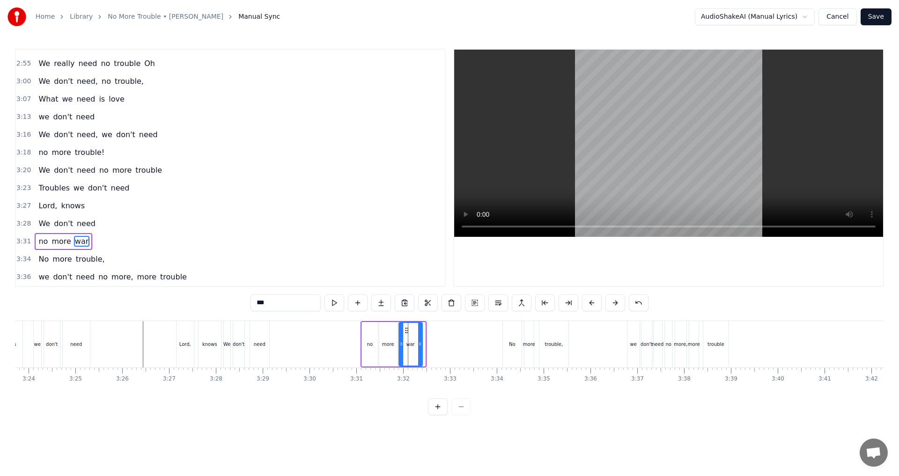
click at [405, 330] on icon at bounding box center [406, 330] width 7 height 7
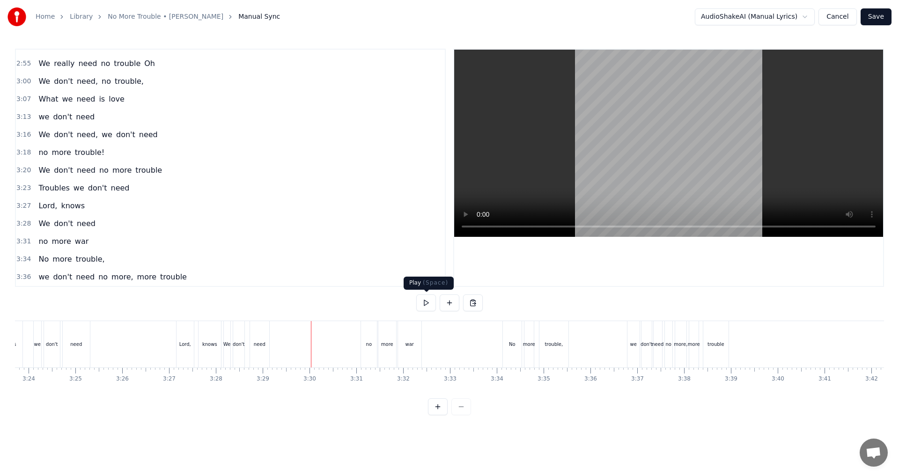
click at [429, 306] on button at bounding box center [426, 303] width 20 height 17
click at [363, 333] on div "no" at bounding box center [369, 344] width 16 height 46
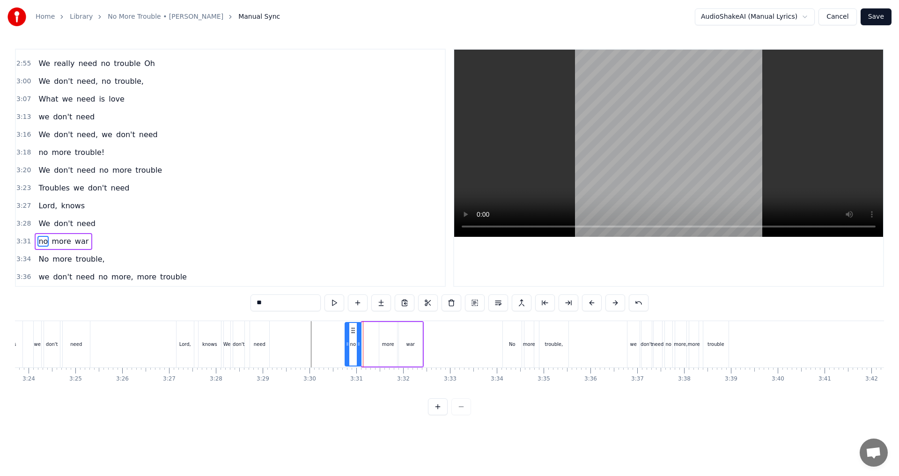
drag, startPoint x: 367, startPoint y: 328, endPoint x: 350, endPoint y: 328, distance: 16.9
click at [350, 328] on icon at bounding box center [352, 330] width 7 height 7
click at [384, 328] on div "more" at bounding box center [388, 344] width 18 height 45
drag, startPoint x: 384, startPoint y: 327, endPoint x: 369, endPoint y: 327, distance: 15.0
click at [369, 327] on icon at bounding box center [372, 330] width 7 height 7
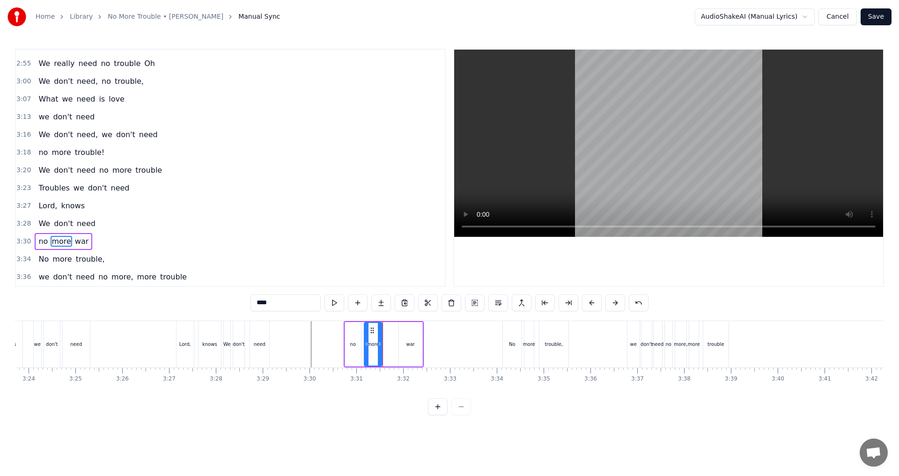
click at [351, 332] on div "no" at bounding box center [353, 344] width 16 height 45
click at [351, 330] on icon at bounding box center [349, 330] width 7 height 7
click at [369, 330] on div "more" at bounding box center [373, 344] width 18 height 45
click at [367, 328] on circle at bounding box center [367, 328] width 0 height 0
click at [405, 336] on div "war" at bounding box center [410, 344] width 23 height 45
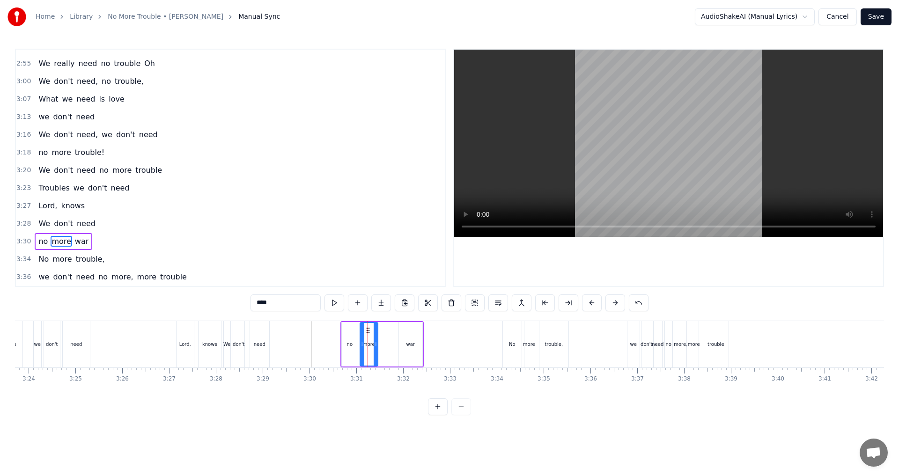
type input "***"
drag, startPoint x: 405, startPoint y: 331, endPoint x: 387, endPoint y: 328, distance: 18.4
click at [387, 328] on icon at bounding box center [388, 330] width 7 height 7
drag, startPoint x: 401, startPoint y: 343, endPoint x: 408, endPoint y: 342, distance: 6.2
click at [408, 342] on icon at bounding box center [409, 344] width 4 height 7
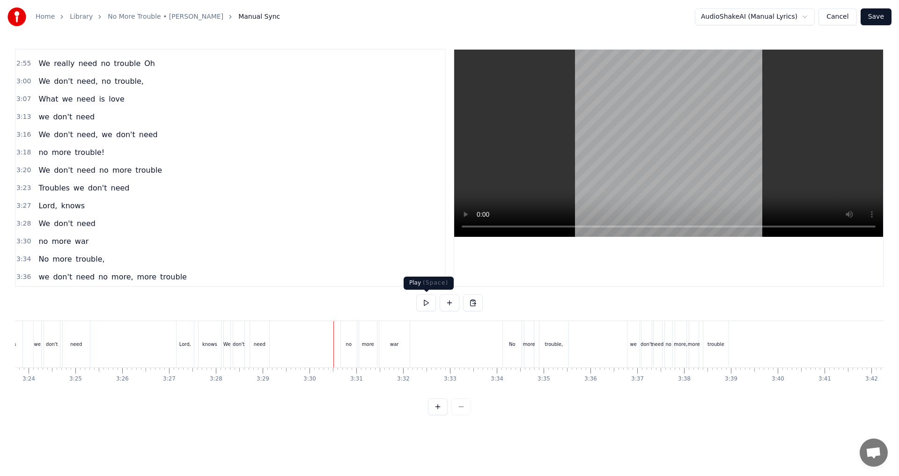
click at [431, 306] on button at bounding box center [426, 303] width 20 height 17
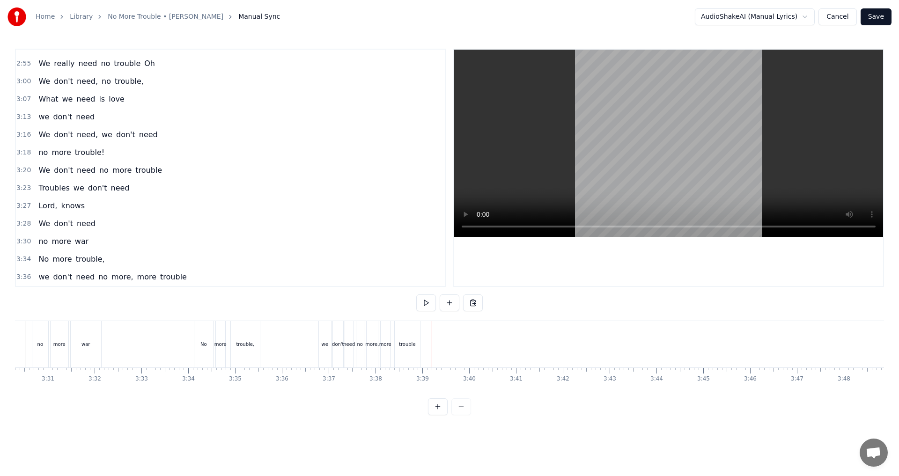
scroll to position [0, 9888]
click at [448, 302] on button at bounding box center [450, 303] width 20 height 17
click at [448, 354] on div "<>" at bounding box center [549, 344] width 46 height 45
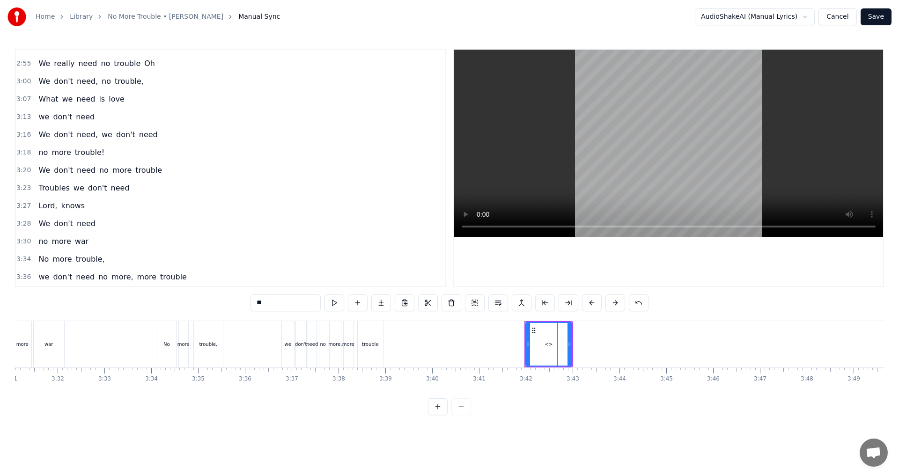
scroll to position [653, 0]
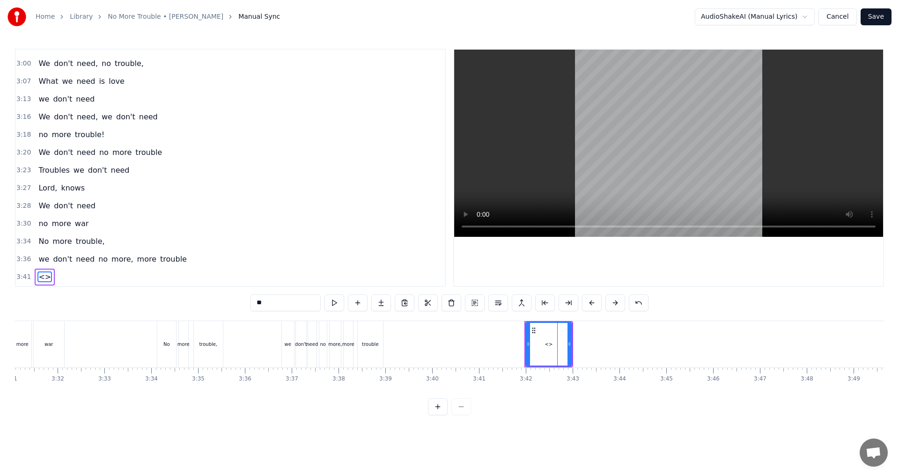
drag, startPoint x: 272, startPoint y: 302, endPoint x: 177, endPoint y: 298, distance: 95.2
click at [185, 300] on div "0:07 No, we don't need 0:15 No more trouble 0:18 Woh oh woh 0:43 We don't need …" at bounding box center [449, 232] width 869 height 367
type input "*********"
click at [448, 346] on div "( OUTRO )" at bounding box center [548, 344] width 46 height 46
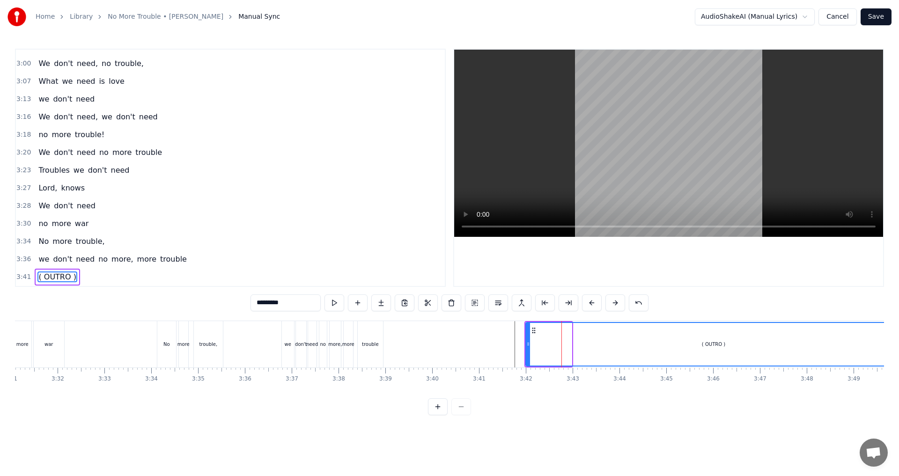
drag, startPoint x: 569, startPoint y: 341, endPoint x: 899, endPoint y: 356, distance: 330.1
click at [448, 356] on div "Home Library No More Trouble • [PERSON_NAME] Manual Sync AudioShakeAI (Manual L…" at bounding box center [449, 208] width 899 height 416
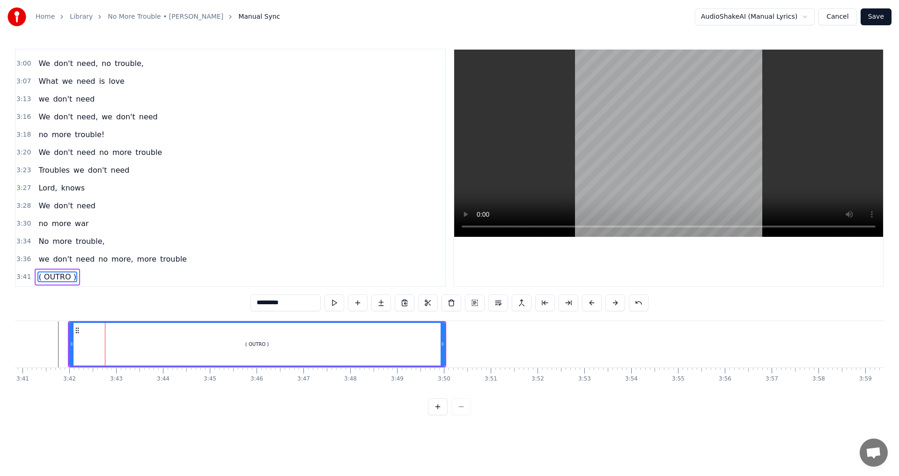
scroll to position [0, 10376]
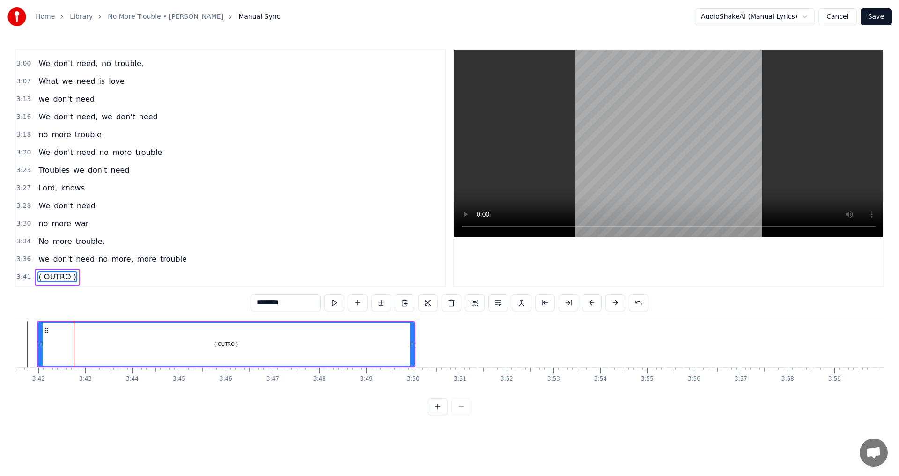
click at [414, 345] on div "( OUTRO )" at bounding box center [226, 344] width 377 height 45
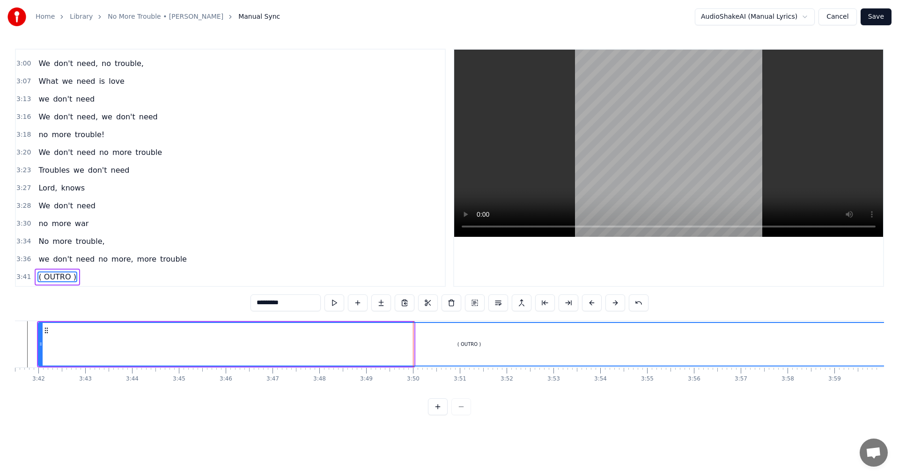
drag, startPoint x: 413, startPoint y: 344, endPoint x: 899, endPoint y: 346, distance: 486.2
click at [448, 346] on div "Home Library No More Trouble • [PERSON_NAME] Manual Sync AudioShakeAI (Manual L…" at bounding box center [449, 208] width 899 height 416
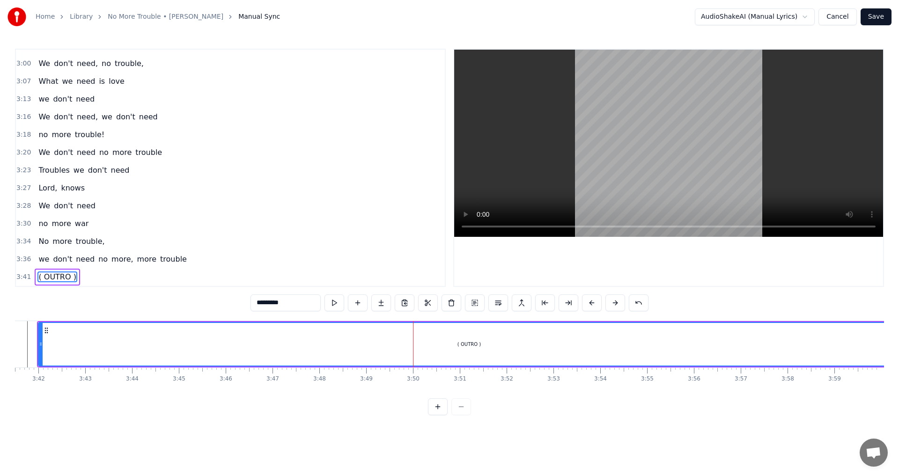
scroll to position [0, 10393]
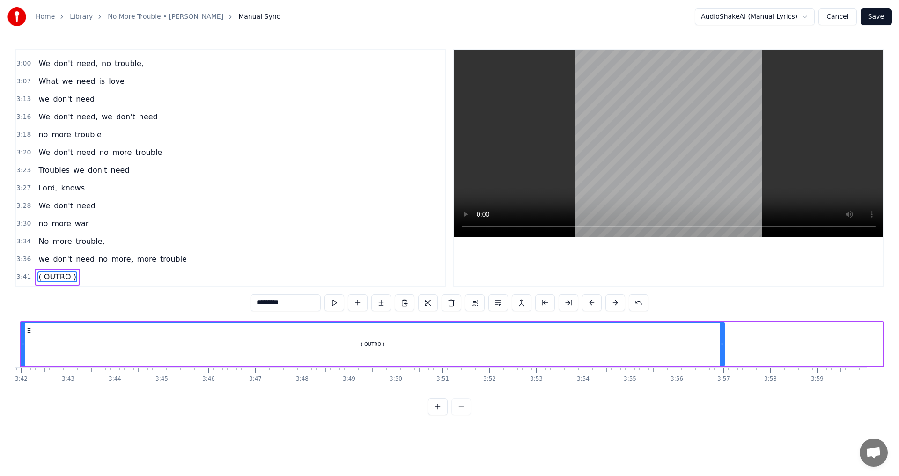
drag, startPoint x: 880, startPoint y: 346, endPoint x: 722, endPoint y: 360, distance: 158.9
click at [448, 360] on div at bounding box center [722, 344] width 4 height 43
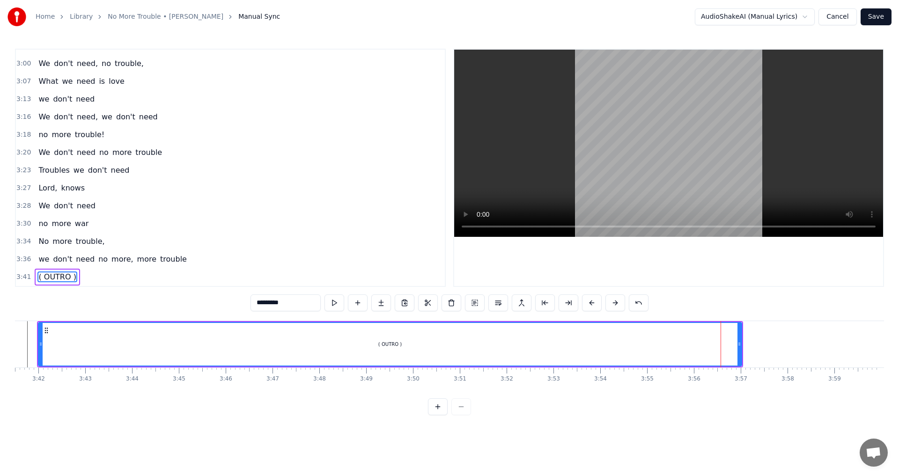
scroll to position [0, 10376]
click at [448, 343] on icon at bounding box center [742, 344] width 4 height 7
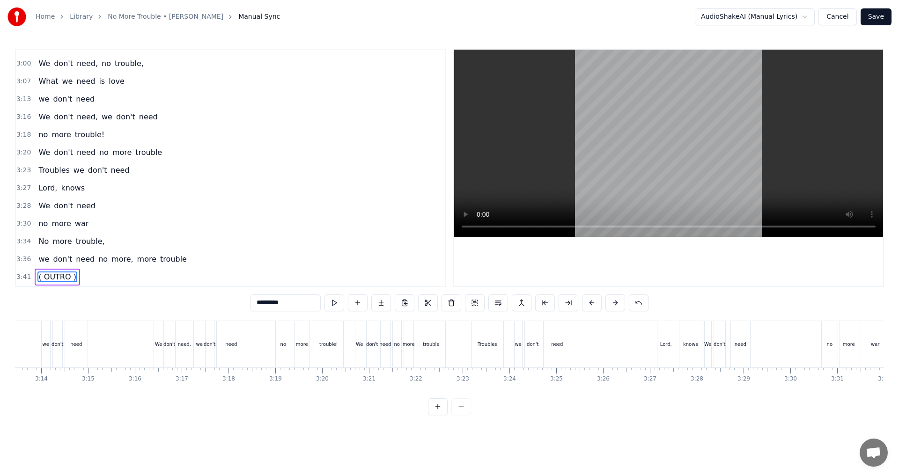
scroll to position [0, 9055]
click at [430, 303] on button at bounding box center [426, 303] width 20 height 17
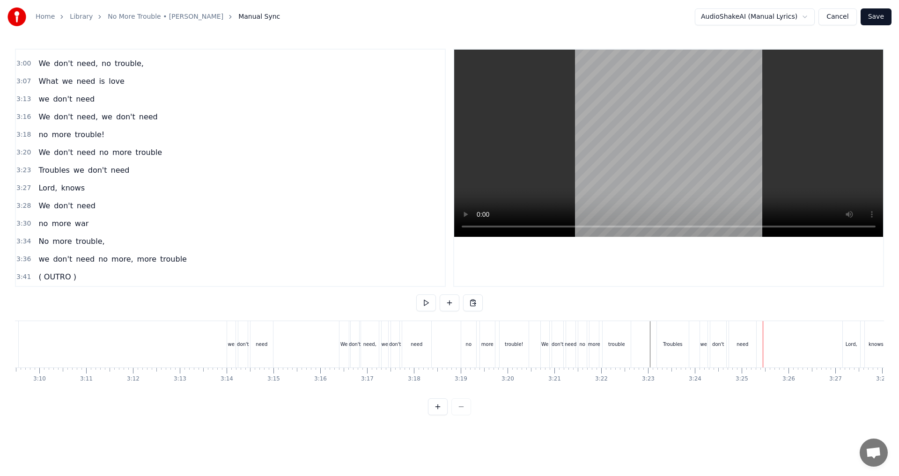
scroll to position [0, 8857]
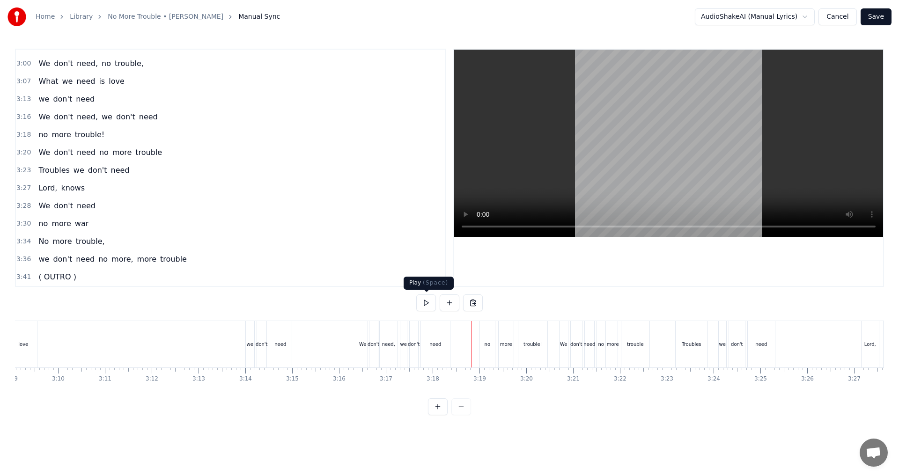
click at [434, 305] on button at bounding box center [426, 303] width 20 height 17
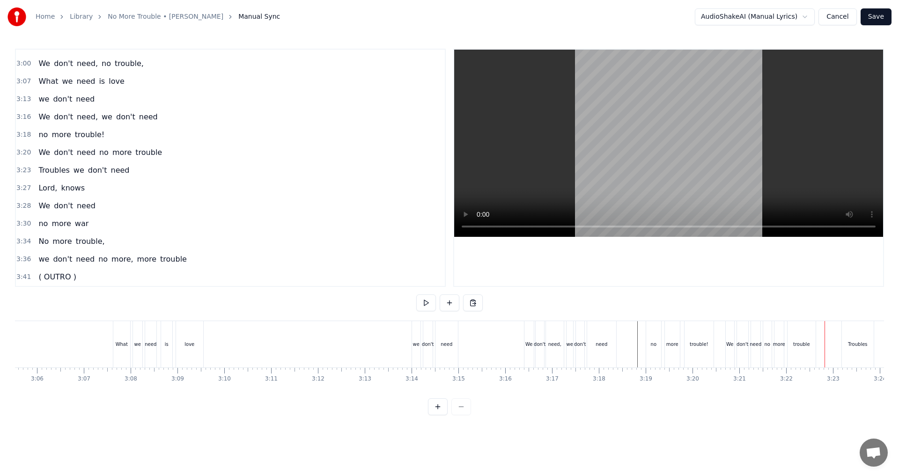
click at [428, 305] on button at bounding box center [426, 303] width 20 height 17
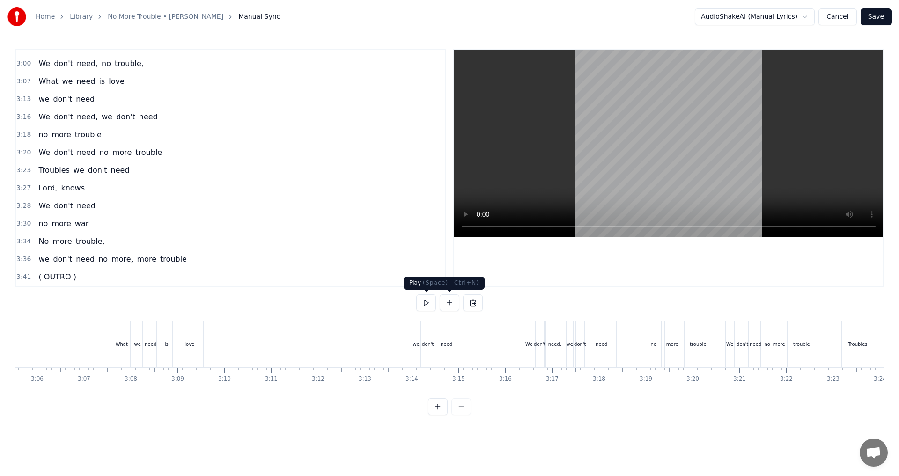
click at [433, 302] on button at bounding box center [426, 303] width 20 height 17
click at [426, 308] on button at bounding box center [426, 303] width 20 height 17
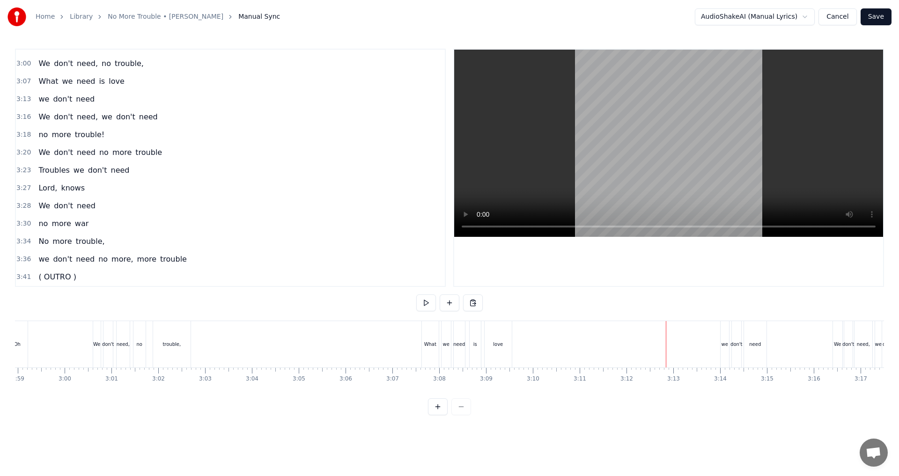
scroll to position [0, 8370]
click at [427, 305] on button at bounding box center [426, 303] width 20 height 17
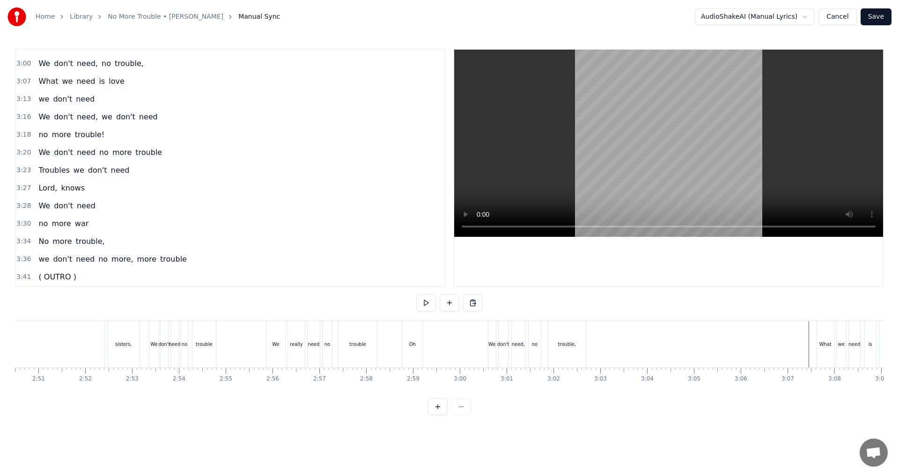
click at [429, 305] on button at bounding box center [426, 303] width 20 height 17
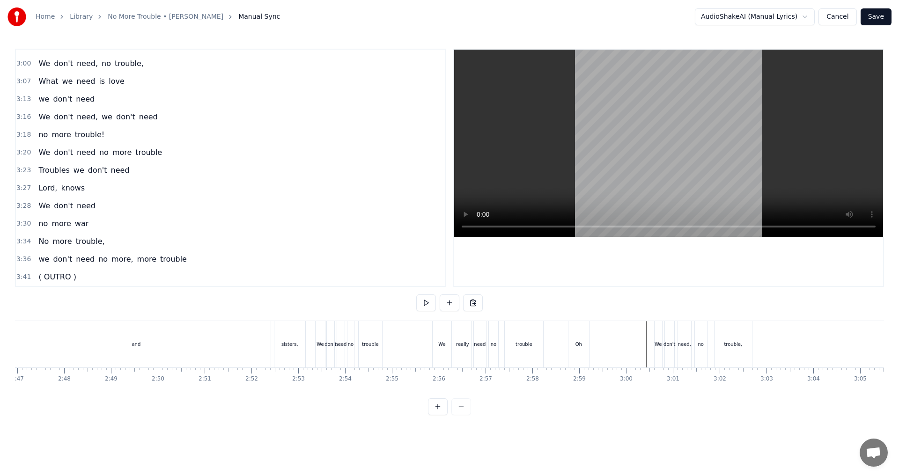
scroll to position [0, 7814]
click at [448, 360] on div "We really need no trouble Oh" at bounding box center [517, 344] width 159 height 46
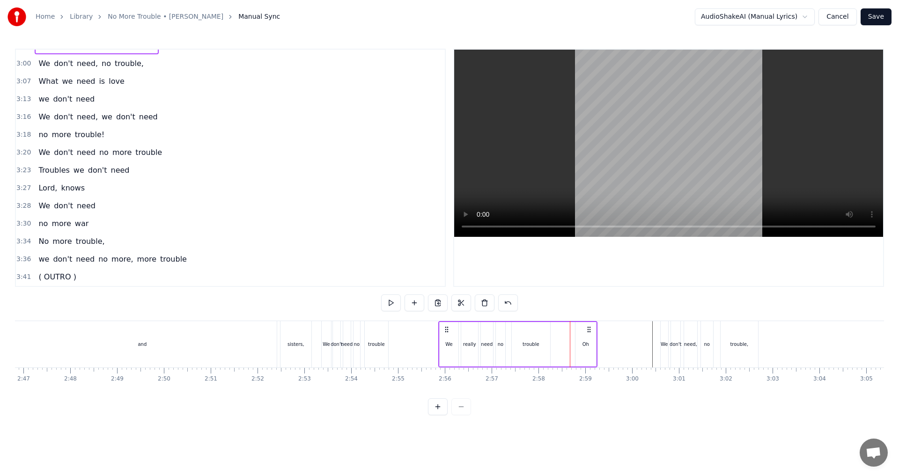
click at [428, 312] on div at bounding box center [449, 304] width 67 height 19
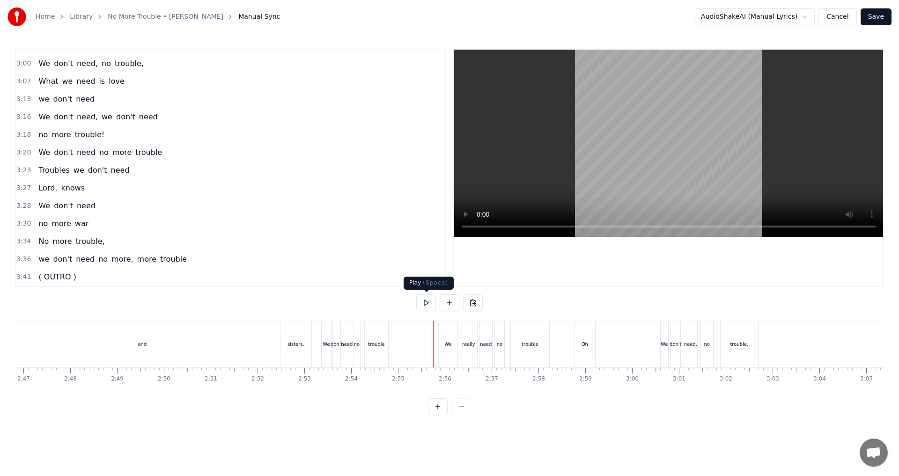
click at [427, 305] on button at bounding box center [426, 303] width 20 height 17
click at [425, 304] on button at bounding box center [426, 303] width 20 height 17
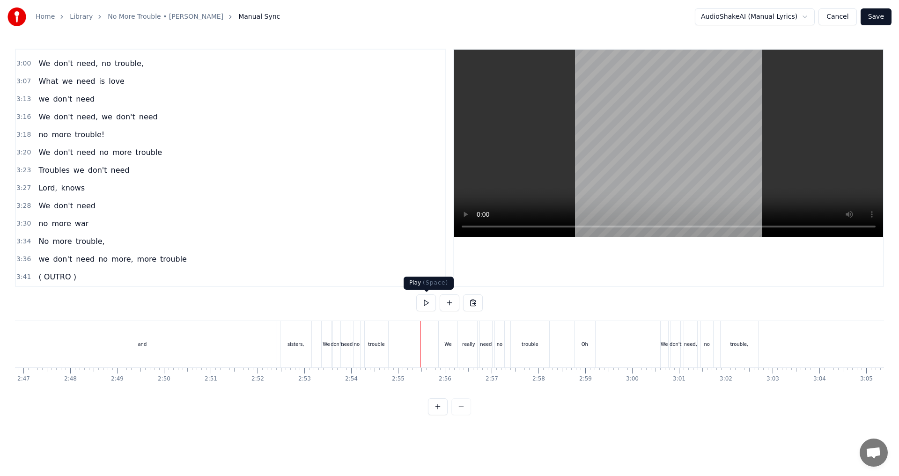
click at [423, 306] on button at bounding box center [426, 303] width 20 height 17
click at [448, 342] on div "We" at bounding box center [448, 344] width 7 height 7
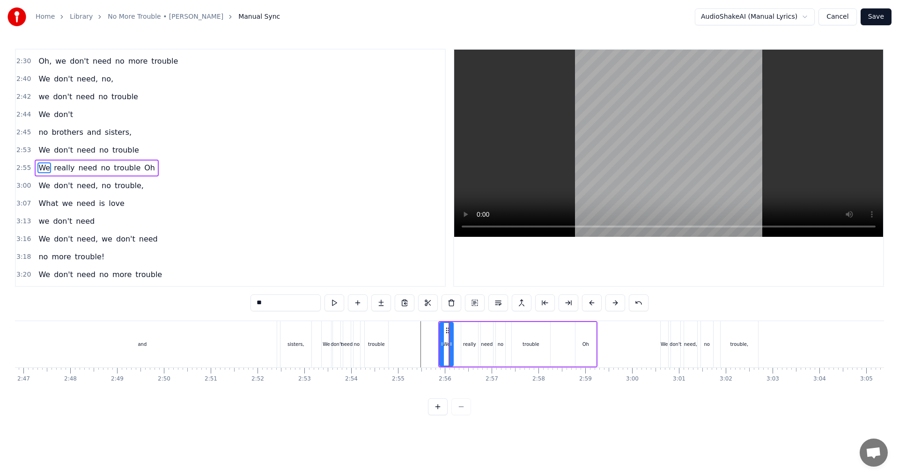
drag, startPoint x: 456, startPoint y: 349, endPoint x: 451, endPoint y: 349, distance: 5.2
click at [448, 349] on div at bounding box center [451, 344] width 4 height 43
click at [448, 345] on div "really" at bounding box center [469, 344] width 13 height 7
drag, startPoint x: 469, startPoint y: 327, endPoint x: 464, endPoint y: 329, distance: 4.9
click at [448, 329] on icon at bounding box center [464, 330] width 7 height 7
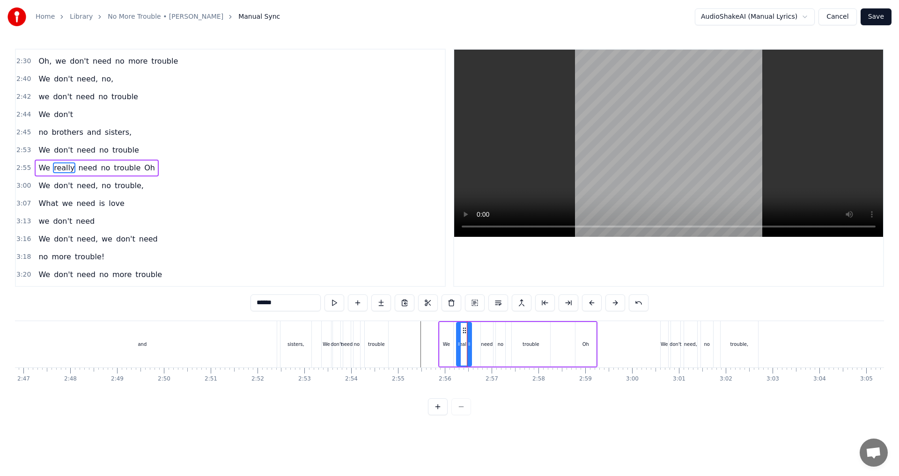
click at [448, 345] on icon at bounding box center [469, 344] width 4 height 7
click at [448, 328] on div "no" at bounding box center [500, 344] width 9 height 45
click at [448, 330] on icon at bounding box center [506, 330] width 7 height 7
click at [448, 330] on div "need" at bounding box center [487, 344] width 12 height 45
click at [448, 330] on div at bounding box center [491, 344] width 4 height 43
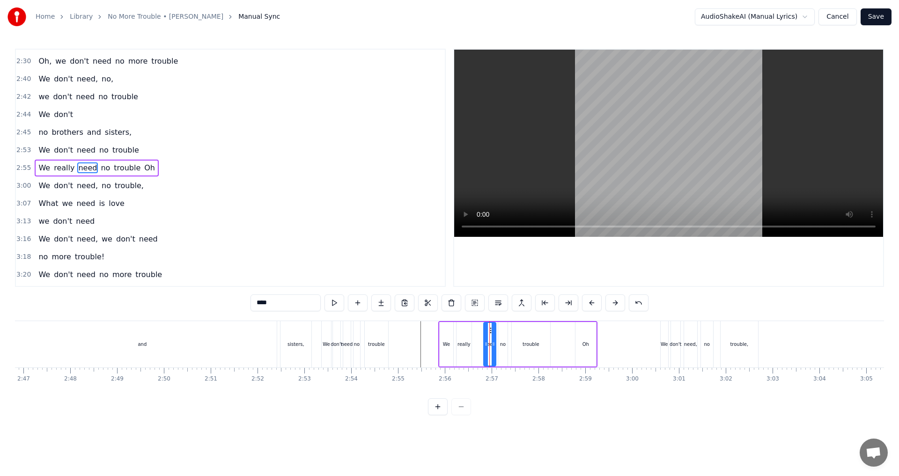
click at [448, 331] on icon at bounding box center [491, 330] width 7 height 7
click at [448, 346] on div "really" at bounding box center [464, 344] width 13 height 7
type input "******"
click at [357, 304] on button at bounding box center [358, 303] width 20 height 17
drag, startPoint x: 292, startPoint y: 303, endPoint x: 240, endPoint y: 299, distance: 52.2
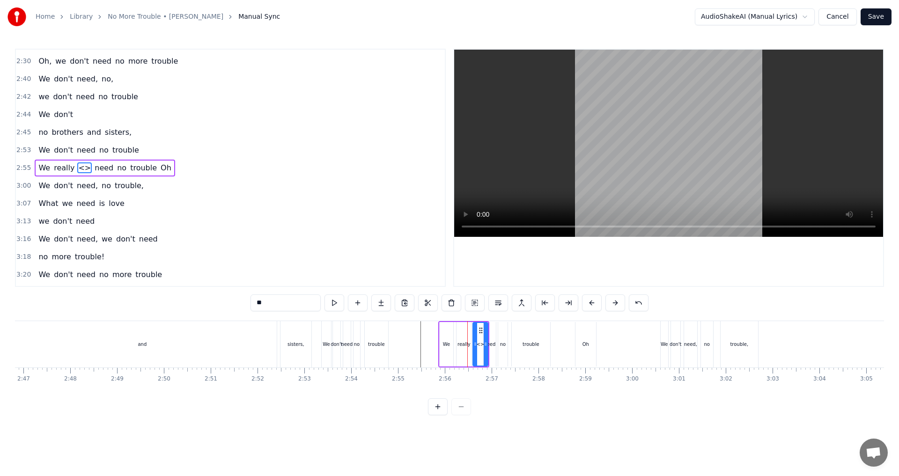
click at [240, 299] on div "0:07 No, we don't need 0:15 No more trouble 0:18 Woh oh woh 0:43 We don't need …" at bounding box center [449, 232] width 869 height 367
click at [448, 343] on icon at bounding box center [483, 344] width 4 height 7
type input "*****"
click at [448, 328] on icon at bounding box center [479, 330] width 7 height 7
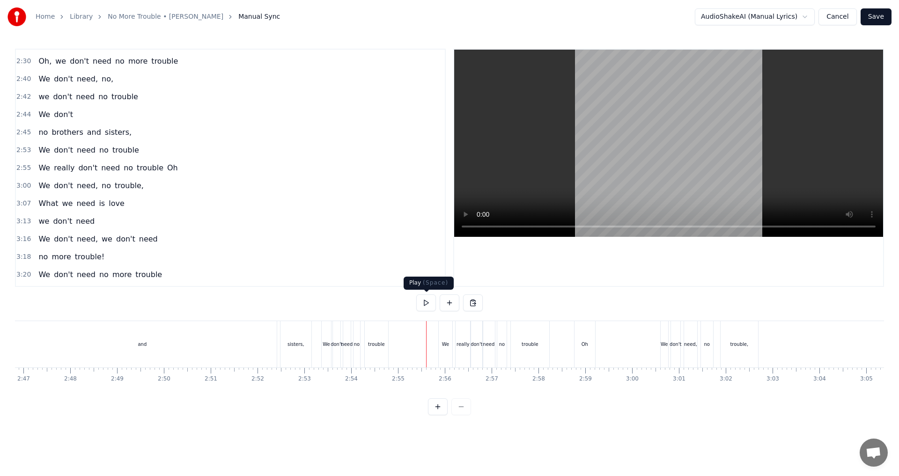
click at [430, 304] on button at bounding box center [426, 303] width 20 height 17
click at [426, 303] on button at bounding box center [426, 303] width 20 height 17
click at [448, 341] on div "don't" at bounding box center [477, 344] width 12 height 7
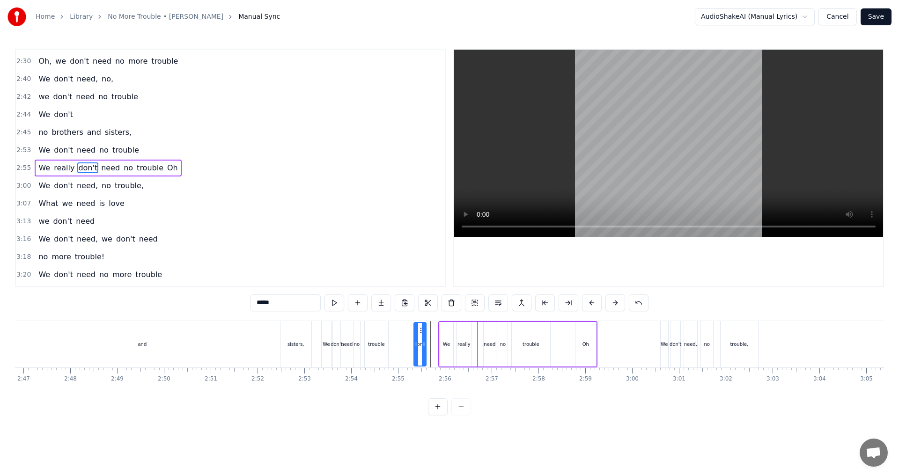
drag, startPoint x: 478, startPoint y: 330, endPoint x: 420, endPoint y: 330, distance: 58.6
click at [420, 330] on icon at bounding box center [421, 330] width 7 height 7
click at [448, 337] on div "really" at bounding box center [464, 344] width 15 height 45
drag, startPoint x: 464, startPoint y: 329, endPoint x: 475, endPoint y: 331, distance: 11.3
click at [448, 331] on icon at bounding box center [475, 330] width 7 height 7
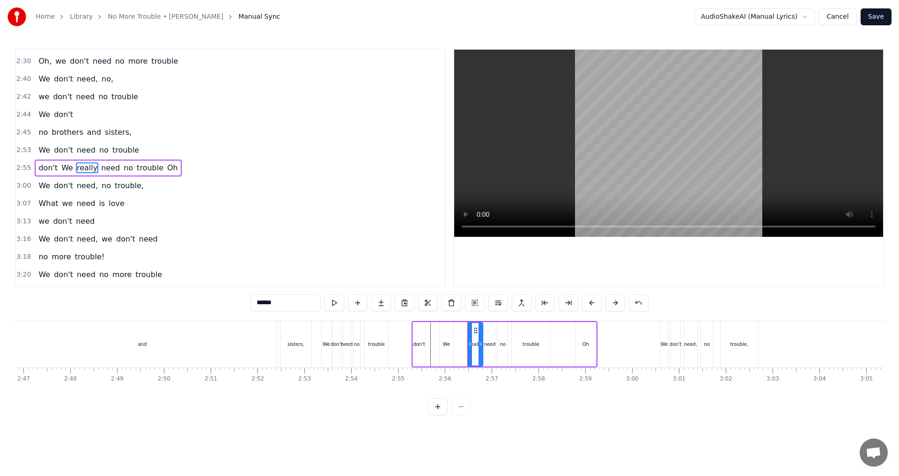
click at [416, 336] on div "don't" at bounding box center [419, 344] width 12 height 45
type input "*****"
drag, startPoint x: 420, startPoint y: 329, endPoint x: 462, endPoint y: 329, distance: 41.7
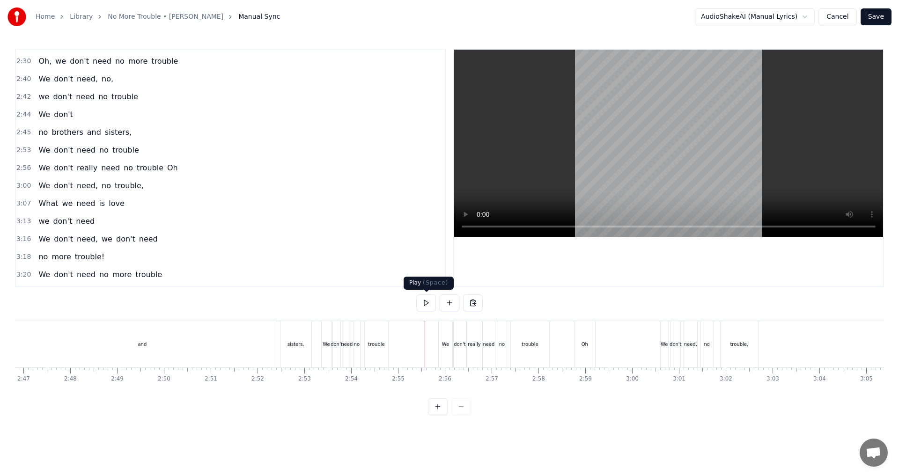
click at [426, 307] on button at bounding box center [426, 303] width 20 height 17
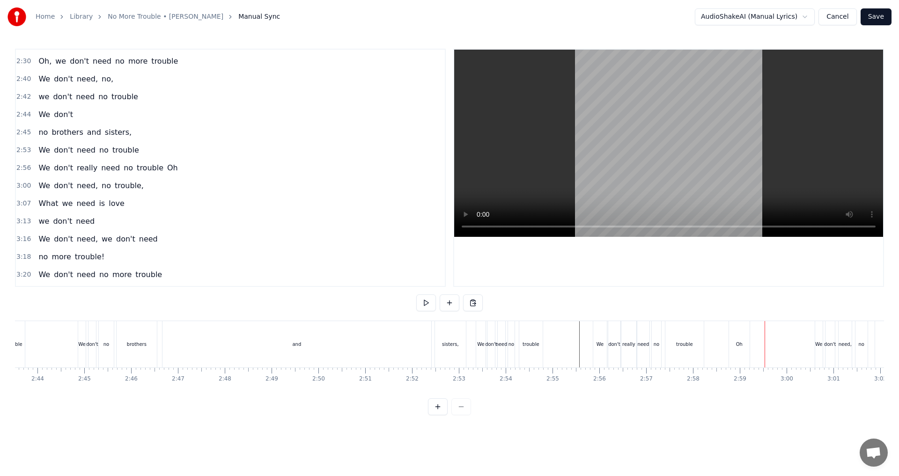
scroll to position [0, 7642]
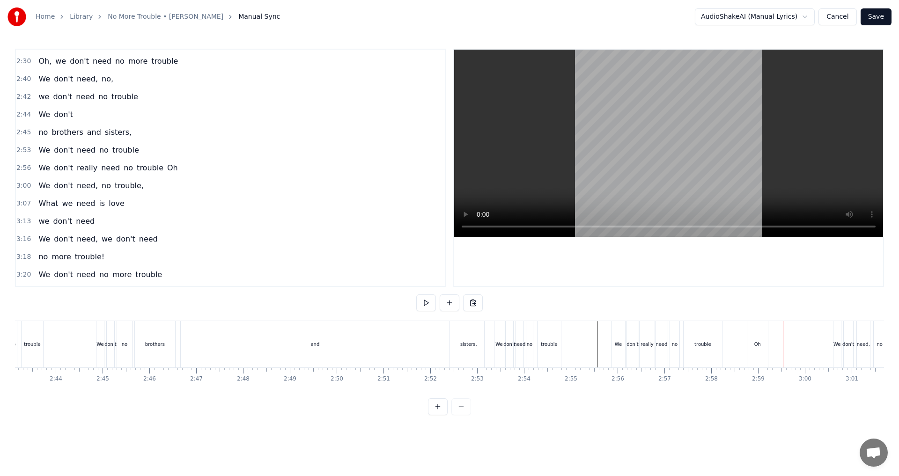
click at [430, 306] on button at bounding box center [426, 303] width 20 height 17
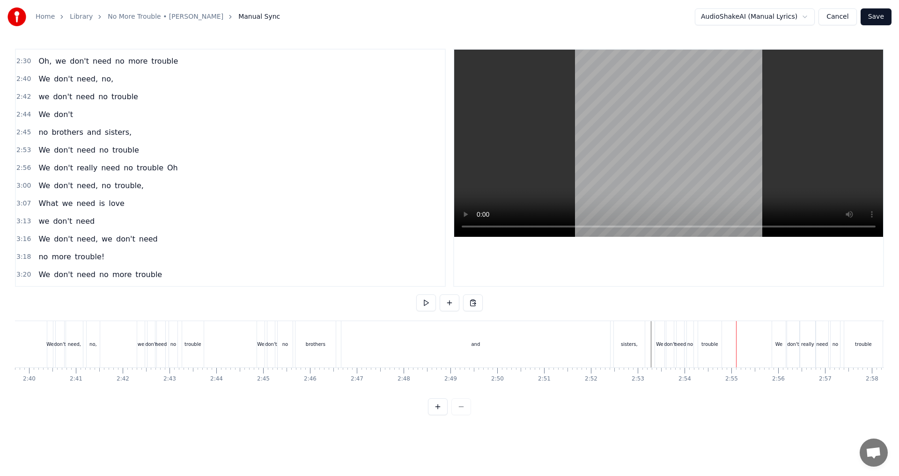
scroll to position [0, 7462]
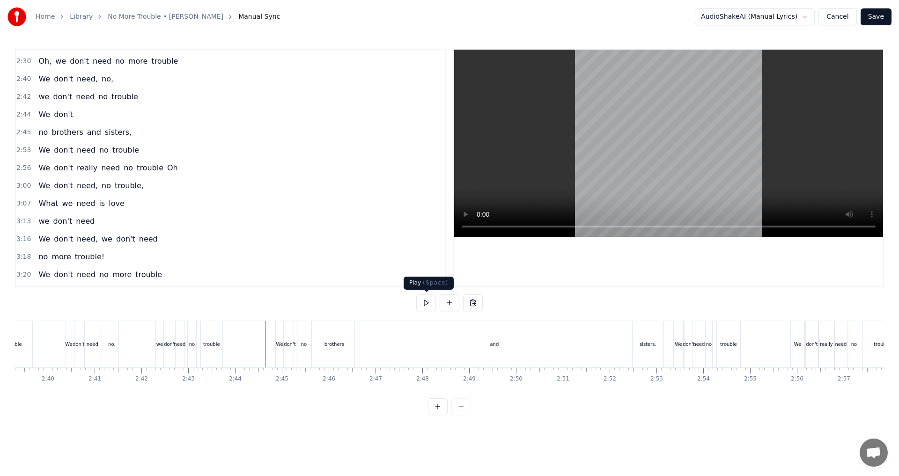
click at [420, 307] on button at bounding box center [426, 303] width 20 height 17
click at [429, 304] on button at bounding box center [426, 303] width 20 height 17
click at [423, 302] on button at bounding box center [426, 303] width 20 height 17
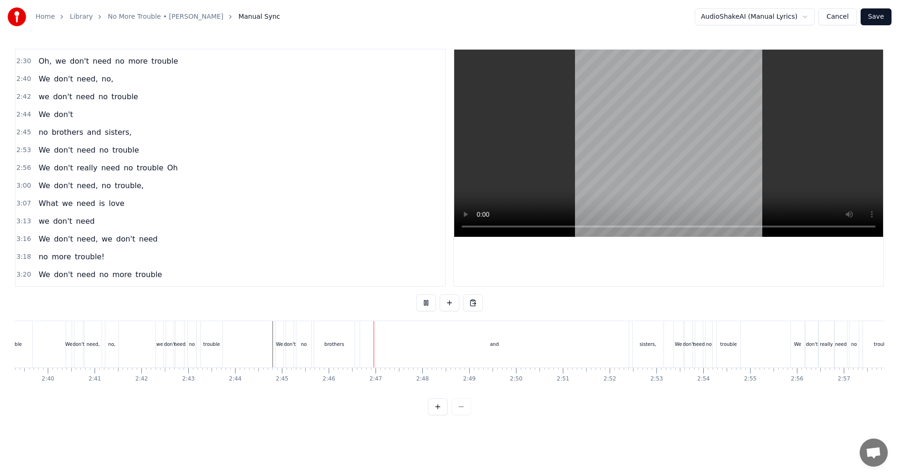
click at [423, 302] on button at bounding box center [426, 303] width 20 height 17
click at [333, 349] on div "brothers" at bounding box center [334, 344] width 40 height 46
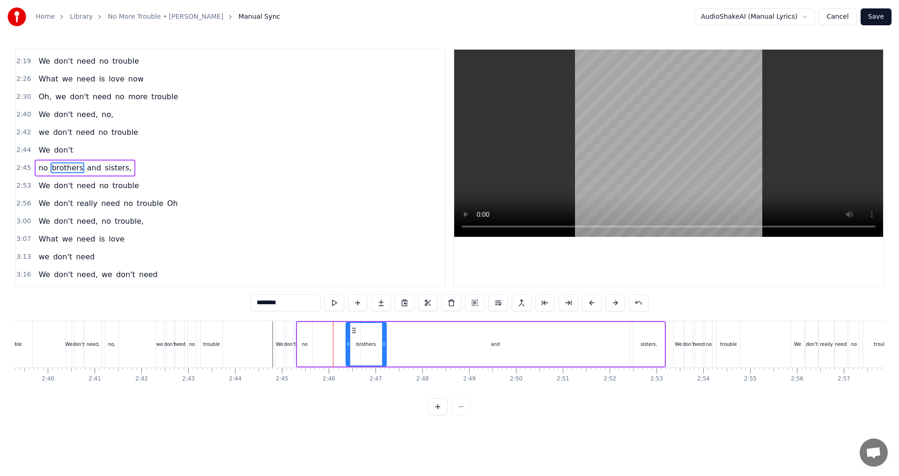
drag, startPoint x: 326, startPoint y: 329, endPoint x: 356, endPoint y: 331, distance: 31.0
click at [356, 331] on icon at bounding box center [353, 330] width 7 height 7
click at [304, 350] on div "no" at bounding box center [304, 344] width 15 height 45
drag, startPoint x: 326, startPoint y: 330, endPoint x: 334, endPoint y: 330, distance: 7.5
click at [334, 330] on icon at bounding box center [332, 330] width 7 height 7
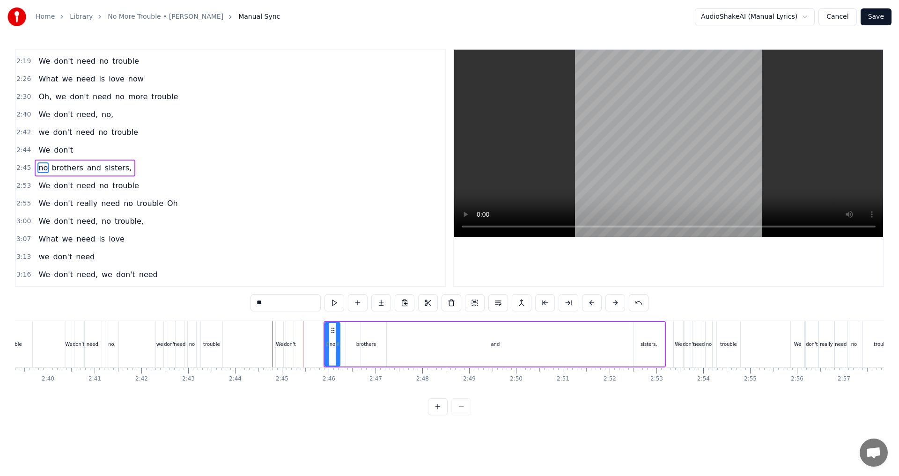
click at [448, 345] on div "and" at bounding box center [495, 344] width 269 height 45
drag, startPoint x: 628, startPoint y: 345, endPoint x: 400, endPoint y: 356, distance: 228.4
click at [400, 356] on div at bounding box center [400, 344] width 4 height 43
drag, startPoint x: 369, startPoint y: 331, endPoint x: 415, endPoint y: 333, distance: 45.9
click at [415, 333] on icon at bounding box center [414, 330] width 7 height 7
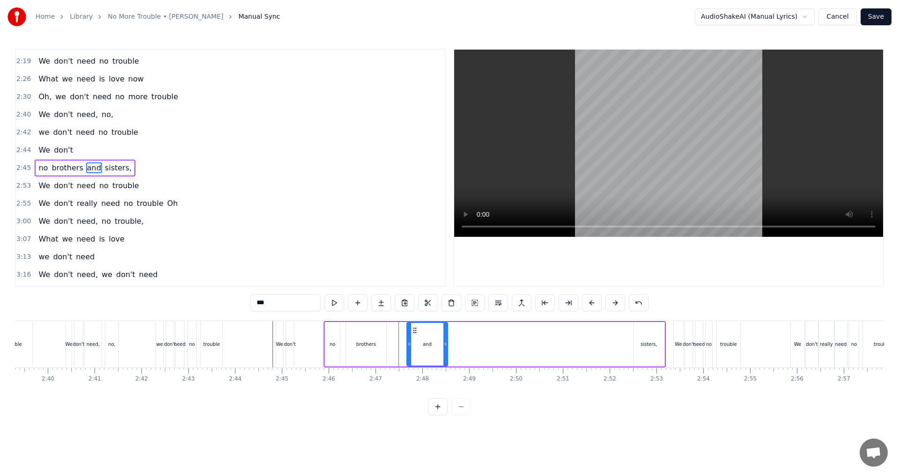
click at [371, 344] on div "brothers" at bounding box center [366, 344] width 20 height 7
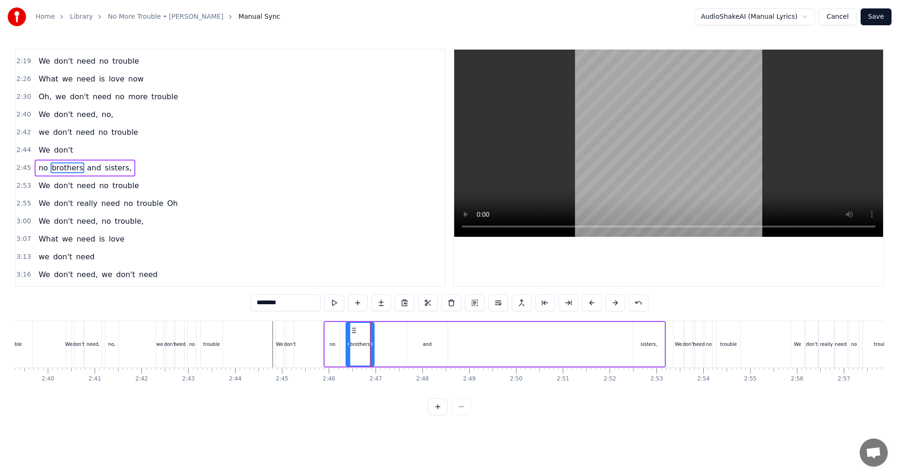
click at [374, 343] on icon at bounding box center [372, 344] width 4 height 7
click at [429, 343] on div "and" at bounding box center [427, 344] width 9 height 7
drag, startPoint x: 414, startPoint y: 329, endPoint x: 386, endPoint y: 334, distance: 29.0
click at [386, 334] on icon at bounding box center [386, 330] width 7 height 7
drag, startPoint x: 418, startPoint y: 348, endPoint x: 400, endPoint y: 348, distance: 18.7
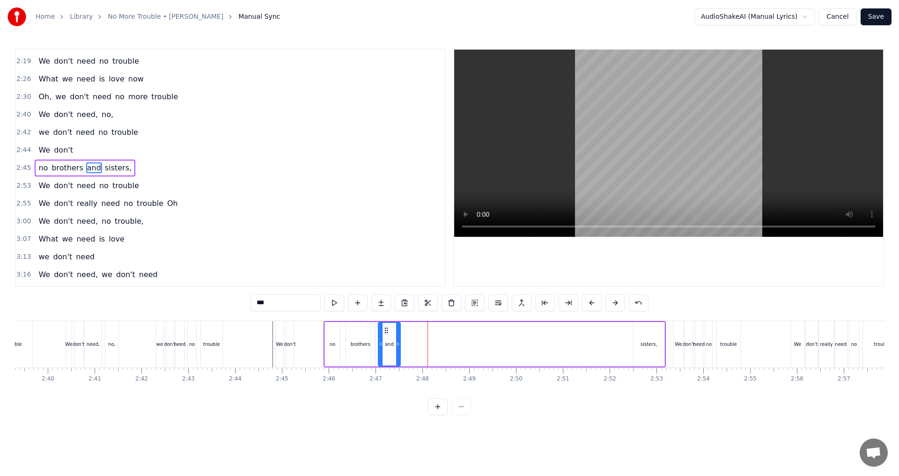
click at [400, 348] on icon at bounding box center [398, 344] width 4 height 7
click at [448, 334] on div "sisters," at bounding box center [649, 344] width 31 height 45
type input "********"
drag, startPoint x: 639, startPoint y: 330, endPoint x: 410, endPoint y: 348, distance: 230.2
click at [410, 348] on div "sisters," at bounding box center [420, 344] width 30 height 43
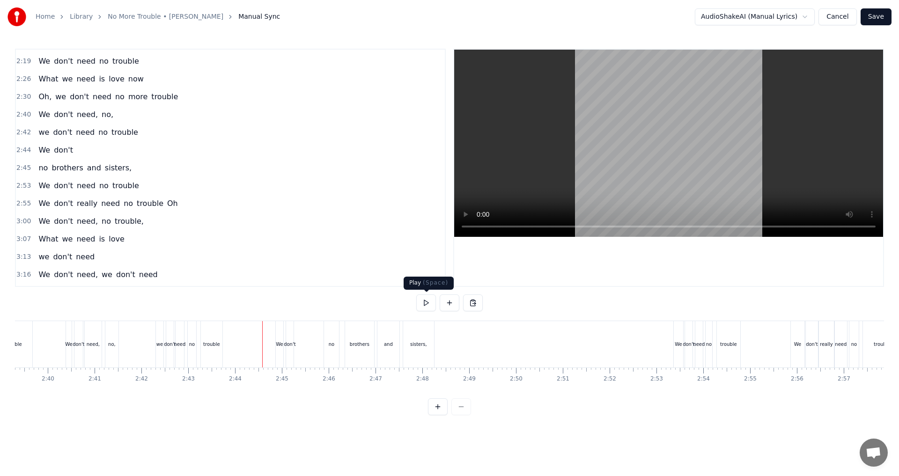
click at [428, 303] on button at bounding box center [426, 303] width 20 height 17
click at [423, 306] on button at bounding box center [426, 303] width 20 height 17
click at [448, 304] on button at bounding box center [450, 303] width 20 height 17
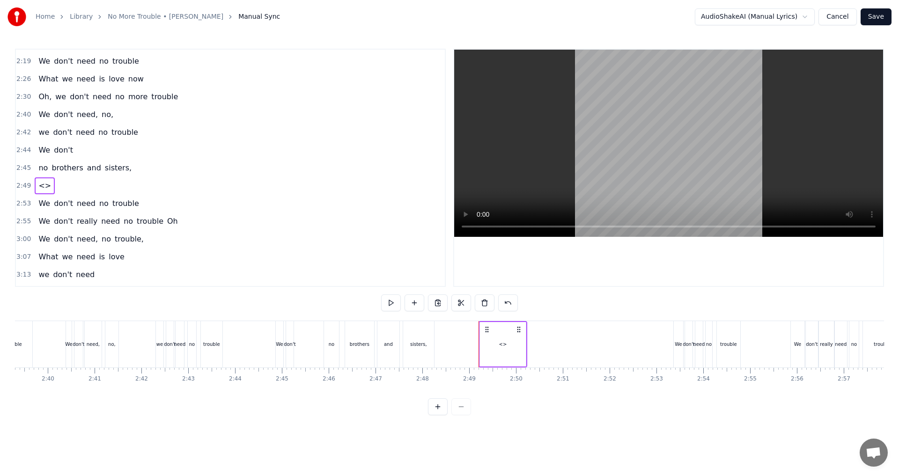
drag, startPoint x: 515, startPoint y: 350, endPoint x: 479, endPoint y: 345, distance: 37.0
click at [448, 350] on div "<>" at bounding box center [503, 344] width 46 height 45
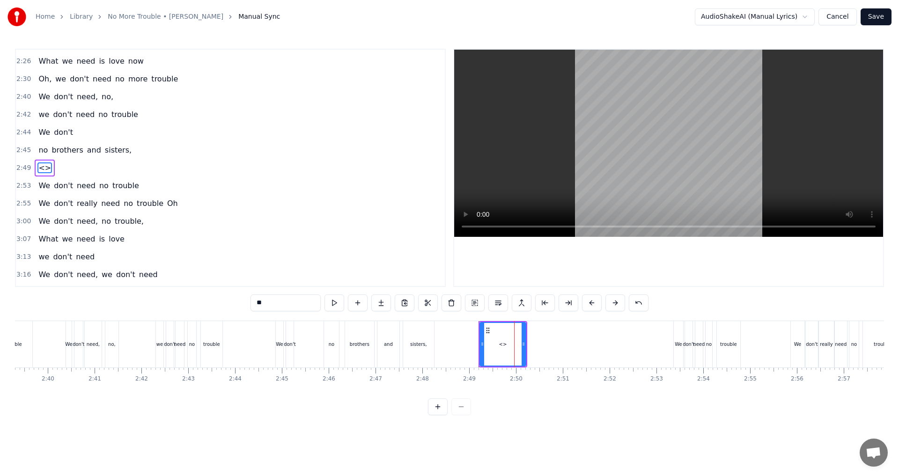
drag, startPoint x: 246, startPoint y: 304, endPoint x: 125, endPoint y: 304, distance: 121.3
click at [125, 304] on div "0:07 No, we don't need 0:15 No more trouble 0:18 Woh oh woh 0:43 We don't need …" at bounding box center [449, 232] width 869 height 367
drag, startPoint x: 524, startPoint y: 348, endPoint x: 500, endPoint y: 345, distance: 23.7
click at [448, 345] on div at bounding box center [500, 344] width 4 height 43
type input "****"
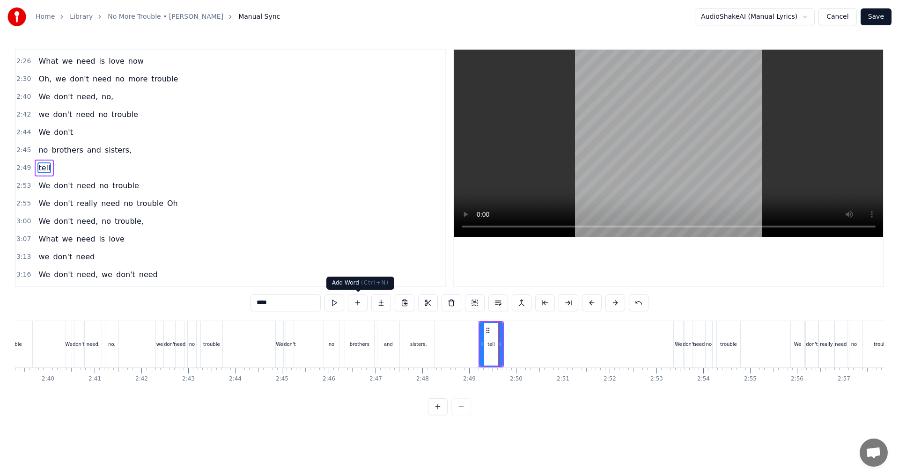
click at [356, 304] on button at bounding box center [358, 303] width 20 height 17
drag, startPoint x: 278, startPoint y: 304, endPoint x: 155, endPoint y: 296, distance: 124.0
click at [155, 296] on div "0:07 No, we don't need 0:15 No more trouble 0:18 Woh oh woh 0:43 We don't need …" at bounding box center [449, 232] width 869 height 367
drag, startPoint x: 525, startPoint y: 347, endPoint x: 519, endPoint y: 346, distance: 6.2
click at [448, 346] on icon at bounding box center [518, 344] width 4 height 7
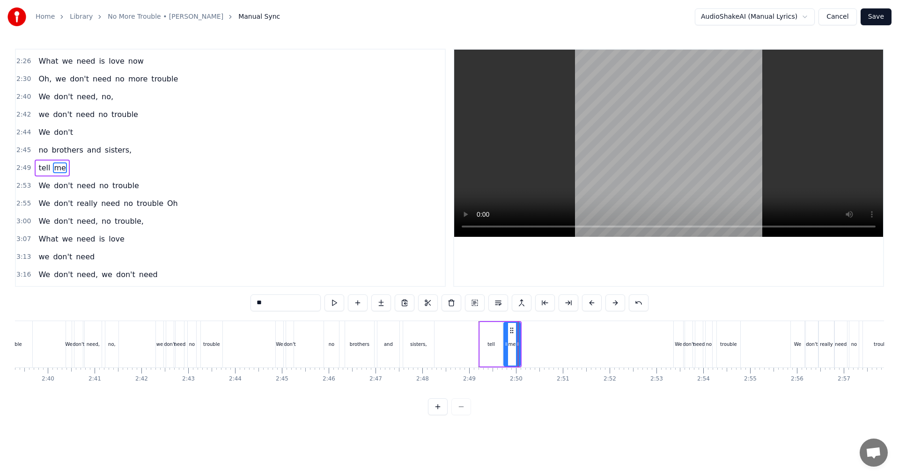
type input "**"
click at [448, 330] on circle at bounding box center [511, 330] width 0 height 0
click at [356, 304] on button at bounding box center [358, 303] width 20 height 17
drag, startPoint x: 262, startPoint y: 304, endPoint x: 207, endPoint y: 301, distance: 54.9
click at [208, 301] on div "0:07 No, we don't need 0:15 No more trouble 0:18 Woh oh woh 0:43 We don't need …" at bounding box center [449, 232] width 869 height 367
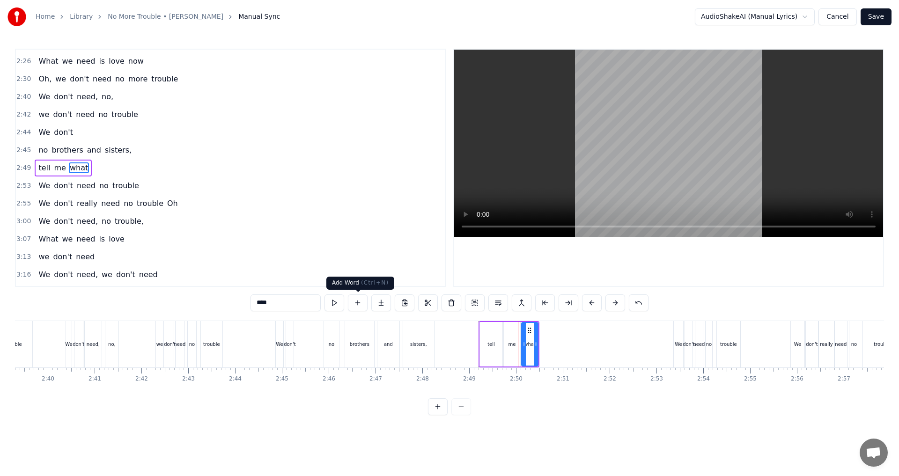
type input "****"
click at [361, 304] on button at bounding box center [358, 303] width 20 height 17
drag, startPoint x: 275, startPoint y: 302, endPoint x: 215, endPoint y: 302, distance: 60.0
click at [215, 302] on div "0:07 No, we don't need 0:15 No more trouble 0:18 Woh oh woh 0:43 We don't need …" at bounding box center [449, 232] width 869 height 367
type input "**"
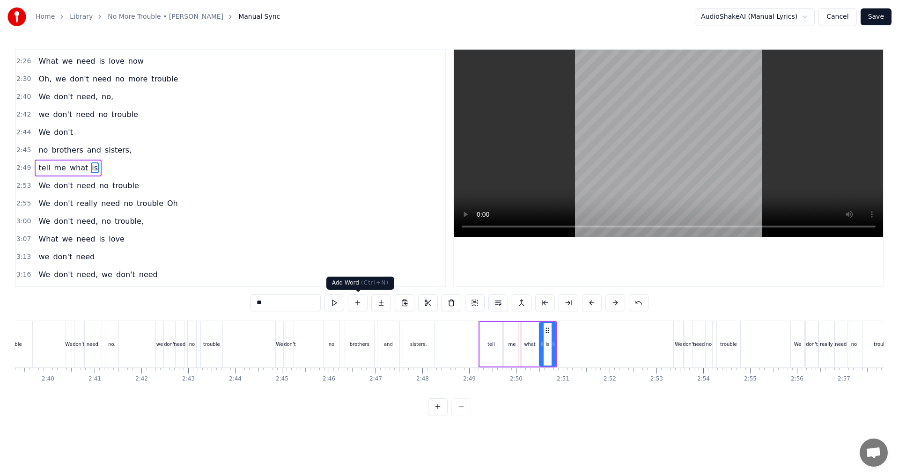
click at [364, 303] on button at bounding box center [358, 303] width 20 height 17
drag, startPoint x: 282, startPoint y: 302, endPoint x: 204, endPoint y: 279, distance: 81.4
click at [204, 279] on div "0:07 No, we don't need 0:15 No more trouble 0:18 Woh oh woh 0:43 We don't need …" at bounding box center [449, 232] width 869 height 367
type input "*****"
click at [356, 301] on button at bounding box center [358, 303] width 20 height 17
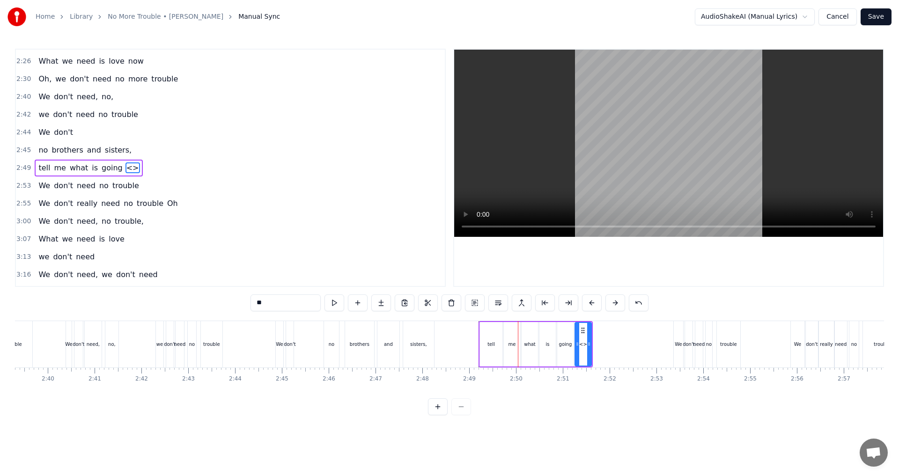
drag, startPoint x: 258, startPoint y: 301, endPoint x: 218, endPoint y: 299, distance: 39.9
click at [218, 299] on div "0:07 No, we don't need 0:15 No more trouble 0:18 Woh oh woh 0:43 We don't need …" at bounding box center [449, 232] width 869 height 367
type input "**"
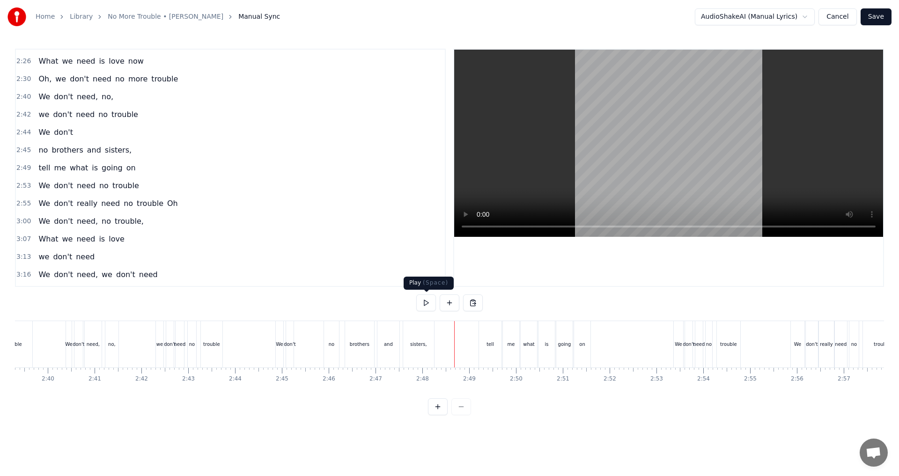
click at [424, 308] on button at bounding box center [426, 303] width 20 height 17
click at [448, 351] on div "tell" at bounding box center [490, 344] width 22 height 46
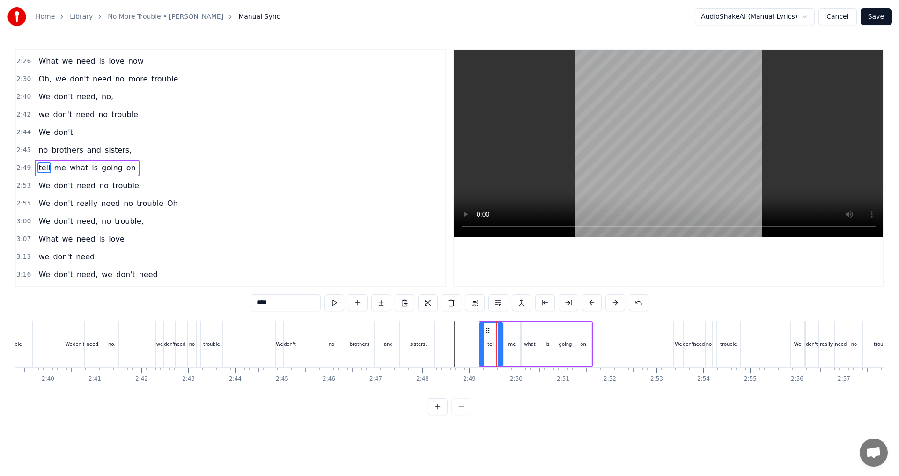
click at [448, 349] on div "tell" at bounding box center [492, 344] width 22 height 43
drag, startPoint x: 499, startPoint y: 347, endPoint x: 491, endPoint y: 347, distance: 8.4
click at [448, 347] on icon at bounding box center [492, 344] width 4 height 7
click at [448, 348] on div "me" at bounding box center [512, 344] width 7 height 7
type input "**"
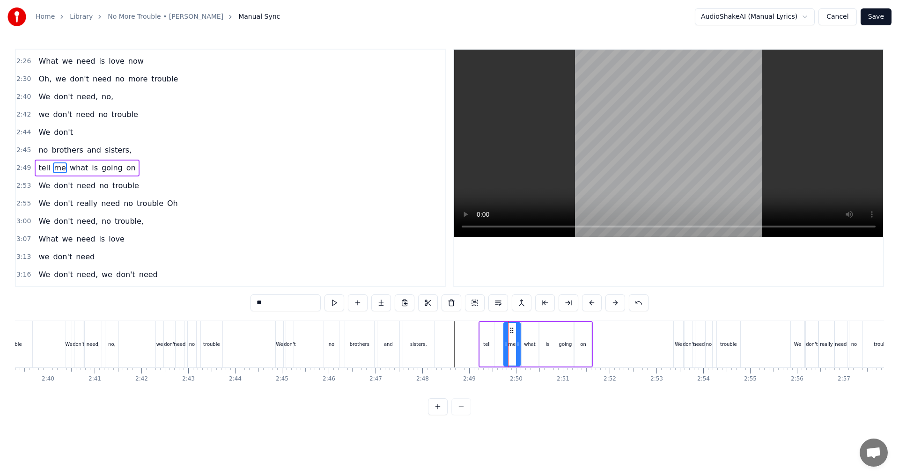
drag, startPoint x: 510, startPoint y: 326, endPoint x: 502, endPoint y: 326, distance: 8.0
click at [448, 326] on div "tell me what is going on" at bounding box center [536, 344] width 114 height 46
click at [448, 337] on div "me" at bounding box center [512, 344] width 16 height 45
drag, startPoint x: 512, startPoint y: 330, endPoint x: 504, endPoint y: 328, distance: 8.5
click at [448, 328] on icon at bounding box center [503, 330] width 7 height 7
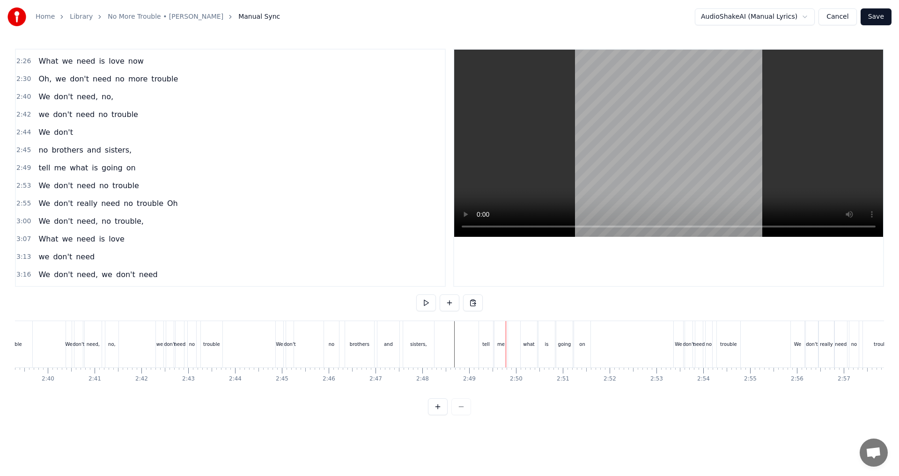
click at [448, 344] on div "what" at bounding box center [529, 344] width 12 height 7
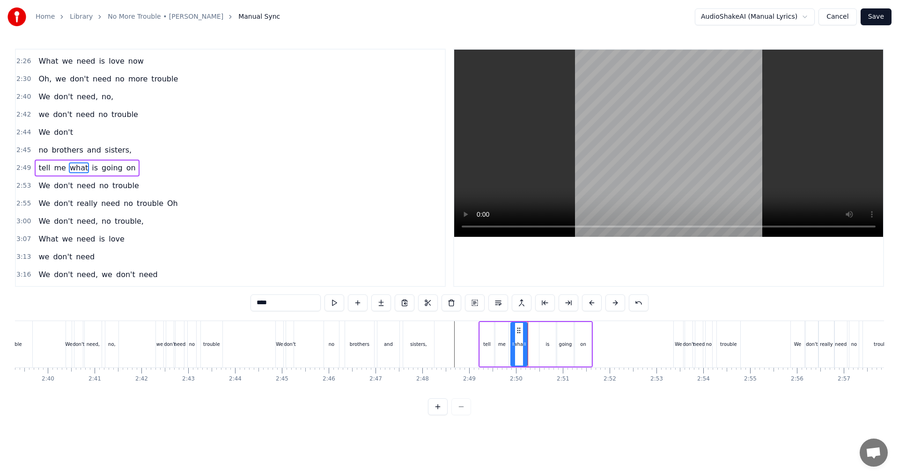
drag, startPoint x: 526, startPoint y: 327, endPoint x: 519, endPoint y: 328, distance: 7.6
click at [448, 328] on icon at bounding box center [518, 330] width 7 height 7
click at [448, 340] on div "is" at bounding box center [548, 344] width 16 height 45
drag, startPoint x: 546, startPoint y: 330, endPoint x: 535, endPoint y: 330, distance: 10.3
click at [448, 330] on icon at bounding box center [537, 330] width 7 height 7
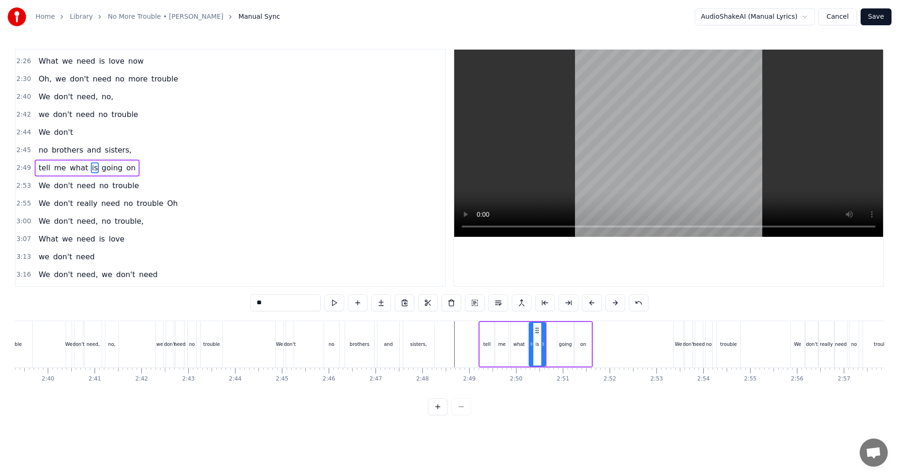
click at [448, 336] on div "going" at bounding box center [565, 344] width 16 height 45
type input "*****"
drag, startPoint x: 565, startPoint y: 328, endPoint x: 555, endPoint y: 328, distance: 9.8
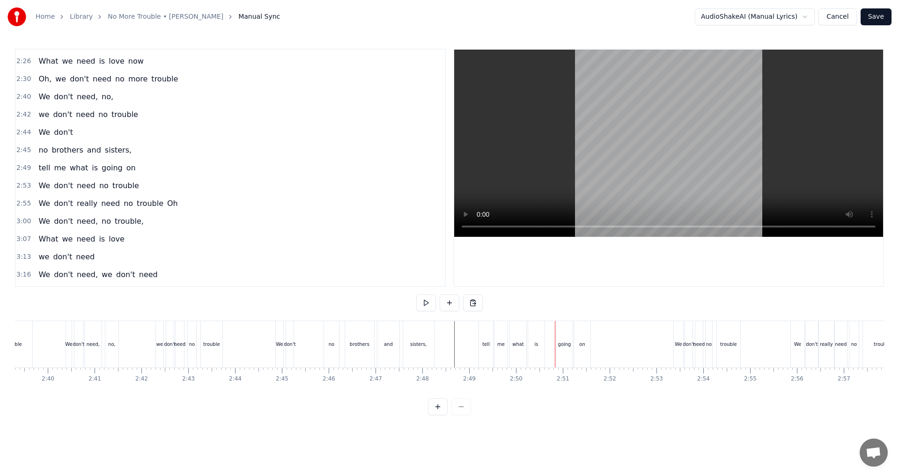
click at [448, 334] on div "going" at bounding box center [565, 344] width 16 height 46
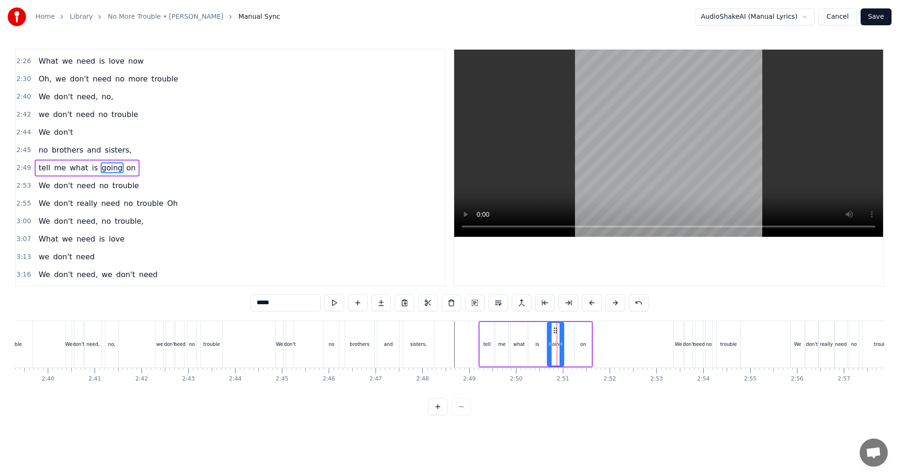
drag, startPoint x: 565, startPoint y: 331, endPoint x: 556, endPoint y: 331, distance: 9.8
click at [448, 331] on icon at bounding box center [555, 330] width 7 height 7
click at [448, 338] on div "on" at bounding box center [583, 344] width 16 height 45
type input "**"
drag, startPoint x: 581, startPoint y: 331, endPoint x: 572, endPoint y: 331, distance: 8.9
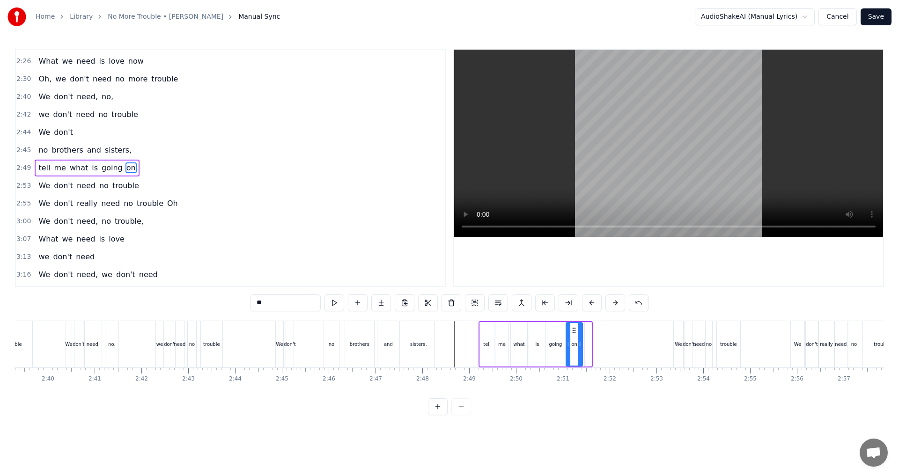
click at [448, 331] on icon at bounding box center [574, 330] width 7 height 7
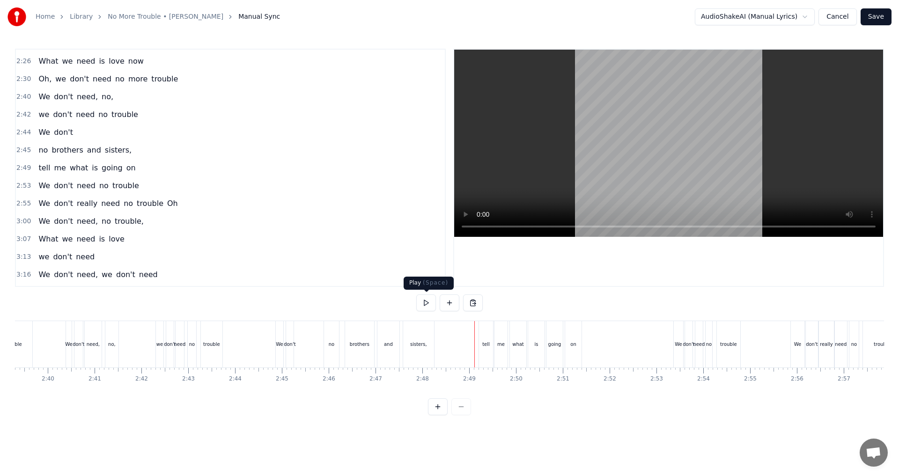
click at [427, 302] on button at bounding box center [426, 303] width 20 height 17
click at [448, 347] on div "tell me what is going on" at bounding box center [531, 344] width 105 height 46
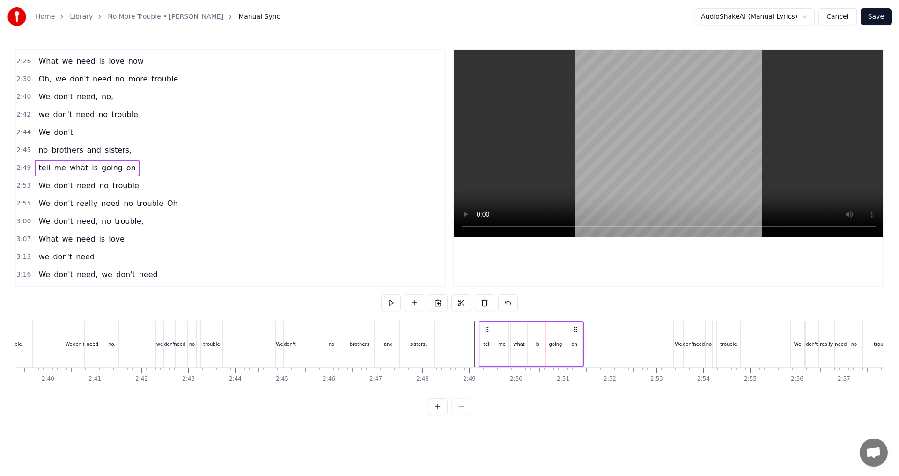
click at [448, 349] on div "is" at bounding box center [537, 344] width 16 height 45
click at [448, 306] on button at bounding box center [452, 303] width 20 height 17
click at [448, 348] on div "what" at bounding box center [519, 344] width 12 height 7
drag, startPoint x: 525, startPoint y: 349, endPoint x: 534, endPoint y: 350, distance: 8.5
click at [448, 350] on div at bounding box center [534, 344] width 4 height 43
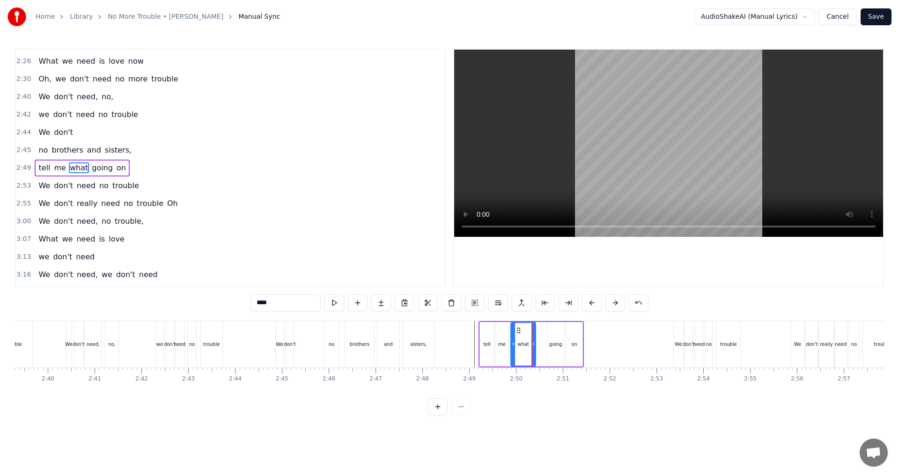
click at [283, 304] on input "****" at bounding box center [286, 303] width 70 height 17
type input "******"
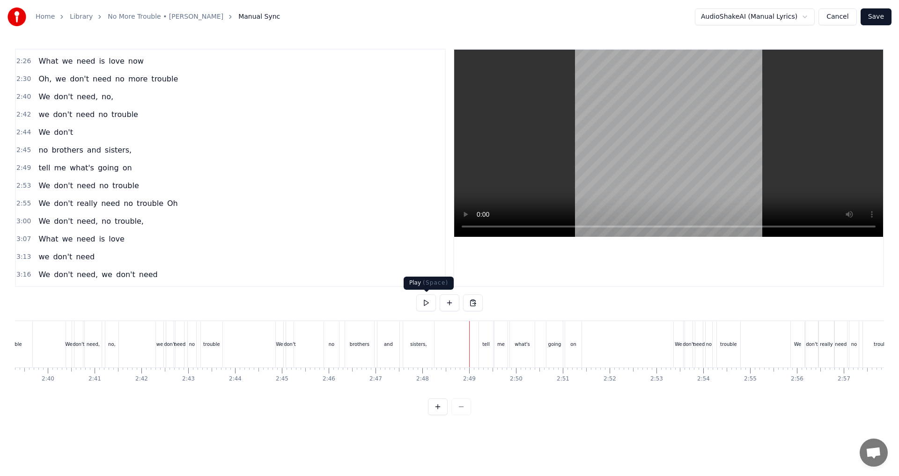
click at [429, 300] on button at bounding box center [426, 303] width 20 height 17
click at [430, 312] on div at bounding box center [449, 304] width 67 height 19
click at [428, 302] on button at bounding box center [426, 303] width 20 height 17
click at [428, 304] on button at bounding box center [426, 303] width 20 height 17
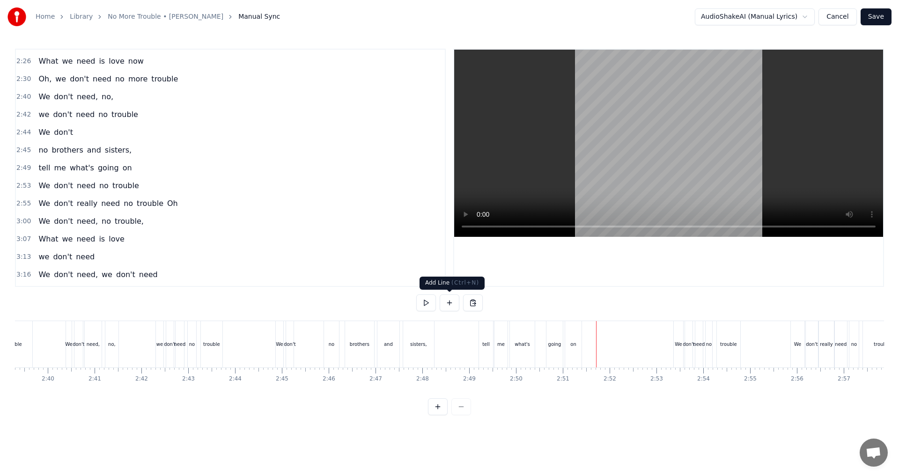
click at [446, 304] on button at bounding box center [450, 303] width 20 height 17
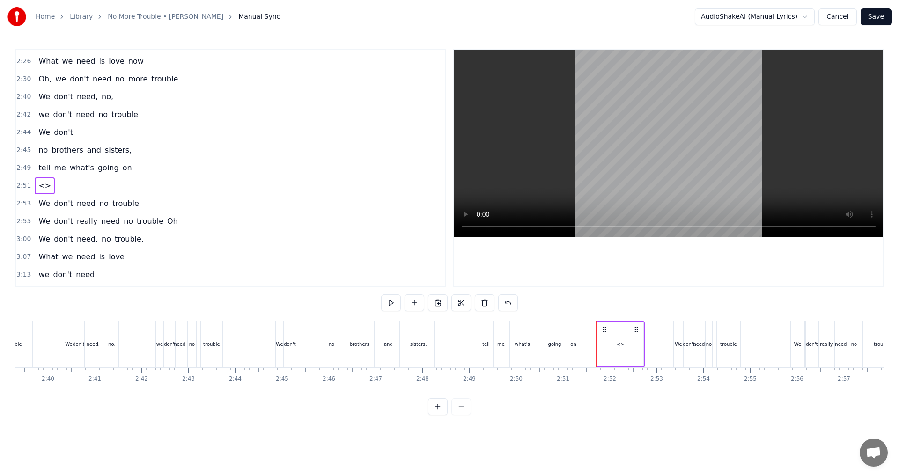
click at [448, 346] on div "<>" at bounding box center [621, 344] width 8 height 7
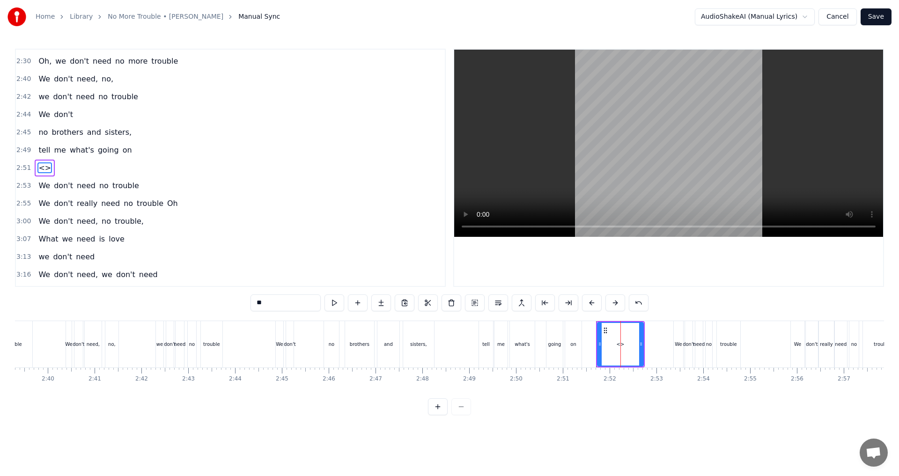
drag, startPoint x: 287, startPoint y: 302, endPoint x: 142, endPoint y: 298, distance: 144.8
click at [142, 298] on div "0:07 No, we don't need 0:15 No more trouble 0:18 Woh oh woh 0:43 We don't need …" at bounding box center [449, 232] width 869 height 367
drag, startPoint x: 641, startPoint y: 344, endPoint x: 608, endPoint y: 344, distance: 32.8
click at [448, 344] on icon at bounding box center [609, 344] width 4 height 7
type input "**"
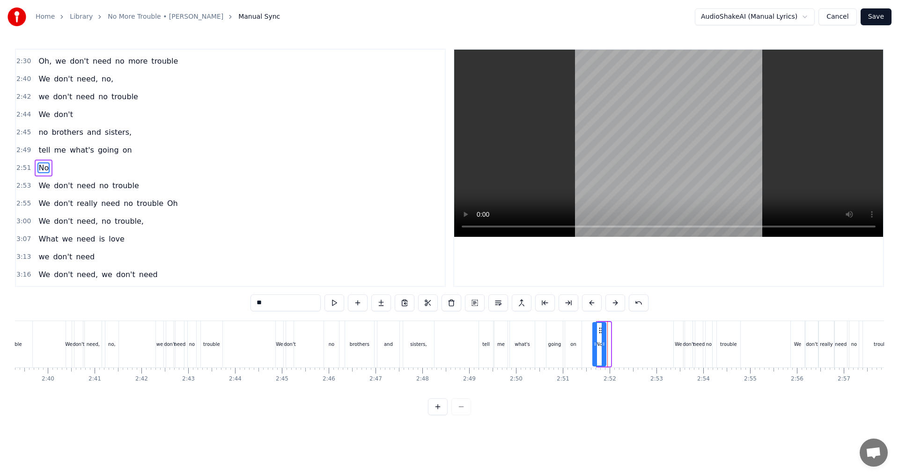
drag, startPoint x: 604, startPoint y: 330, endPoint x: 600, endPoint y: 328, distance: 4.9
click at [448, 328] on icon at bounding box center [600, 330] width 7 height 7
click at [357, 305] on button at bounding box center [358, 303] width 20 height 17
drag, startPoint x: 267, startPoint y: 305, endPoint x: 222, endPoint y: 303, distance: 46.0
click at [222, 303] on div "0:07 No, we don't need 0:15 No more trouble 0:18 Woh oh woh 0:43 We don't need …" at bounding box center [449, 232] width 869 height 367
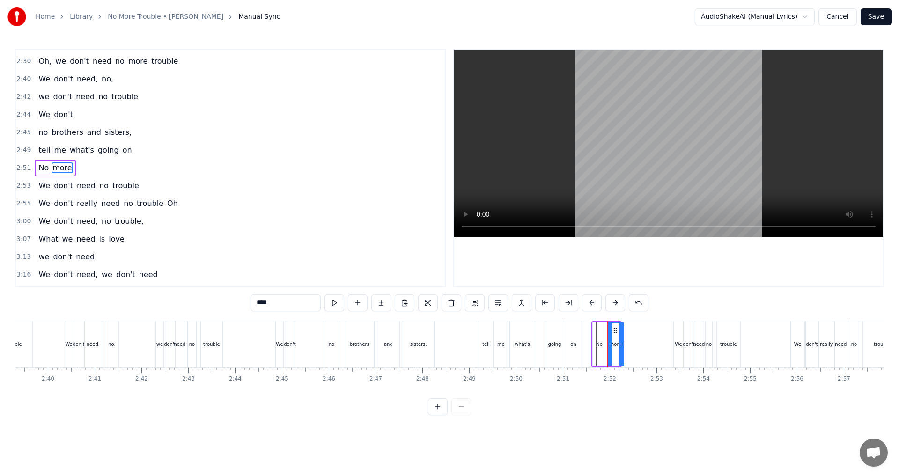
click at [448, 344] on icon at bounding box center [622, 344] width 4 height 7
type input "****"
click at [355, 308] on button at bounding box center [358, 303] width 20 height 17
drag, startPoint x: 270, startPoint y: 303, endPoint x: 223, endPoint y: 303, distance: 46.4
click at [223, 303] on div "0:07 No, we don't need 0:15 No more trouble 0:18 Woh oh woh 0:43 We don't need …" at bounding box center [449, 232] width 869 height 367
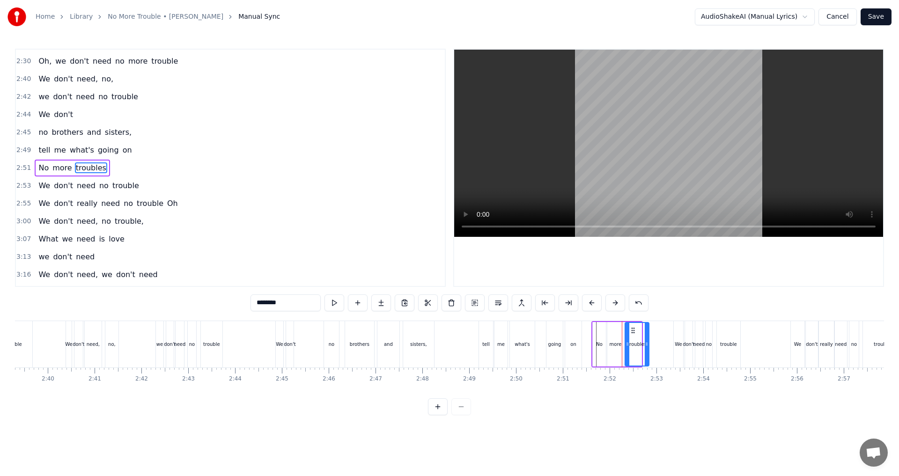
drag, startPoint x: 640, startPoint y: 343, endPoint x: 648, endPoint y: 344, distance: 7.6
click at [448, 344] on icon at bounding box center [647, 344] width 4 height 7
type input "********"
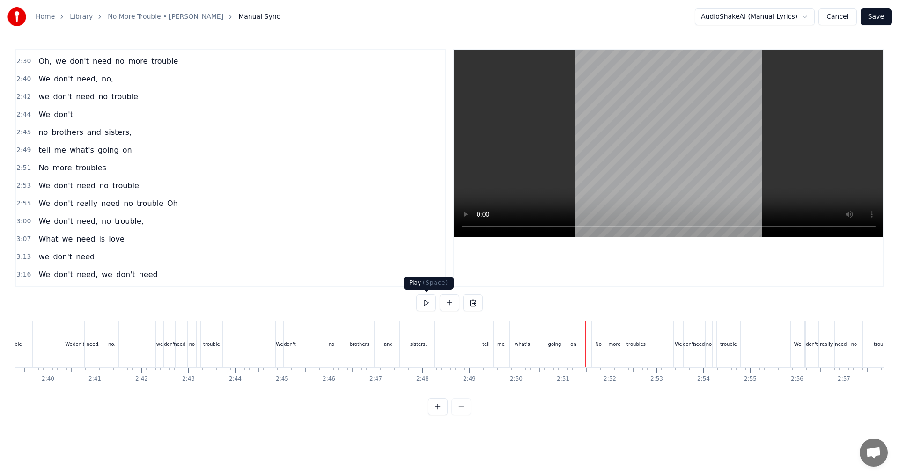
click at [428, 304] on button at bounding box center [426, 303] width 20 height 17
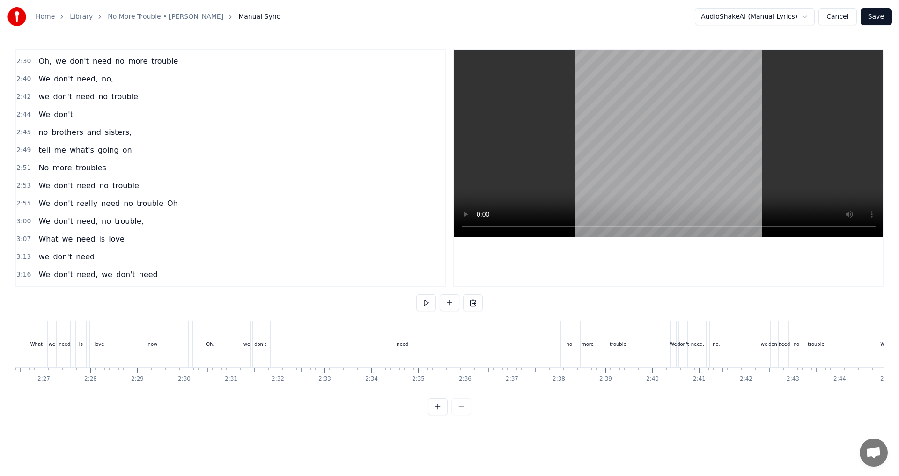
scroll to position [0, 6925]
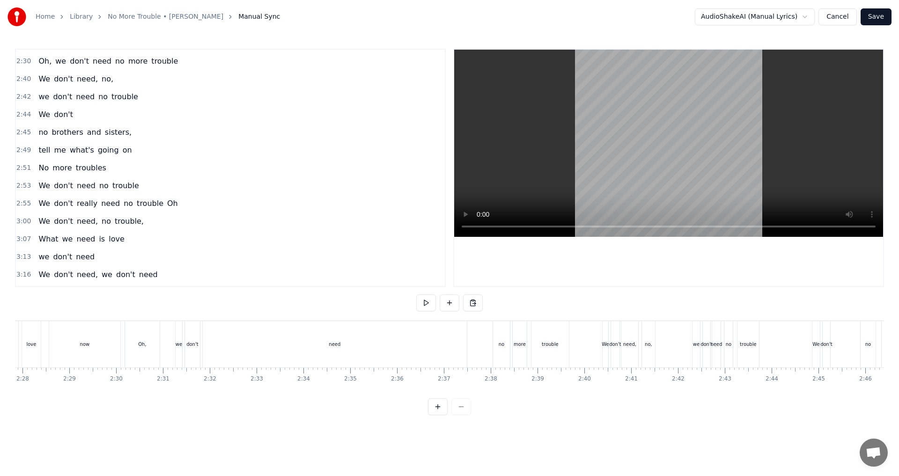
click at [448, 358] on div "Oh, we don't need no more trouble" at bounding box center [348, 344] width 447 height 46
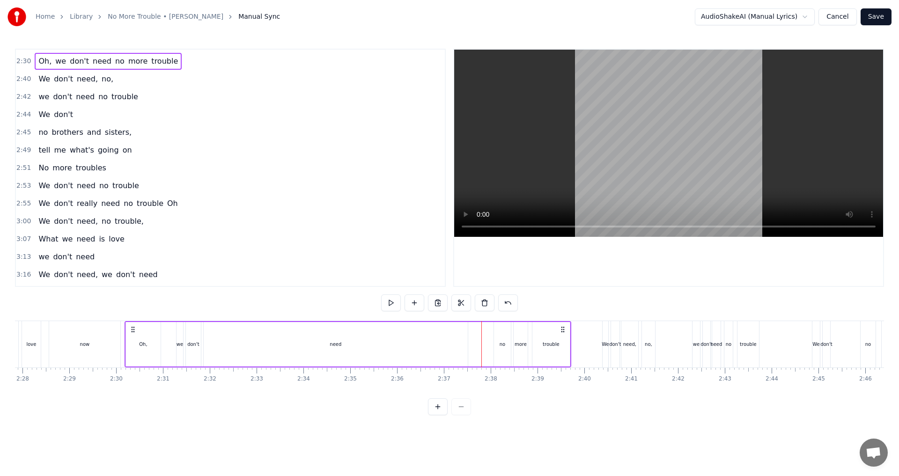
click at [377, 349] on div "need" at bounding box center [336, 344] width 264 height 45
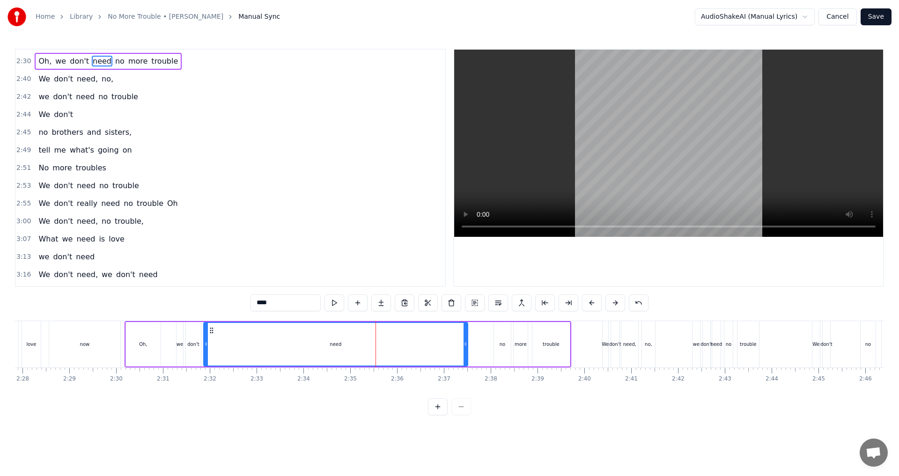
scroll to position [424, 0]
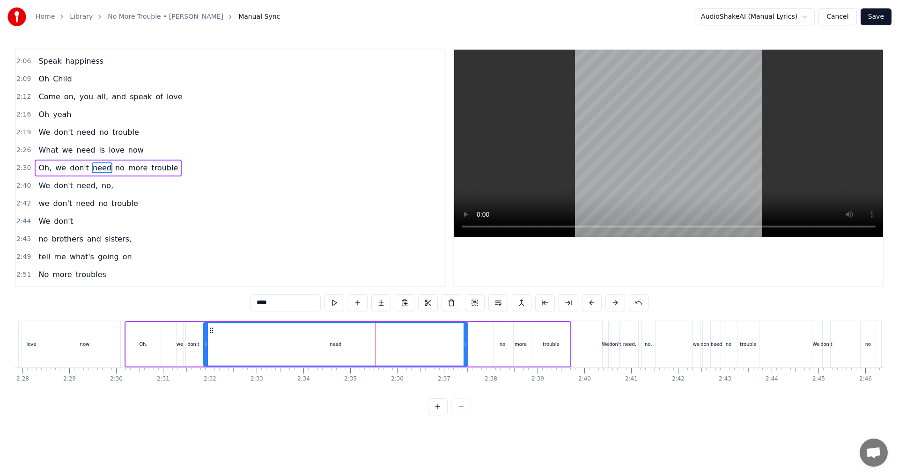
drag, startPoint x: 468, startPoint y: 345, endPoint x: 389, endPoint y: 346, distance: 79.2
click at [389, 346] on div "need" at bounding box center [335, 344] width 265 height 45
click at [448, 346] on div "trouble" at bounding box center [551, 344] width 17 height 7
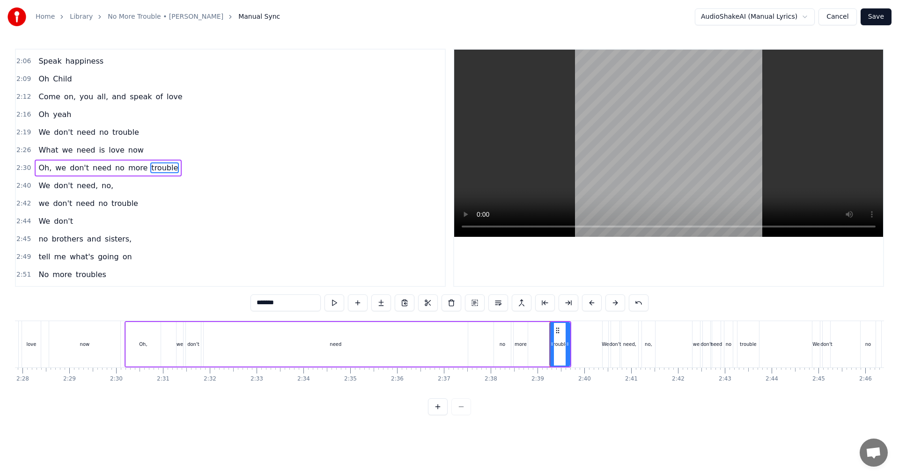
drag, startPoint x: 535, startPoint y: 345, endPoint x: 553, endPoint y: 346, distance: 17.3
click at [448, 346] on icon at bounding box center [552, 344] width 4 height 7
click at [448, 345] on icon at bounding box center [569, 344] width 4 height 7
click at [448, 345] on div "more" at bounding box center [521, 344] width 12 height 7
drag, startPoint x: 531, startPoint y: 330, endPoint x: 541, endPoint y: 330, distance: 9.8
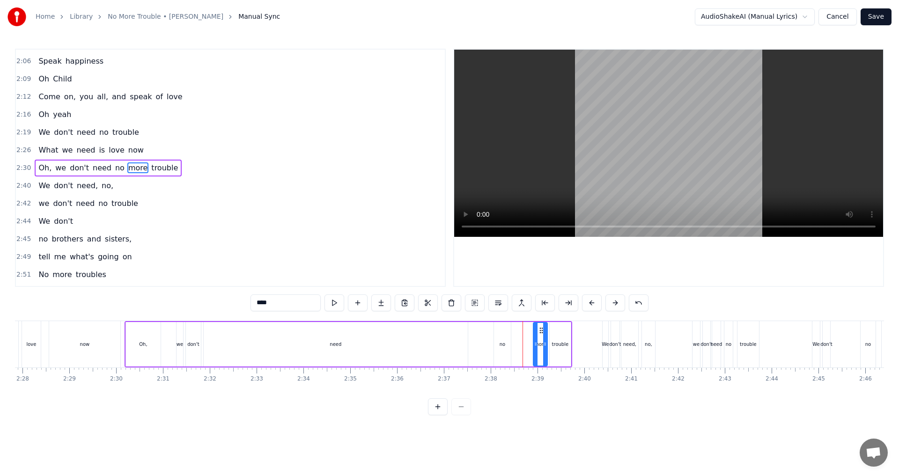
click at [448, 330] on icon at bounding box center [541, 330] width 7 height 7
click at [448, 345] on div "no" at bounding box center [503, 344] width 18 height 45
drag, startPoint x: 510, startPoint y: 329, endPoint x: 522, endPoint y: 330, distance: 12.2
click at [448, 330] on icon at bounding box center [523, 330] width 7 height 7
click at [335, 345] on div "need" at bounding box center [336, 344] width 12 height 7
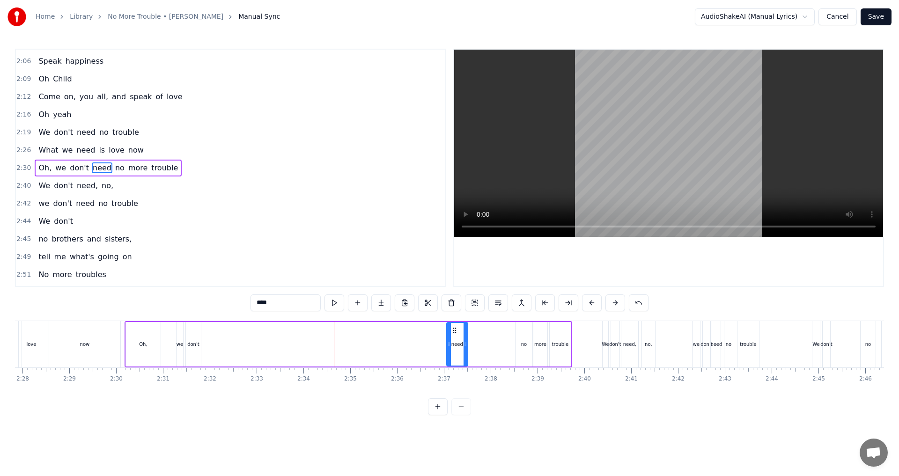
drag, startPoint x: 206, startPoint y: 344, endPoint x: 449, endPoint y: 353, distance: 243.3
click at [448, 353] on div at bounding box center [449, 344] width 4 height 43
drag, startPoint x: 457, startPoint y: 332, endPoint x: 497, endPoint y: 332, distance: 40.8
click at [448, 332] on icon at bounding box center [498, 330] width 7 height 7
click at [200, 345] on div "don't" at bounding box center [193, 344] width 15 height 45
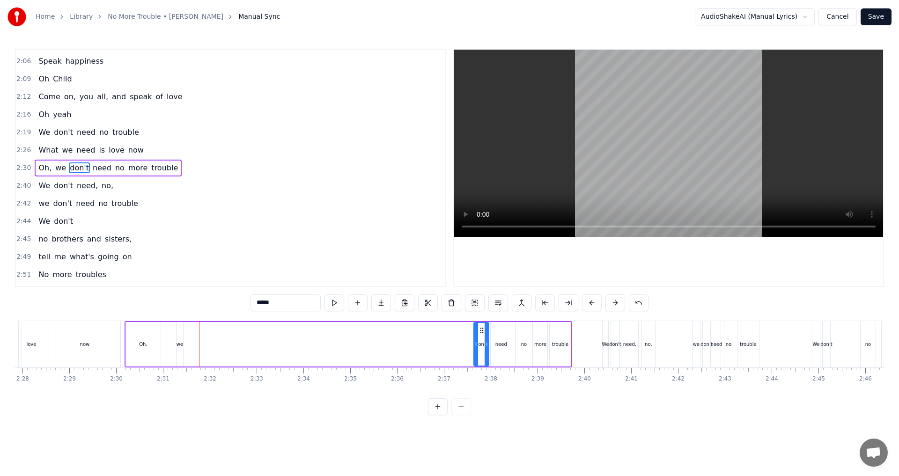
drag, startPoint x: 203, startPoint y: 329, endPoint x: 482, endPoint y: 335, distance: 279.7
click at [448, 335] on div "don't" at bounding box center [482, 344] width 14 height 43
click at [177, 340] on div "we" at bounding box center [180, 344] width 7 height 45
drag, startPoint x: 192, startPoint y: 330, endPoint x: 472, endPoint y: 349, distance: 280.8
click at [448, 349] on div "Oh, we don't need no more trouble" at bounding box center [349, 344] width 448 height 46
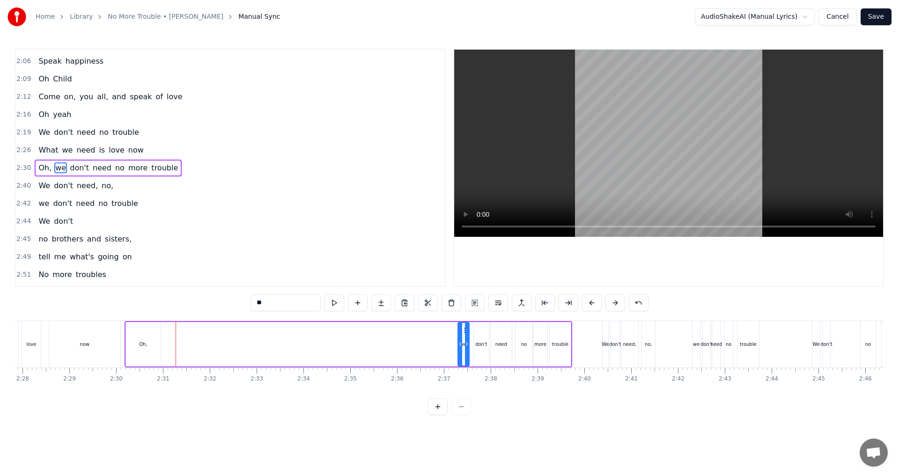
click at [448, 346] on icon at bounding box center [461, 344] width 4 height 7
click at [138, 349] on div "Oh," at bounding box center [143, 344] width 35 height 45
type input "***"
drag, startPoint x: 136, startPoint y: 331, endPoint x: 430, endPoint y: 352, distance: 295.0
click at [430, 352] on div "Oh," at bounding box center [438, 344] width 34 height 43
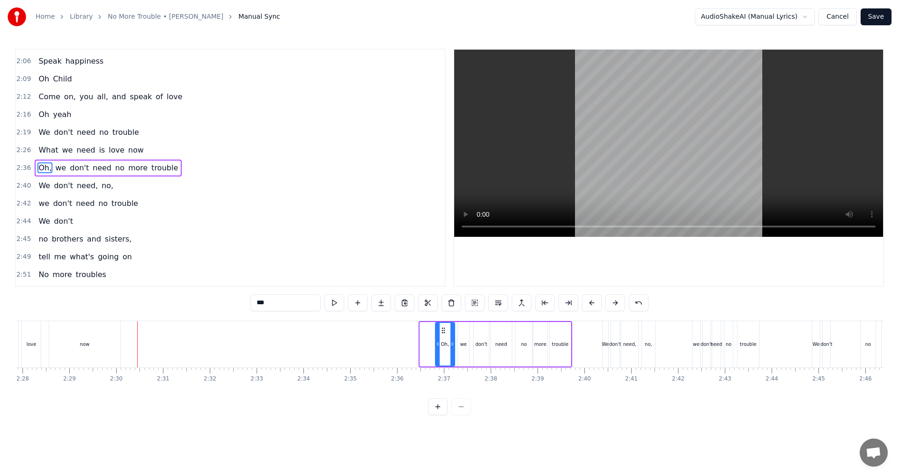
drag, startPoint x: 421, startPoint y: 349, endPoint x: 438, endPoint y: 350, distance: 17.0
click at [438, 350] on div at bounding box center [438, 344] width 4 height 43
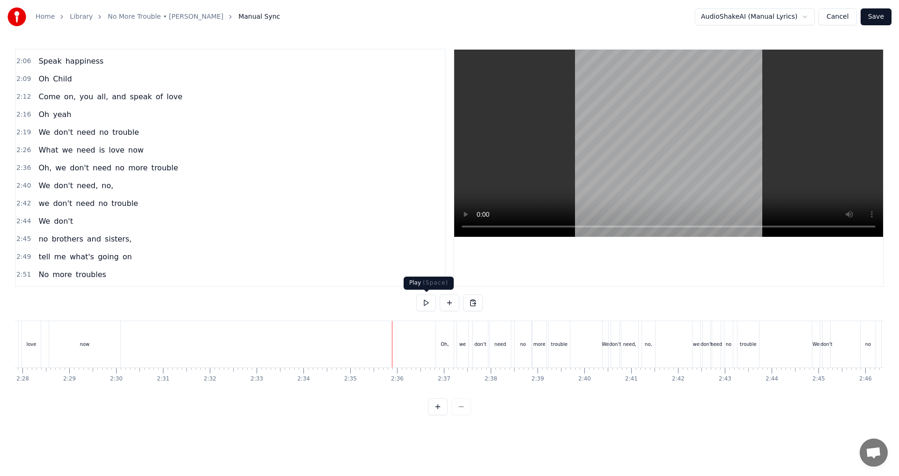
click at [425, 305] on button at bounding box center [426, 303] width 20 height 17
click at [447, 343] on div "Oh," at bounding box center [445, 344] width 8 height 7
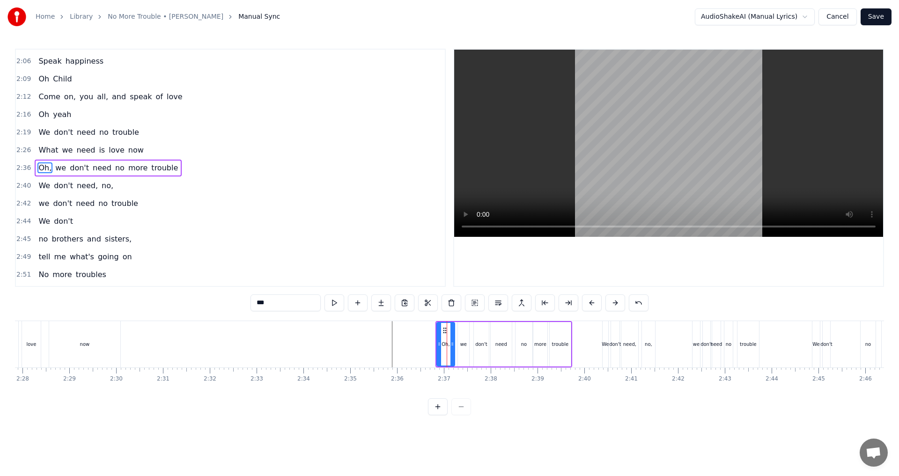
click at [114, 168] on span "no" at bounding box center [119, 168] width 11 height 11
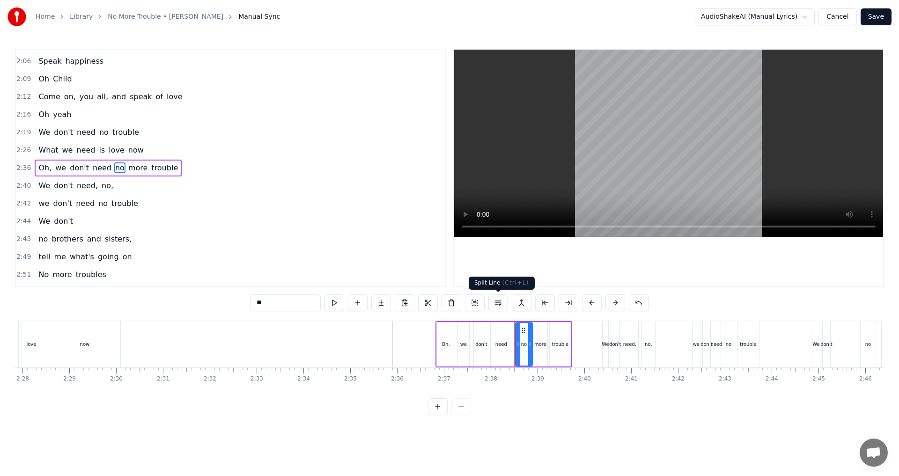
click at [448, 302] on button at bounding box center [499, 303] width 20 height 17
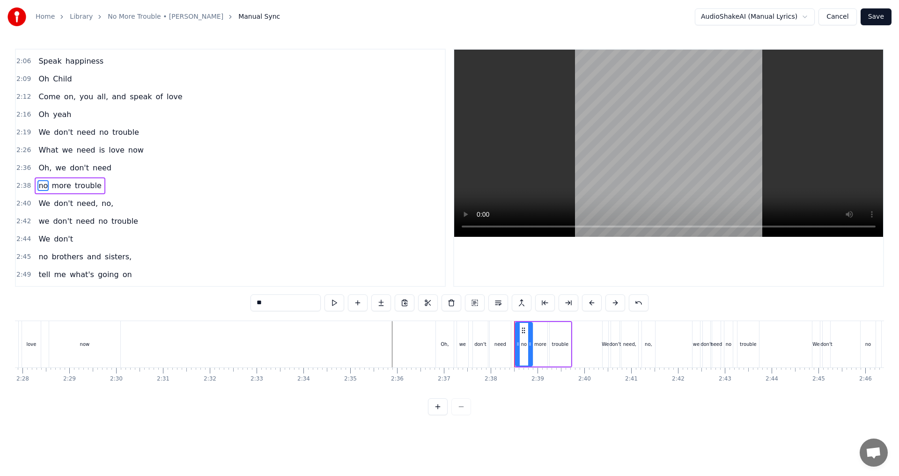
scroll to position [442, 0]
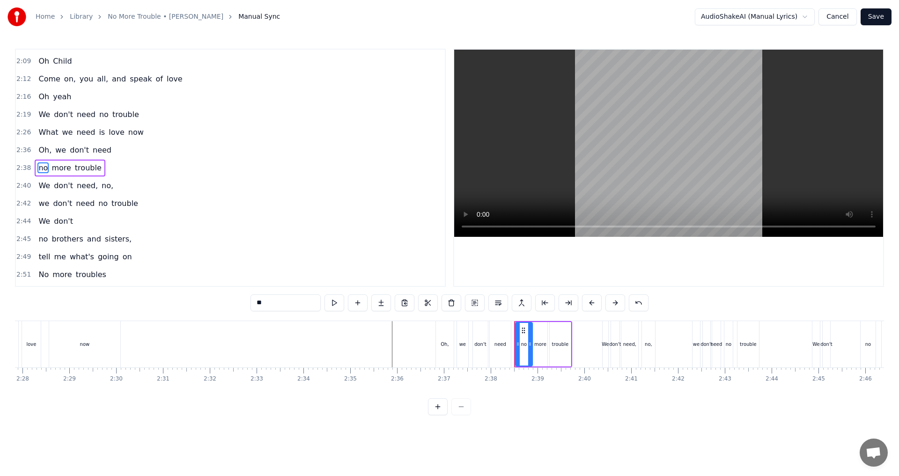
click at [444, 346] on div "Oh," at bounding box center [445, 344] width 8 height 7
type input "***"
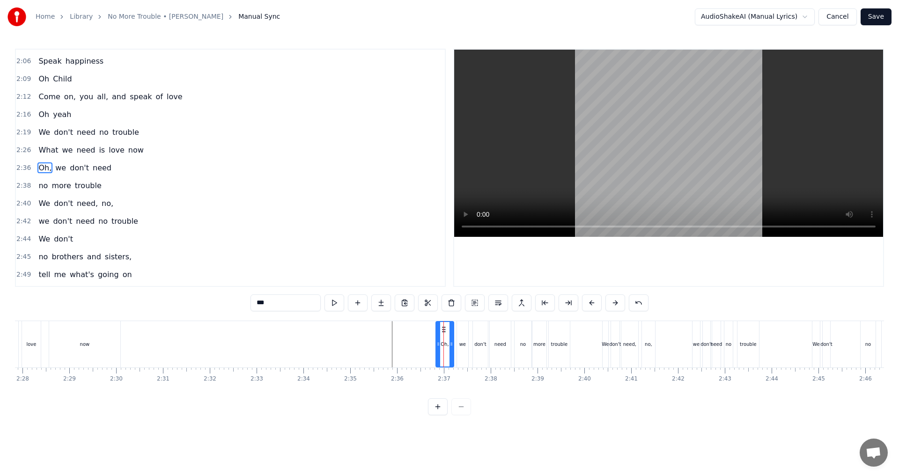
click at [62, 174] on div "Oh, we don't need" at bounding box center [75, 168] width 81 height 17
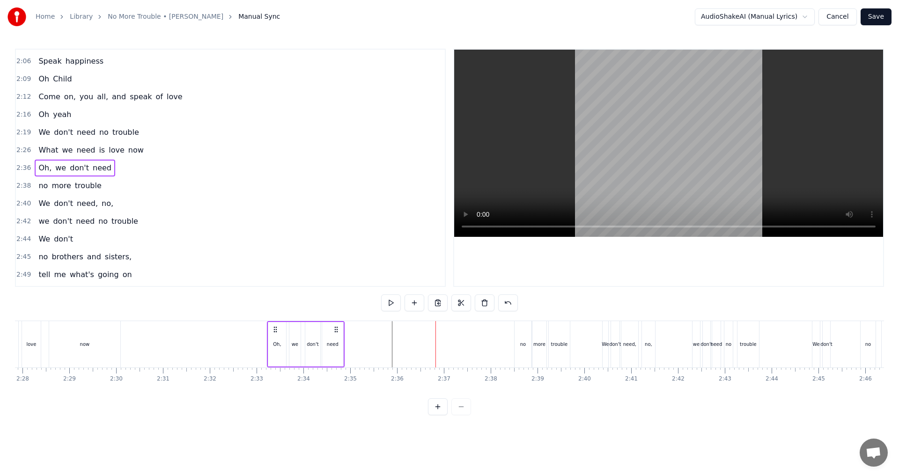
drag, startPoint x: 443, startPoint y: 327, endPoint x: 275, endPoint y: 325, distance: 168.7
click at [275, 325] on div "Oh, we don't need" at bounding box center [306, 344] width 78 height 46
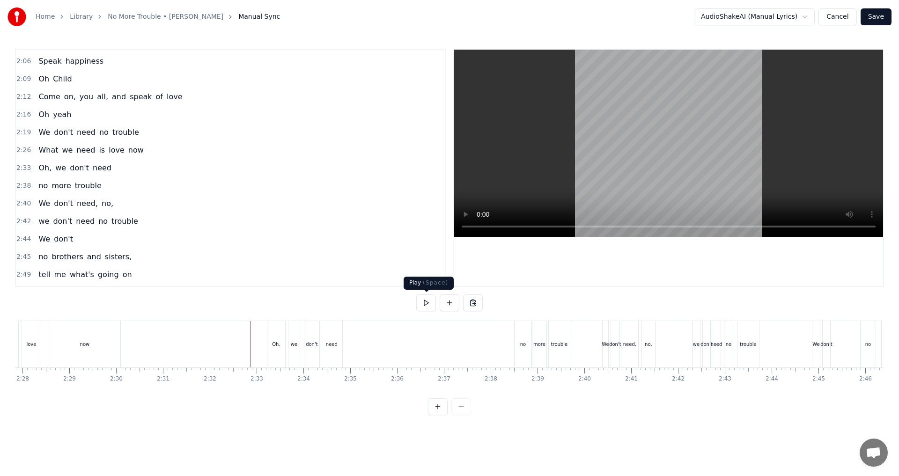
click at [427, 301] on button at bounding box center [426, 303] width 20 height 17
click at [330, 349] on div "need" at bounding box center [331, 344] width 21 height 46
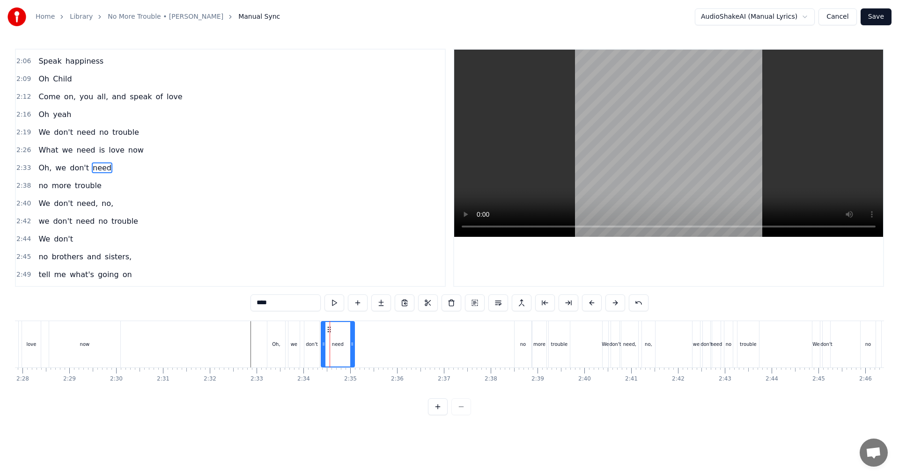
drag, startPoint x: 341, startPoint y: 344, endPoint x: 353, endPoint y: 342, distance: 12.3
click at [353, 342] on icon at bounding box center [352, 344] width 4 height 7
click at [432, 303] on button at bounding box center [426, 303] width 20 height 17
click at [430, 303] on button at bounding box center [426, 303] width 20 height 17
click at [448, 340] on div "no" at bounding box center [523, 344] width 17 height 46
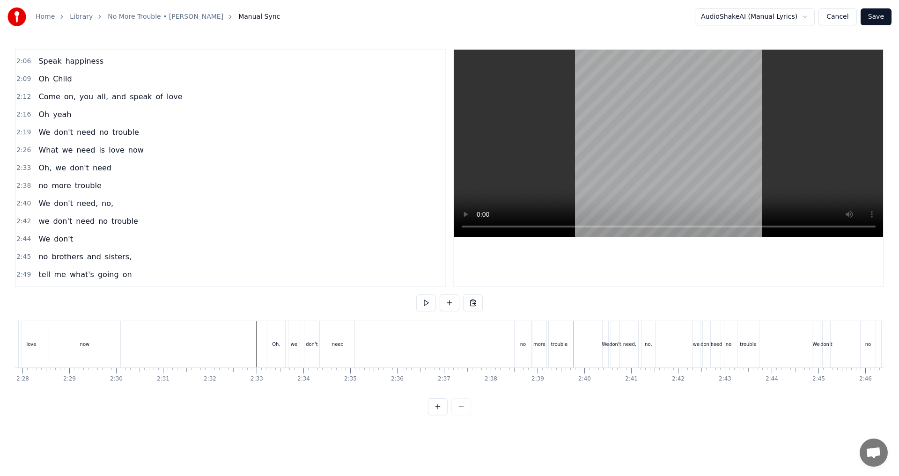
scroll to position [442, 0]
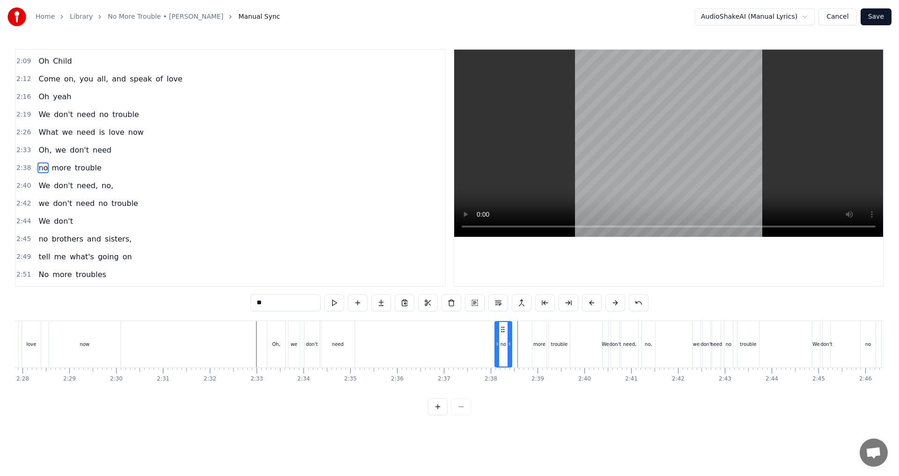
drag, startPoint x: 522, startPoint y: 331, endPoint x: 502, endPoint y: 326, distance: 20.2
click at [448, 326] on icon at bounding box center [502, 329] width 7 height 7
drag, startPoint x: 509, startPoint y: 345, endPoint x: 526, endPoint y: 344, distance: 16.5
click at [448, 344] on icon at bounding box center [526, 344] width 4 height 7
click at [427, 303] on button at bounding box center [426, 303] width 20 height 17
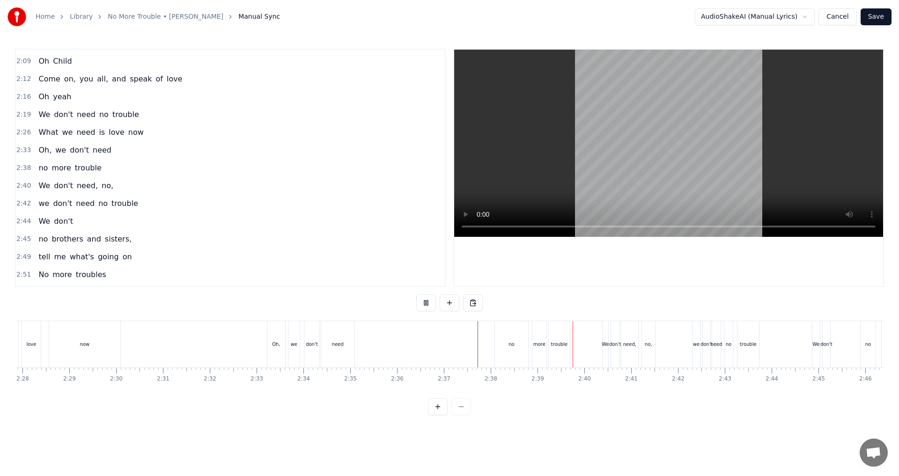
click at [427, 303] on button at bounding box center [426, 303] width 20 height 17
click at [448, 346] on div "no" at bounding box center [511, 344] width 33 height 46
click at [448, 304] on button at bounding box center [452, 303] width 20 height 17
click at [423, 309] on button at bounding box center [426, 303] width 20 height 17
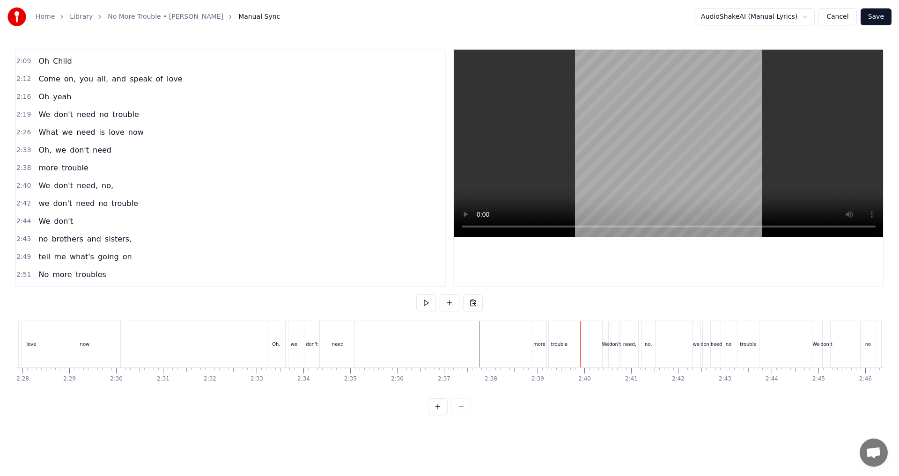
click at [448, 350] on div "more" at bounding box center [540, 344] width 14 height 46
click at [448, 302] on button at bounding box center [452, 303] width 20 height 17
click at [448, 346] on div "trouble" at bounding box center [559, 344] width 17 height 7
drag, startPoint x: 550, startPoint y: 346, endPoint x: 543, endPoint y: 346, distance: 7.0
click at [448, 346] on icon at bounding box center [544, 344] width 4 height 7
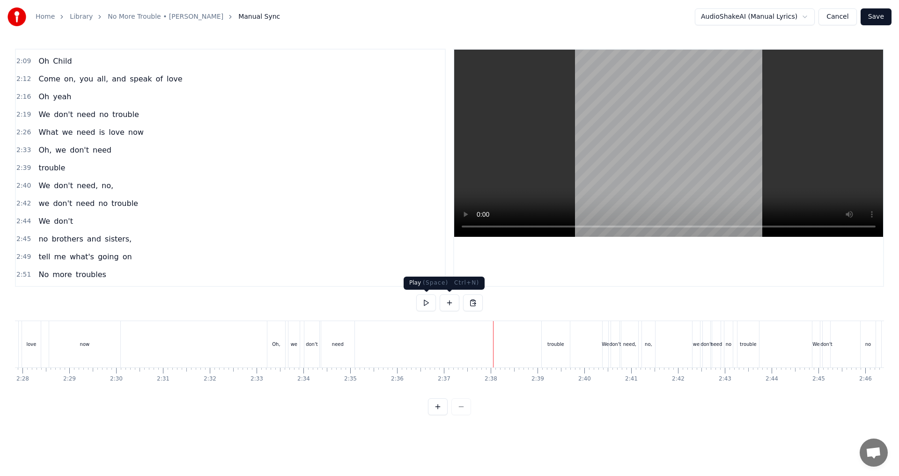
click at [422, 302] on button at bounding box center [426, 303] width 20 height 17
click at [448, 352] on div "trouble" at bounding box center [556, 344] width 28 height 46
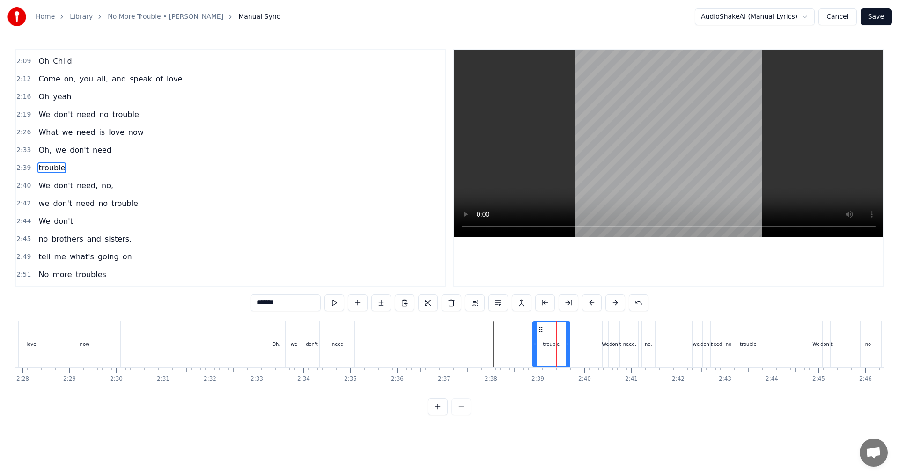
drag, startPoint x: 544, startPoint y: 346, endPoint x: 535, endPoint y: 346, distance: 8.9
click at [448, 346] on icon at bounding box center [536, 344] width 4 height 7
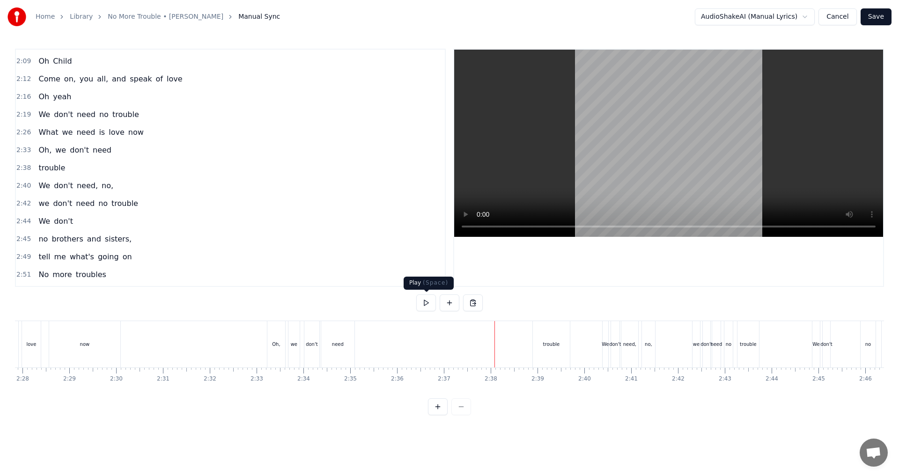
click at [422, 306] on button at bounding box center [426, 303] width 20 height 17
click at [423, 305] on button at bounding box center [426, 303] width 20 height 17
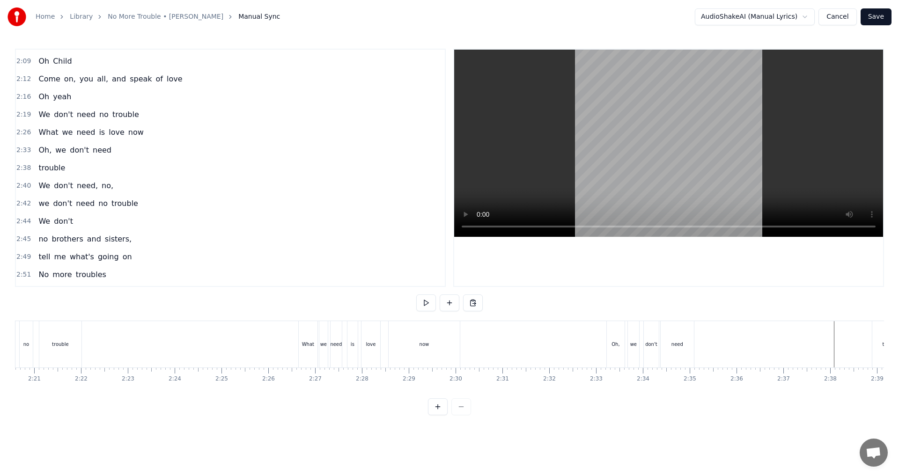
click at [422, 302] on button at bounding box center [426, 303] width 20 height 17
click at [427, 303] on button at bounding box center [426, 303] width 20 height 17
click at [419, 344] on div "now" at bounding box center [424, 344] width 71 height 46
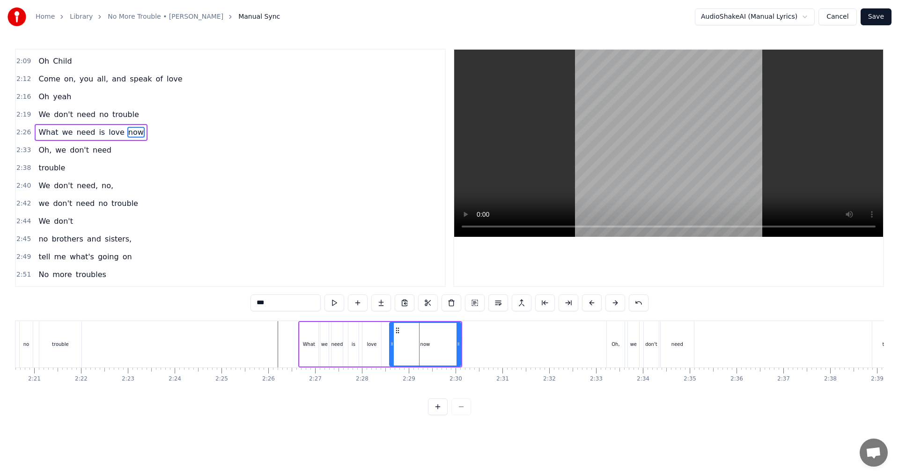
scroll to position [407, 0]
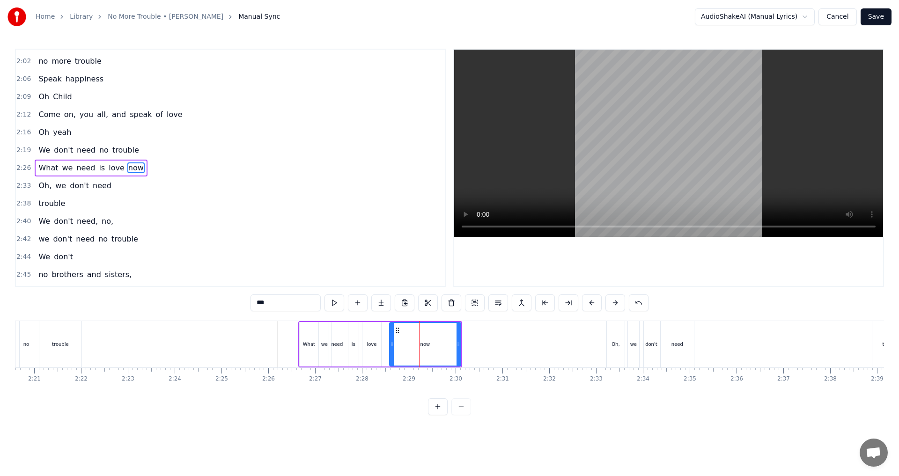
drag, startPoint x: 276, startPoint y: 302, endPoint x: 203, endPoint y: 299, distance: 73.1
click at [203, 299] on div "0:07 No, we don't need 0:15 No more trouble 0:18 Woh oh woh 0:43 We don't need …" at bounding box center [449, 232] width 869 height 367
drag, startPoint x: 458, startPoint y: 345, endPoint x: 413, endPoint y: 348, distance: 45.0
click at [413, 348] on icon at bounding box center [414, 344] width 4 height 7
type input "****"
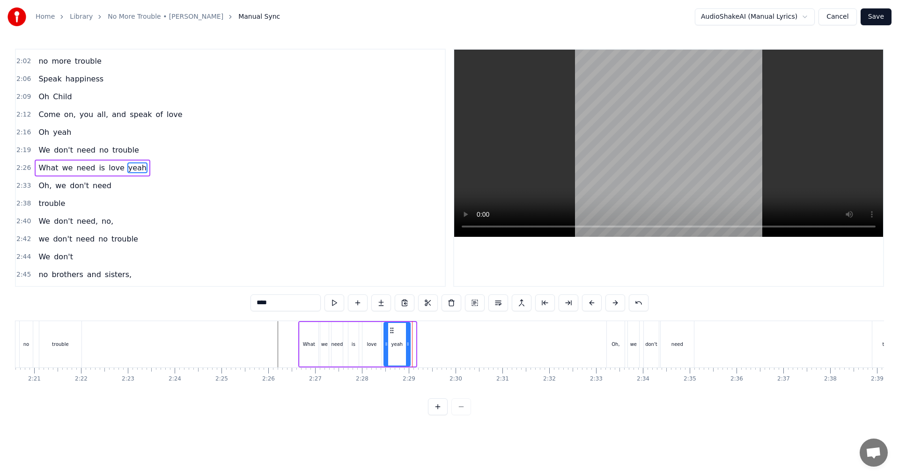
drag, startPoint x: 397, startPoint y: 331, endPoint x: 392, endPoint y: 330, distance: 5.7
click at [392, 330] on icon at bounding box center [391, 330] width 7 height 7
click at [404, 345] on icon at bounding box center [404, 344] width 4 height 7
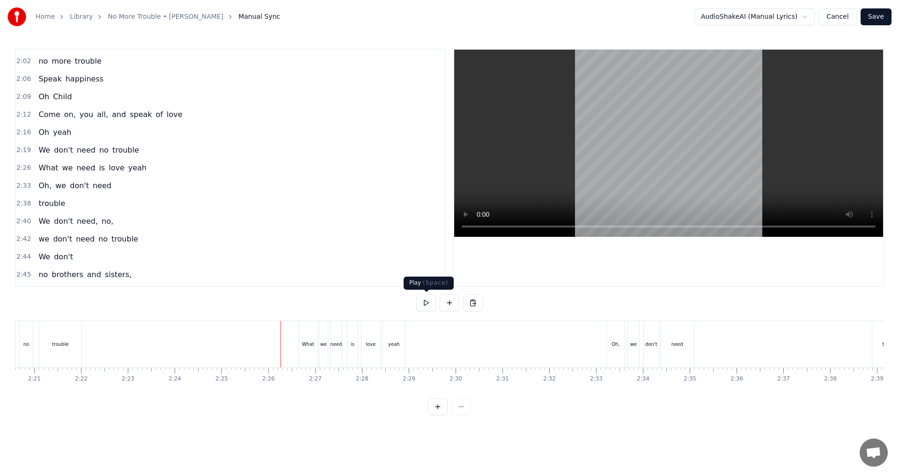
click at [424, 301] on button at bounding box center [426, 303] width 20 height 17
click at [430, 306] on button at bounding box center [426, 303] width 20 height 17
click at [425, 301] on button at bounding box center [426, 303] width 20 height 17
click at [426, 302] on button at bounding box center [426, 303] width 20 height 17
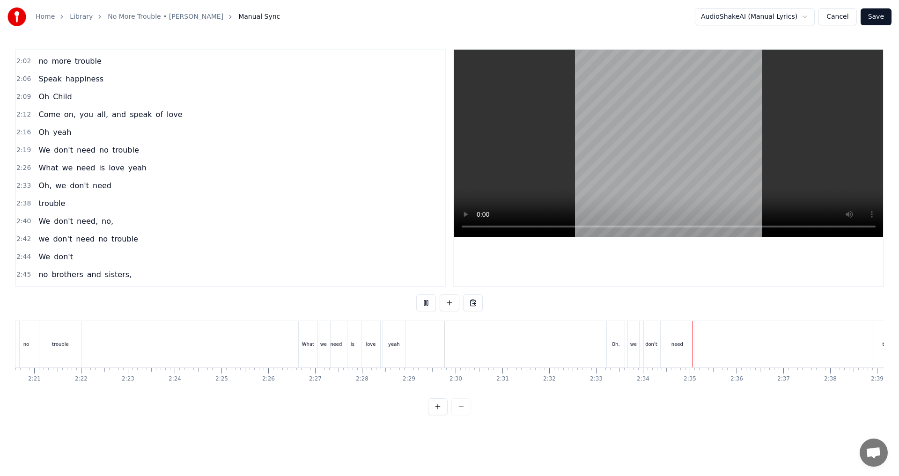
click at [426, 302] on button at bounding box center [426, 303] width 20 height 17
click at [448, 304] on button at bounding box center [450, 303] width 20 height 17
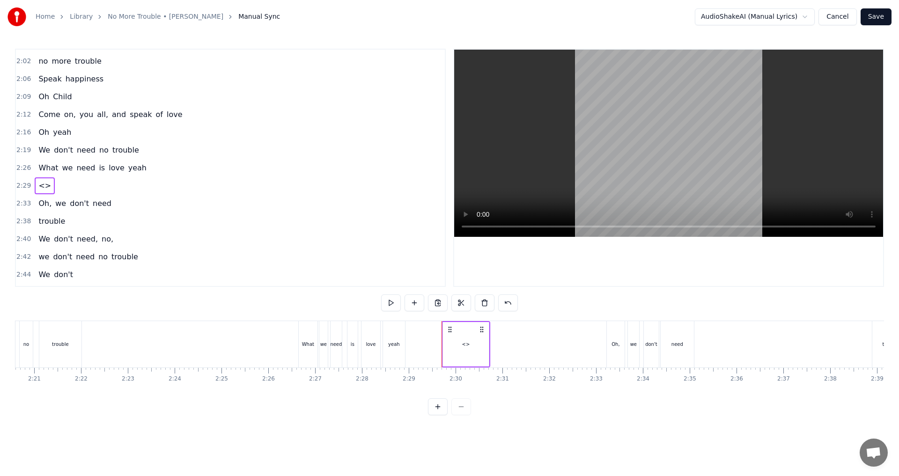
click at [448, 349] on div "<>" at bounding box center [466, 344] width 46 height 45
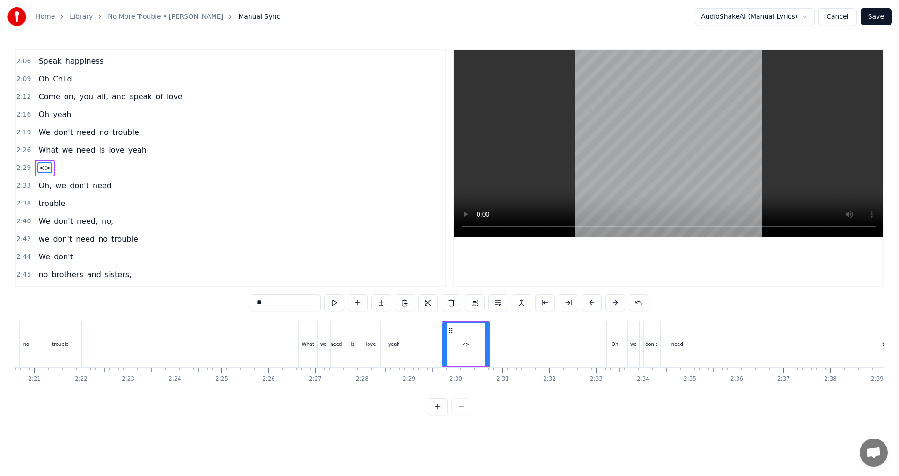
drag, startPoint x: 272, startPoint y: 300, endPoint x: 199, endPoint y: 300, distance: 72.6
click at [199, 300] on div "0:07 No, we don't need 0:15 No more trouble 0:18 Woh oh woh 0:43 We don't need …" at bounding box center [449, 232] width 869 height 367
drag, startPoint x: 486, startPoint y: 343, endPoint x: 459, endPoint y: 348, distance: 27.6
click at [448, 348] on icon at bounding box center [460, 344] width 4 height 7
type input "**"
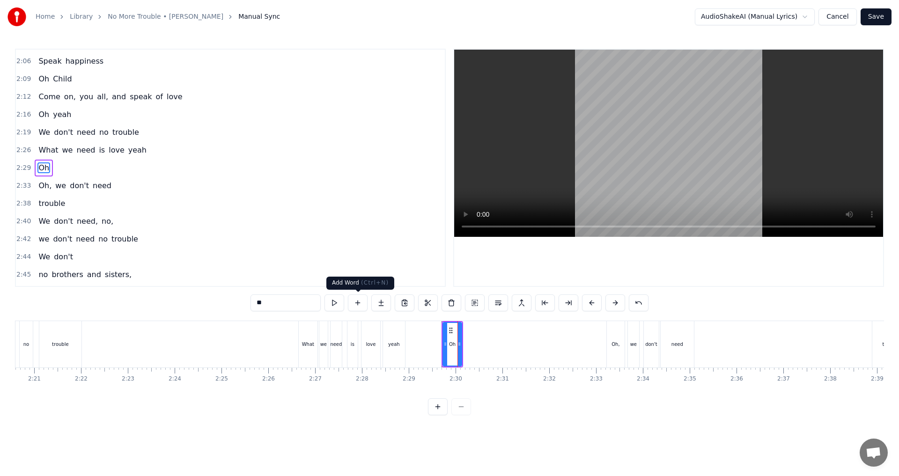
click at [359, 303] on button at bounding box center [358, 303] width 20 height 17
drag, startPoint x: 291, startPoint y: 305, endPoint x: 220, endPoint y: 301, distance: 71.3
click at [220, 301] on div "0:07 No, we don't need 0:15 No more trouble 0:18 Woh oh woh 0:43 We don't need …" at bounding box center [449, 232] width 869 height 367
type input "**"
click at [363, 303] on button at bounding box center [358, 303] width 20 height 17
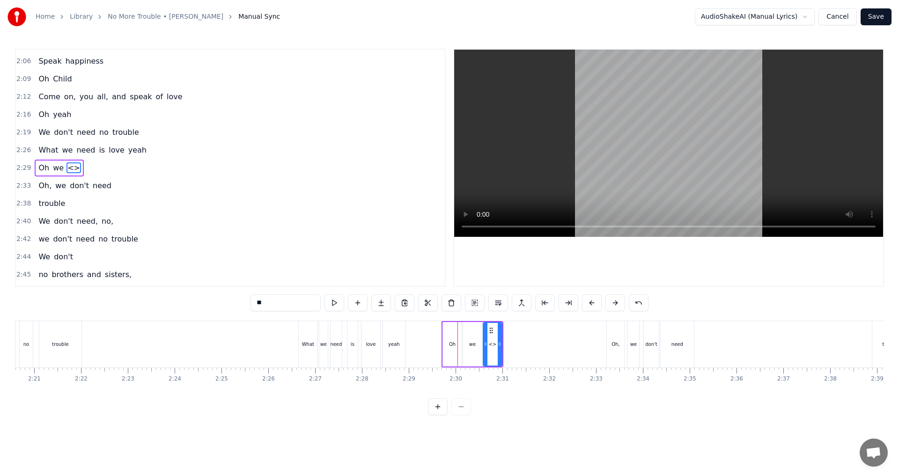
drag, startPoint x: 295, startPoint y: 303, endPoint x: 234, endPoint y: 303, distance: 61.4
click at [234, 303] on div "0:07 No, we don't need 0:15 No more trouble 0:18 Woh oh woh 0:43 We don't need …" at bounding box center [449, 232] width 869 height 367
type input "*****"
click at [362, 303] on button at bounding box center [358, 303] width 20 height 17
drag, startPoint x: 266, startPoint y: 299, endPoint x: 195, endPoint y: 289, distance: 71.9
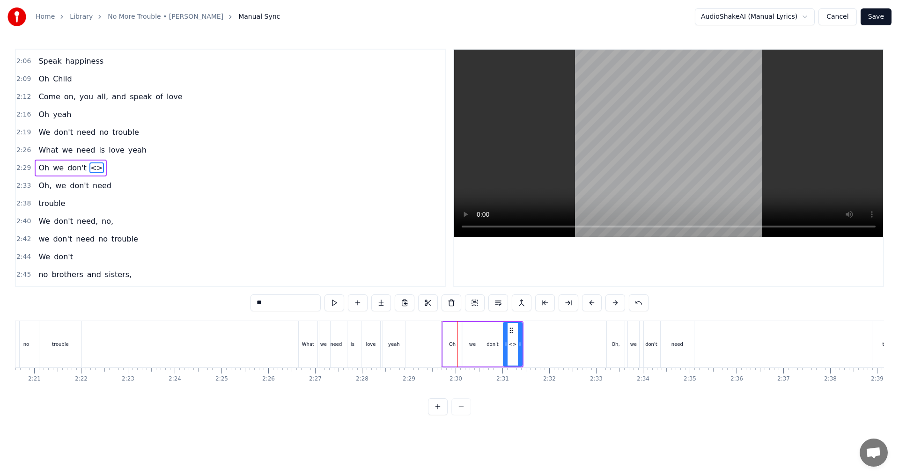
click at [195, 289] on div "0:07 No, we don't need 0:15 No more trouble 0:18 Woh oh woh 0:43 We don't need …" at bounding box center [449, 232] width 869 height 367
type input "****"
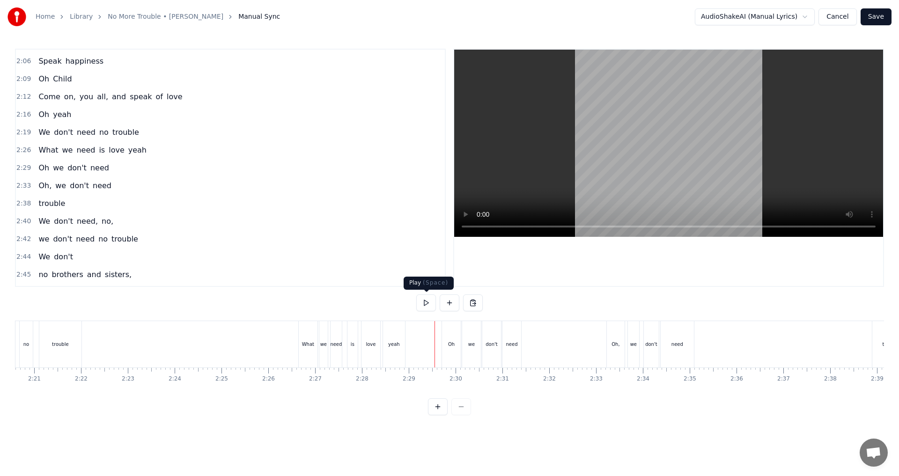
click at [427, 304] on button at bounding box center [426, 303] width 20 height 17
click at [448, 338] on div "need" at bounding box center [512, 344] width 19 height 46
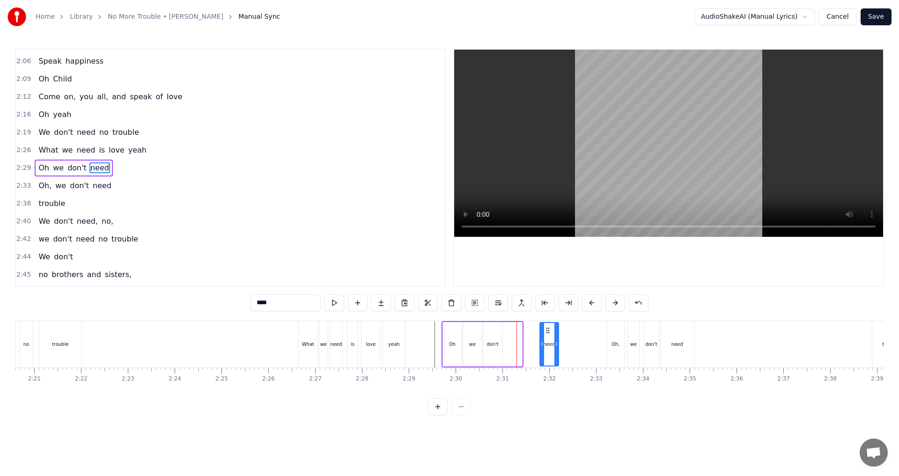
drag, startPoint x: 512, startPoint y: 329, endPoint x: 549, endPoint y: 328, distance: 36.5
click at [448, 328] on icon at bounding box center [547, 330] width 7 height 7
click at [448, 334] on div "don't" at bounding box center [492, 344] width 19 height 45
drag, startPoint x: 490, startPoint y: 330, endPoint x: 524, endPoint y: 333, distance: 34.3
click at [448, 333] on icon at bounding box center [525, 330] width 7 height 7
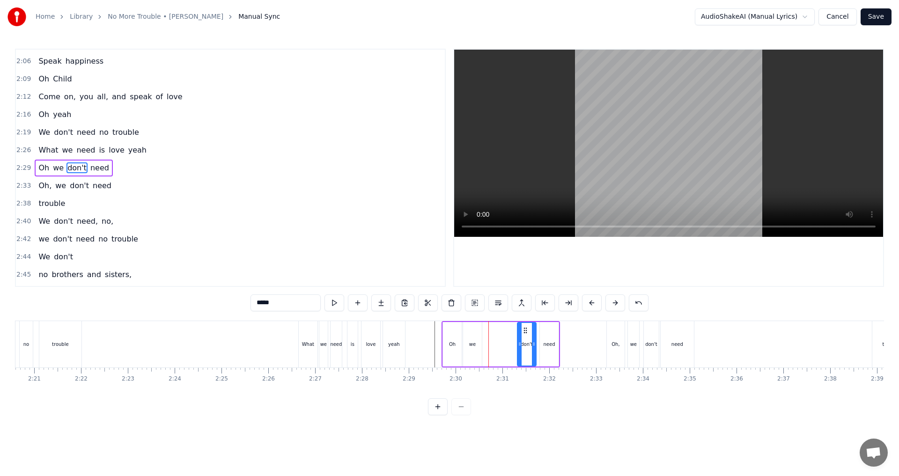
click at [448, 334] on div "we" at bounding box center [472, 344] width 19 height 45
drag, startPoint x: 471, startPoint y: 329, endPoint x: 506, endPoint y: 334, distance: 35.5
click at [448, 334] on icon at bounding box center [506, 330] width 7 height 7
click at [445, 345] on div "Oh" at bounding box center [452, 344] width 19 height 45
type input "**"
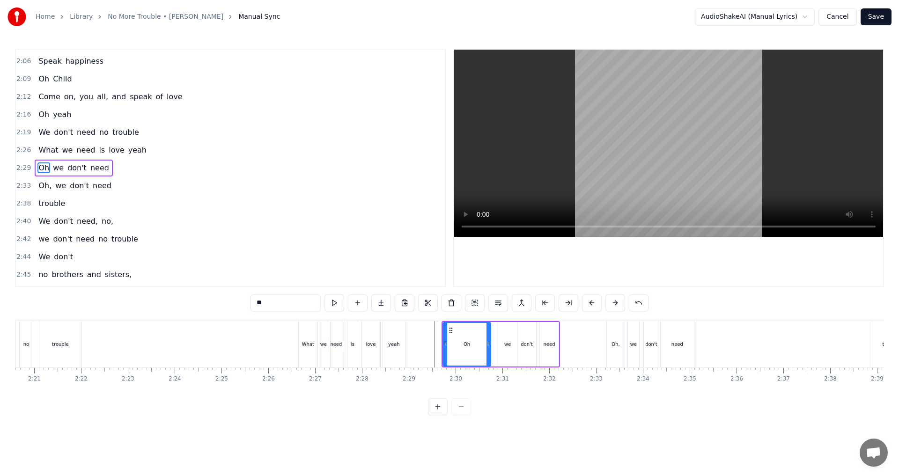
drag, startPoint x: 460, startPoint y: 346, endPoint x: 490, endPoint y: 346, distance: 29.0
click at [448, 346] on icon at bounding box center [489, 344] width 4 height 7
click at [448, 331] on icon at bounding box center [455, 330] width 7 height 7
click at [448, 346] on icon at bounding box center [453, 344] width 4 height 7
click at [448, 346] on icon at bounding box center [491, 344] width 4 height 7
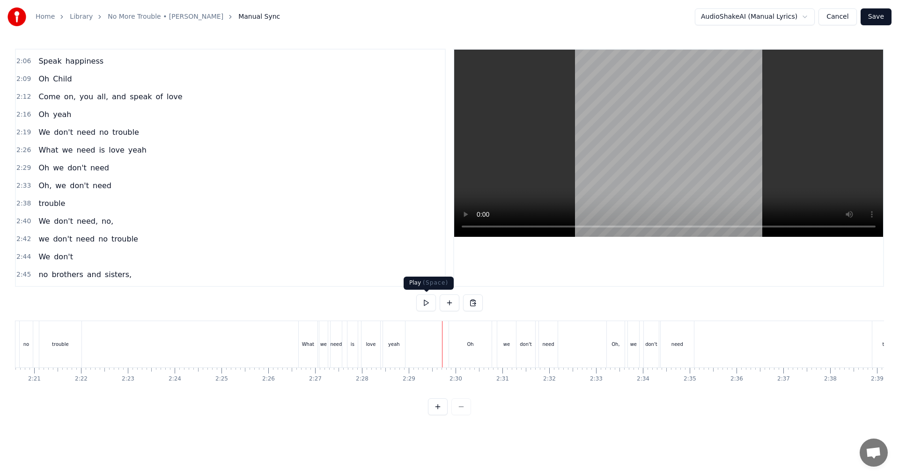
click at [425, 304] on button at bounding box center [426, 303] width 20 height 17
click at [426, 304] on button at bounding box center [426, 303] width 20 height 17
click at [448, 345] on div "we" at bounding box center [506, 344] width 19 height 46
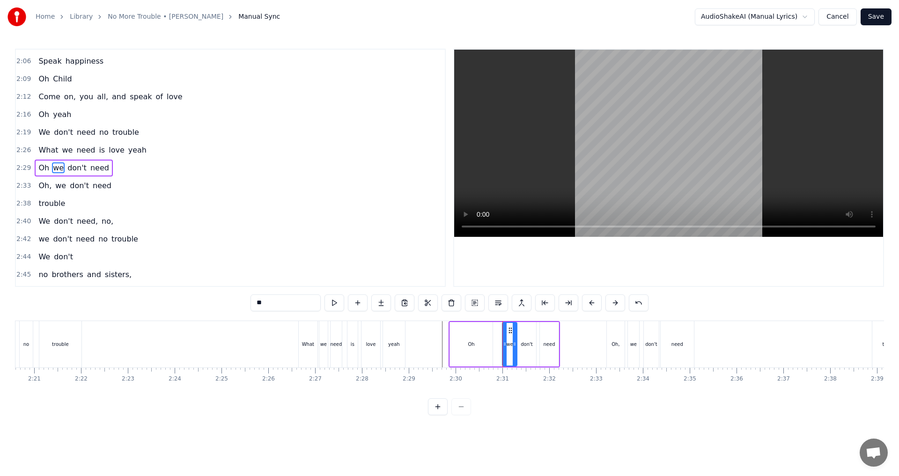
click at [448, 345] on icon at bounding box center [505, 344] width 4 height 7
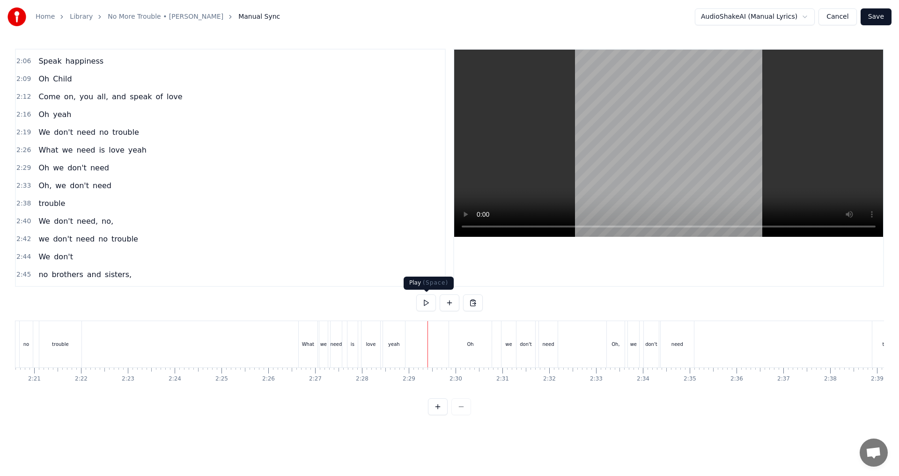
click at [429, 304] on button at bounding box center [426, 303] width 20 height 17
click at [448, 352] on div "need" at bounding box center [548, 344] width 19 height 46
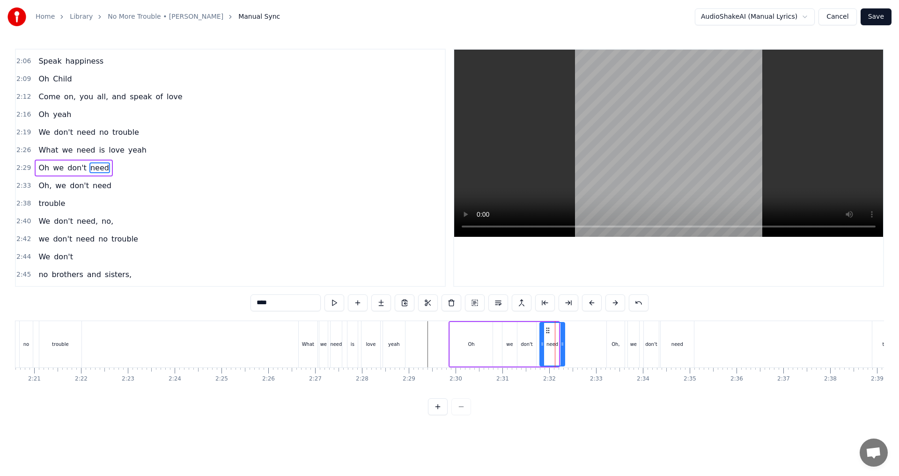
click at [448, 347] on icon at bounding box center [563, 344] width 4 height 7
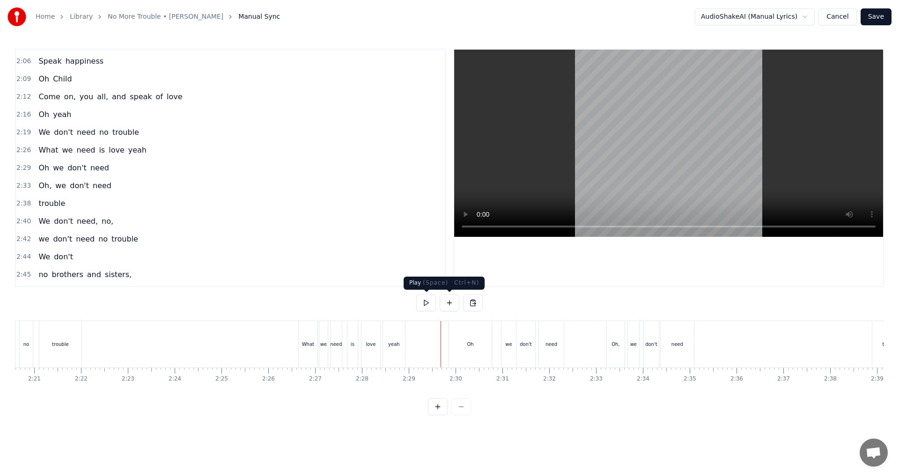
click at [431, 306] on button at bounding box center [426, 303] width 20 height 17
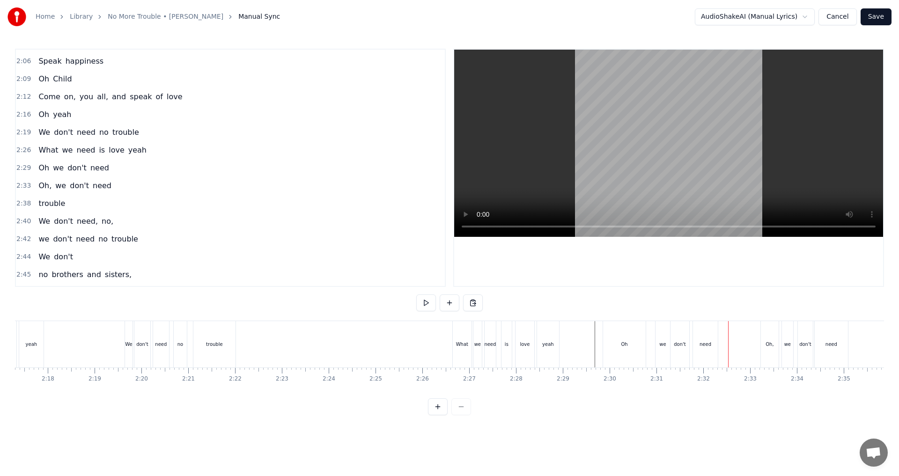
scroll to position [0, 6438]
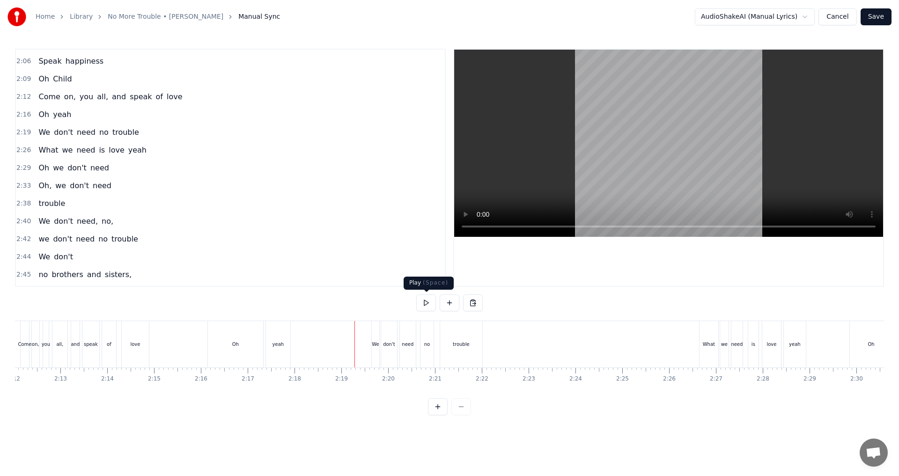
click at [429, 302] on button at bounding box center [426, 303] width 20 height 17
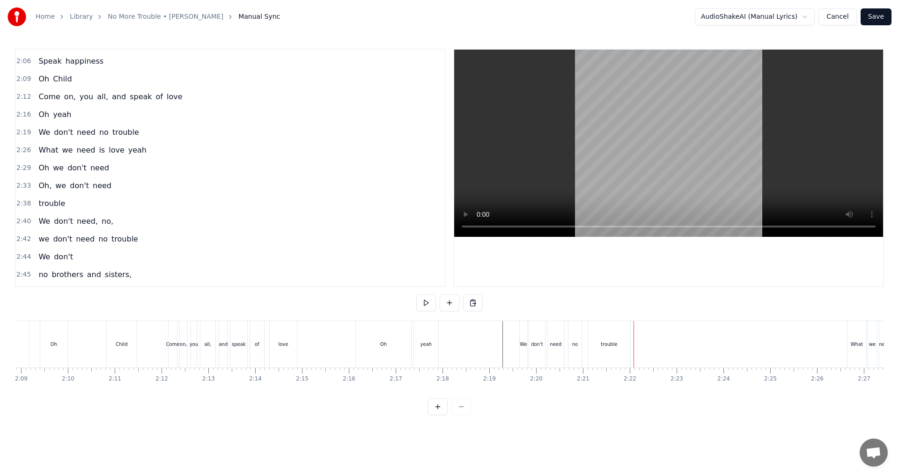
scroll to position [0, 6012]
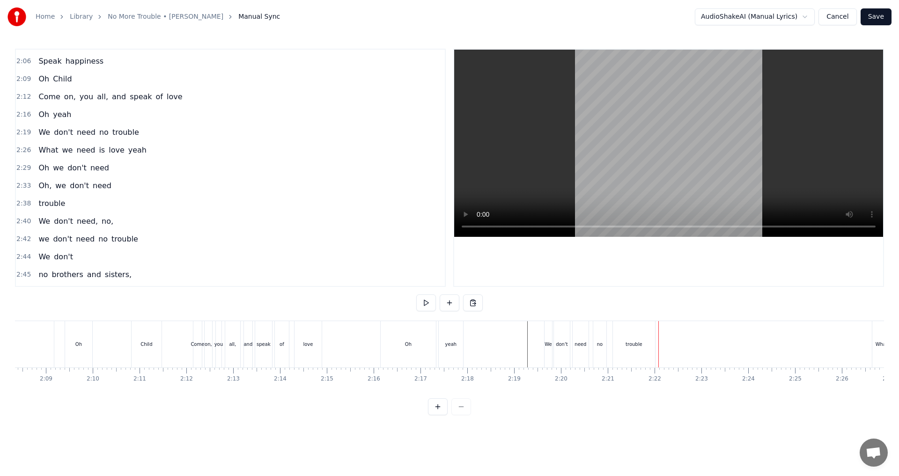
click at [389, 350] on div "Oh" at bounding box center [408, 344] width 55 height 46
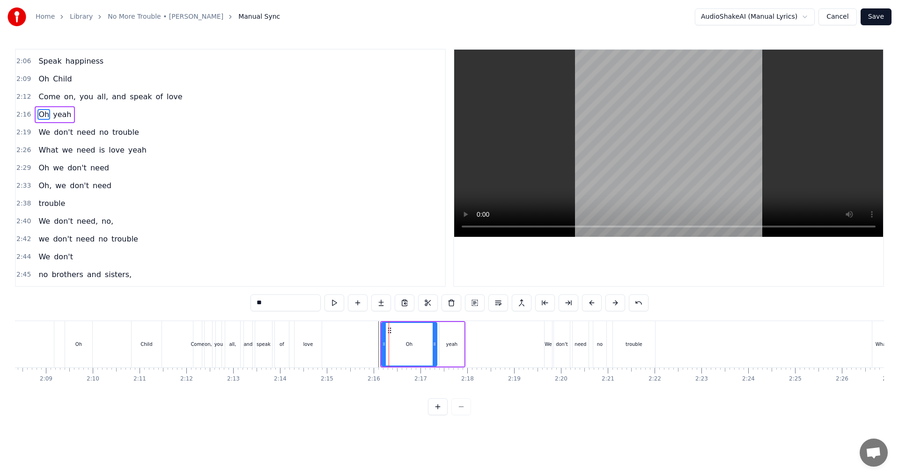
scroll to position [371, 0]
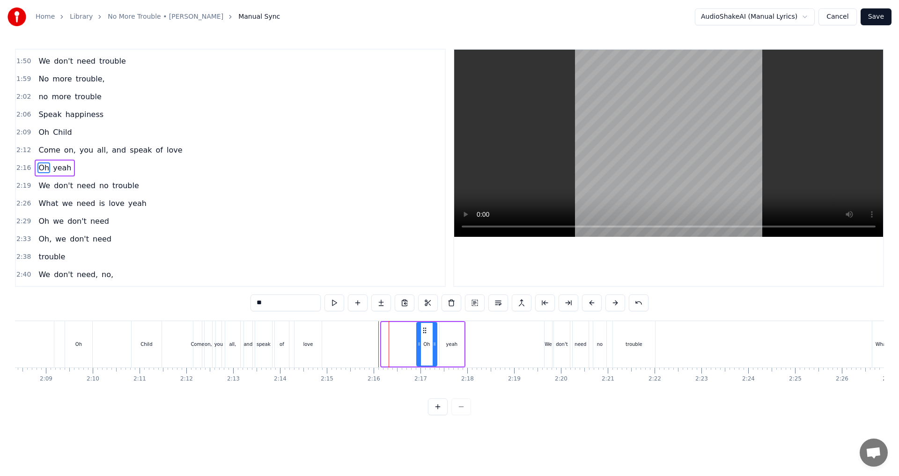
drag, startPoint x: 387, startPoint y: 349, endPoint x: 419, endPoint y: 350, distance: 31.9
click at [419, 350] on div at bounding box center [419, 344] width 4 height 43
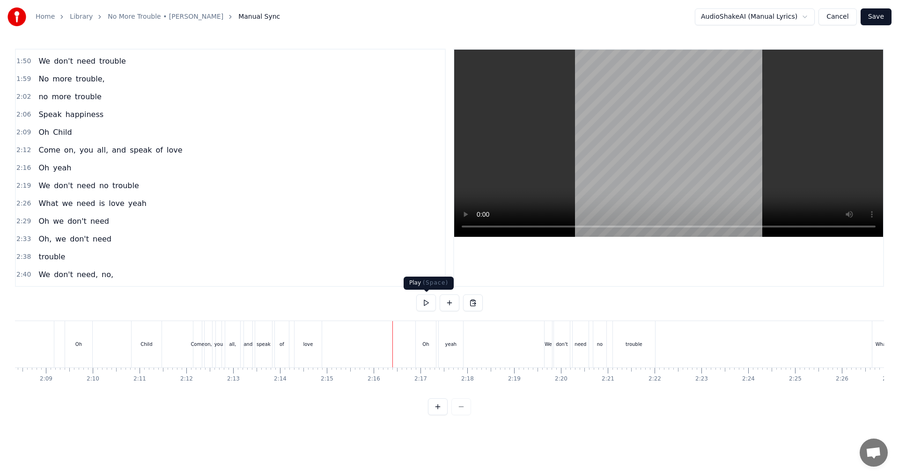
click at [427, 306] on button at bounding box center [426, 303] width 20 height 17
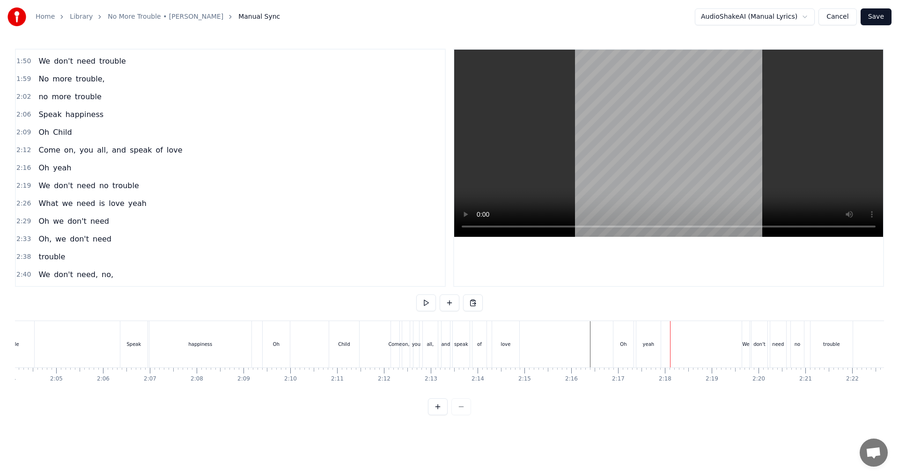
scroll to position [0, 5802]
click at [423, 307] on button at bounding box center [426, 303] width 20 height 17
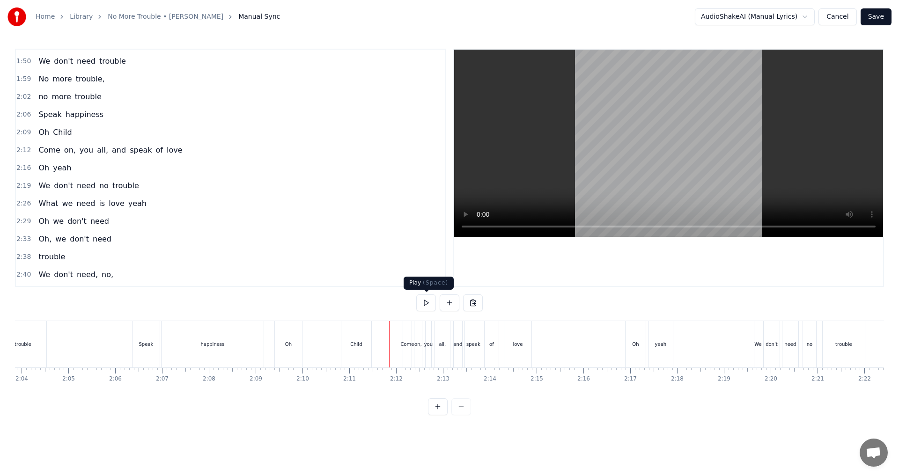
click at [431, 304] on button at bounding box center [426, 303] width 20 height 17
click at [425, 303] on button at bounding box center [426, 303] width 20 height 17
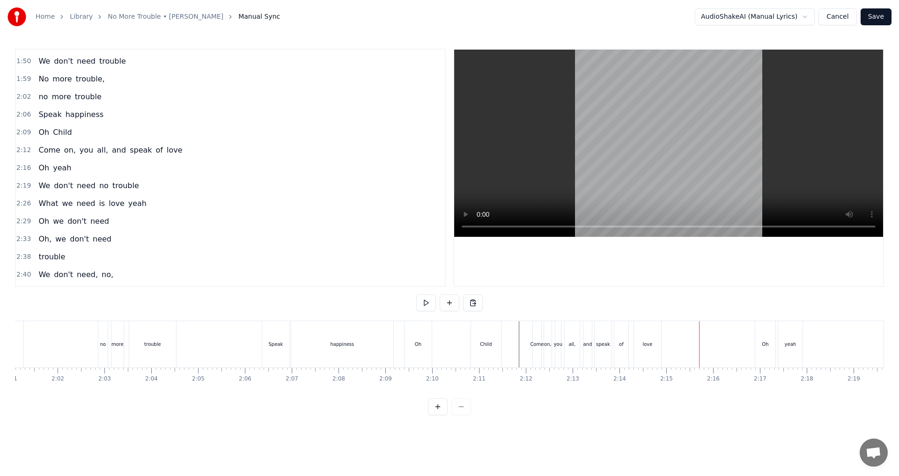
click at [414, 353] on div "Oh" at bounding box center [418, 344] width 27 height 46
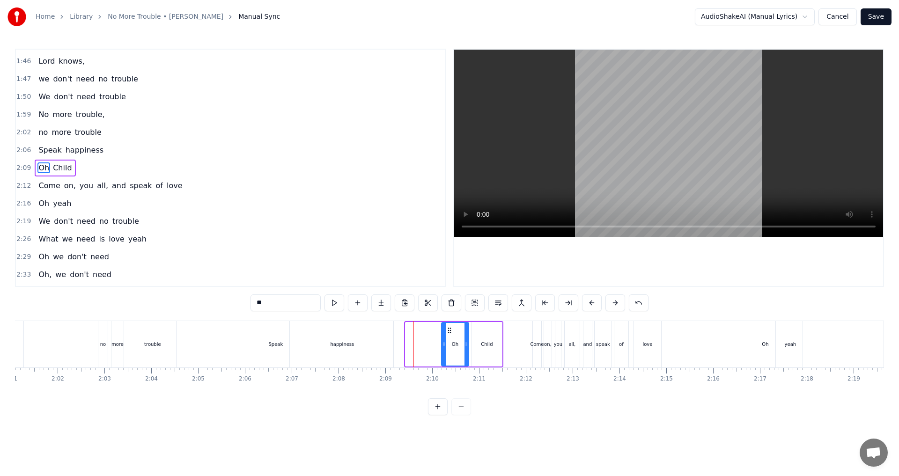
drag, startPoint x: 411, startPoint y: 332, endPoint x: 447, endPoint y: 336, distance: 36.3
click at [447, 336] on div "Oh" at bounding box center [455, 344] width 26 height 43
drag, startPoint x: 442, startPoint y: 347, endPoint x: 451, endPoint y: 347, distance: 8.9
click at [448, 347] on icon at bounding box center [453, 344] width 4 height 7
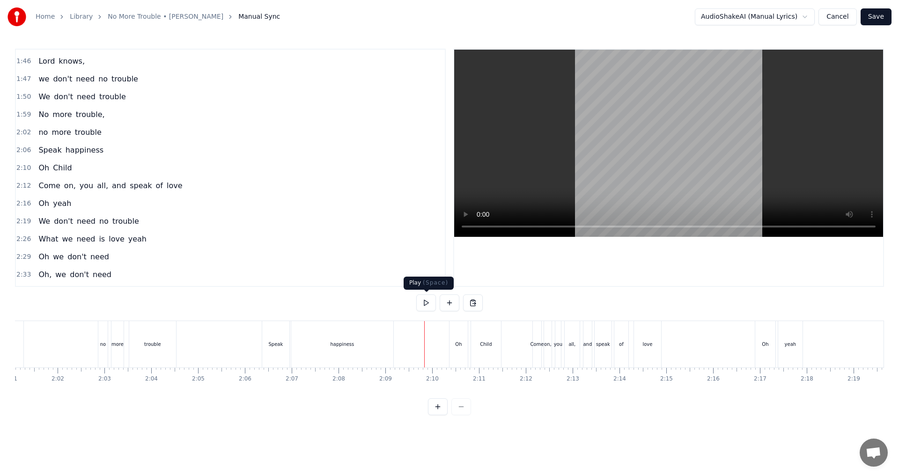
click at [425, 305] on button at bounding box center [426, 303] width 20 height 17
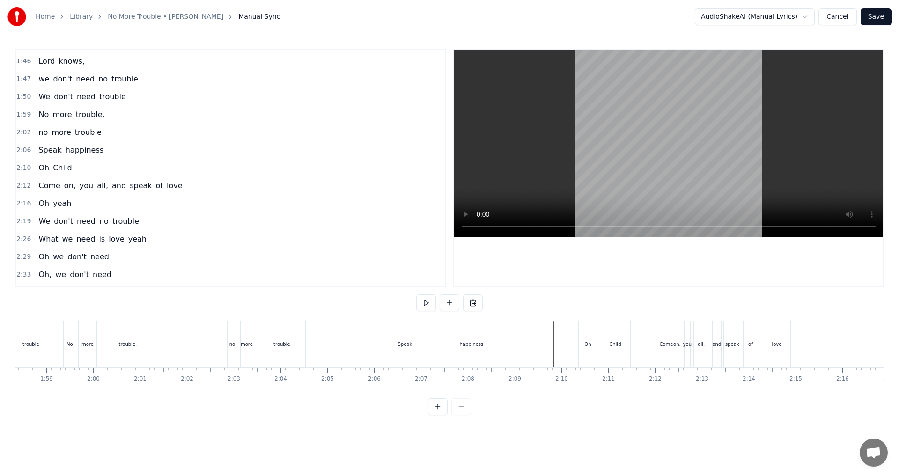
scroll to position [0, 5524]
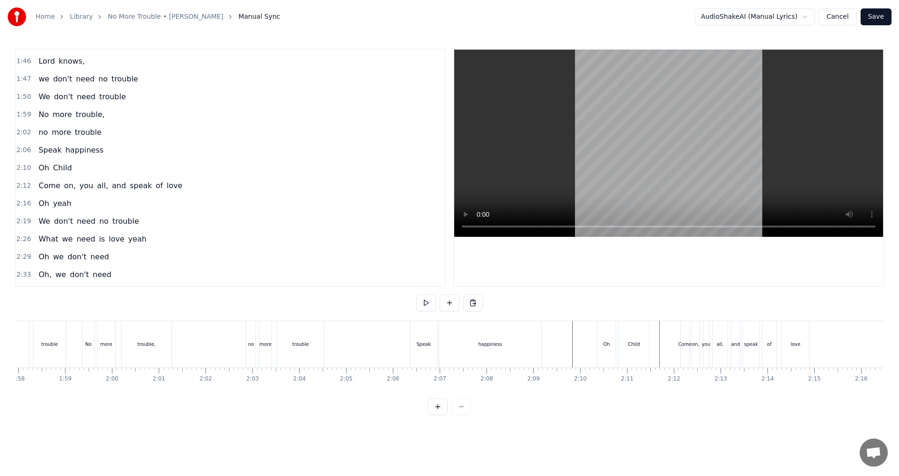
click at [398, 348] on div at bounding box center [113, 344] width 11245 height 46
click at [427, 302] on button at bounding box center [426, 303] width 20 height 17
click at [448, 339] on div "happiness" at bounding box center [490, 344] width 102 height 46
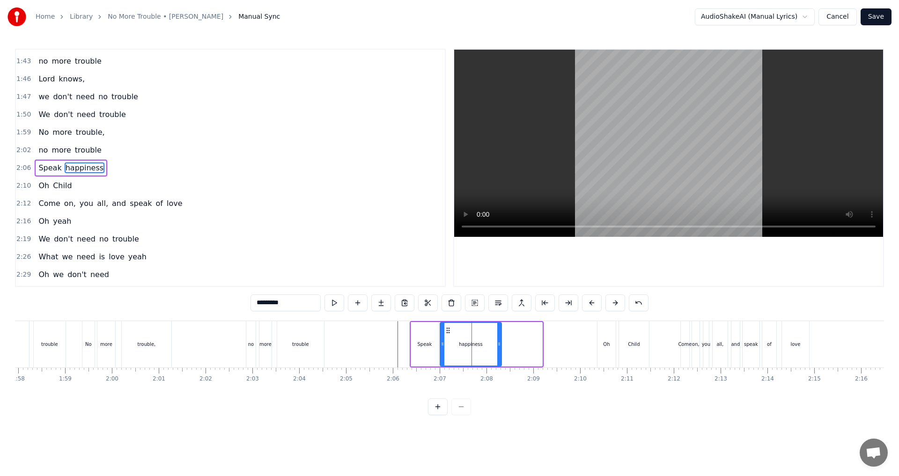
drag, startPoint x: 541, startPoint y: 344, endPoint x: 500, endPoint y: 344, distance: 40.8
click at [448, 344] on icon at bounding box center [499, 344] width 4 height 7
click at [384, 360] on div at bounding box center [113, 344] width 11245 height 46
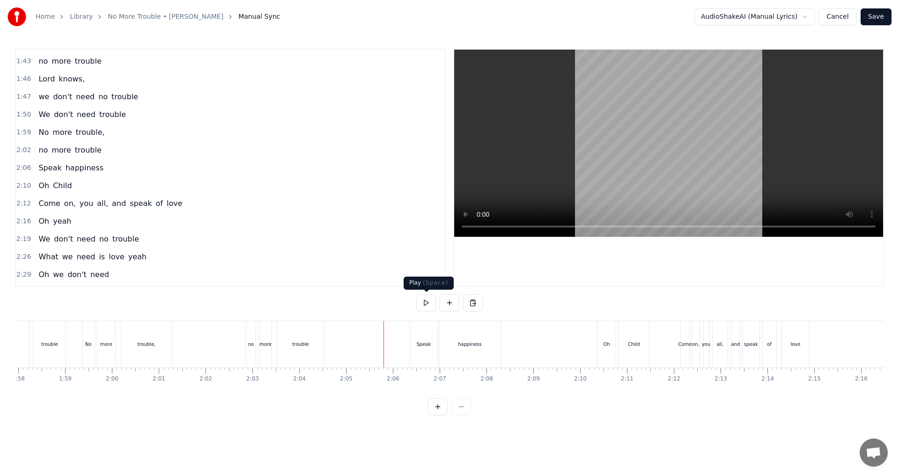
click at [430, 306] on button at bounding box center [426, 303] width 20 height 17
click at [448, 349] on div "happiness" at bounding box center [470, 344] width 61 height 46
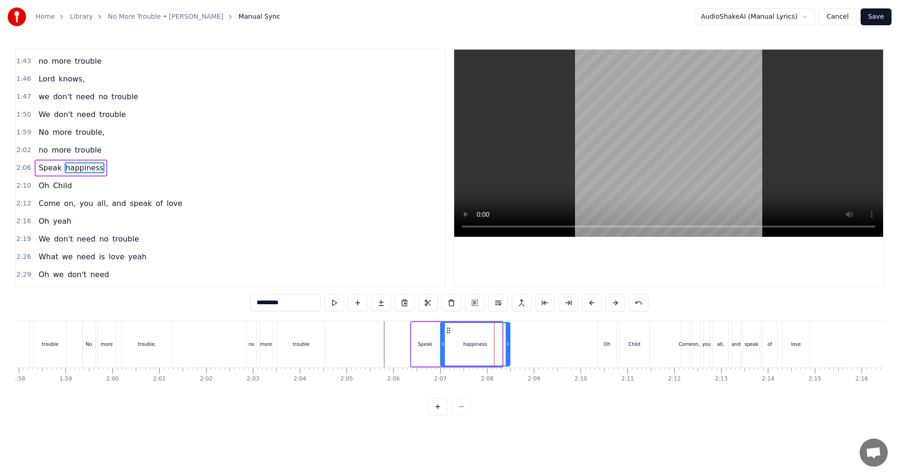
drag, startPoint x: 497, startPoint y: 349, endPoint x: 506, endPoint y: 349, distance: 9.8
click at [448, 349] on div at bounding box center [508, 344] width 4 height 43
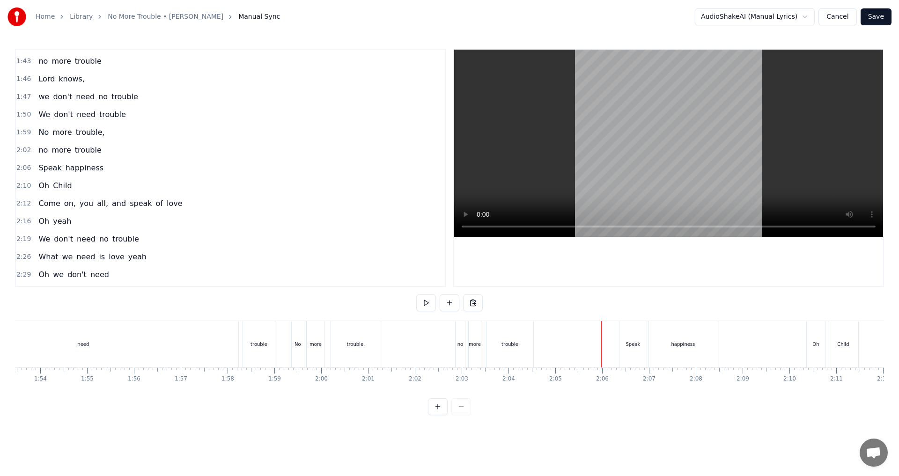
scroll to position [0, 5308]
click at [448, 356] on div at bounding box center [329, 344] width 11245 height 46
click at [431, 308] on button at bounding box center [426, 303] width 20 height 17
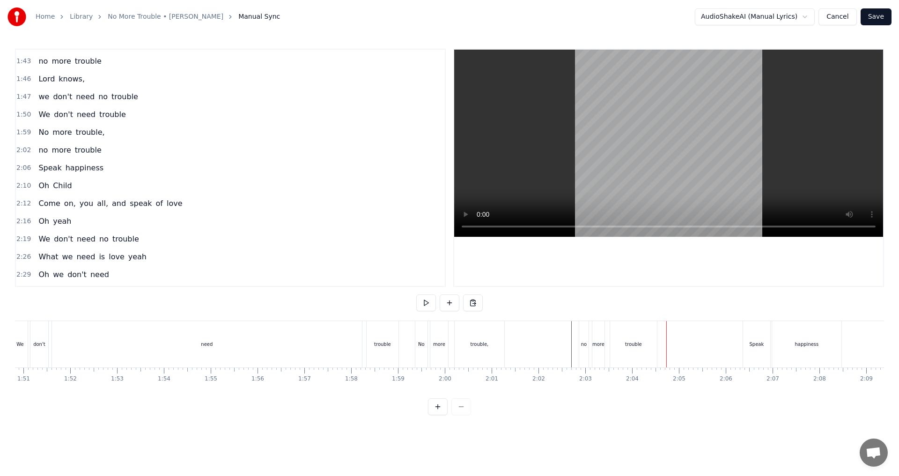
scroll to position [0, 5123]
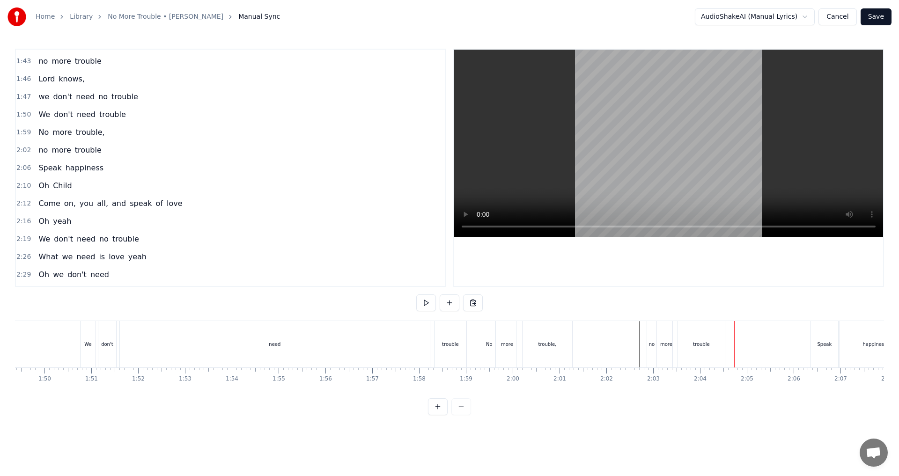
click at [448, 357] on div at bounding box center [514, 344] width 11245 height 46
click at [429, 305] on button at bounding box center [426, 303] width 20 height 17
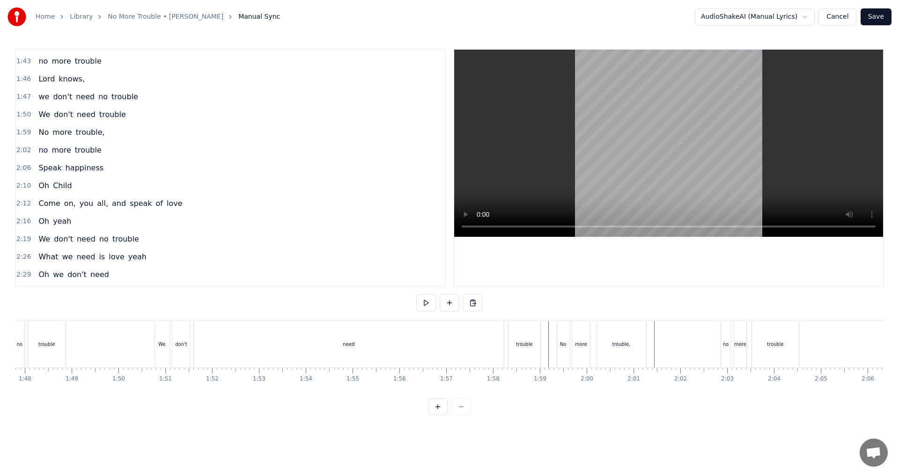
scroll to position [0, 5024]
click at [348, 356] on div "need" at bounding box center [374, 344] width 310 height 46
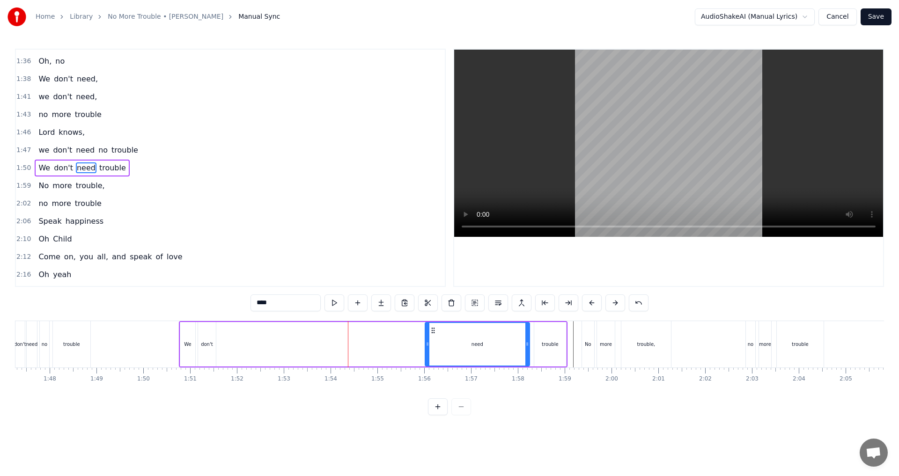
drag, startPoint x: 223, startPoint y: 349, endPoint x: 428, endPoint y: 350, distance: 205.7
click at [428, 350] on div at bounding box center [428, 344] width 4 height 43
drag, startPoint x: 527, startPoint y: 344, endPoint x: 440, endPoint y: 353, distance: 87.6
click at [440, 353] on div at bounding box center [440, 344] width 4 height 43
click at [448, 342] on div "trouble" at bounding box center [550, 344] width 17 height 7
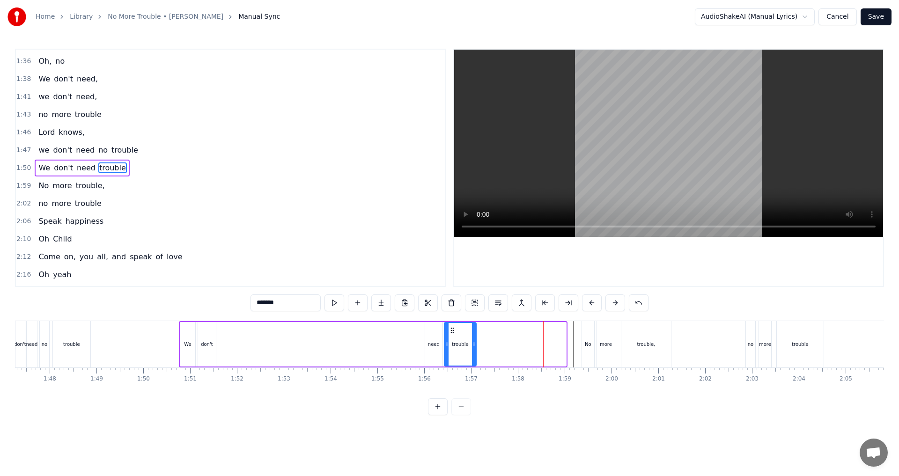
drag, startPoint x: 542, startPoint y: 327, endPoint x: 452, endPoint y: 344, distance: 91.4
click at [448, 344] on div "trouble" at bounding box center [460, 344] width 31 height 43
click at [211, 349] on div "don't" at bounding box center [207, 344] width 18 height 45
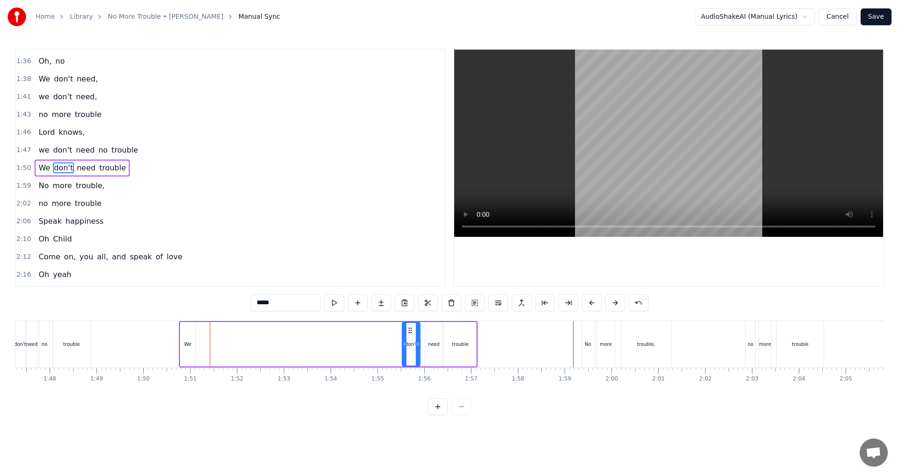
drag, startPoint x: 204, startPoint y: 330, endPoint x: 408, endPoint y: 339, distance: 204.4
click at [408, 339] on div "don't" at bounding box center [411, 344] width 17 height 43
click at [189, 345] on div "We" at bounding box center [187, 344] width 7 height 7
type input "**"
drag, startPoint x: 191, startPoint y: 331, endPoint x: 376, endPoint y: 341, distance: 185.3
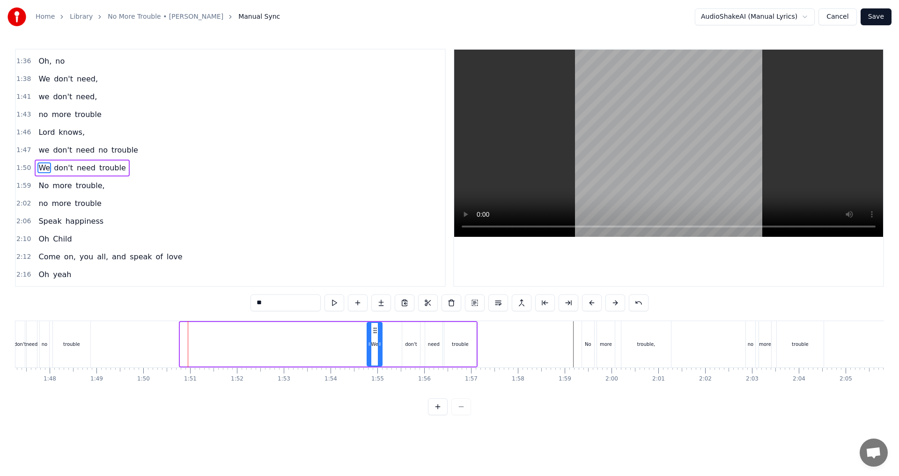
click at [376, 341] on div "We" at bounding box center [375, 344] width 14 height 43
click at [382, 349] on div at bounding box center [384, 344] width 4 height 43
click at [355, 354] on div at bounding box center [613, 344] width 11245 height 46
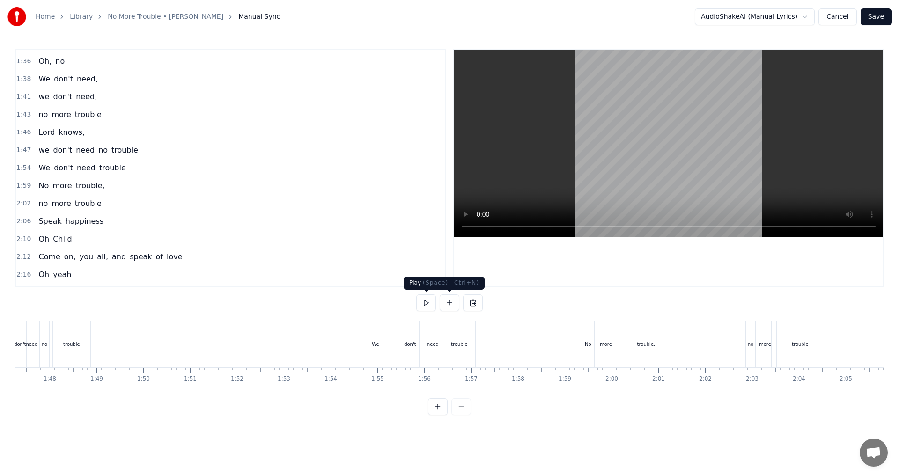
click at [430, 305] on button at bounding box center [426, 303] width 20 height 17
click at [428, 305] on button at bounding box center [426, 303] width 20 height 17
click at [411, 341] on div "don't" at bounding box center [410, 344] width 12 height 7
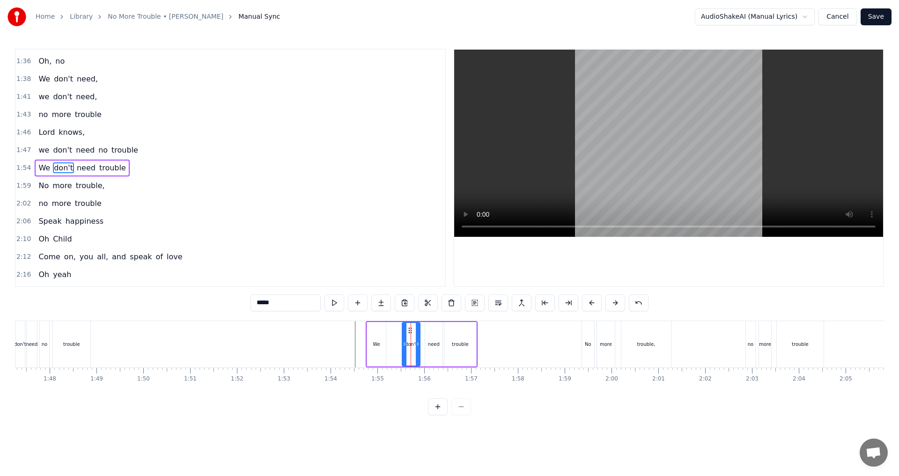
drag, startPoint x: 411, startPoint y: 327, endPoint x: 395, endPoint y: 327, distance: 15.9
click at [395, 327] on div "No, we don't need No more trouble Woh oh woh We don't need no more trouble We d…" at bounding box center [613, 344] width 11245 height 47
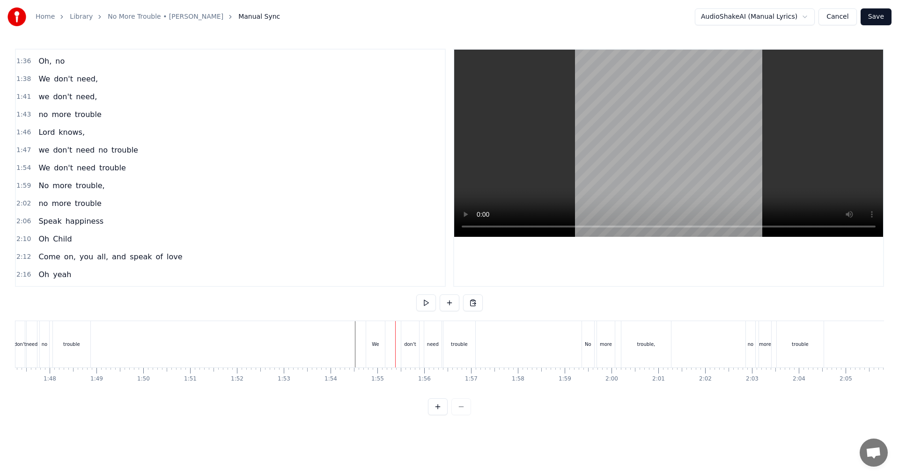
click at [406, 333] on div "don't" at bounding box center [410, 344] width 18 height 46
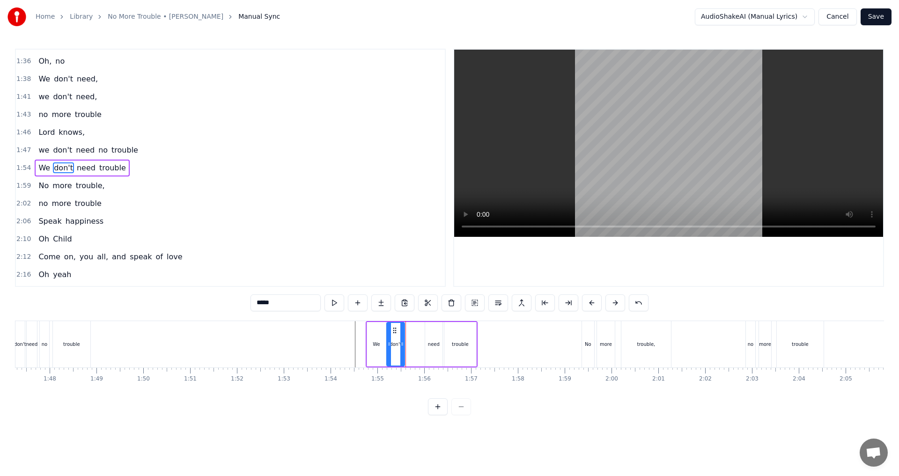
drag, startPoint x: 410, startPoint y: 331, endPoint x: 395, endPoint y: 328, distance: 15.7
click at [395, 328] on icon at bounding box center [394, 330] width 7 height 7
click at [435, 346] on div "need" at bounding box center [434, 344] width 12 height 7
type input "****"
drag, startPoint x: 431, startPoint y: 329, endPoint x: 414, endPoint y: 330, distance: 17.8
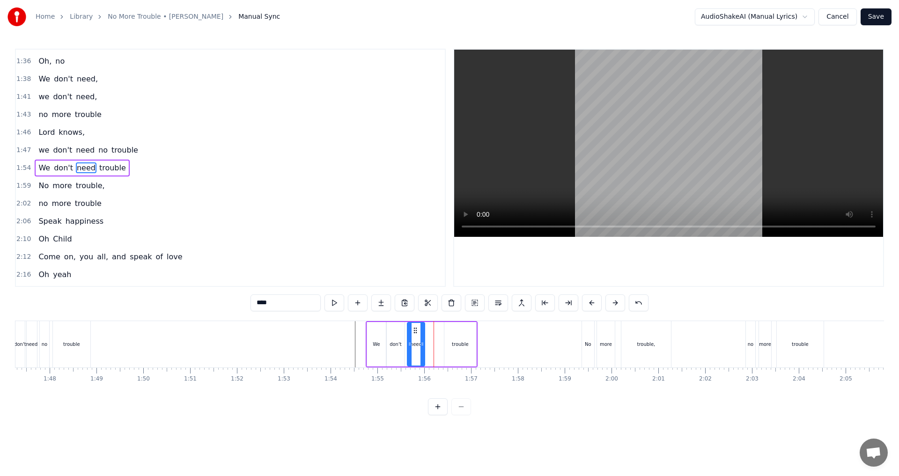
click at [414, 330] on icon at bounding box center [415, 330] width 7 height 7
click at [360, 304] on button at bounding box center [358, 303] width 20 height 17
drag, startPoint x: 269, startPoint y: 303, endPoint x: 191, endPoint y: 298, distance: 78.3
click at [191, 298] on div "0:07 No, we don't need 0:15 No more trouble 0:18 Woh oh woh 0:43 We don't need …" at bounding box center [449, 232] width 869 height 367
type input "**"
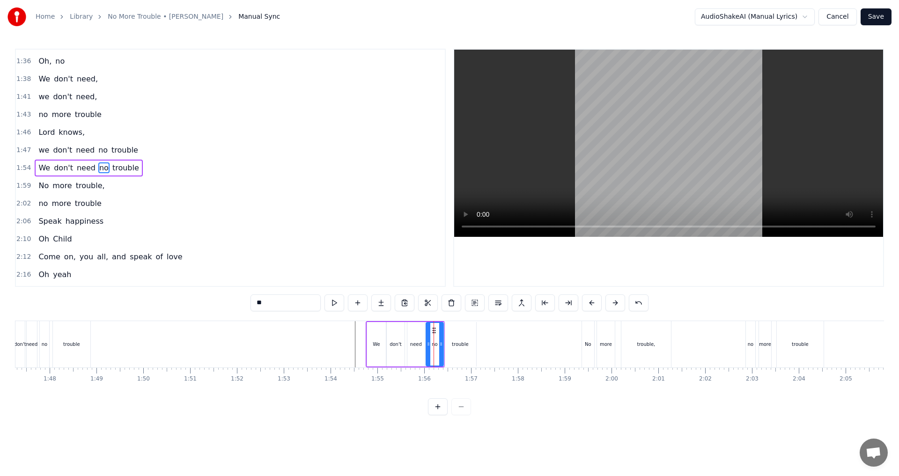
click at [348, 354] on div at bounding box center [613, 344] width 11245 height 46
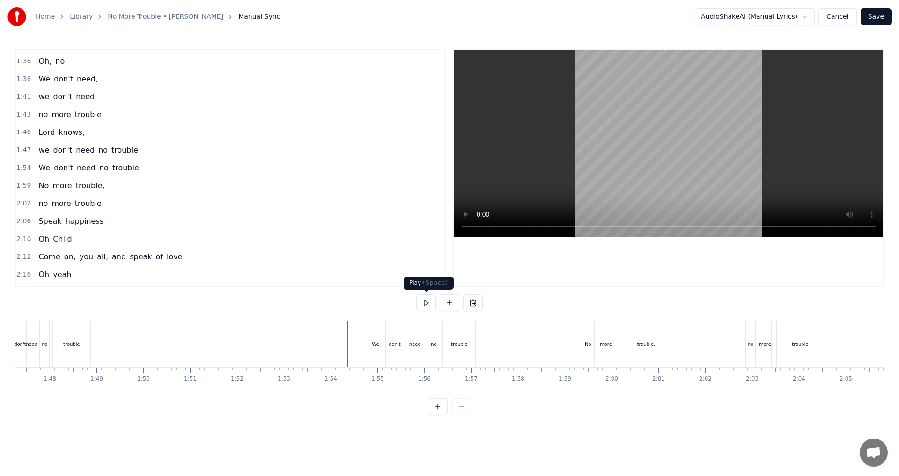
click at [425, 308] on button at bounding box center [426, 303] width 20 height 17
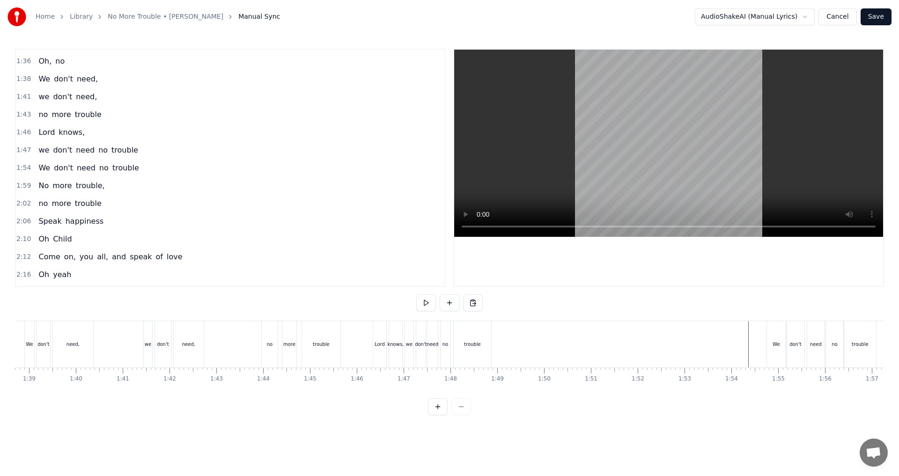
click at [426, 310] on button at bounding box center [426, 303] width 20 height 17
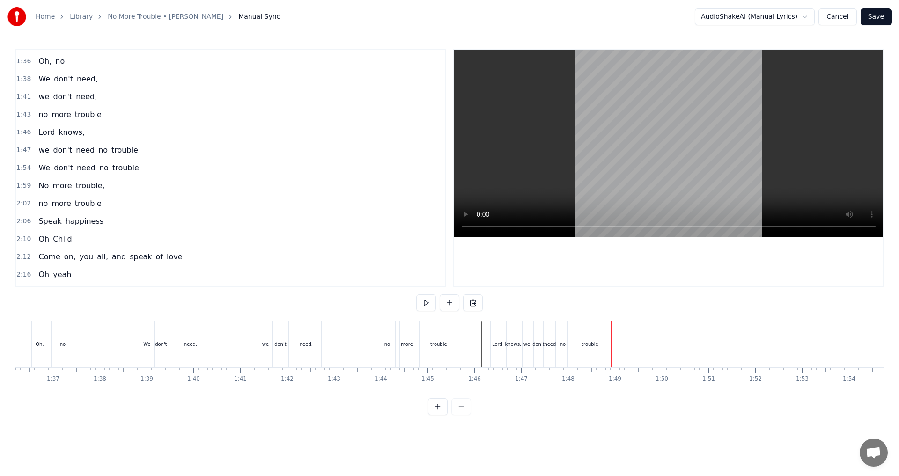
click at [429, 302] on button at bounding box center [426, 303] width 20 height 17
click at [428, 306] on button at bounding box center [426, 303] width 20 height 17
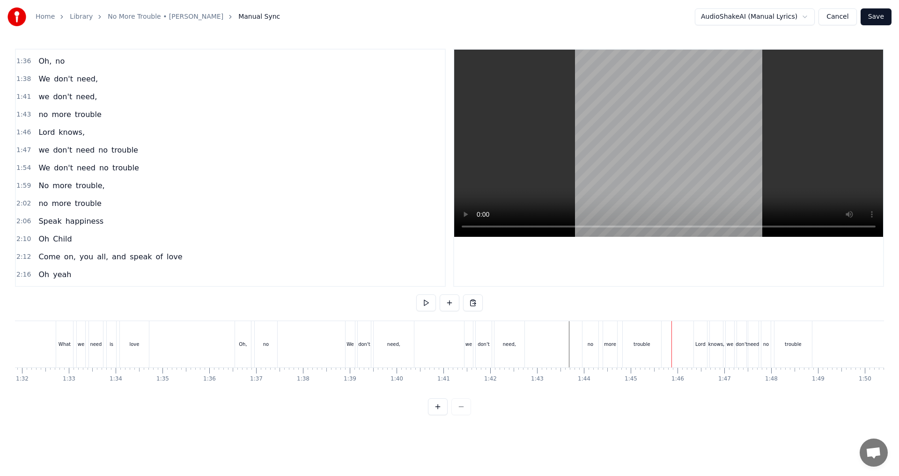
scroll to position [0, 4296]
click at [425, 308] on button at bounding box center [426, 303] width 20 height 17
click at [427, 307] on button at bounding box center [426, 303] width 20 height 17
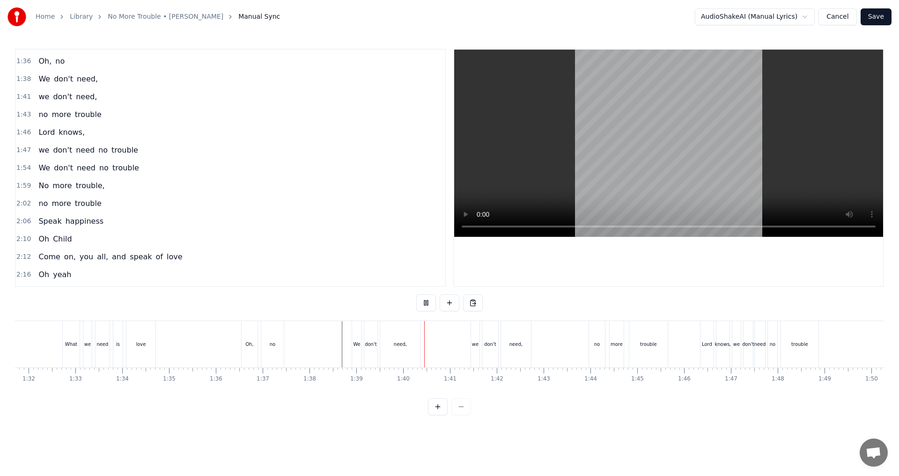
click at [427, 307] on button at bounding box center [426, 303] width 20 height 17
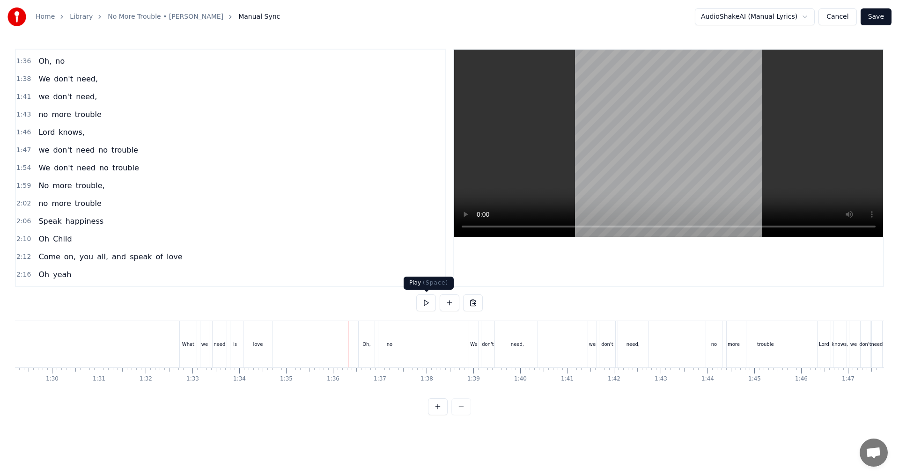
click at [432, 303] on button at bounding box center [426, 303] width 20 height 17
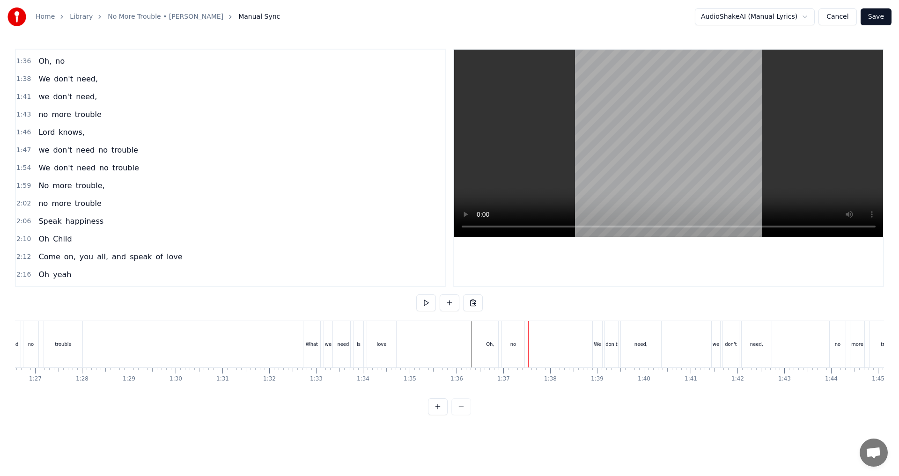
click at [429, 305] on button at bounding box center [426, 303] width 20 height 17
drag, startPoint x: 427, startPoint y: 305, endPoint x: 390, endPoint y: 359, distance: 65.6
click at [427, 306] on button at bounding box center [426, 303] width 20 height 17
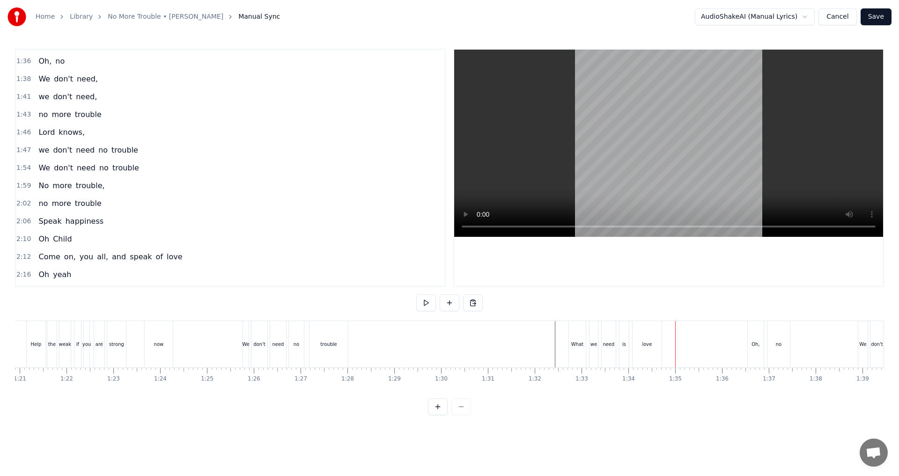
click at [423, 302] on button at bounding box center [426, 303] width 20 height 17
click at [425, 306] on button at bounding box center [426, 303] width 20 height 17
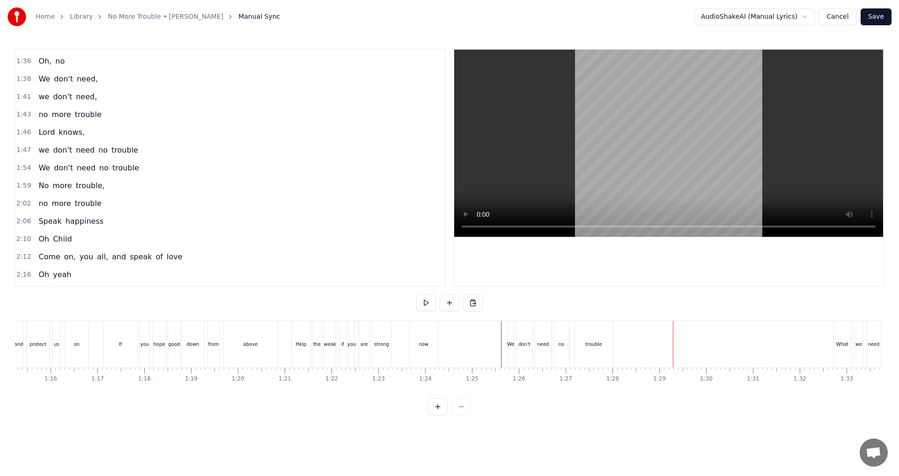
scroll to position [0, 3488]
click at [422, 304] on button at bounding box center [426, 303] width 20 height 17
click at [448, 344] on div at bounding box center [469, 344] width 0 height 46
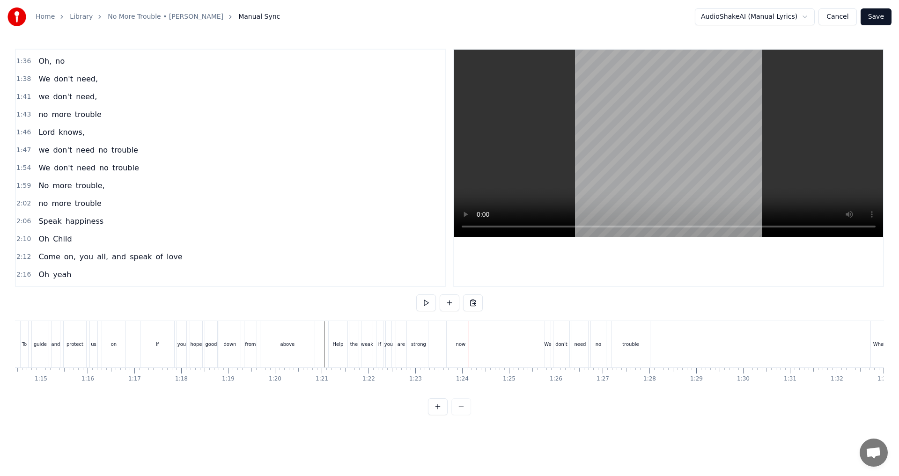
click at [448, 337] on div "now" at bounding box center [461, 344] width 28 height 46
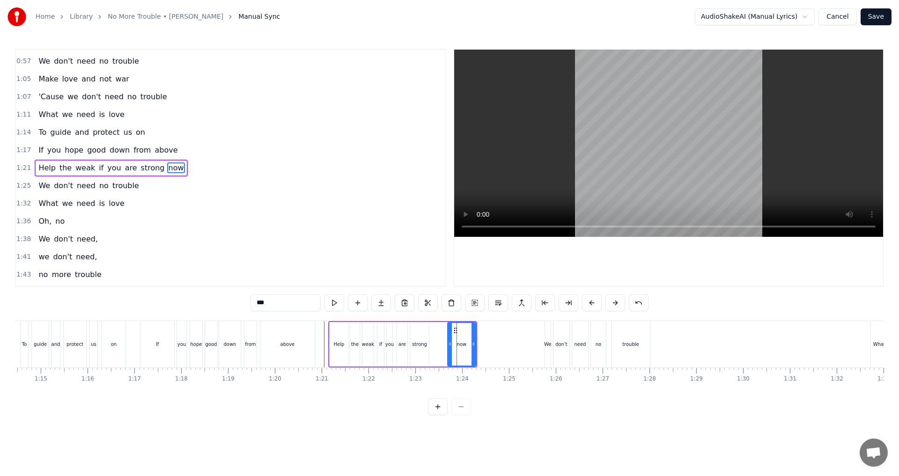
drag, startPoint x: 454, startPoint y: 326, endPoint x: 433, endPoint y: 331, distance: 21.7
click at [433, 331] on div "Help the weak if you are strong now" at bounding box center [402, 344] width 149 height 46
click at [448, 340] on div "now" at bounding box center [462, 344] width 28 height 45
drag, startPoint x: 455, startPoint y: 329, endPoint x: 438, endPoint y: 329, distance: 16.4
click at [438, 329] on icon at bounding box center [439, 330] width 7 height 7
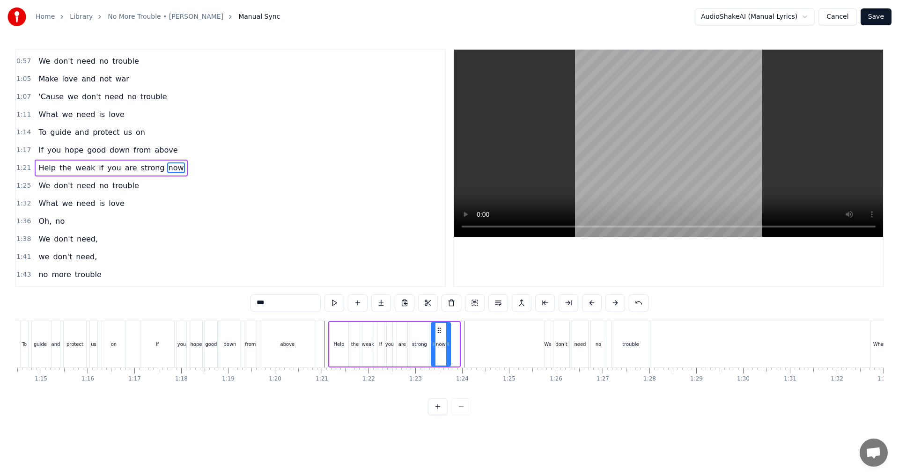
drag, startPoint x: 458, startPoint y: 344, endPoint x: 449, endPoint y: 344, distance: 8.9
click at [448, 344] on icon at bounding box center [448, 344] width 4 height 7
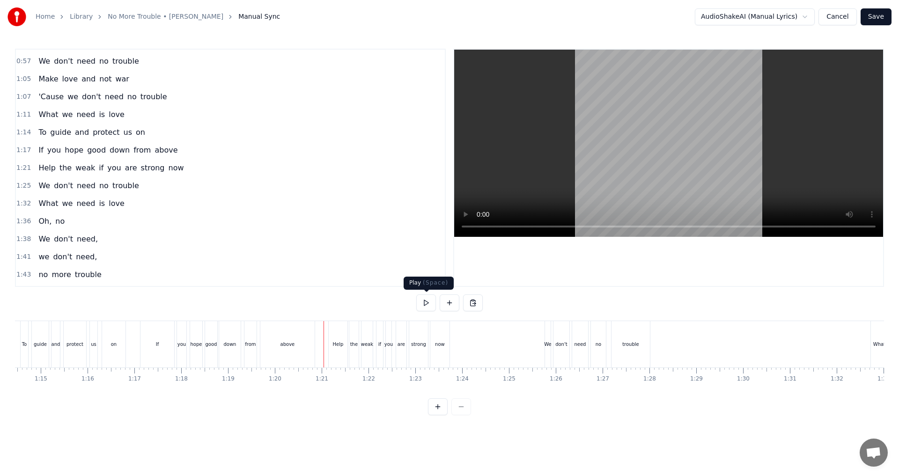
click at [425, 306] on button at bounding box center [426, 303] width 20 height 17
click at [444, 349] on div "now" at bounding box center [439, 344] width 19 height 46
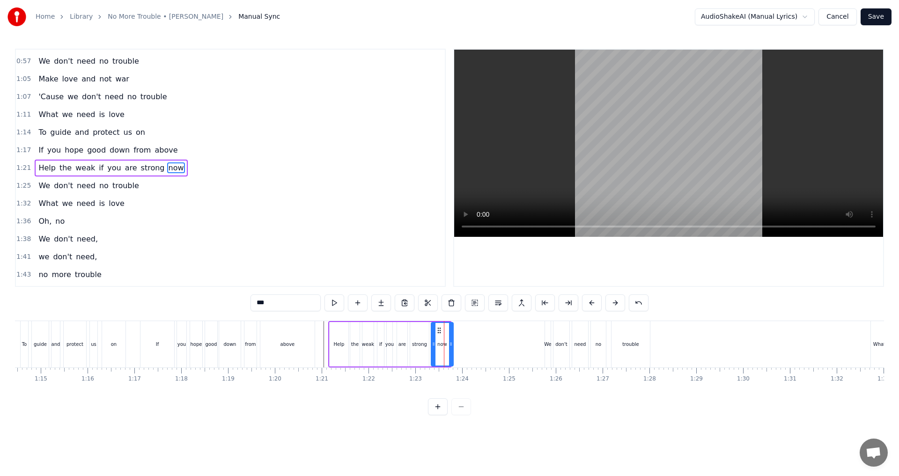
click at [448, 344] on icon at bounding box center [451, 344] width 4 height 7
click at [336, 306] on button at bounding box center [335, 303] width 20 height 17
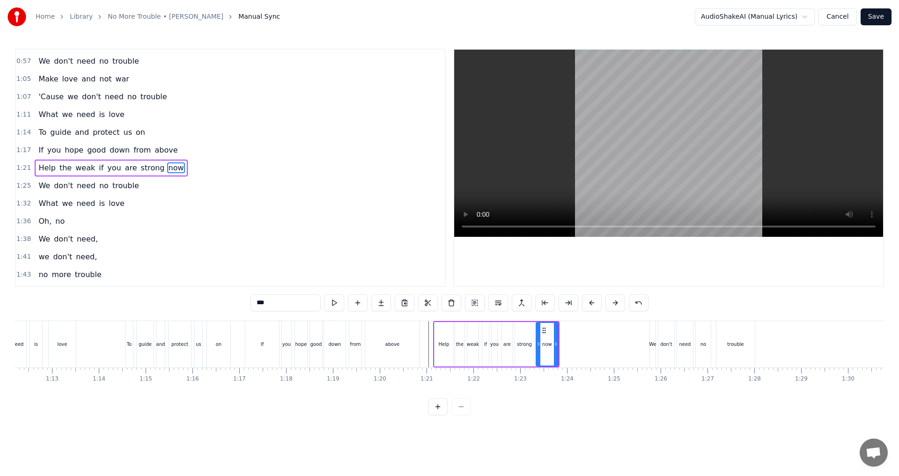
scroll to position [0, 3370]
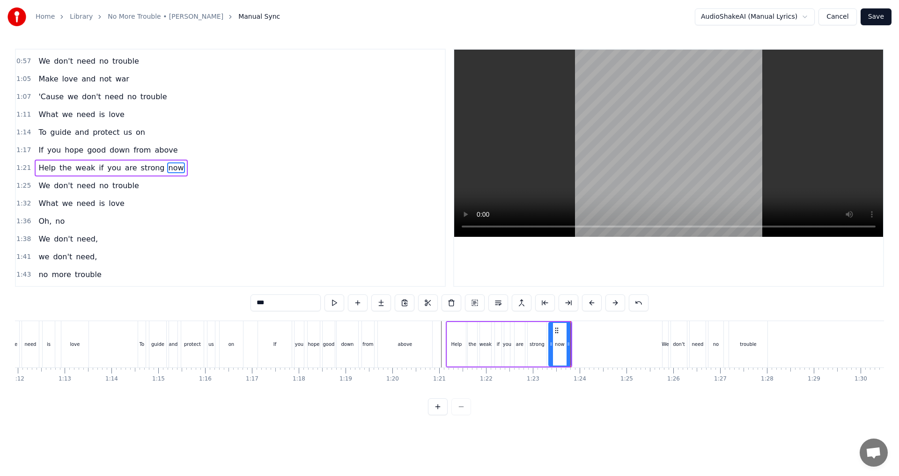
click at [262, 350] on div "If" at bounding box center [275, 344] width 34 height 46
type input "**"
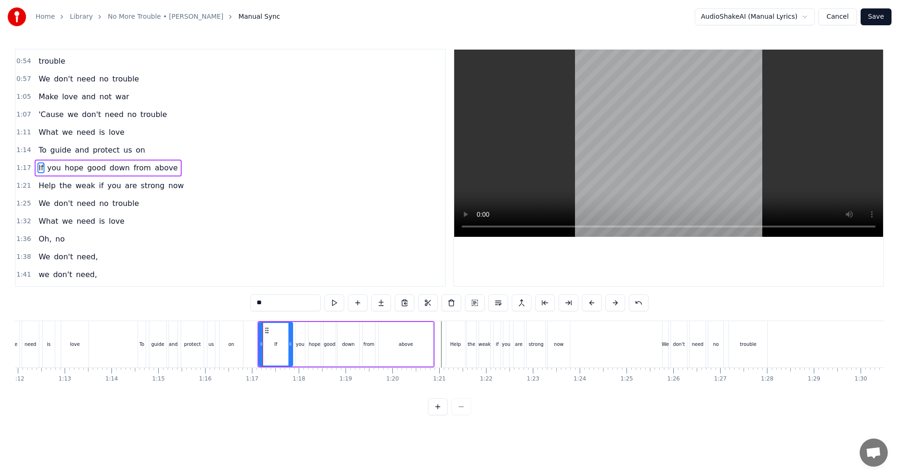
click at [259, 346] on div "If" at bounding box center [276, 344] width 35 height 45
drag, startPoint x: 260, startPoint y: 347, endPoint x: 279, endPoint y: 348, distance: 18.3
click at [279, 348] on div at bounding box center [280, 344] width 4 height 43
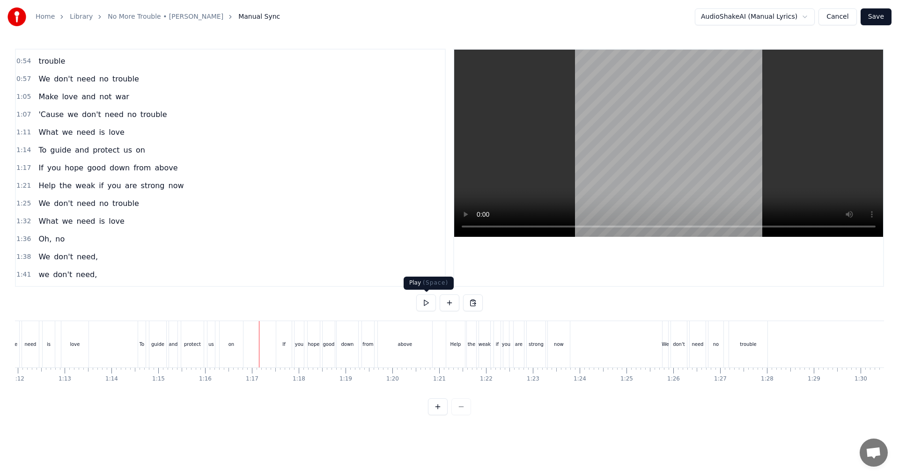
click at [427, 303] on button at bounding box center [426, 303] width 20 height 17
click at [430, 307] on button at bounding box center [426, 303] width 20 height 17
click at [284, 348] on div "If" at bounding box center [283, 344] width 3 height 7
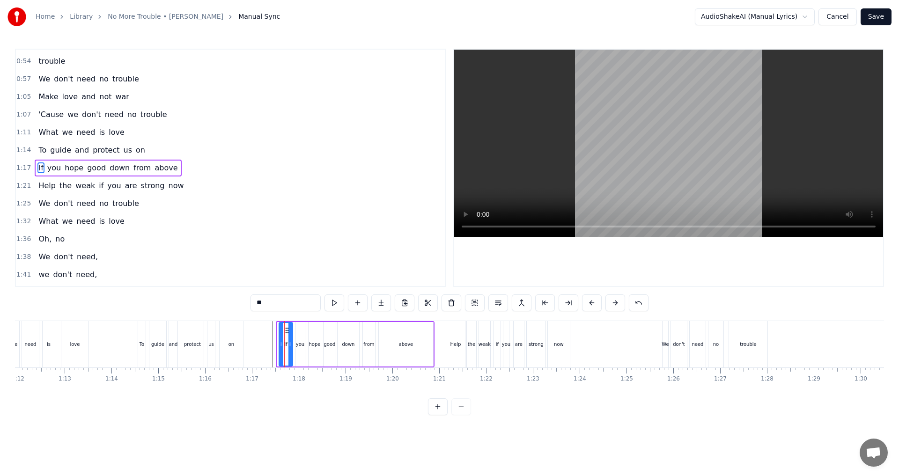
click at [281, 346] on icon at bounding box center [282, 344] width 4 height 7
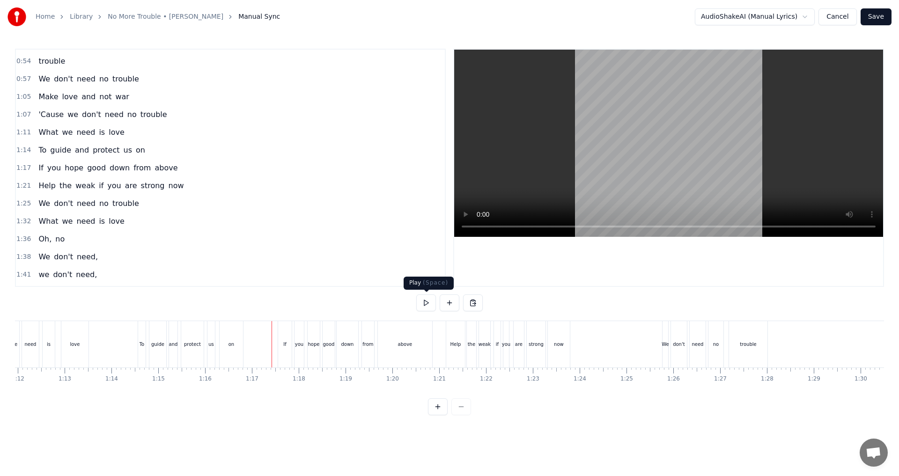
click at [431, 300] on button at bounding box center [426, 303] width 20 height 17
click at [431, 301] on button at bounding box center [426, 303] width 20 height 17
click at [404, 346] on div "above" at bounding box center [405, 344] width 15 height 7
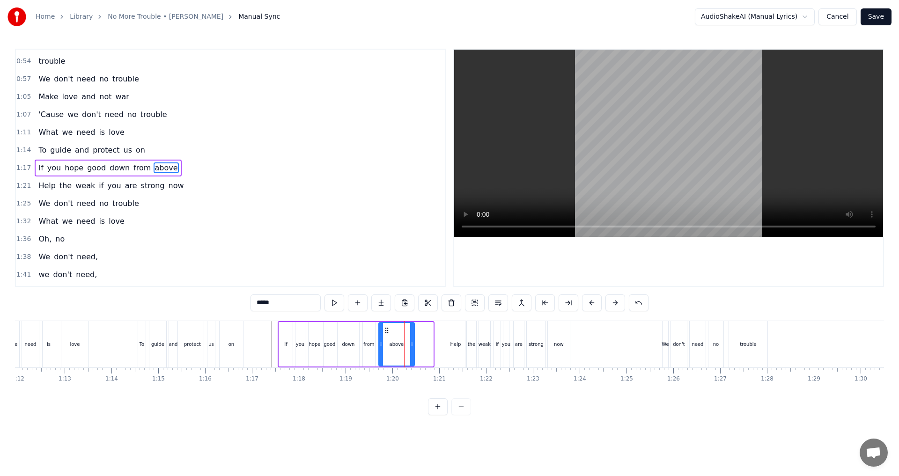
drag, startPoint x: 430, startPoint y: 343, endPoint x: 411, endPoint y: 344, distance: 18.7
click at [411, 344] on icon at bounding box center [412, 344] width 4 height 7
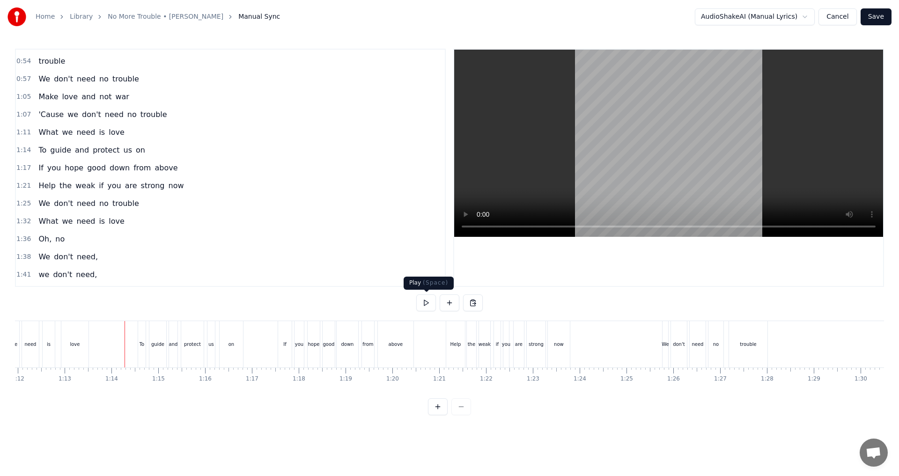
click at [425, 302] on button at bounding box center [426, 303] width 20 height 17
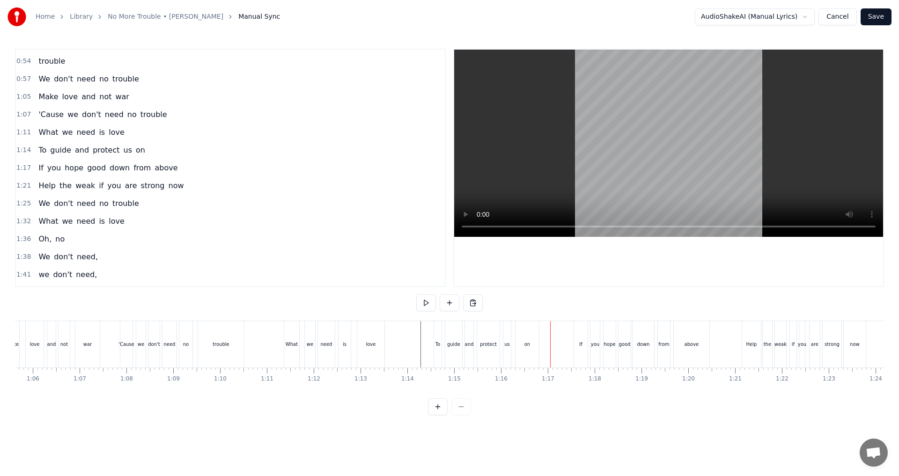
click at [424, 304] on button at bounding box center [426, 303] width 20 height 17
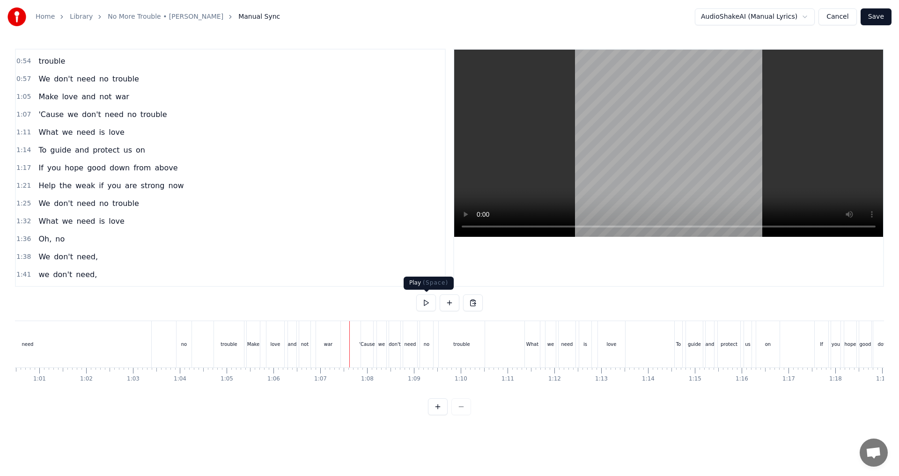
click at [429, 304] on button at bounding box center [426, 303] width 20 height 17
click at [205, 355] on div "We don't need no trouble" at bounding box center [55, 344] width 382 height 46
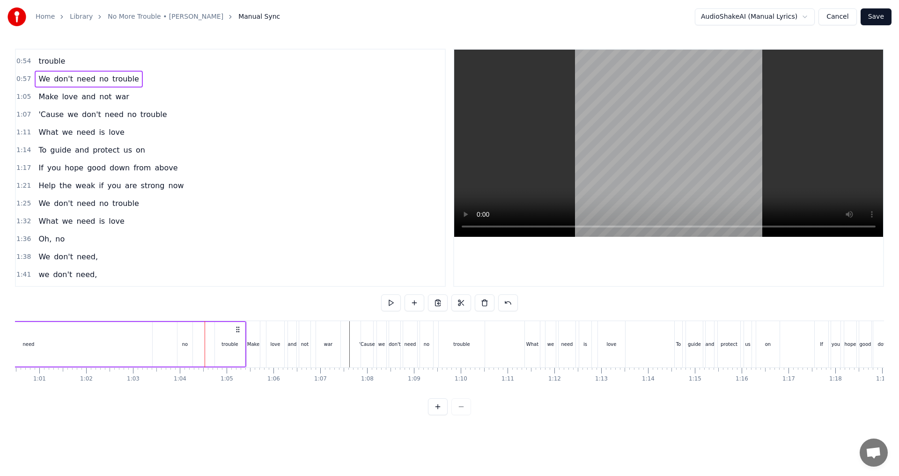
click at [185, 347] on div "no" at bounding box center [185, 344] width 6 height 7
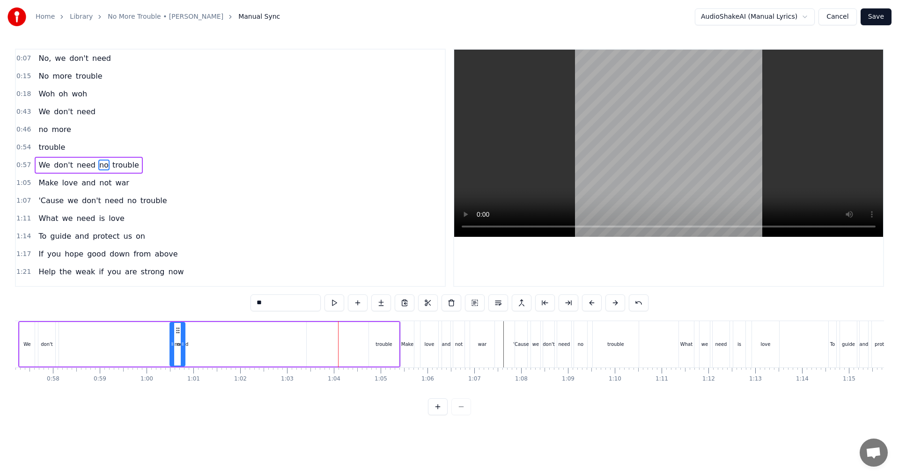
scroll to position [0, 2678]
drag, startPoint x: 187, startPoint y: 329, endPoint x: 328, endPoint y: 358, distance: 144.3
click at [328, 358] on div "no" at bounding box center [326, 344] width 14 height 43
click at [283, 350] on div "need" at bounding box center [183, 344] width 247 height 45
drag, startPoint x: 305, startPoint y: 347, endPoint x: 104, endPoint y: 347, distance: 201.4
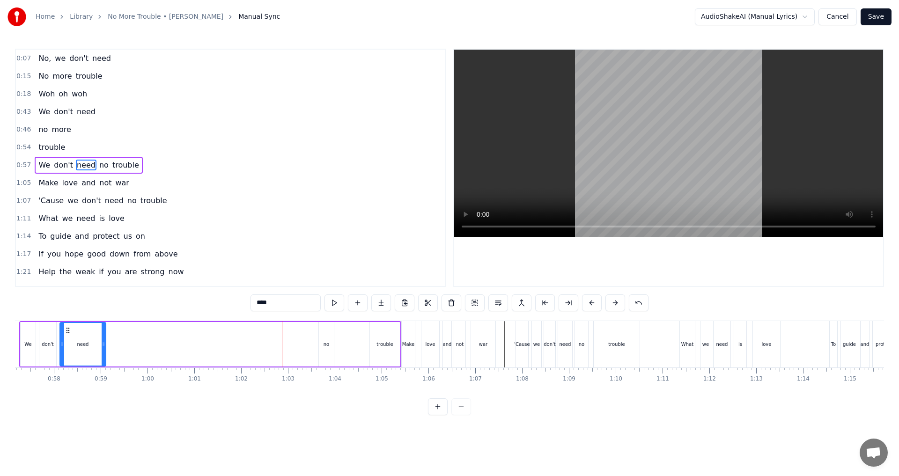
click at [104, 347] on icon at bounding box center [104, 344] width 4 height 7
click at [327, 334] on div "no" at bounding box center [326, 344] width 15 height 45
type input "**"
drag, startPoint x: 326, startPoint y: 329, endPoint x: 229, endPoint y: 340, distance: 98.5
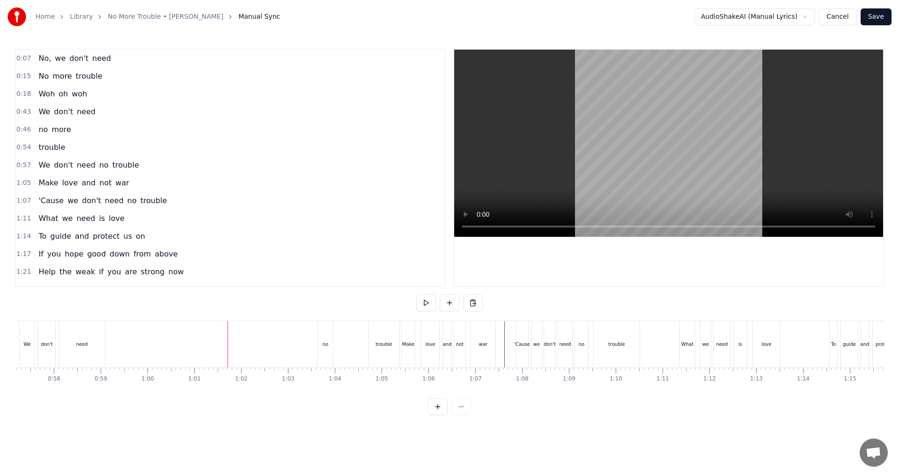
click at [327, 337] on div "no" at bounding box center [325, 344] width 15 height 46
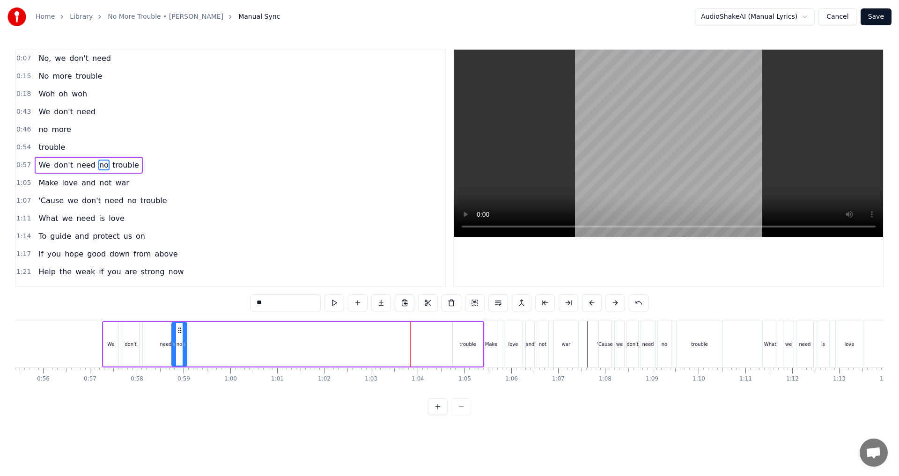
scroll to position [0, 2595]
drag, startPoint x: 326, startPoint y: 335, endPoint x: 201, endPoint y: 351, distance: 126.1
click at [201, 351] on div "no" at bounding box center [202, 344] width 14 height 43
click at [448, 349] on div "trouble" at bounding box center [468, 344] width 30 height 45
type input "*******"
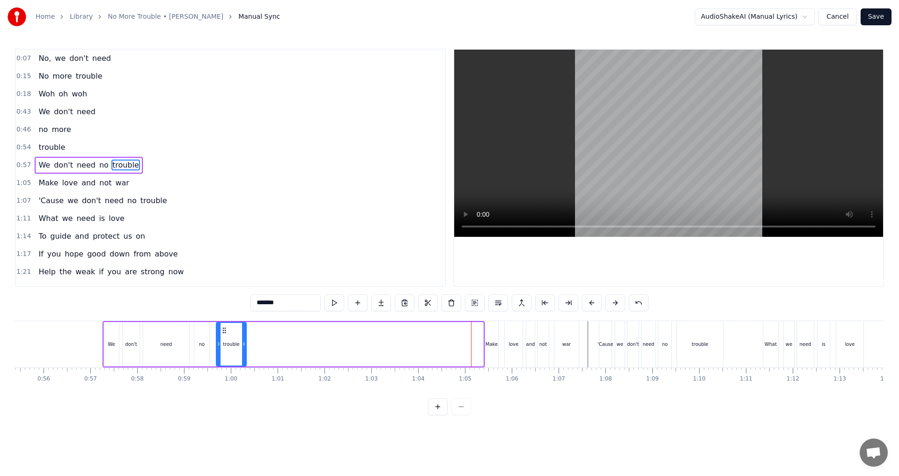
drag, startPoint x: 461, startPoint y: 326, endPoint x: 224, endPoint y: 349, distance: 238.1
click at [224, 349] on div "trouble" at bounding box center [231, 344] width 29 height 43
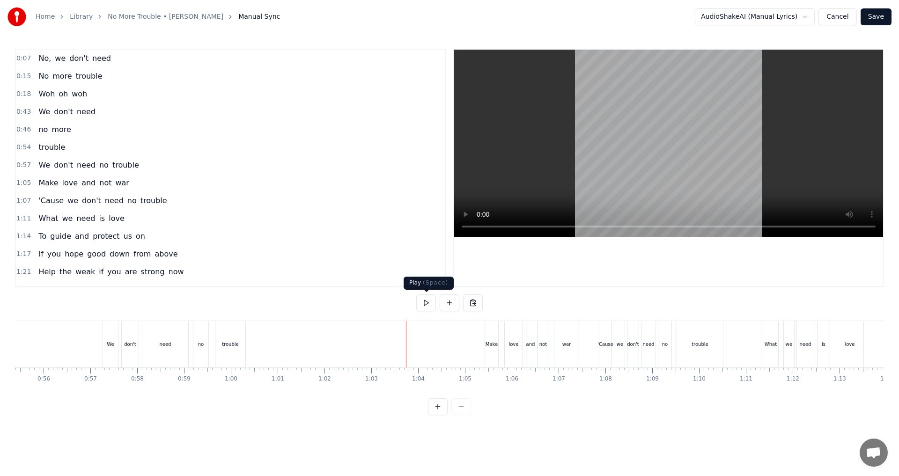
click at [422, 302] on button at bounding box center [426, 303] width 20 height 17
click at [432, 310] on button at bounding box center [426, 303] width 20 height 17
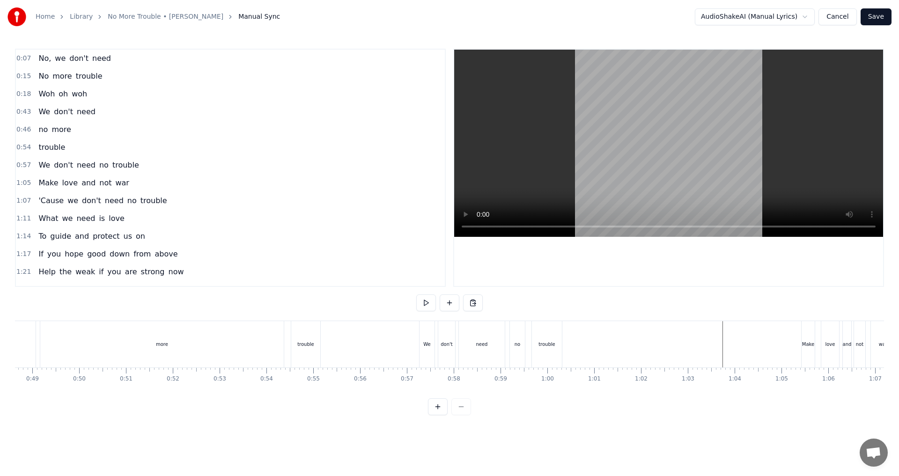
scroll to position [0, 2265]
click at [242, 352] on div "more" at bounding box center [175, 344] width 244 height 46
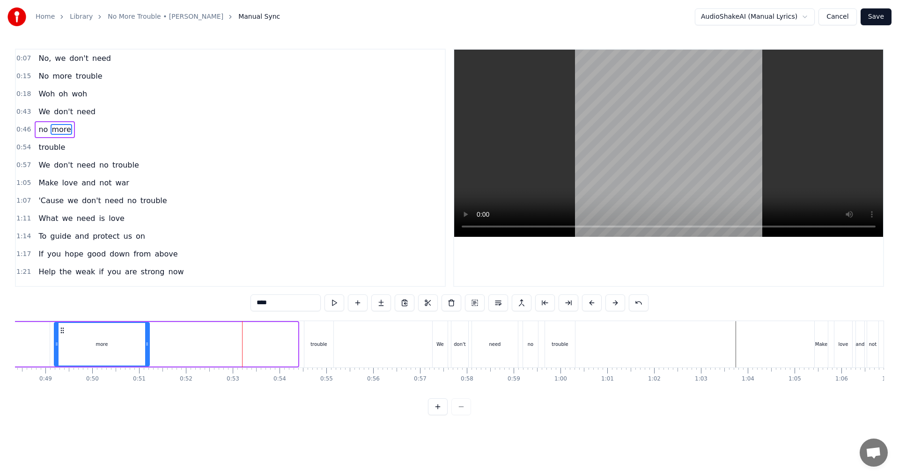
drag, startPoint x: 295, startPoint y: 344, endPoint x: 139, endPoint y: 357, distance: 157.0
click at [145, 357] on div at bounding box center [147, 344] width 4 height 43
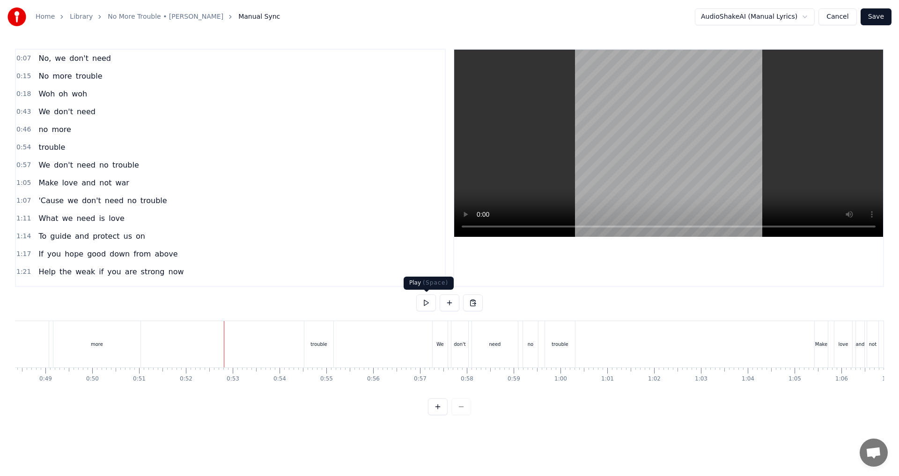
click at [425, 303] on button at bounding box center [426, 303] width 20 height 17
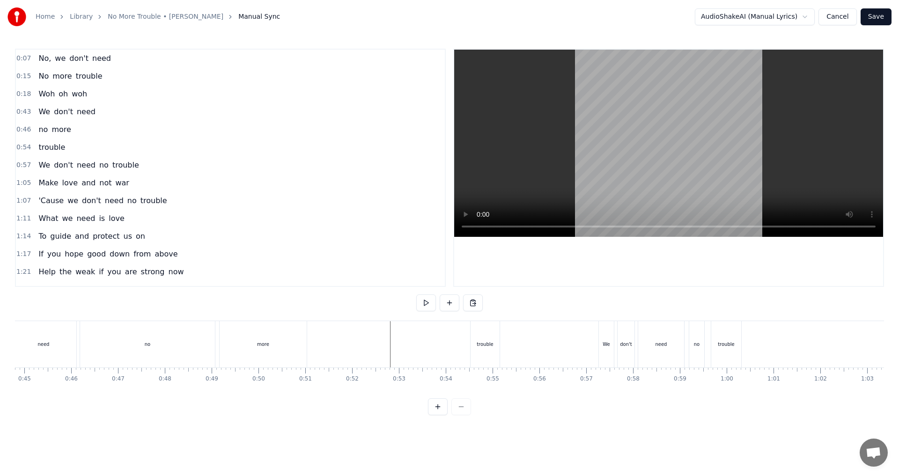
click at [274, 331] on div "more" at bounding box center [263, 344] width 87 height 46
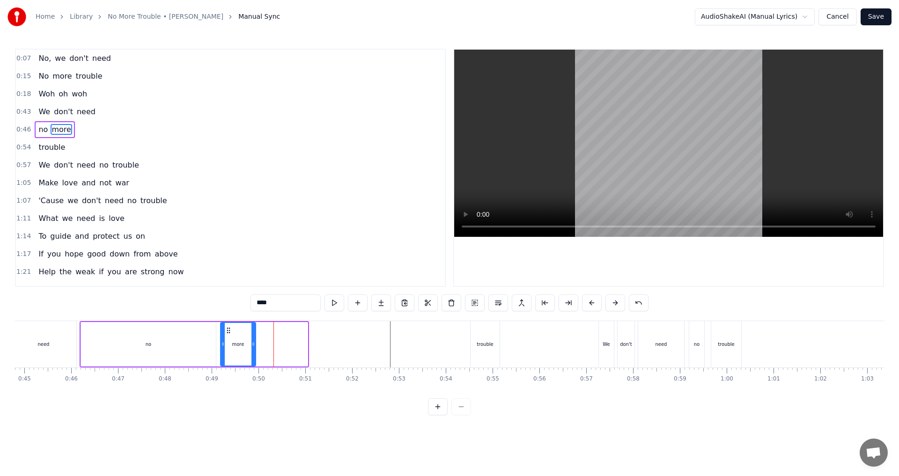
drag, startPoint x: 304, startPoint y: 346, endPoint x: 252, endPoint y: 346, distance: 52.0
click at [252, 346] on icon at bounding box center [254, 344] width 4 height 7
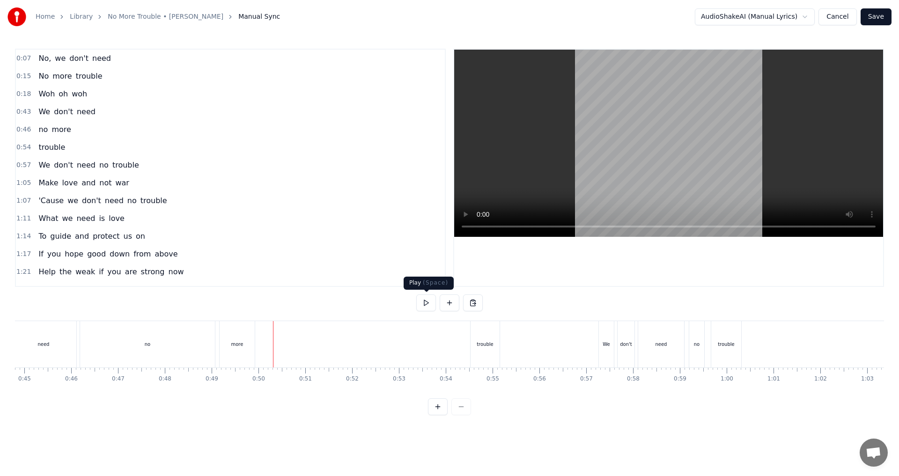
click at [431, 304] on button at bounding box center [426, 303] width 20 height 17
click at [429, 303] on button at bounding box center [426, 303] width 20 height 17
click at [430, 302] on button at bounding box center [426, 303] width 20 height 17
click at [448, 344] on div "trouble" at bounding box center [485, 344] width 17 height 7
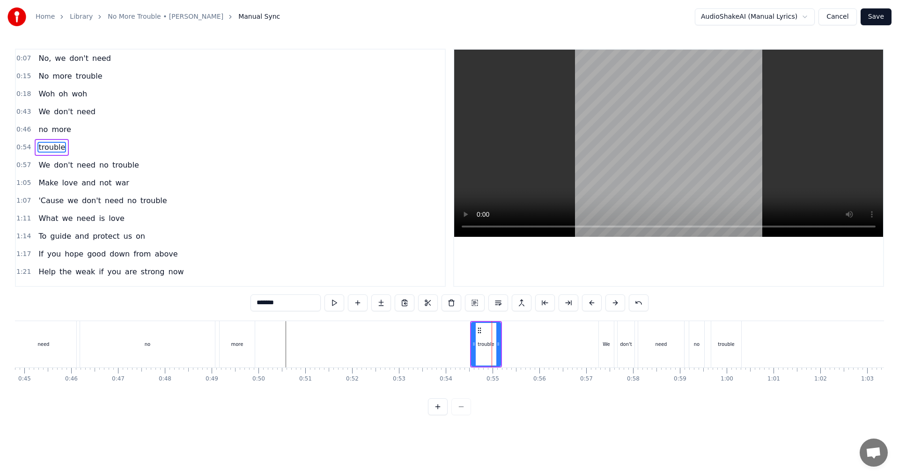
click at [448, 341] on div "trouble" at bounding box center [485, 344] width 17 height 7
drag, startPoint x: 480, startPoint y: 331, endPoint x: 329, endPoint y: 343, distance: 150.9
click at [329, 343] on div "trouble" at bounding box center [336, 344] width 28 height 43
drag, startPoint x: 347, startPoint y: 348, endPoint x: 351, endPoint y: 347, distance: 4.8
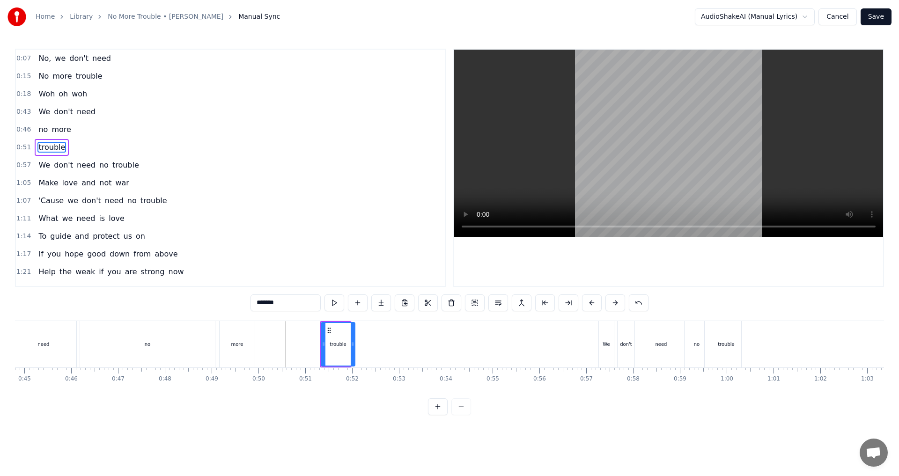
click at [351, 347] on icon at bounding box center [353, 344] width 4 height 7
click at [426, 307] on button at bounding box center [426, 303] width 20 height 17
click at [448, 342] on div "We" at bounding box center [606, 344] width 15 height 46
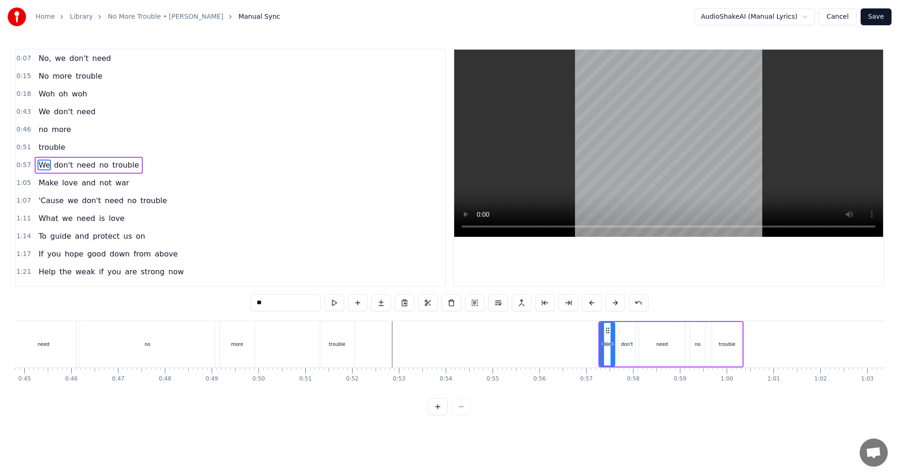
click at [68, 171] on div "We don't need no trouble" at bounding box center [89, 165] width 108 height 17
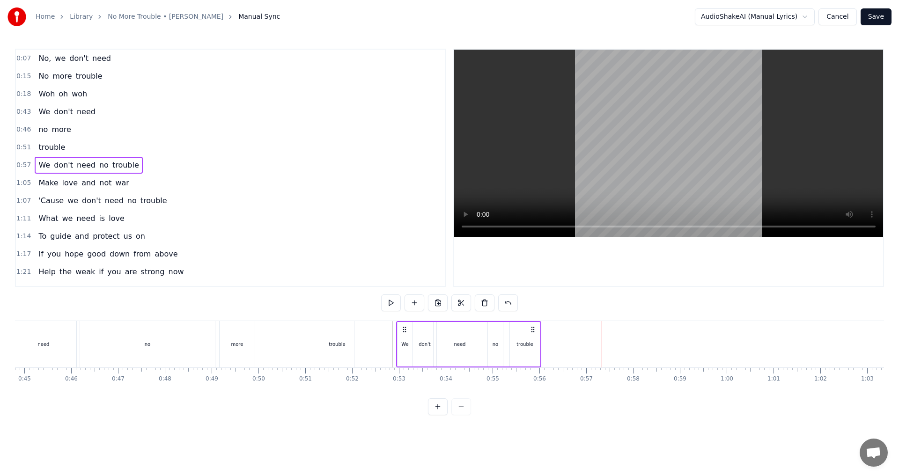
drag, startPoint x: 607, startPoint y: 331, endPoint x: 405, endPoint y: 315, distance: 203.0
click at [405, 315] on div "0:07 No, we don't need 0:15 No more trouble 0:18 Woh oh woh 0:43 We don't need …" at bounding box center [449, 232] width 869 height 367
click at [448, 340] on div "need" at bounding box center [460, 344] width 46 height 45
drag, startPoint x: 481, startPoint y: 344, endPoint x: 449, endPoint y: 345, distance: 31.9
click at [448, 345] on icon at bounding box center [449, 344] width 4 height 7
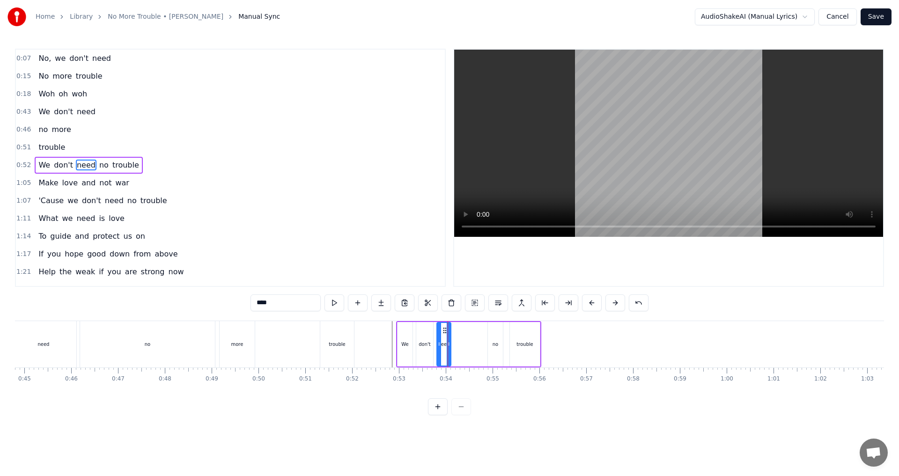
click at [448, 339] on div "no" at bounding box center [495, 344] width 15 height 45
drag, startPoint x: 493, startPoint y: 330, endPoint x: 461, endPoint y: 335, distance: 32.3
click at [448, 335] on div "no" at bounding box center [462, 344] width 14 height 43
click at [448, 334] on div "trouble" at bounding box center [525, 344] width 30 height 45
type input "*******"
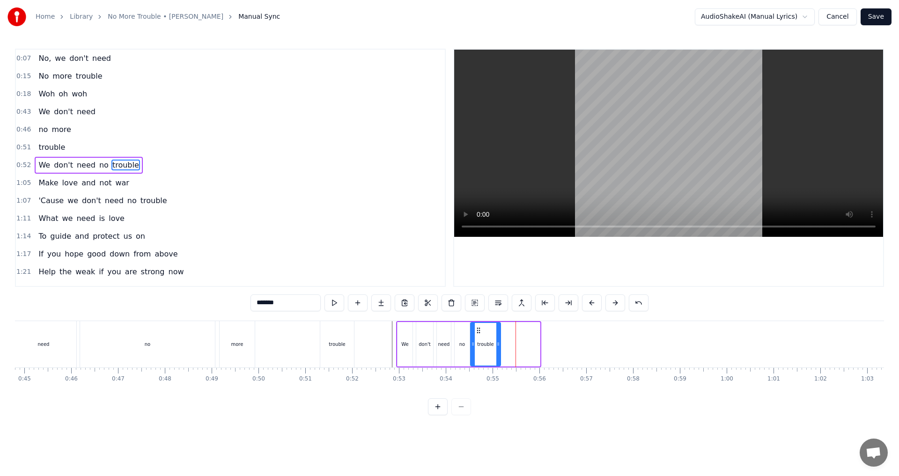
drag, startPoint x: 516, startPoint y: 328, endPoint x: 477, endPoint y: 329, distance: 38.9
click at [448, 329] on icon at bounding box center [478, 330] width 7 height 7
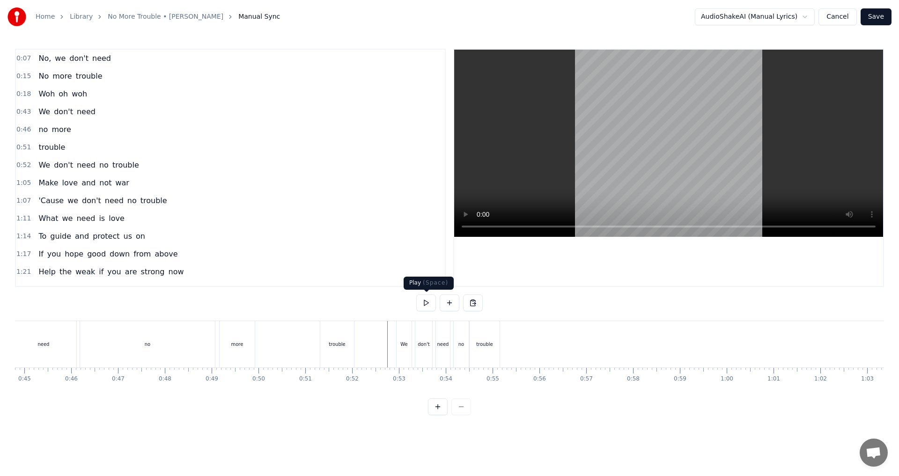
click at [430, 305] on button at bounding box center [426, 303] width 20 height 17
click at [429, 301] on button at bounding box center [426, 303] width 20 height 17
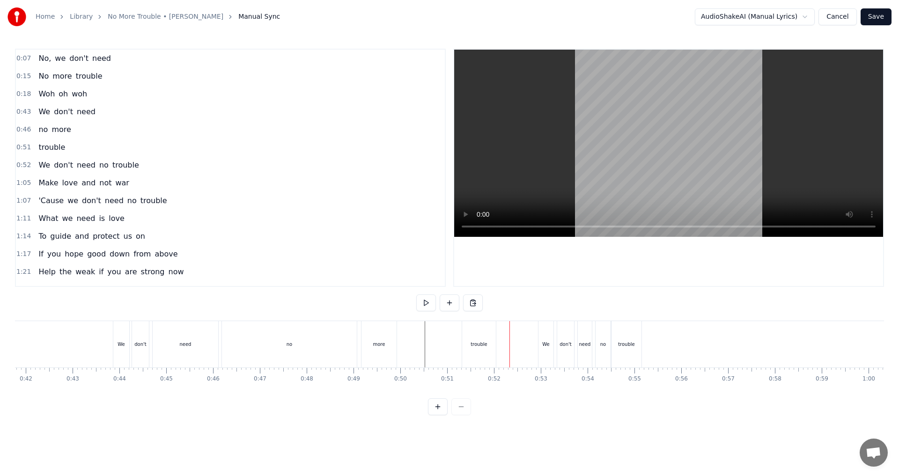
scroll to position [0, 1913]
click at [339, 347] on div "no" at bounding box center [333, 344] width 135 height 46
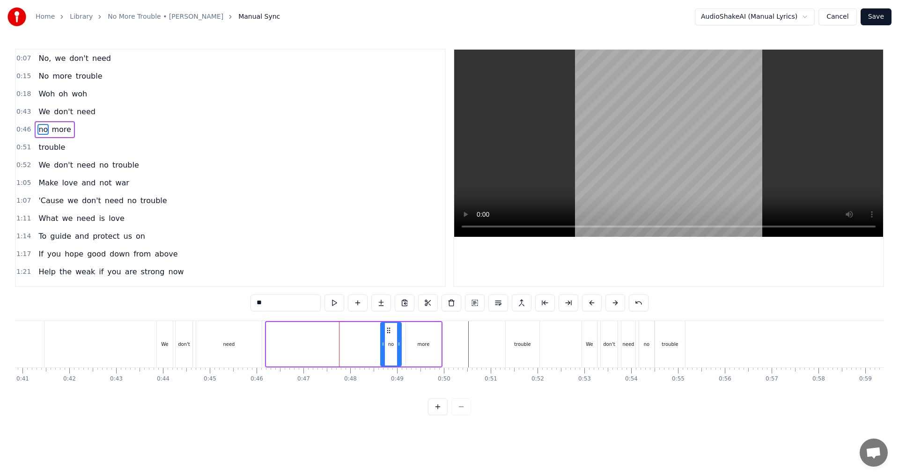
drag, startPoint x: 267, startPoint y: 347, endPoint x: 382, endPoint y: 346, distance: 114.3
click at [382, 346] on icon at bounding box center [383, 344] width 4 height 7
drag, startPoint x: 384, startPoint y: 328, endPoint x: 348, endPoint y: 327, distance: 36.1
click at [348, 327] on icon at bounding box center [349, 330] width 7 height 7
drag, startPoint x: 349, startPoint y: 331, endPoint x: 302, endPoint y: 335, distance: 47.9
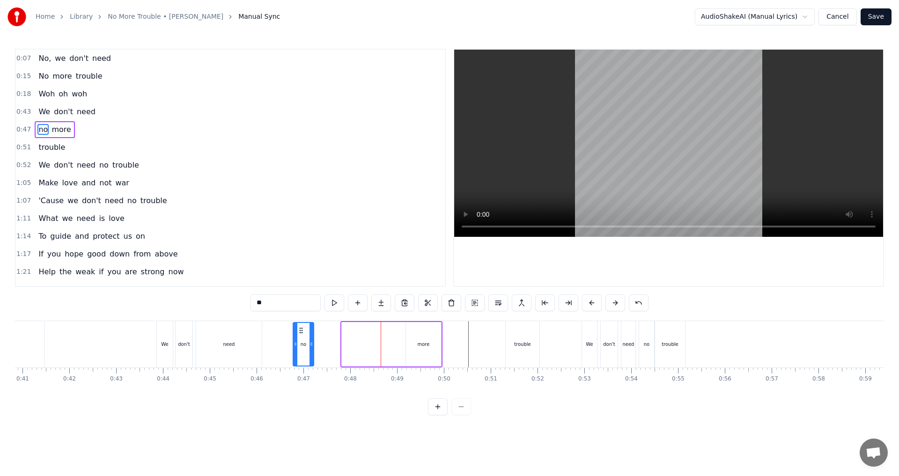
click at [302, 335] on div "no" at bounding box center [304, 344] width 20 height 43
click at [410, 331] on div "more" at bounding box center [423, 344] width 35 height 45
type input "****"
drag, startPoint x: 413, startPoint y: 330, endPoint x: 324, endPoint y: 334, distance: 89.6
click at [324, 334] on div "more" at bounding box center [334, 344] width 34 height 43
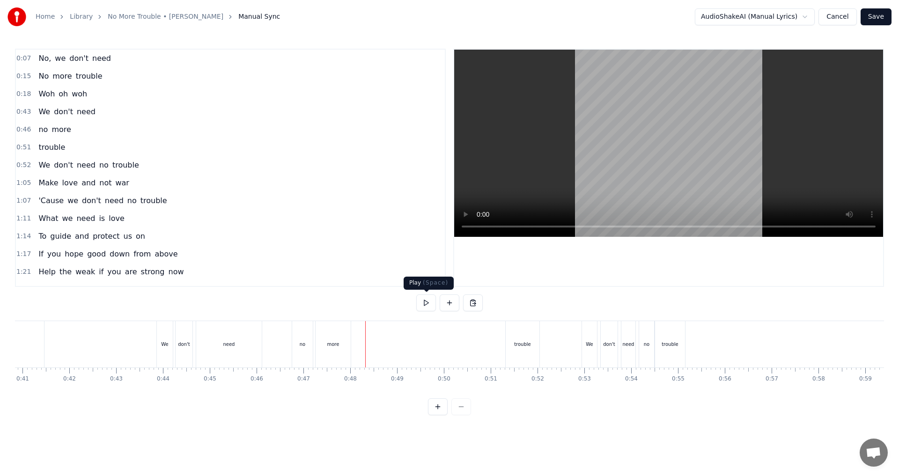
click at [426, 305] on button at bounding box center [426, 303] width 20 height 17
click at [305, 364] on div "no" at bounding box center [302, 344] width 21 height 46
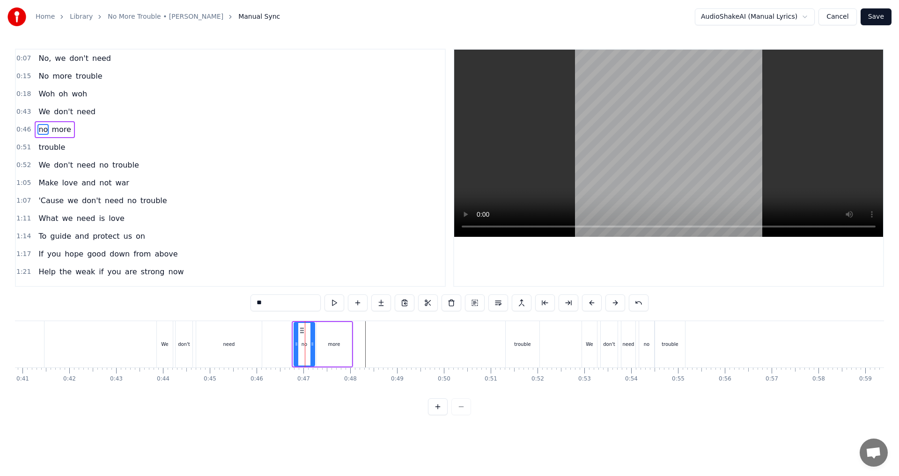
drag, startPoint x: 302, startPoint y: 329, endPoint x: 303, endPoint y: 342, distance: 13.6
click at [303, 342] on div "no" at bounding box center [305, 344] width 20 height 43
click at [63, 135] on div "no more" at bounding box center [55, 129] width 40 height 17
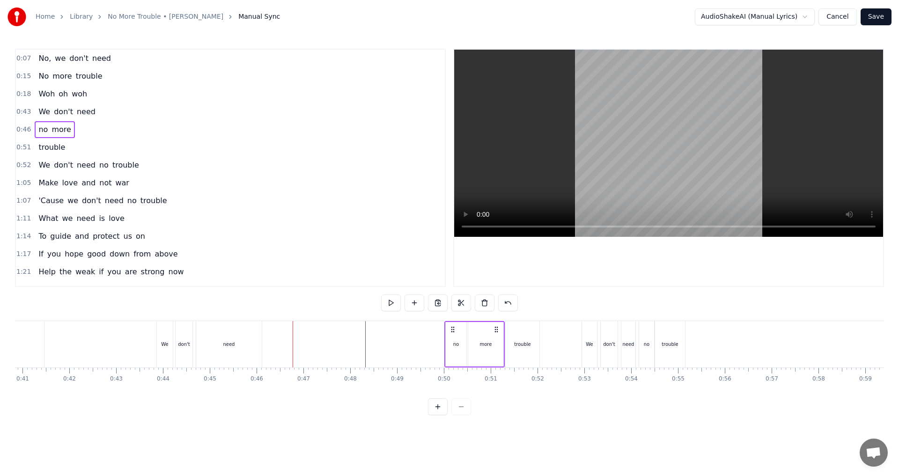
drag, startPoint x: 299, startPoint y: 328, endPoint x: 451, endPoint y: 340, distance: 152.2
click at [448, 340] on div "no more" at bounding box center [475, 344] width 60 height 46
click at [448, 345] on div "more" at bounding box center [485, 344] width 35 height 45
drag, startPoint x: 473, startPoint y: 346, endPoint x: 489, endPoint y: 345, distance: 16.0
click at [448, 345] on icon at bounding box center [488, 344] width 4 height 7
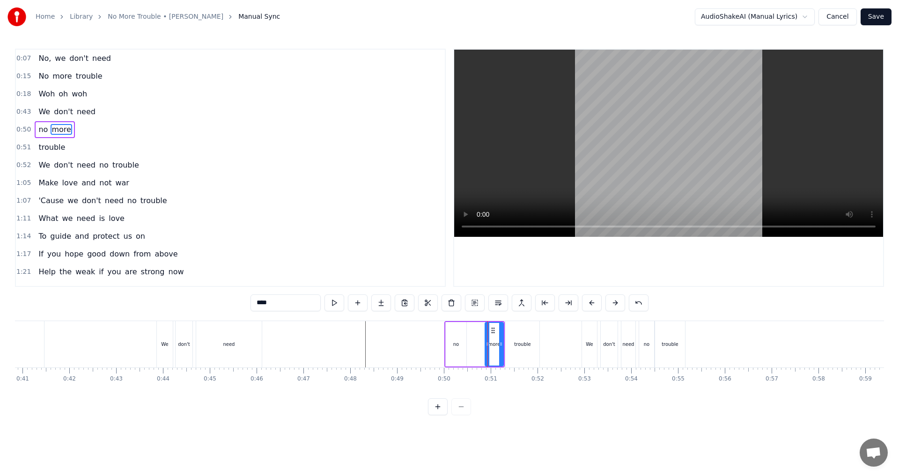
click at [448, 350] on div "no" at bounding box center [456, 344] width 21 height 45
type input "**"
drag, startPoint x: 453, startPoint y: 329, endPoint x: 471, endPoint y: 329, distance: 17.3
click at [448, 329] on icon at bounding box center [470, 330] width 7 height 7
drag, startPoint x: 465, startPoint y: 348, endPoint x: 470, endPoint y: 348, distance: 5.2
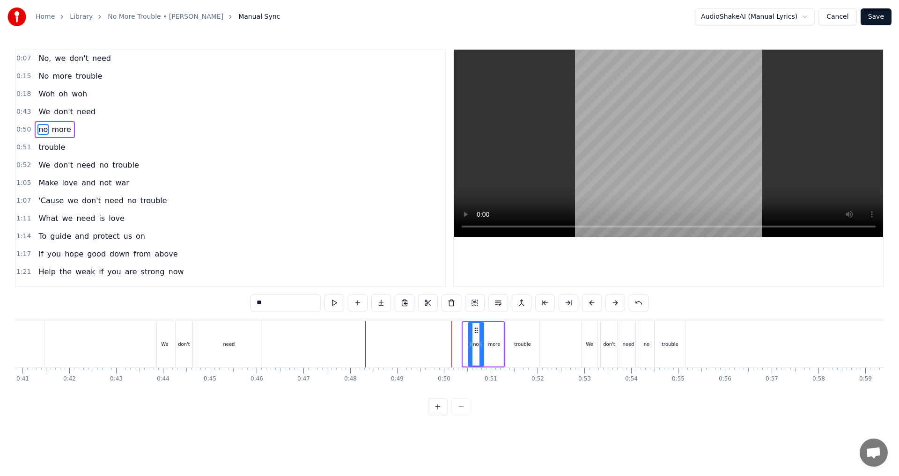
click at [448, 348] on div at bounding box center [471, 344] width 4 height 43
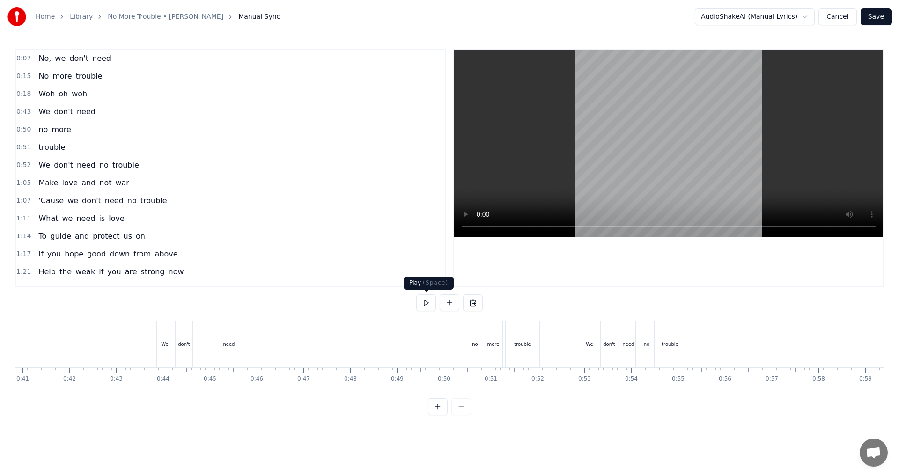
click at [429, 304] on button at bounding box center [426, 303] width 20 height 17
click at [446, 305] on button at bounding box center [450, 303] width 20 height 17
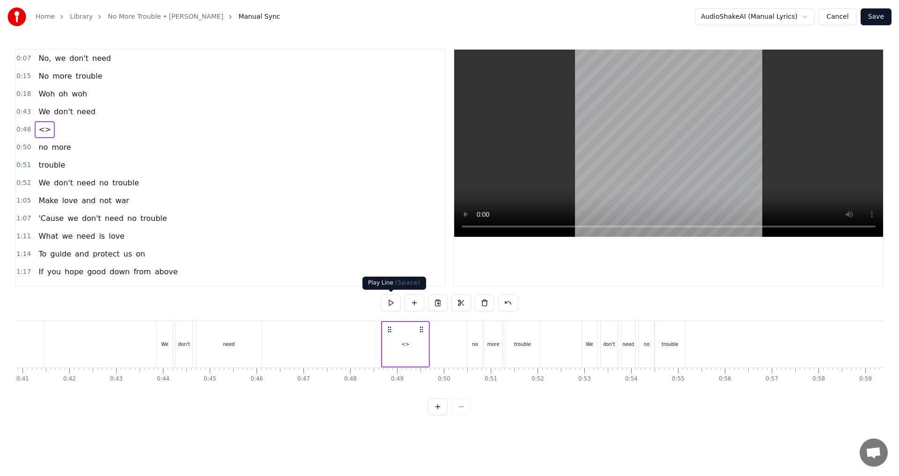
click at [401, 345] on div "<>" at bounding box center [406, 344] width 46 height 45
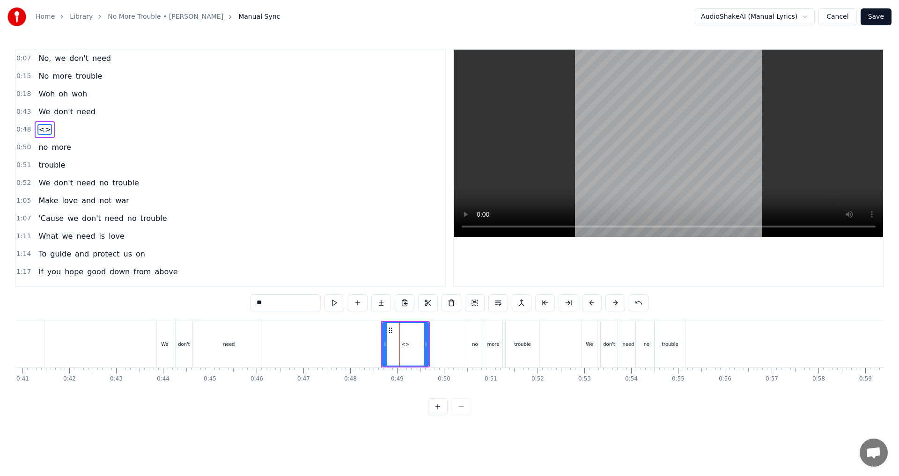
drag, startPoint x: 266, startPoint y: 303, endPoint x: 183, endPoint y: 301, distance: 82.9
click at [189, 301] on div "0:07 No, we don't need 0:15 No more trouble 0:18 Woh oh woh 0:43 We don't need …" at bounding box center [449, 232] width 869 height 367
drag, startPoint x: 425, startPoint y: 345, endPoint x: 400, endPoint y: 340, distance: 25.8
click at [400, 340] on div at bounding box center [401, 344] width 4 height 43
type input "**"
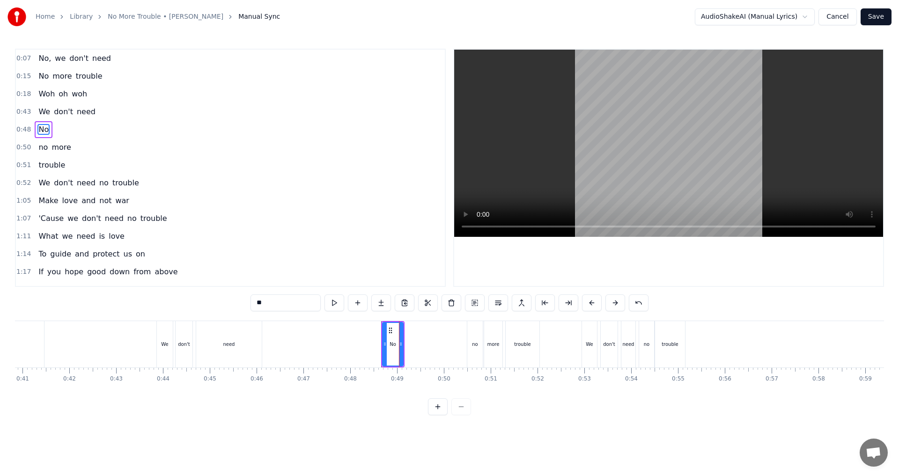
click at [428, 307] on button at bounding box center [426, 303] width 20 height 17
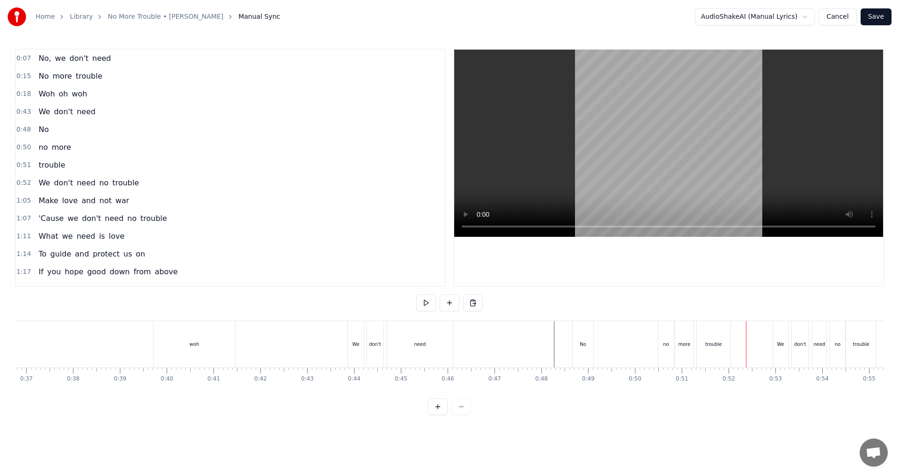
scroll to position [0, 1697]
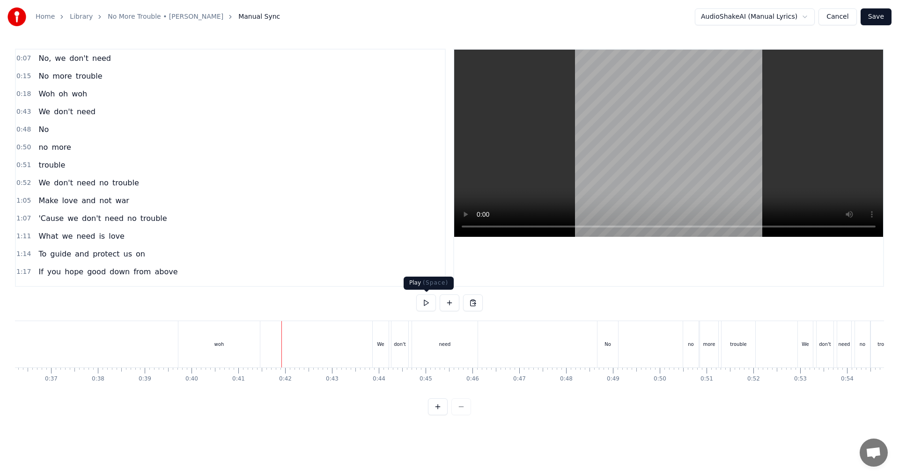
click at [423, 305] on button at bounding box center [426, 303] width 20 height 17
click at [424, 305] on button at bounding box center [426, 303] width 20 height 17
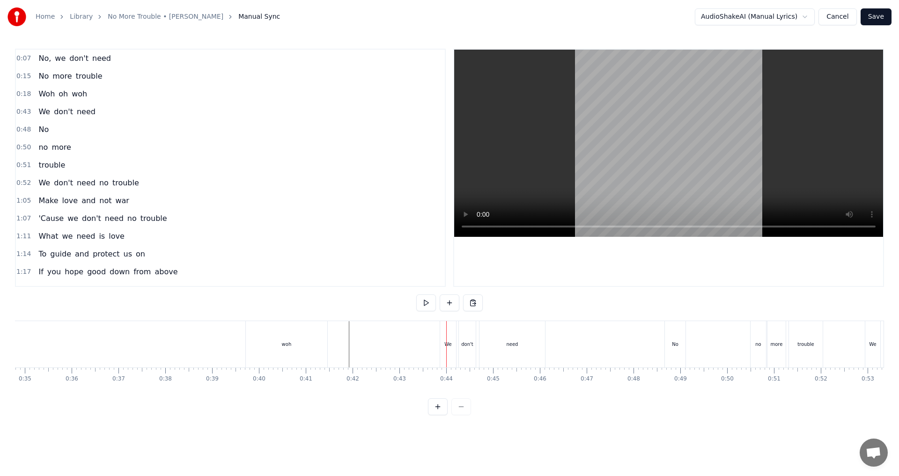
scroll to position [0, 1561]
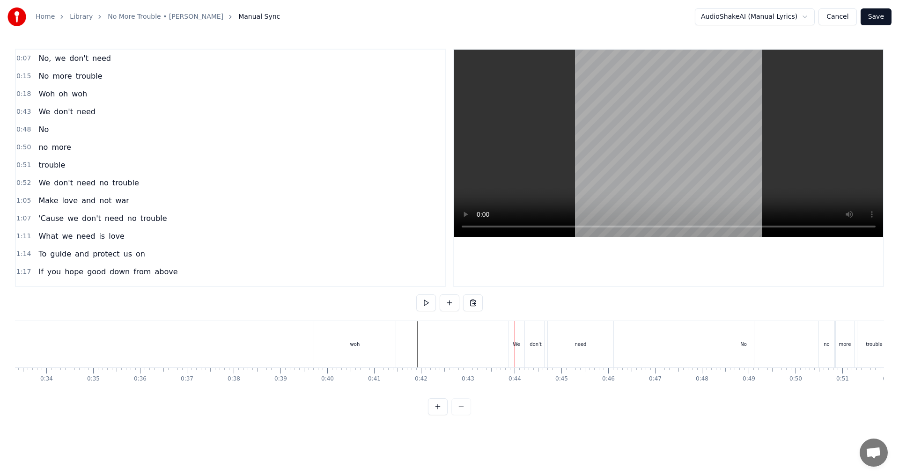
click at [345, 345] on div "woh" at bounding box center [355, 344] width 82 height 46
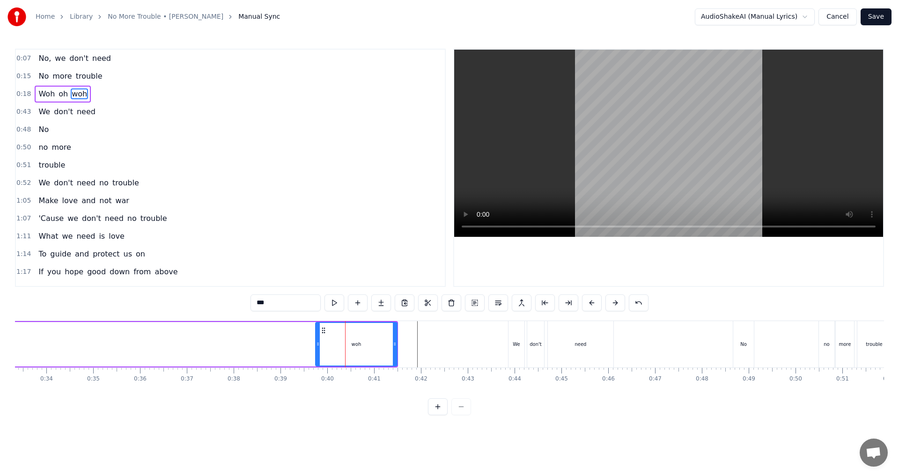
drag, startPoint x: 341, startPoint y: 331, endPoint x: 324, endPoint y: 333, distance: 16.5
click at [324, 333] on icon at bounding box center [323, 330] width 7 height 7
click at [448, 342] on div "need" at bounding box center [581, 344] width 12 height 7
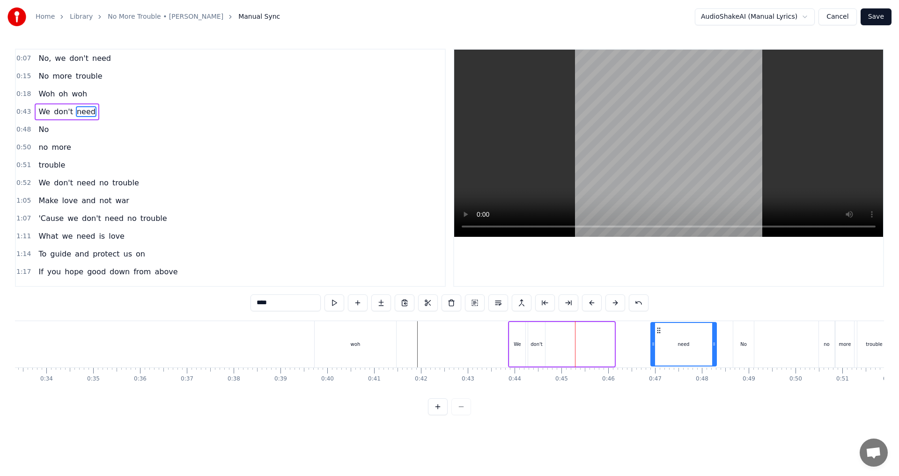
drag, startPoint x: 561, startPoint y: 330, endPoint x: 660, endPoint y: 331, distance: 99.8
click at [448, 331] on icon at bounding box center [658, 330] width 7 height 7
click at [448, 336] on div "don't" at bounding box center [536, 344] width 17 height 45
drag, startPoint x: 536, startPoint y: 330, endPoint x: 640, endPoint y: 333, distance: 103.6
click at [448, 333] on icon at bounding box center [639, 330] width 7 height 7
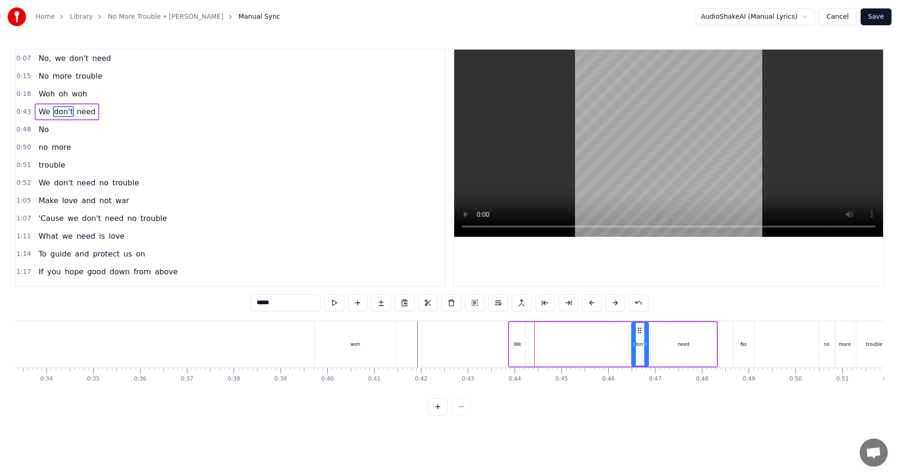
click at [448, 349] on div "need" at bounding box center [684, 344] width 66 height 45
drag, startPoint x: 655, startPoint y: 344, endPoint x: 693, endPoint y: 344, distance: 37.9
click at [448, 344] on icon at bounding box center [692, 344] width 4 height 7
click at [448, 343] on div "don't" at bounding box center [640, 344] width 12 height 7
drag, startPoint x: 640, startPoint y: 332, endPoint x: 678, endPoint y: 333, distance: 37.9
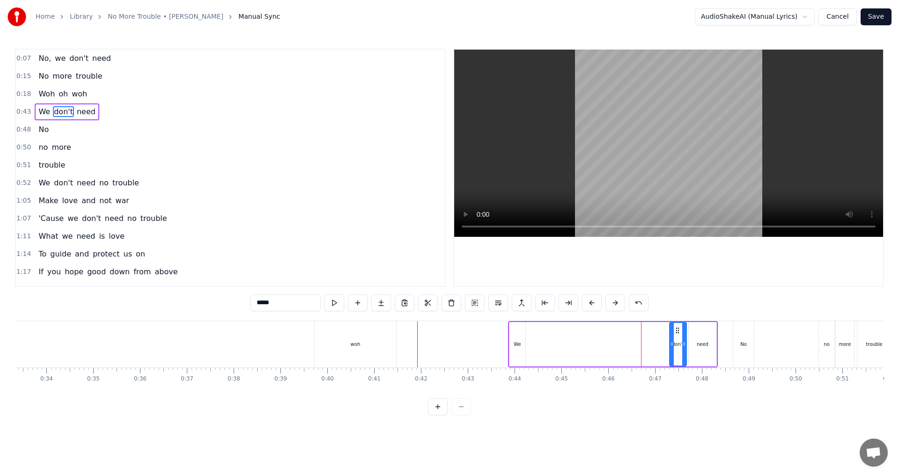
click at [448, 333] on icon at bounding box center [677, 330] width 7 height 7
click at [448, 344] on div "We" at bounding box center [518, 344] width 16 height 45
drag, startPoint x: 519, startPoint y: 330, endPoint x: 658, endPoint y: 334, distance: 139.7
click at [448, 334] on div "We" at bounding box center [657, 344] width 15 height 43
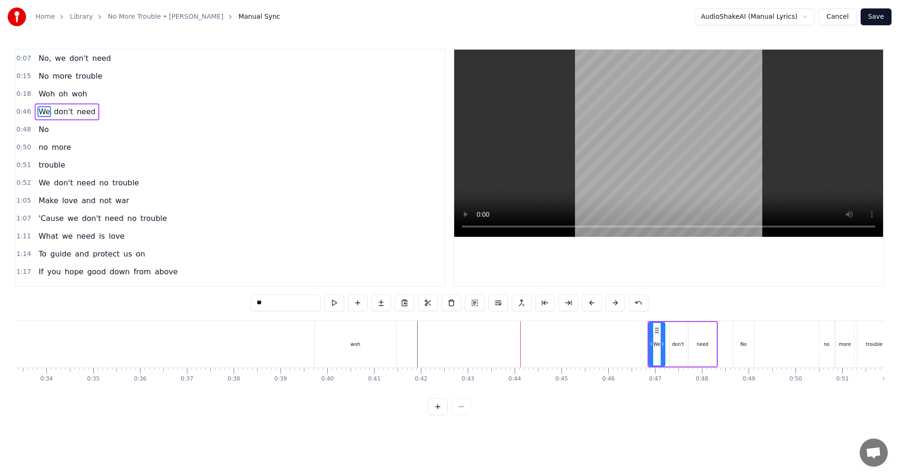
click at [363, 352] on div "woh" at bounding box center [356, 344] width 82 height 46
type input "***"
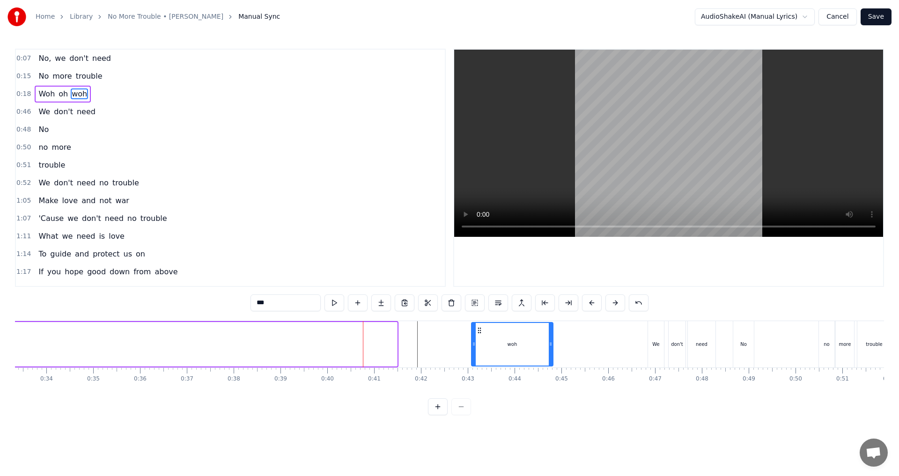
drag, startPoint x: 322, startPoint y: 329, endPoint x: 478, endPoint y: 332, distance: 156.0
click at [448, 332] on icon at bounding box center [479, 330] width 7 height 7
drag, startPoint x: 552, startPoint y: 346, endPoint x: 513, endPoint y: 349, distance: 38.5
click at [448, 349] on div at bounding box center [513, 344] width 4 height 43
drag, startPoint x: 478, startPoint y: 329, endPoint x: 485, endPoint y: 331, distance: 7.2
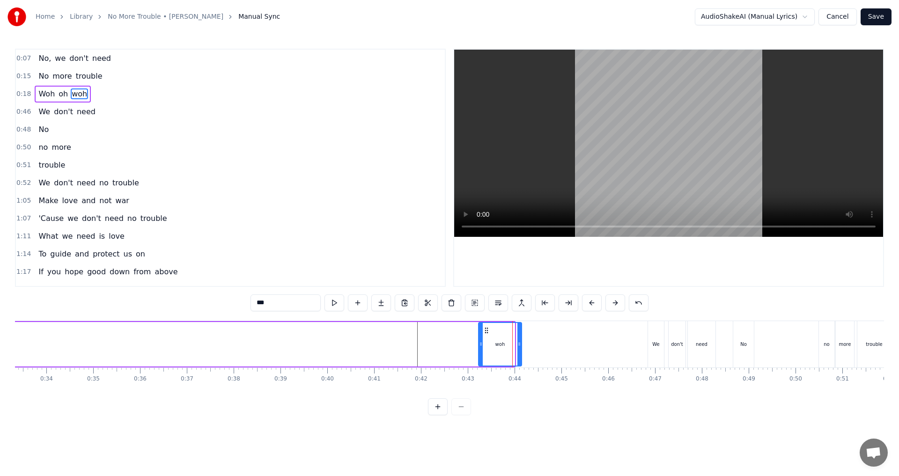
click at [448, 331] on icon at bounding box center [486, 330] width 7 height 7
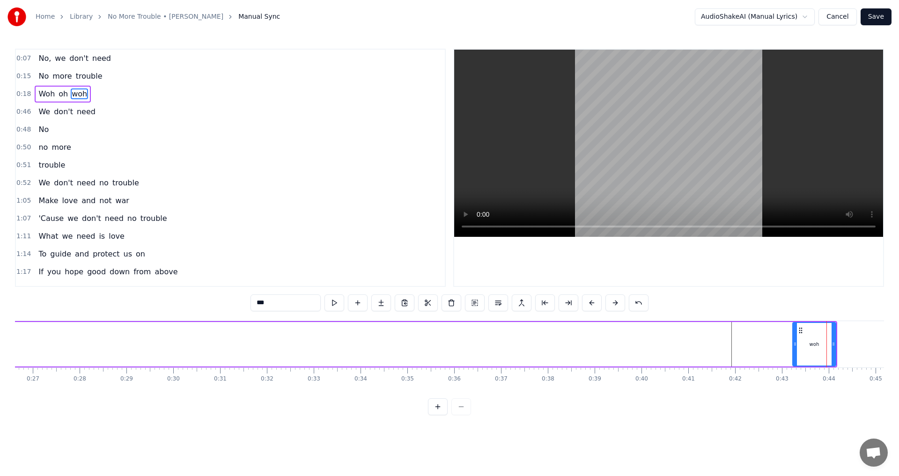
scroll to position [0, 1253]
click at [448, 354] on div "Woh oh woh" at bounding box center [227, 344] width 1207 height 46
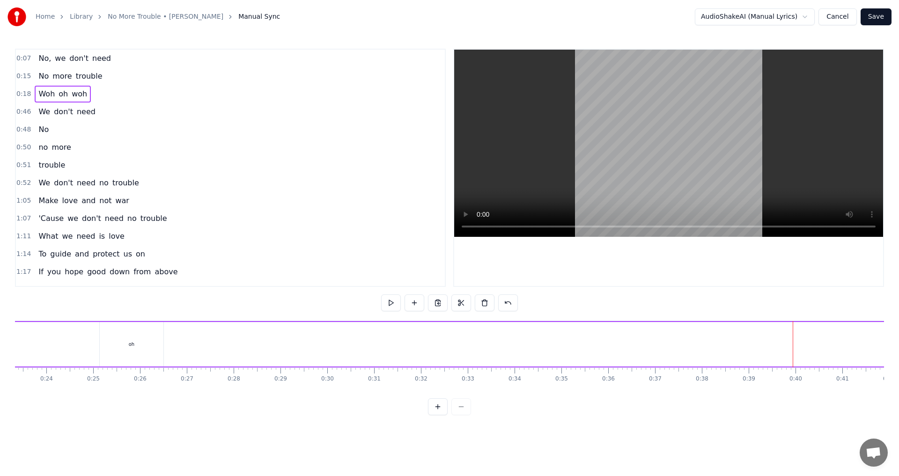
scroll to position [0, 1098]
click at [117, 347] on div "oh" at bounding box center [126, 344] width 64 height 45
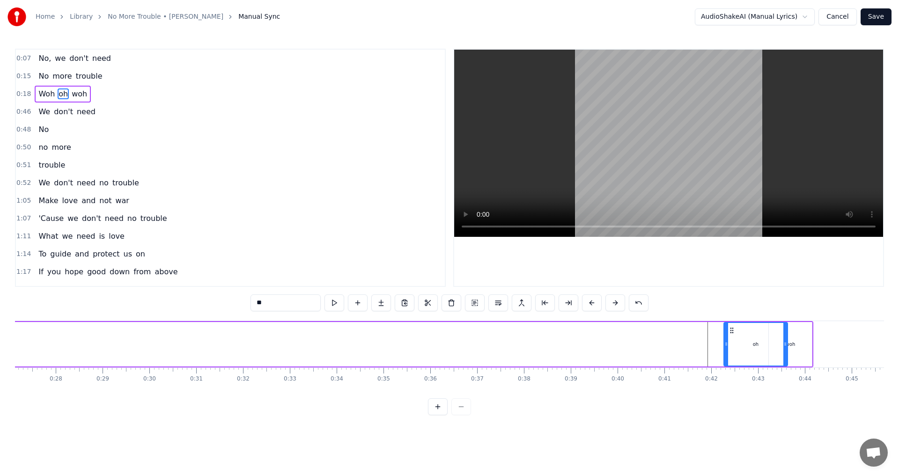
scroll to position [0, 1271]
drag, startPoint x: 104, startPoint y: 331, endPoint x: 708, endPoint y: 354, distance: 605.2
click at [448, 354] on div "oh" at bounding box center [730, 344] width 63 height 43
drag, startPoint x: 702, startPoint y: 346, endPoint x: 753, endPoint y: 347, distance: 50.6
click at [448, 347] on icon at bounding box center [752, 344] width 4 height 7
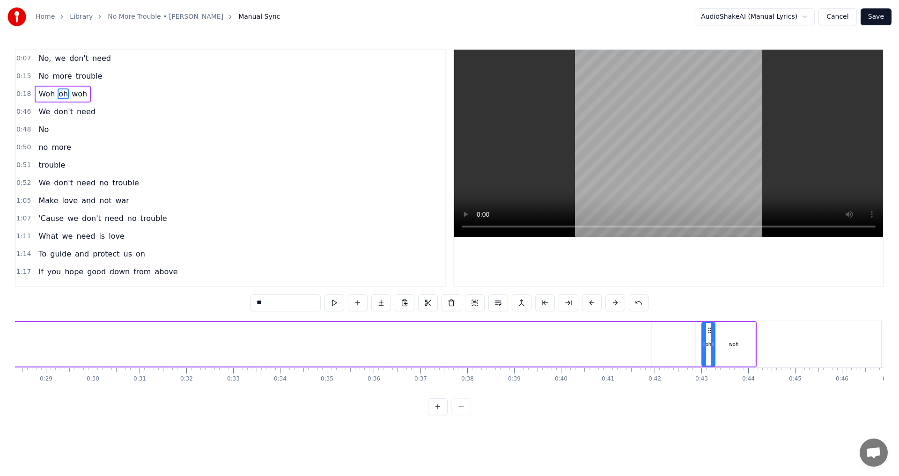
scroll to position [0, 1330]
drag, startPoint x: 755, startPoint y: 330, endPoint x: 698, endPoint y: 330, distance: 57.2
click at [448, 330] on icon at bounding box center [700, 330] width 7 height 7
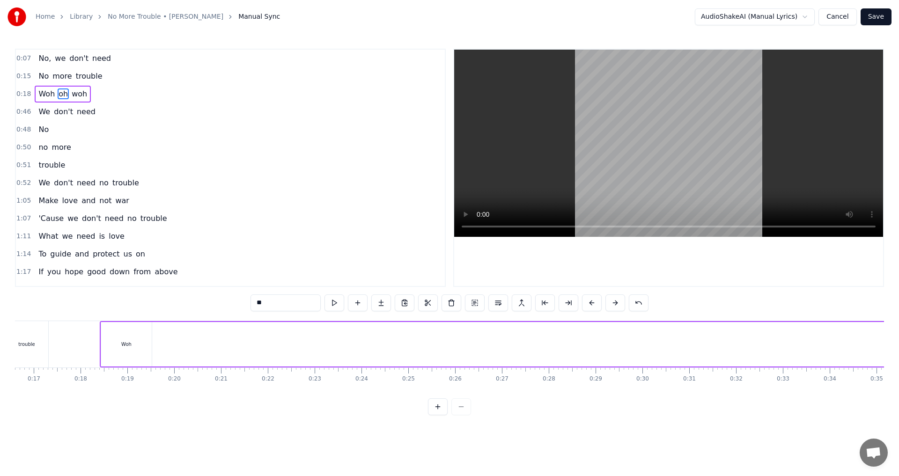
scroll to position [0, 790]
click at [119, 339] on div "Woh" at bounding box center [114, 344] width 51 height 45
type input "***"
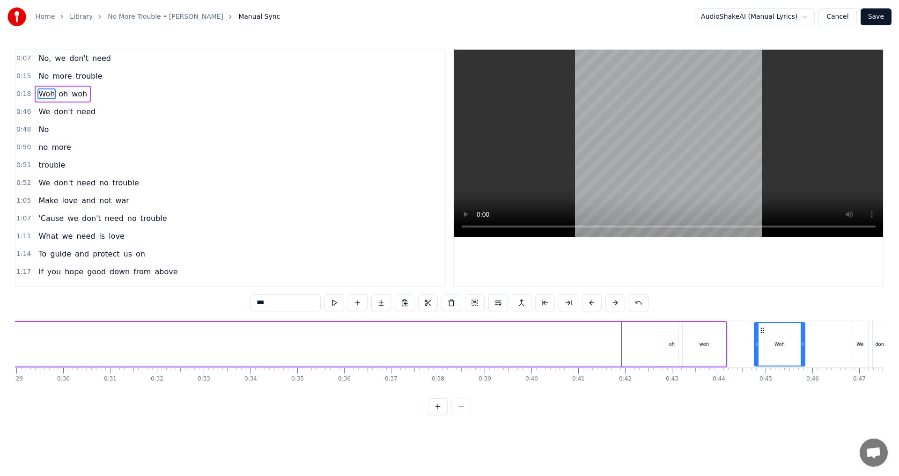
scroll to position [0, 1368]
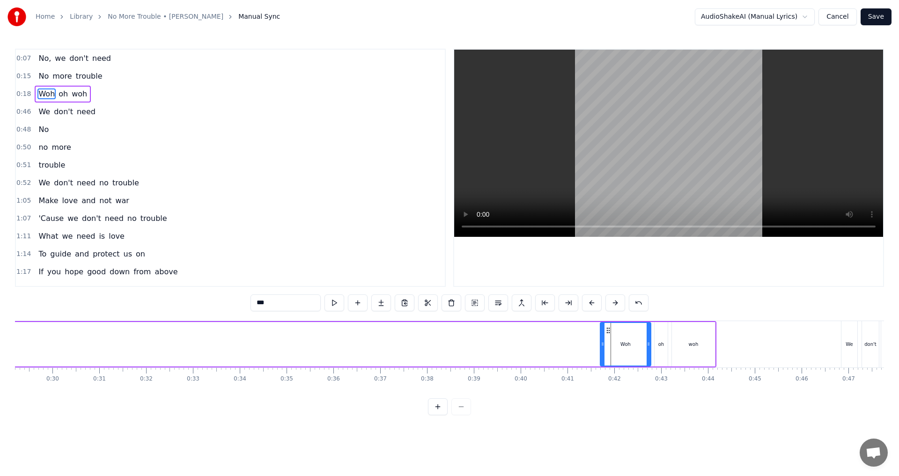
drag, startPoint x: 101, startPoint y: 331, endPoint x: 610, endPoint y: 362, distance: 510.6
click at [448, 362] on div "Woh" at bounding box center [626, 344] width 50 height 43
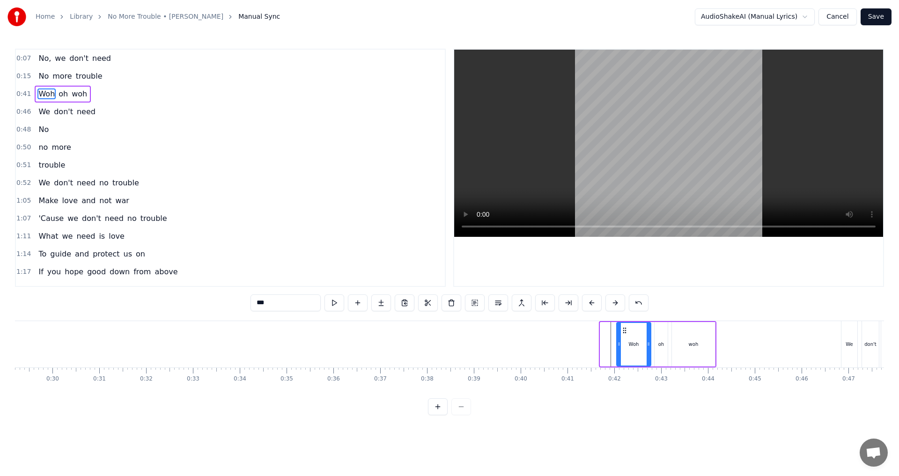
drag, startPoint x: 602, startPoint y: 346, endPoint x: 619, endPoint y: 347, distance: 16.5
click at [448, 347] on icon at bounding box center [619, 344] width 4 height 7
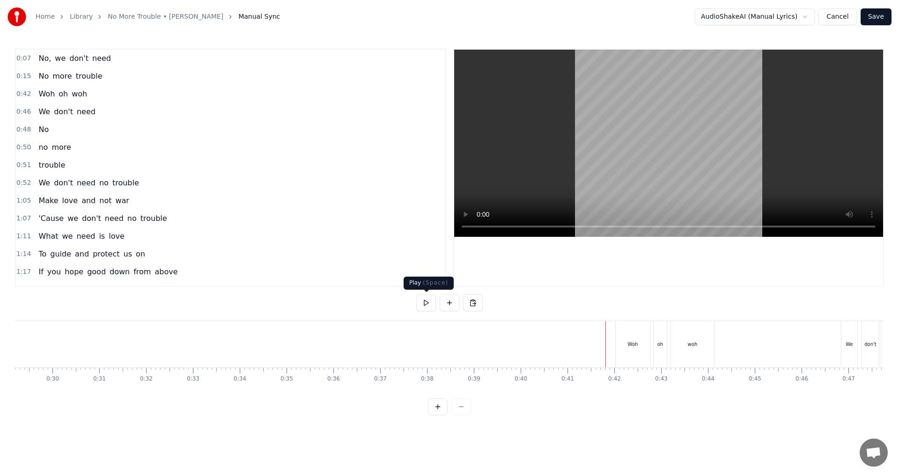
click at [428, 304] on button at bounding box center [426, 303] width 20 height 17
click at [424, 307] on button at bounding box center [426, 303] width 20 height 17
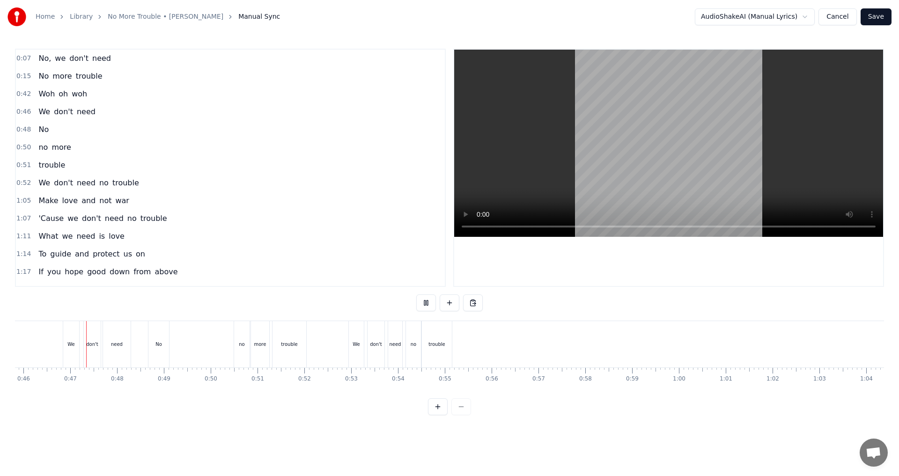
click at [424, 306] on button at bounding box center [426, 303] width 20 height 17
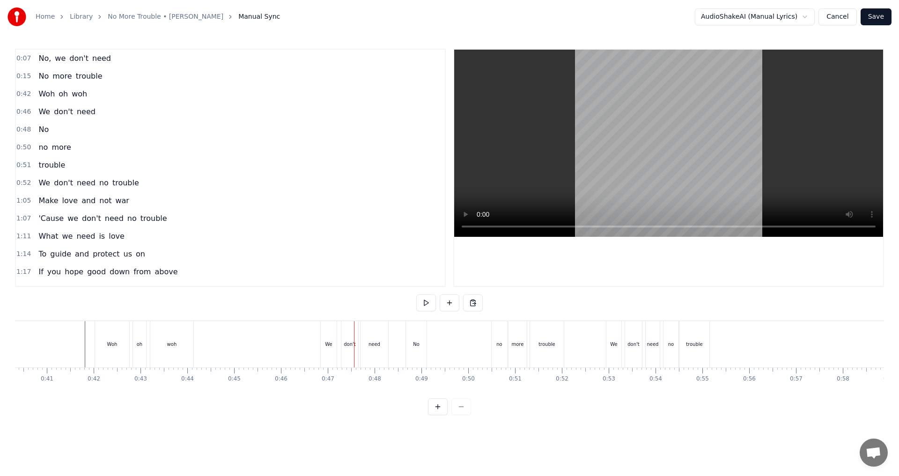
scroll to position [0, 1821]
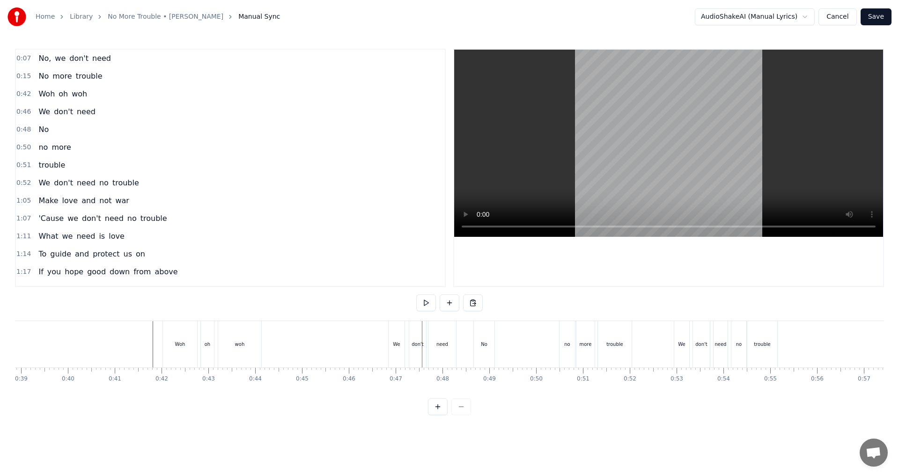
click at [394, 342] on div "We" at bounding box center [396, 344] width 7 height 7
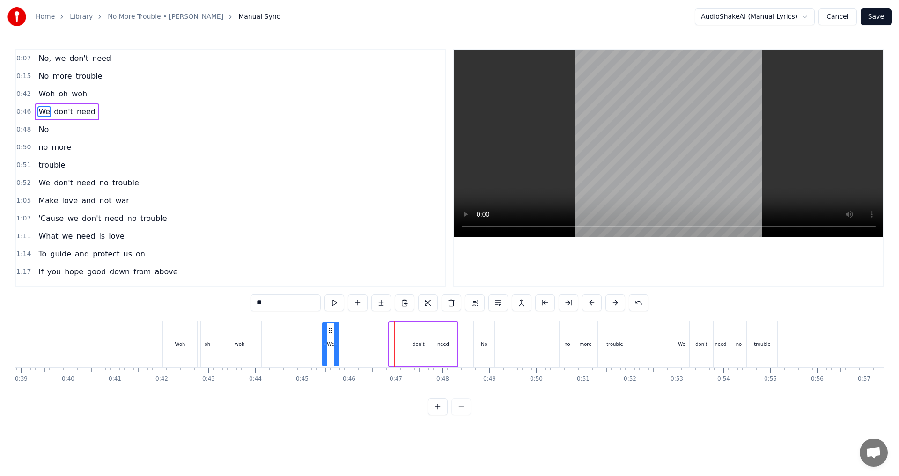
drag, startPoint x: 397, startPoint y: 327, endPoint x: 330, endPoint y: 332, distance: 67.2
click at [330, 332] on icon at bounding box center [330, 330] width 7 height 7
click at [325, 346] on icon at bounding box center [326, 344] width 4 height 7
click at [415, 339] on div "don't" at bounding box center [418, 344] width 17 height 45
drag, startPoint x: 416, startPoint y: 330, endPoint x: 347, endPoint y: 334, distance: 69.0
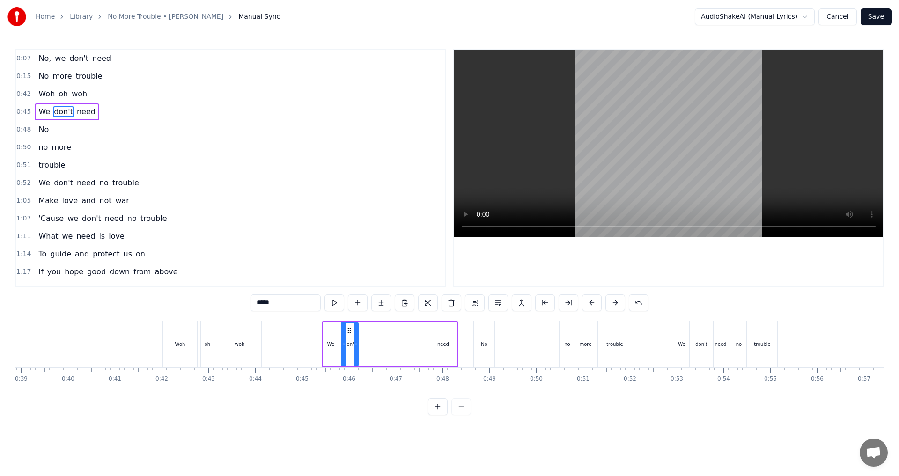
click at [347, 334] on icon at bounding box center [349, 330] width 7 height 7
click at [445, 344] on div "need" at bounding box center [444, 344] width 12 height 7
type input "****"
drag, startPoint x: 437, startPoint y: 329, endPoint x: 367, endPoint y: 334, distance: 70.0
click at [367, 334] on div "need" at bounding box center [373, 344] width 27 height 43
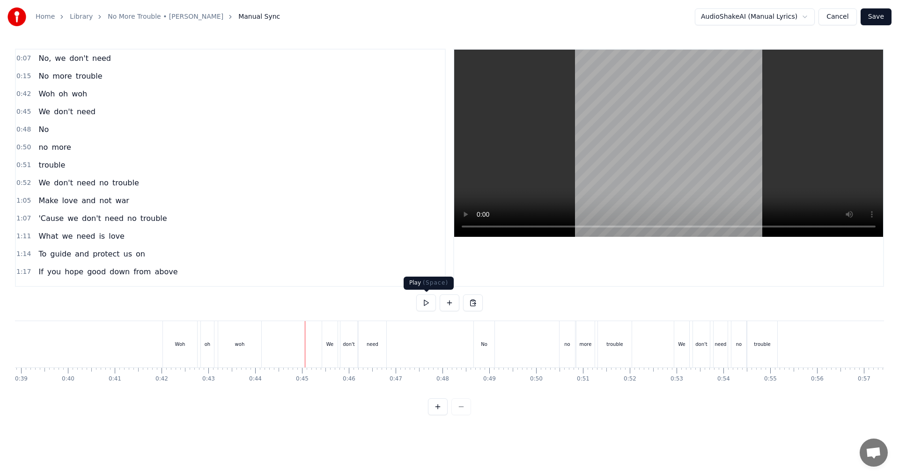
click at [424, 308] on button at bounding box center [426, 303] width 20 height 17
click at [428, 305] on button at bounding box center [426, 303] width 20 height 17
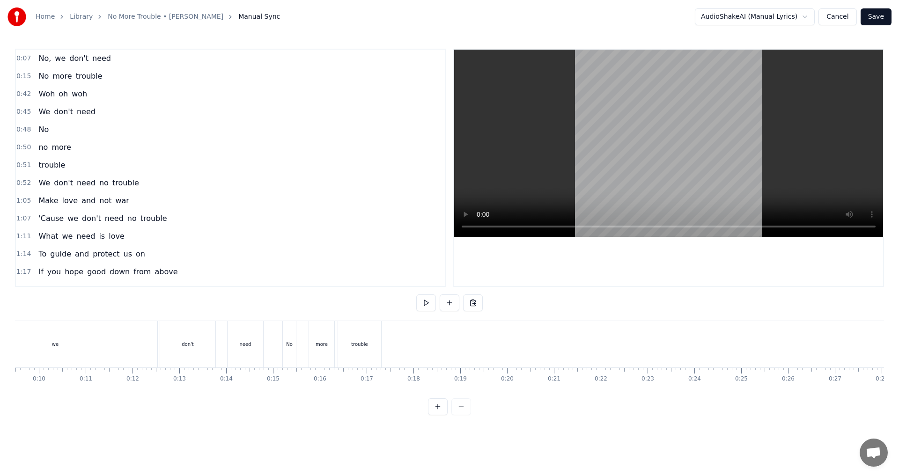
scroll to position [0, 438]
click at [143, 356] on div "we" at bounding box center [62, 344] width 204 height 46
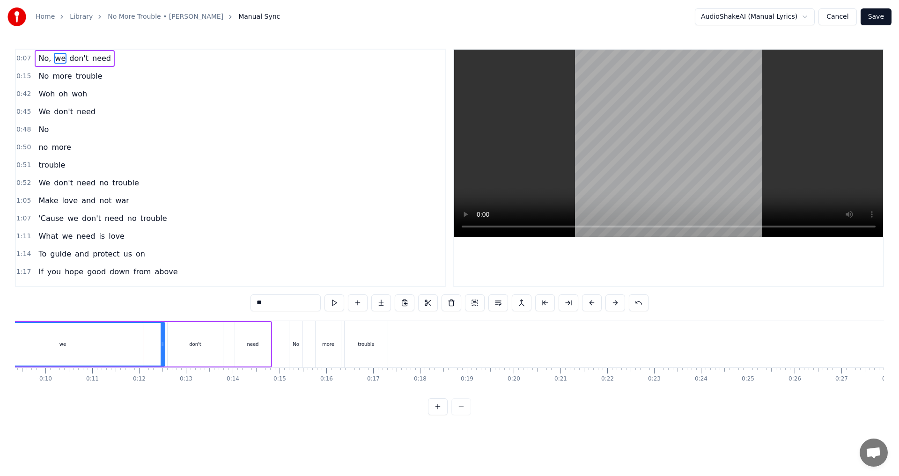
click at [162, 344] on icon at bounding box center [163, 344] width 4 height 7
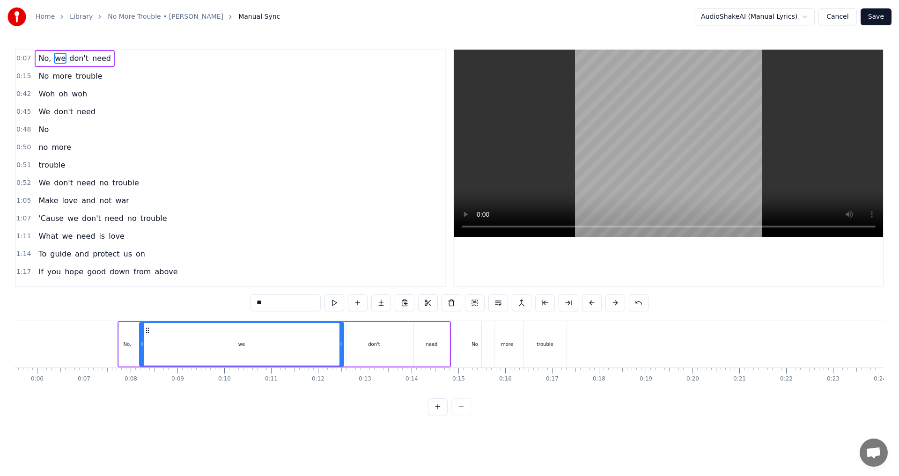
scroll to position [0, 297]
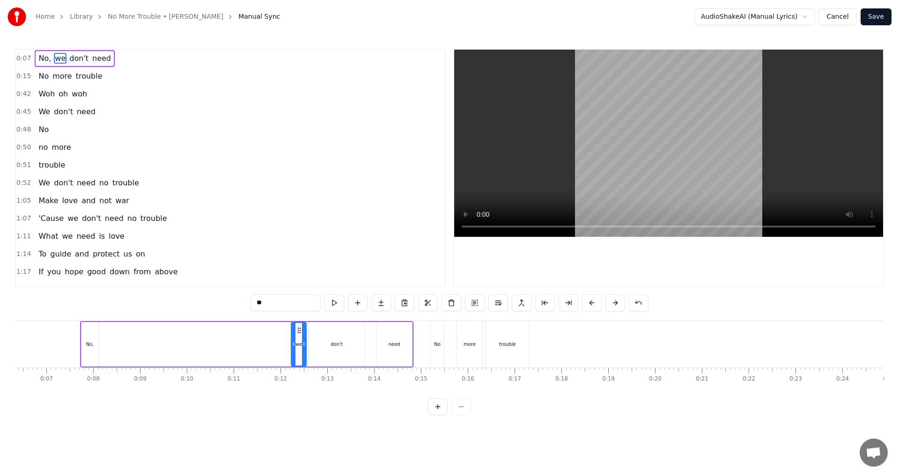
drag, startPoint x: 103, startPoint y: 344, endPoint x: 292, endPoint y: 347, distance: 189.3
click at [292, 347] on icon at bounding box center [294, 344] width 4 height 7
click at [94, 345] on div "No," at bounding box center [90, 344] width 17 height 45
type input "***"
drag, startPoint x: 88, startPoint y: 330, endPoint x: 279, endPoint y: 337, distance: 191.3
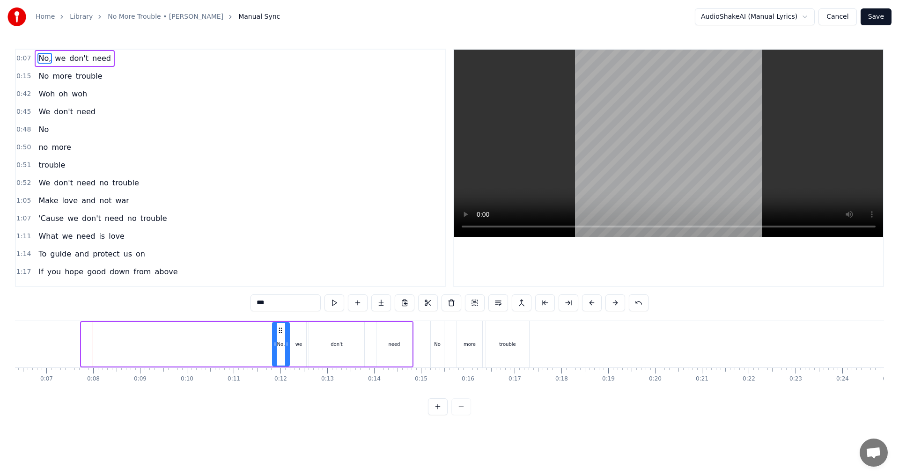
click at [279, 337] on div "No," at bounding box center [281, 344] width 16 height 43
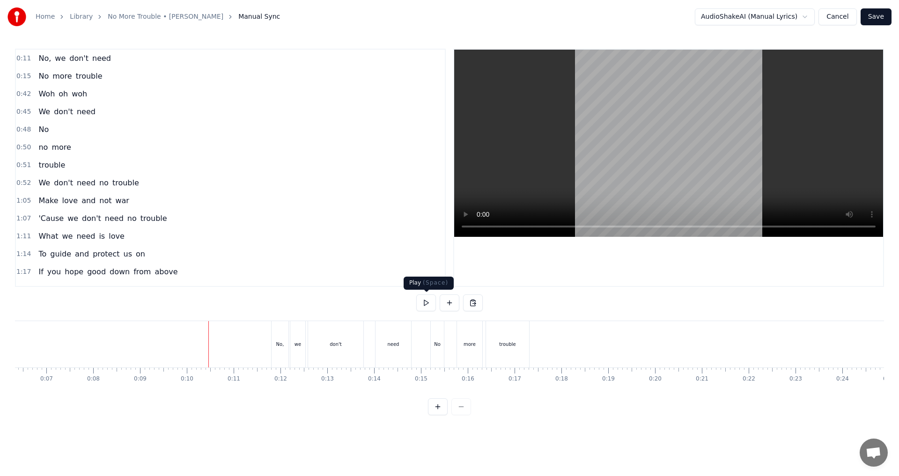
drag, startPoint x: 433, startPoint y: 304, endPoint x: 428, endPoint y: 303, distance: 5.2
click at [432, 304] on button at bounding box center [426, 303] width 20 height 17
click at [426, 302] on button at bounding box center [426, 303] width 20 height 17
click at [346, 347] on div "don't" at bounding box center [335, 344] width 55 height 46
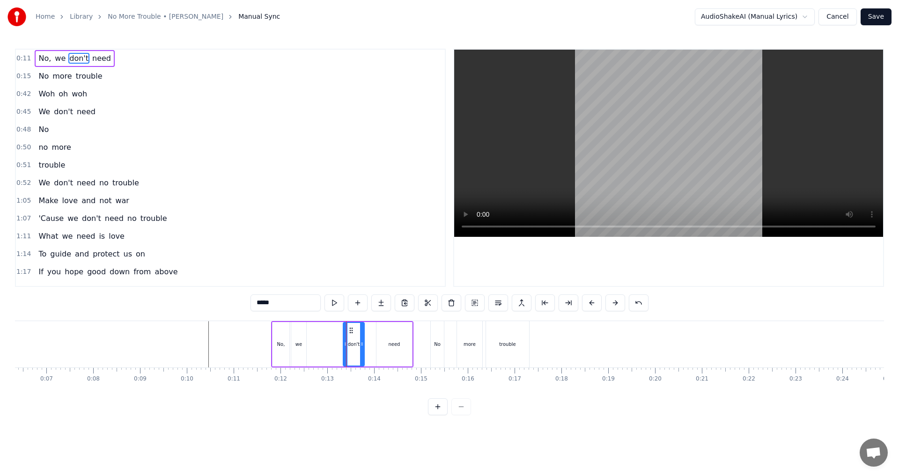
drag, startPoint x: 312, startPoint y: 344, endPoint x: 346, endPoint y: 339, distance: 34.6
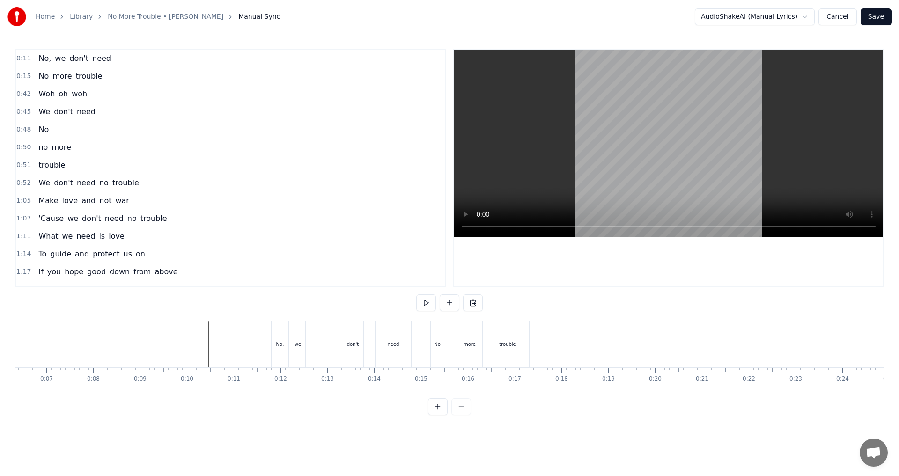
drag, startPoint x: 298, startPoint y: 347, endPoint x: 304, endPoint y: 347, distance: 5.2
click at [304, 347] on div "we" at bounding box center [297, 344] width 15 height 46
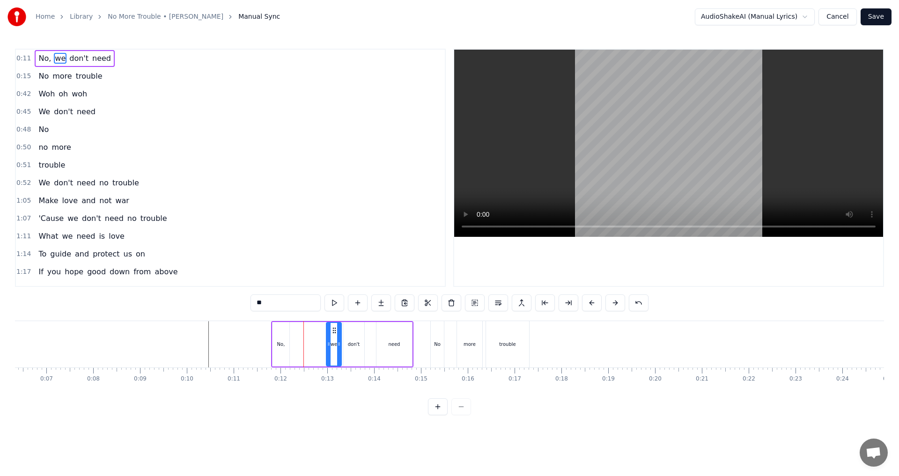
drag, startPoint x: 300, startPoint y: 330, endPoint x: 335, endPoint y: 331, distance: 35.2
click at [335, 331] on icon at bounding box center [334, 330] width 7 height 7
click at [330, 345] on icon at bounding box center [330, 344] width 4 height 7
click at [288, 342] on div "No," at bounding box center [281, 344] width 17 height 45
drag, startPoint x: 290, startPoint y: 330, endPoint x: 315, endPoint y: 330, distance: 24.8
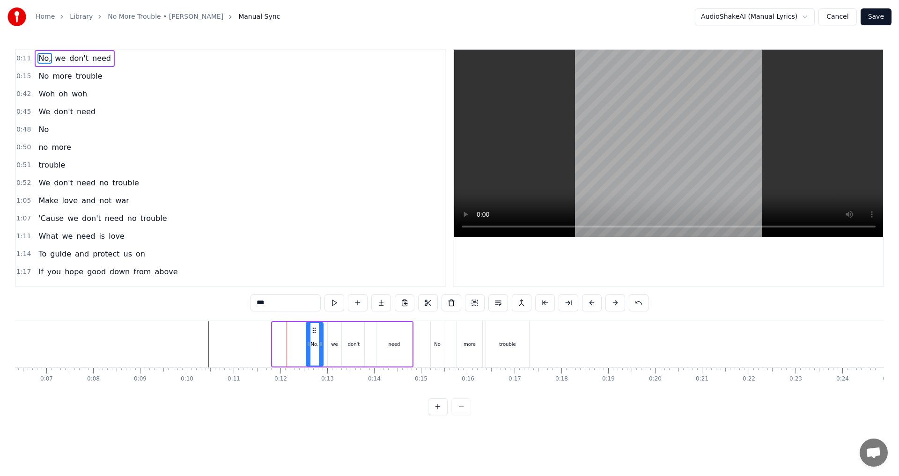
click at [315, 330] on icon at bounding box center [314, 330] width 7 height 7
click at [322, 346] on icon at bounding box center [324, 344] width 4 height 7
click at [389, 345] on div "need" at bounding box center [394, 344] width 12 height 7
type input "****"
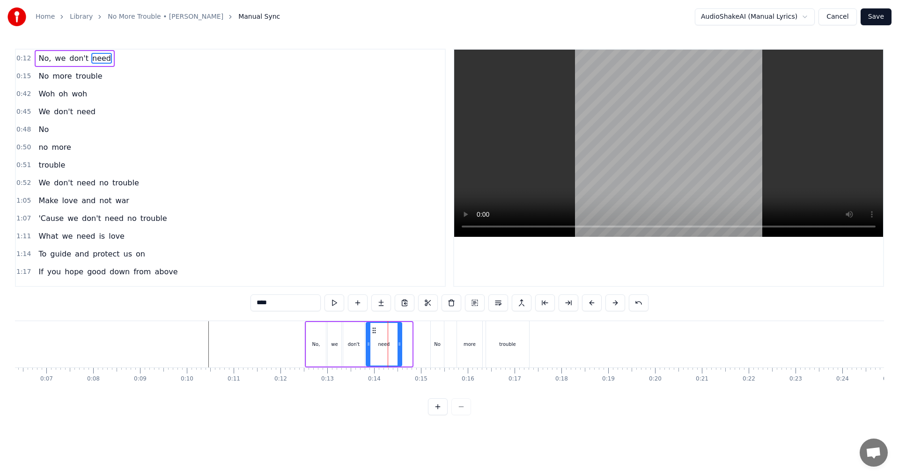
drag, startPoint x: 380, startPoint y: 330, endPoint x: 372, endPoint y: 328, distance: 8.2
click at [372, 328] on icon at bounding box center [374, 330] width 7 height 7
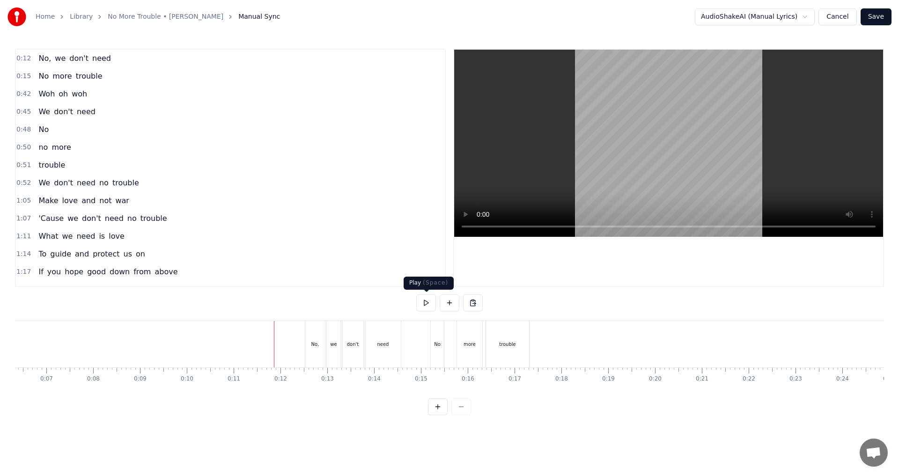
click at [427, 306] on button at bounding box center [426, 303] width 20 height 17
click at [448, 351] on div "more" at bounding box center [469, 344] width 25 height 46
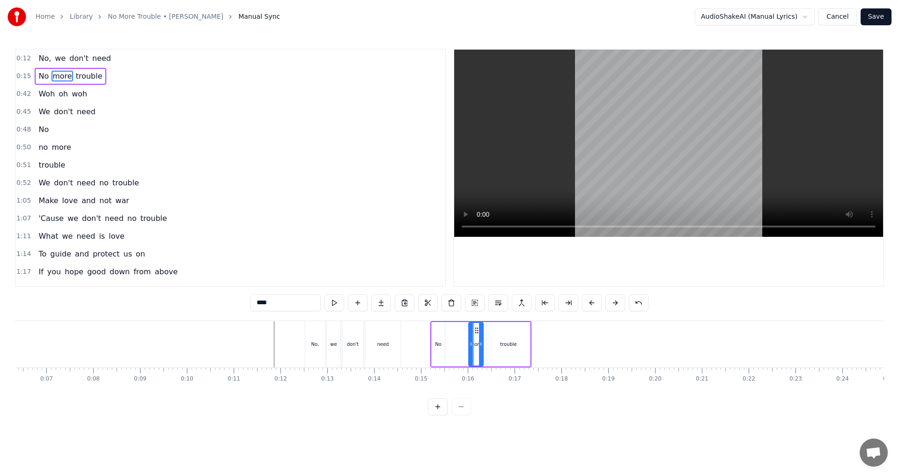
drag, startPoint x: 460, startPoint y: 344, endPoint x: 471, endPoint y: 346, distance: 11.0
click at [448, 346] on icon at bounding box center [471, 344] width 4 height 7
click at [435, 349] on div "No" at bounding box center [438, 344] width 13 height 45
type input "**"
drag, startPoint x: 439, startPoint y: 329, endPoint x: 462, endPoint y: 332, distance: 23.1
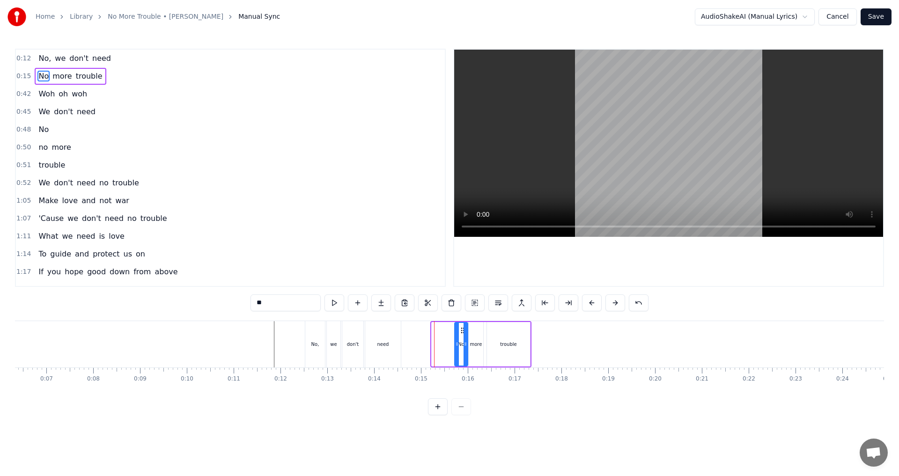
click at [448, 332] on icon at bounding box center [462, 330] width 7 height 7
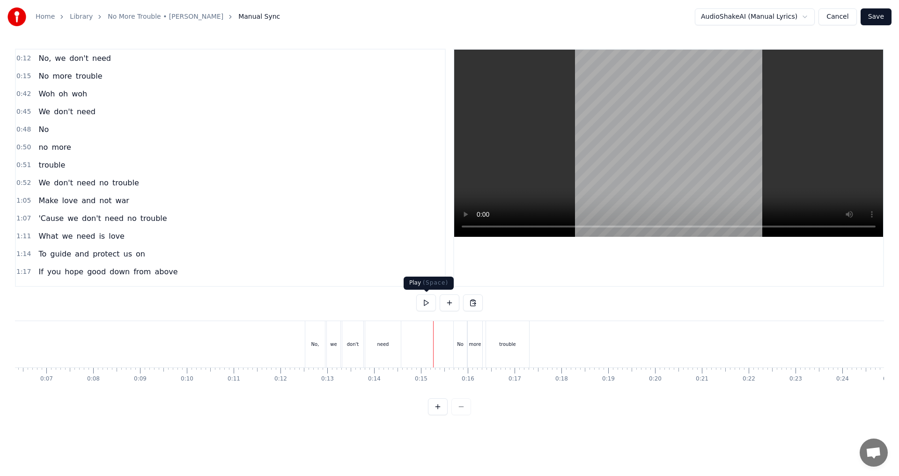
click at [427, 307] on button at bounding box center [426, 303] width 20 height 17
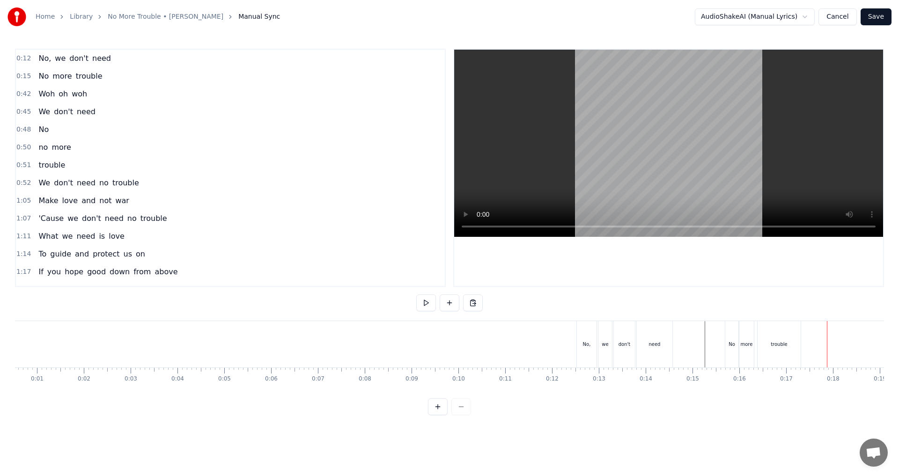
scroll to position [0, 0]
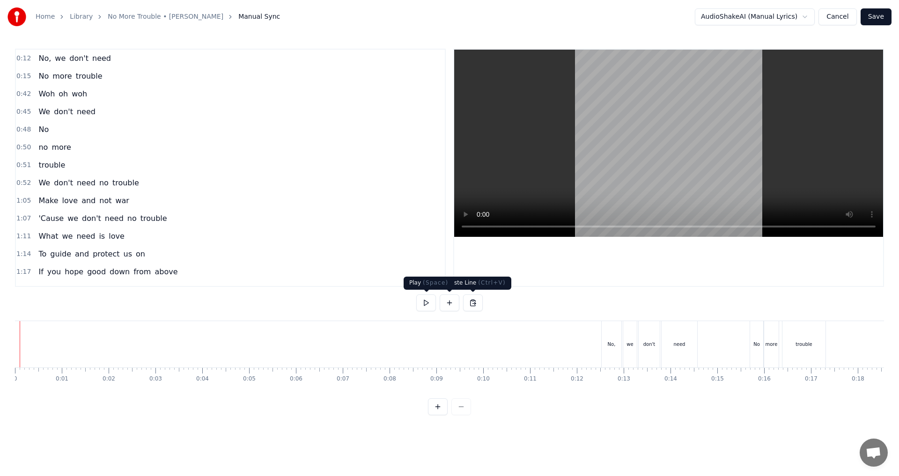
click at [430, 302] on button at bounding box center [426, 303] width 20 height 17
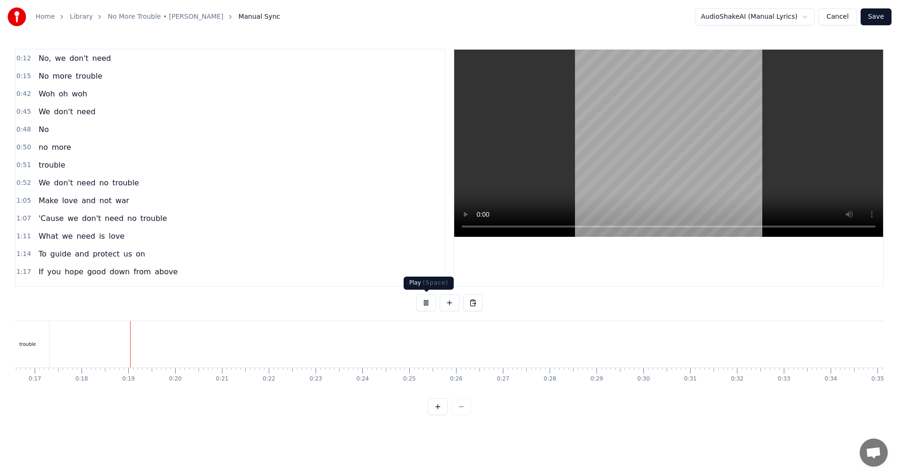
click at [430, 310] on button at bounding box center [426, 303] width 20 height 17
click at [448, 16] on button "Save" at bounding box center [876, 16] width 31 height 17
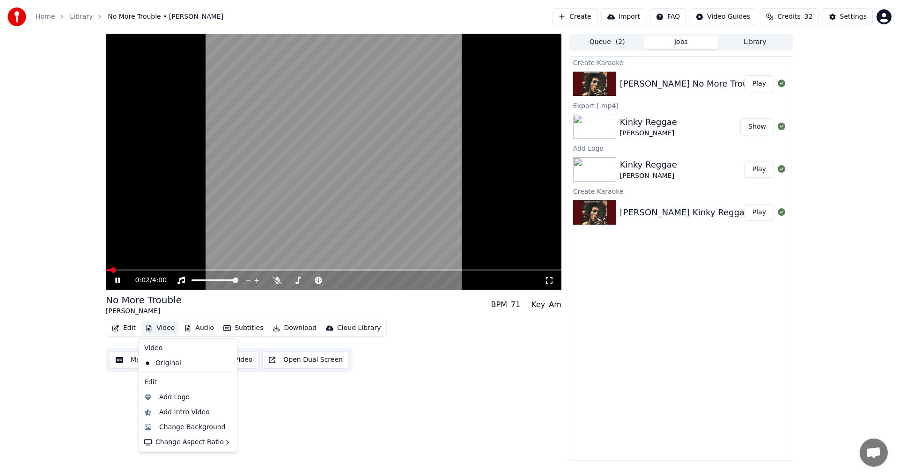
click at [159, 329] on button "Video" at bounding box center [159, 328] width 37 height 13
click at [173, 400] on div "Add Logo" at bounding box center [174, 397] width 30 height 9
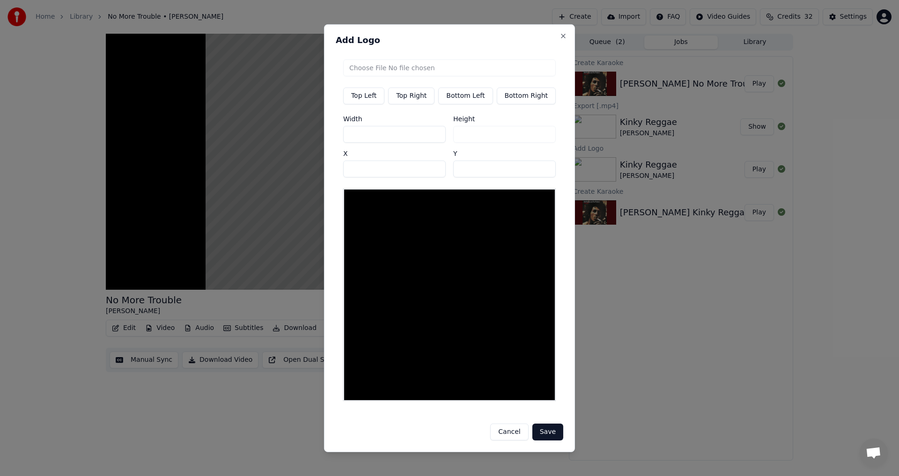
click at [428, 98] on button "Top Right" at bounding box center [411, 95] width 46 height 17
type input "***"
click at [381, 71] on input "file" at bounding box center [449, 67] width 213 height 17
type input "**********"
type input "***"
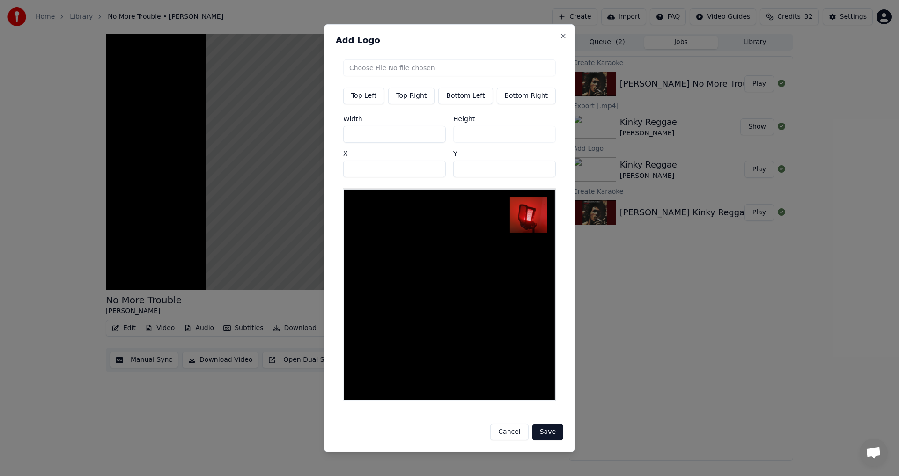
click at [448, 429] on button "Save" at bounding box center [548, 432] width 31 height 17
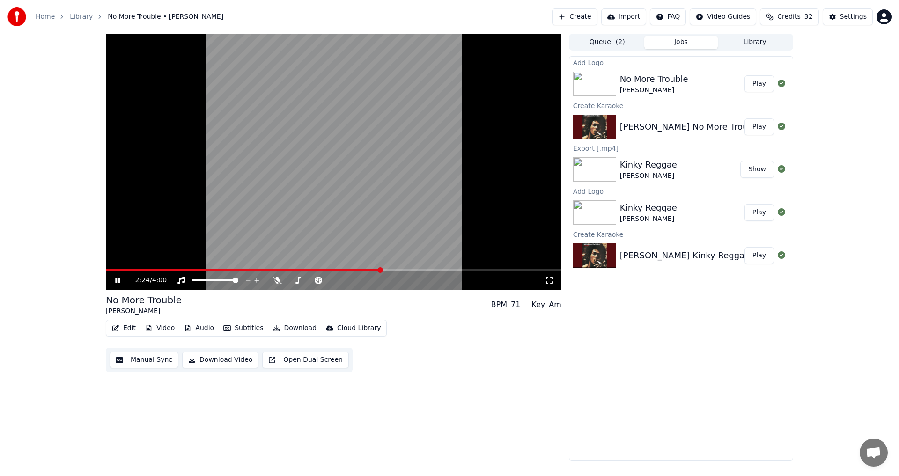
click at [120, 278] on icon at bounding box center [117, 281] width 5 height 6
click at [275, 281] on icon at bounding box center [277, 280] width 9 height 7
click at [256, 268] on span at bounding box center [257, 270] width 6 height 6
click at [116, 282] on icon at bounding box center [118, 280] width 6 height 7
click at [120, 282] on icon at bounding box center [124, 280] width 22 height 7
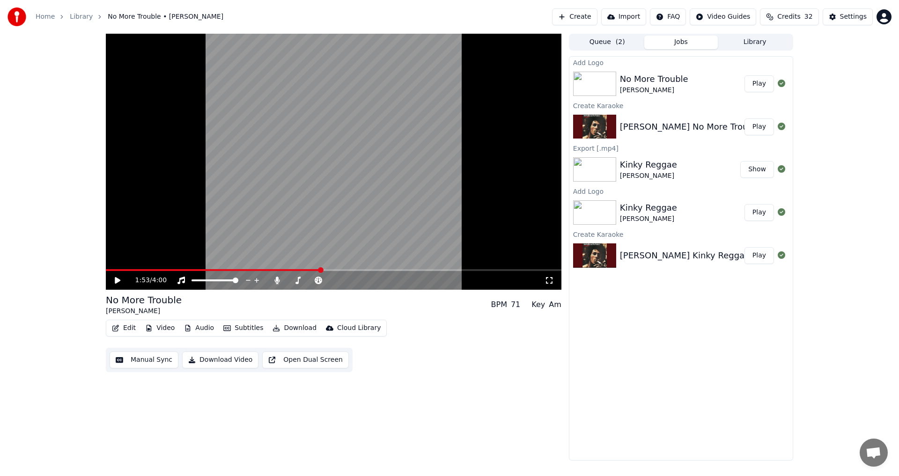
click at [120, 282] on icon at bounding box center [124, 280] width 22 height 7
click at [283, 280] on div at bounding box center [319, 280] width 75 height 9
click at [278, 279] on icon at bounding box center [277, 280] width 5 height 7
click at [120, 281] on icon at bounding box center [117, 281] width 5 height 6
click at [164, 328] on button "Video" at bounding box center [159, 328] width 37 height 13
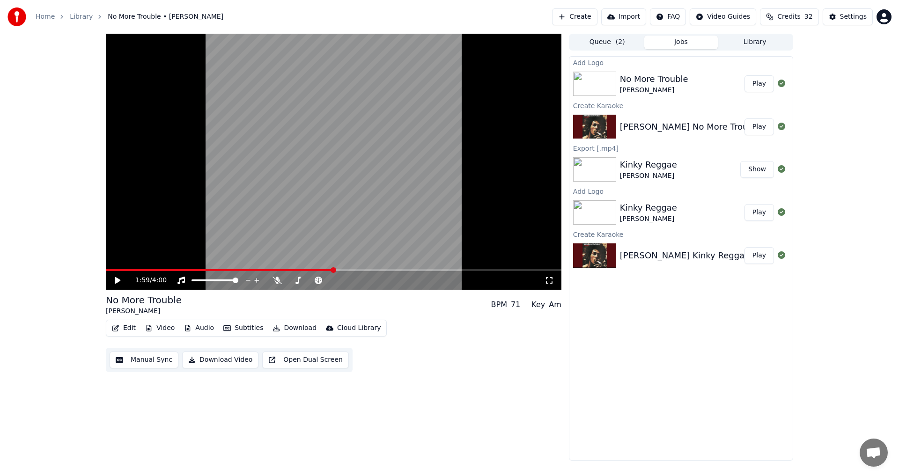
click at [448, 400] on div "Add Logo No More Trouble [PERSON_NAME] Play Create Karaoke [PERSON_NAME] No Mor…" at bounding box center [681, 258] width 224 height 405
click at [448, 85] on button "Play" at bounding box center [760, 83] width 30 height 17
click at [118, 279] on icon at bounding box center [124, 280] width 22 height 7
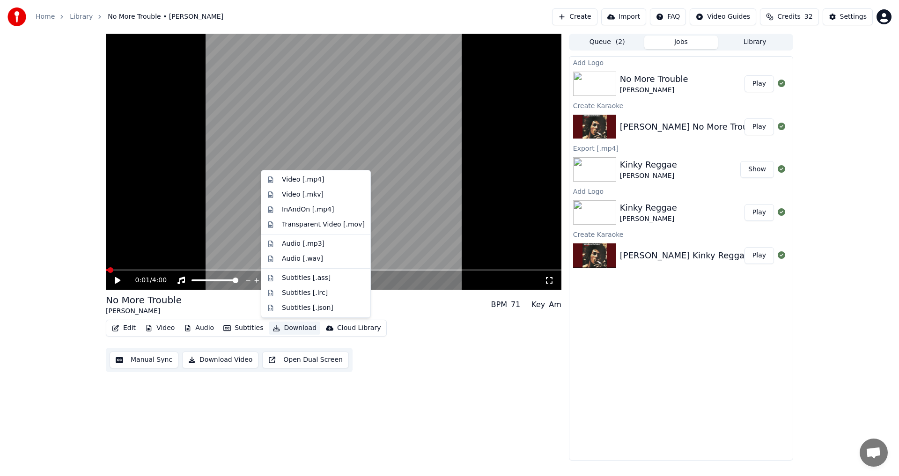
click at [291, 327] on button "Download" at bounding box center [295, 328] width 52 height 13
click at [308, 182] on div "Video [.mp4]" at bounding box center [303, 179] width 42 height 9
